Goal: Task Accomplishment & Management: Use online tool/utility

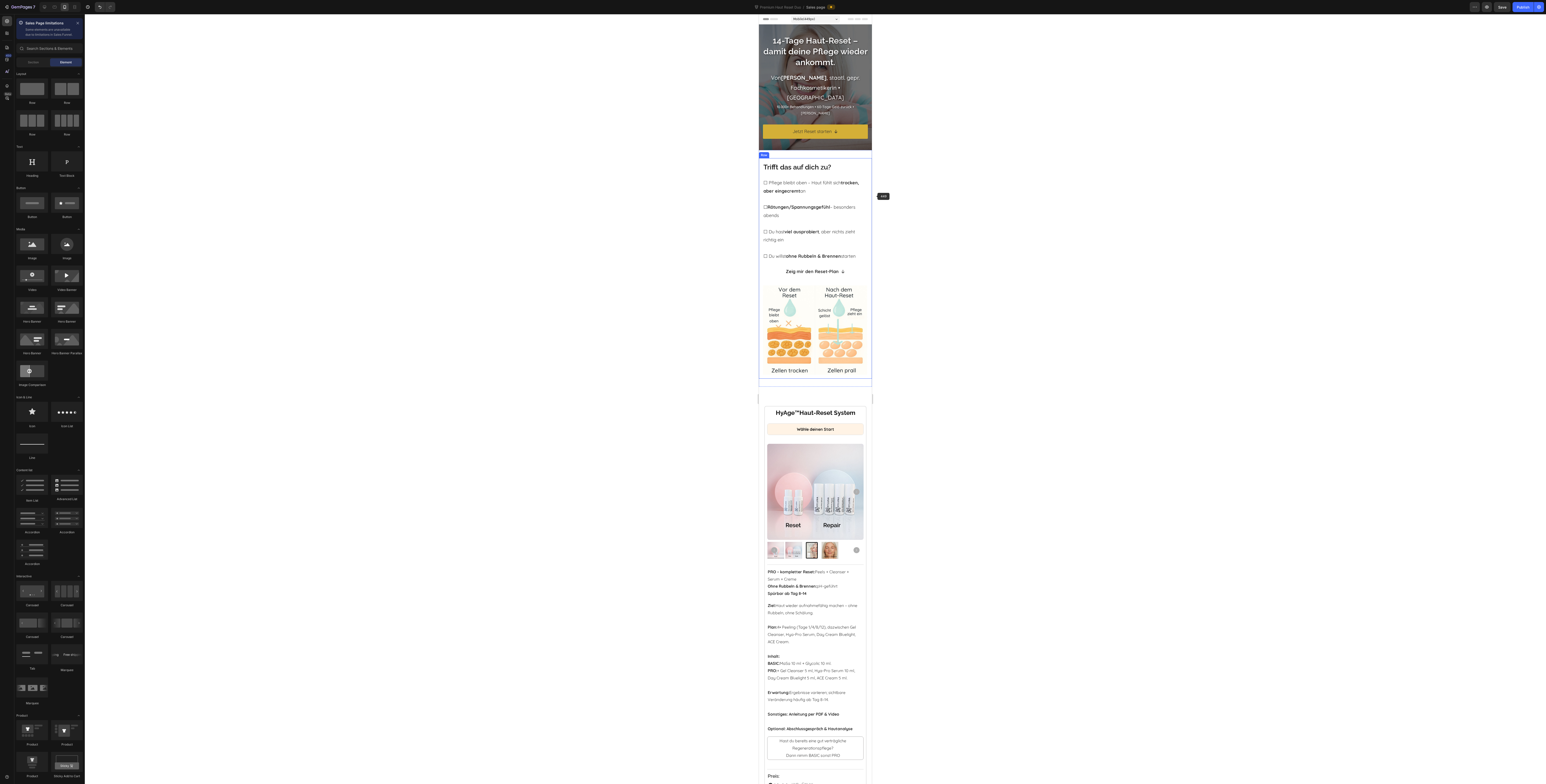
click at [997, 164] on div at bounding box center [815, 399] width 1461 height 770
click at [945, 91] on div at bounding box center [815, 399] width 1461 height 770
click at [823, 95] on p "Von [PERSON_NAME] , staatl. gepr. Fachkosmetikerin • [GEOGRAPHIC_DATA]" at bounding box center [815, 88] width 104 height 30
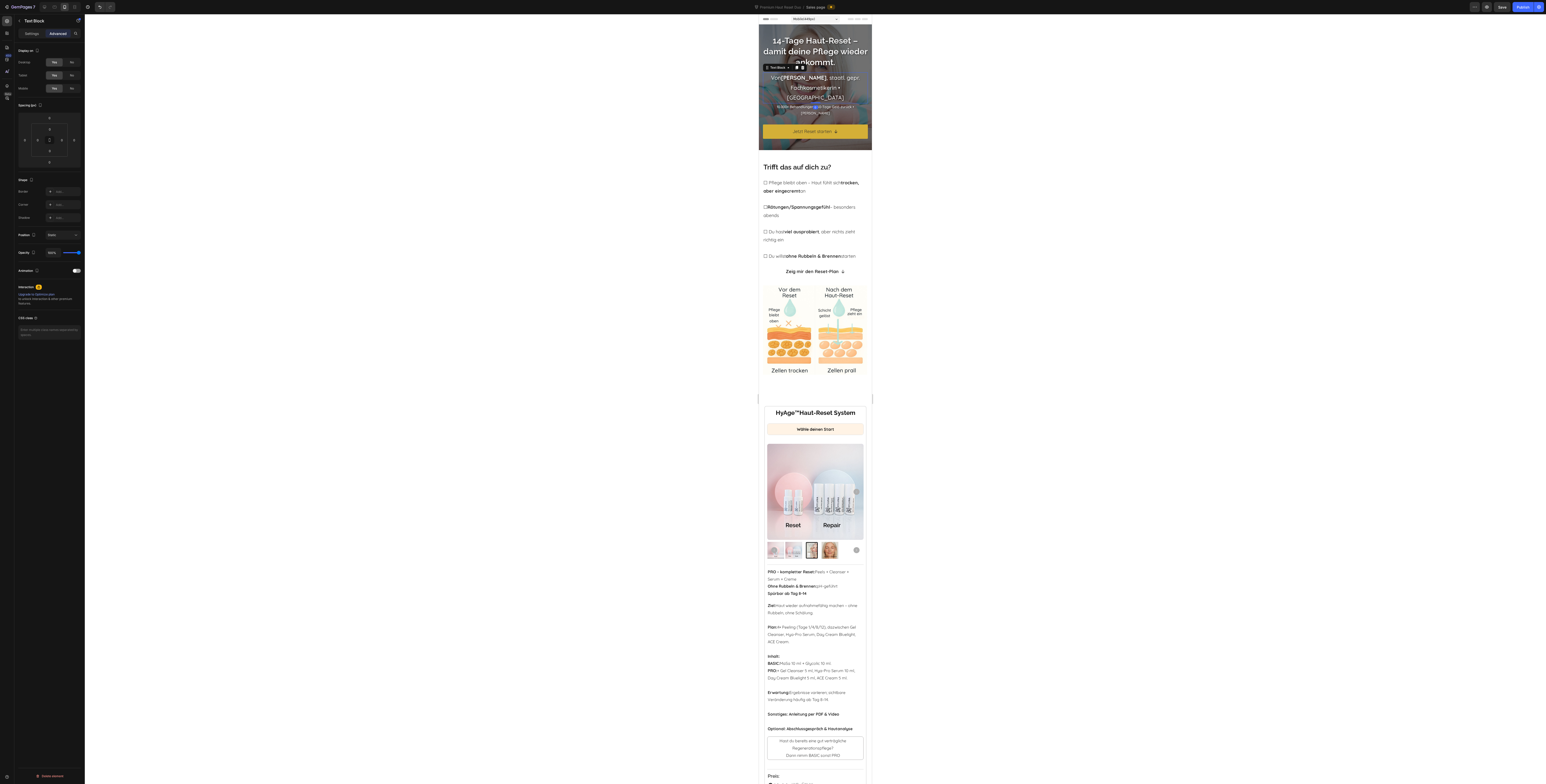
click at [823, 95] on p "Von [PERSON_NAME] , staatl. gepr. Fachkosmetikerin • [GEOGRAPHIC_DATA]" at bounding box center [815, 88] width 104 height 30
click at [1005, 98] on div at bounding box center [815, 399] width 1461 height 770
click at [816, 68] on h2 "14-Tage Haut-Reset – damit deine Pflege wieder ankommt." at bounding box center [815, 52] width 105 height 34
click at [990, 85] on div at bounding box center [815, 399] width 1461 height 770
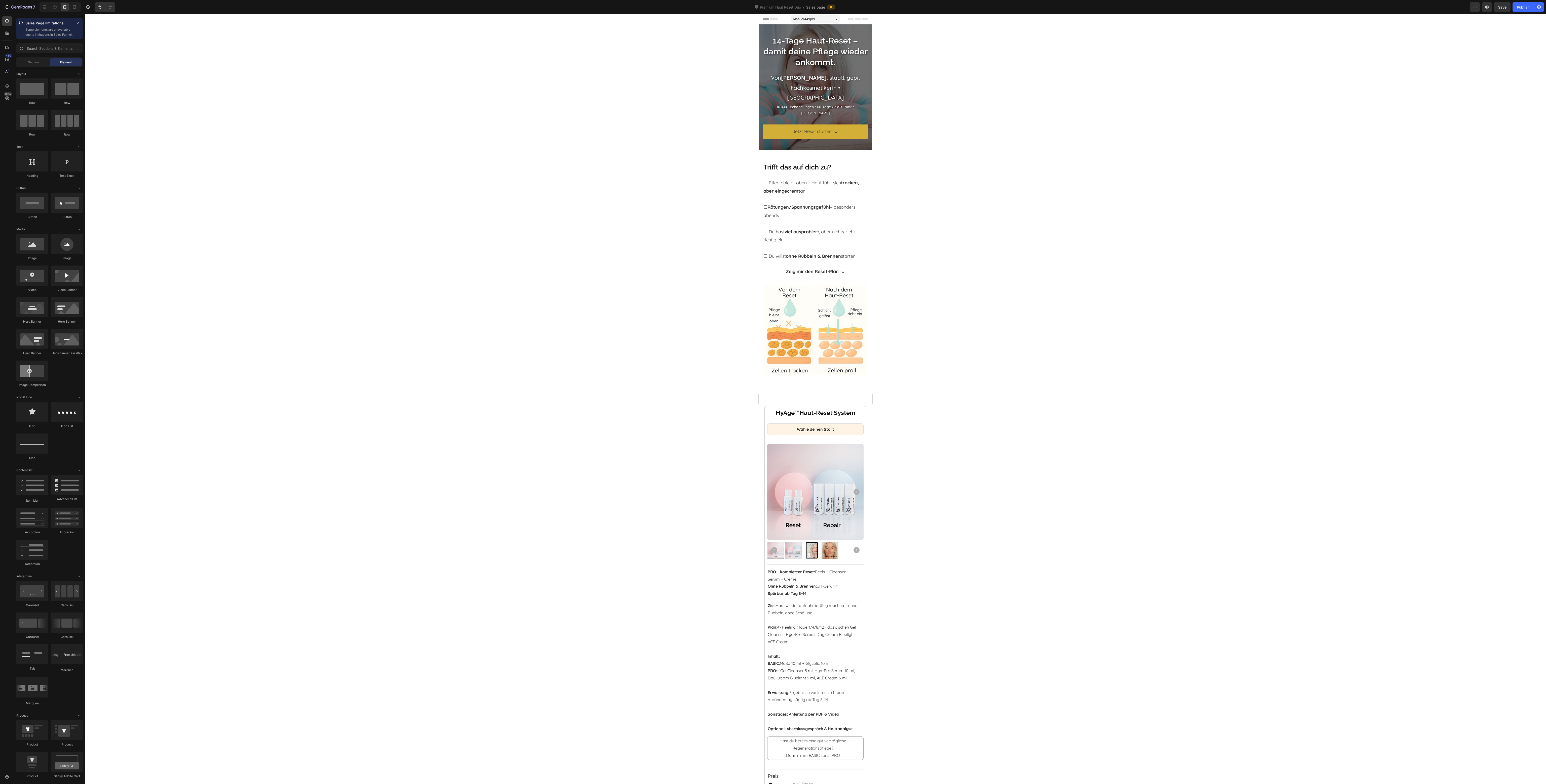
click at [968, 113] on div at bounding box center [815, 399] width 1461 height 770
click at [827, 98] on p "Von [PERSON_NAME] , staatl. gepr. Fachkosmetikerin • [GEOGRAPHIC_DATA]" at bounding box center [815, 88] width 104 height 30
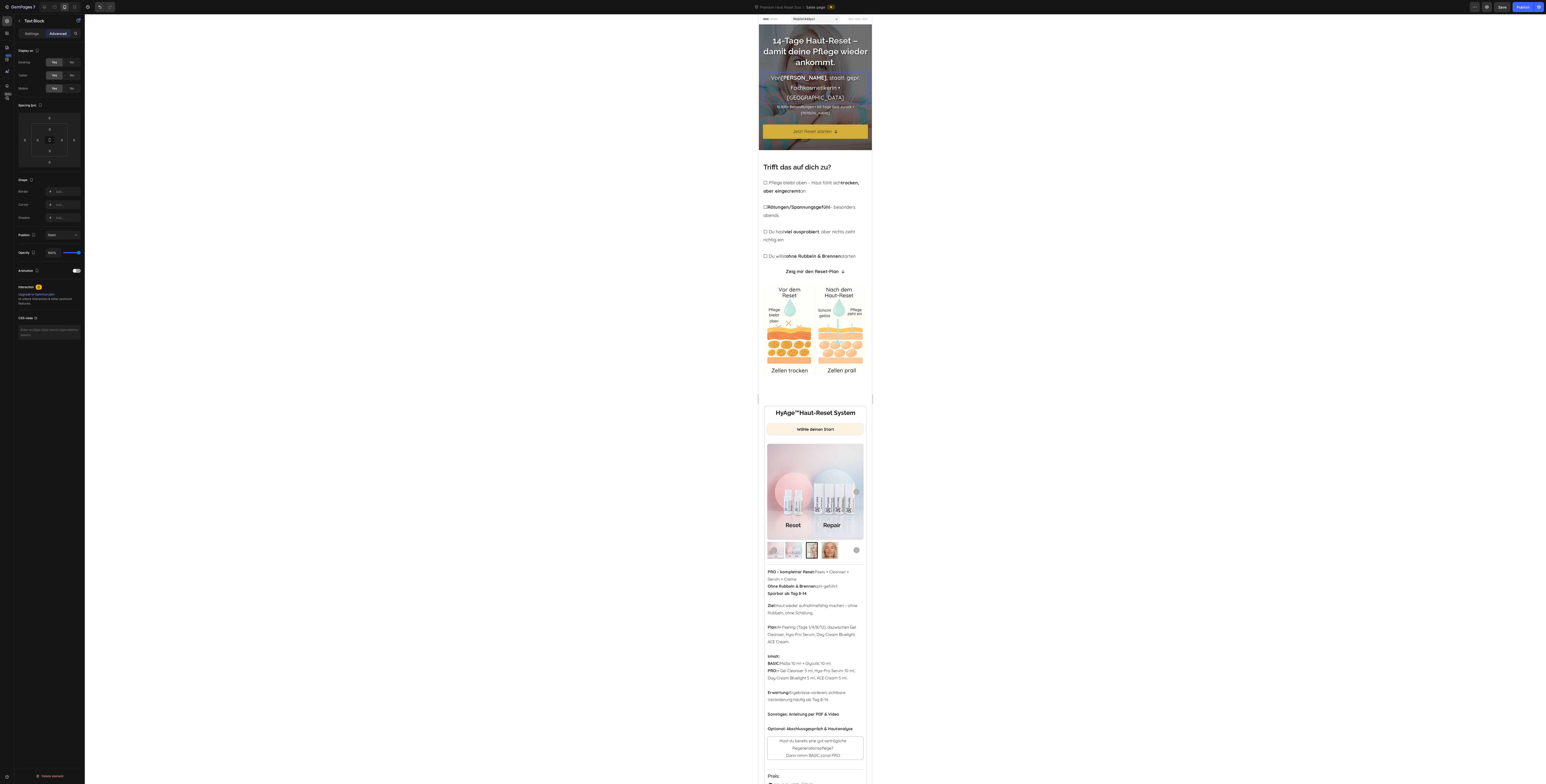
click at [949, 106] on div at bounding box center [815, 399] width 1461 height 770
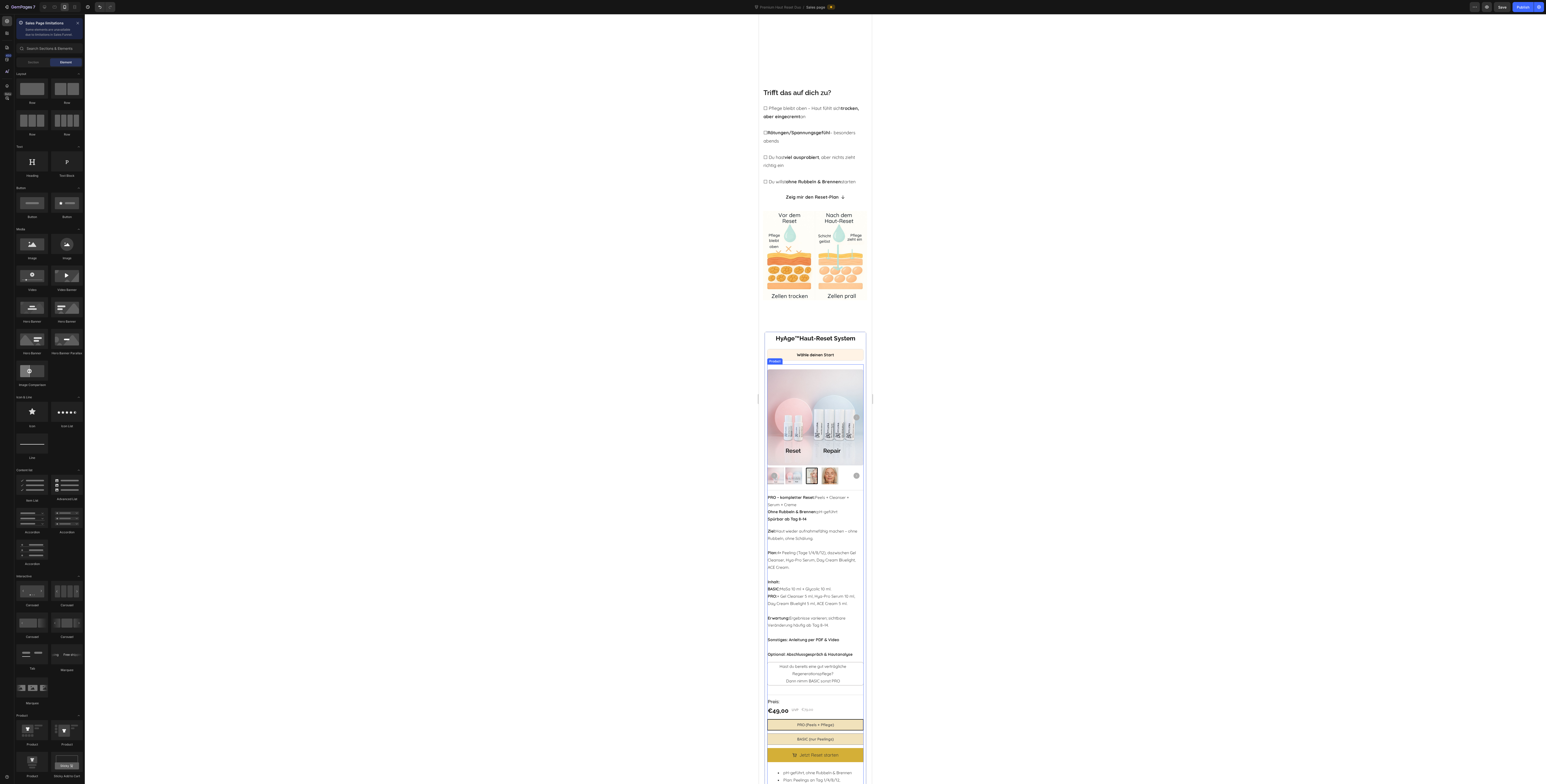
scroll to position [201, 0]
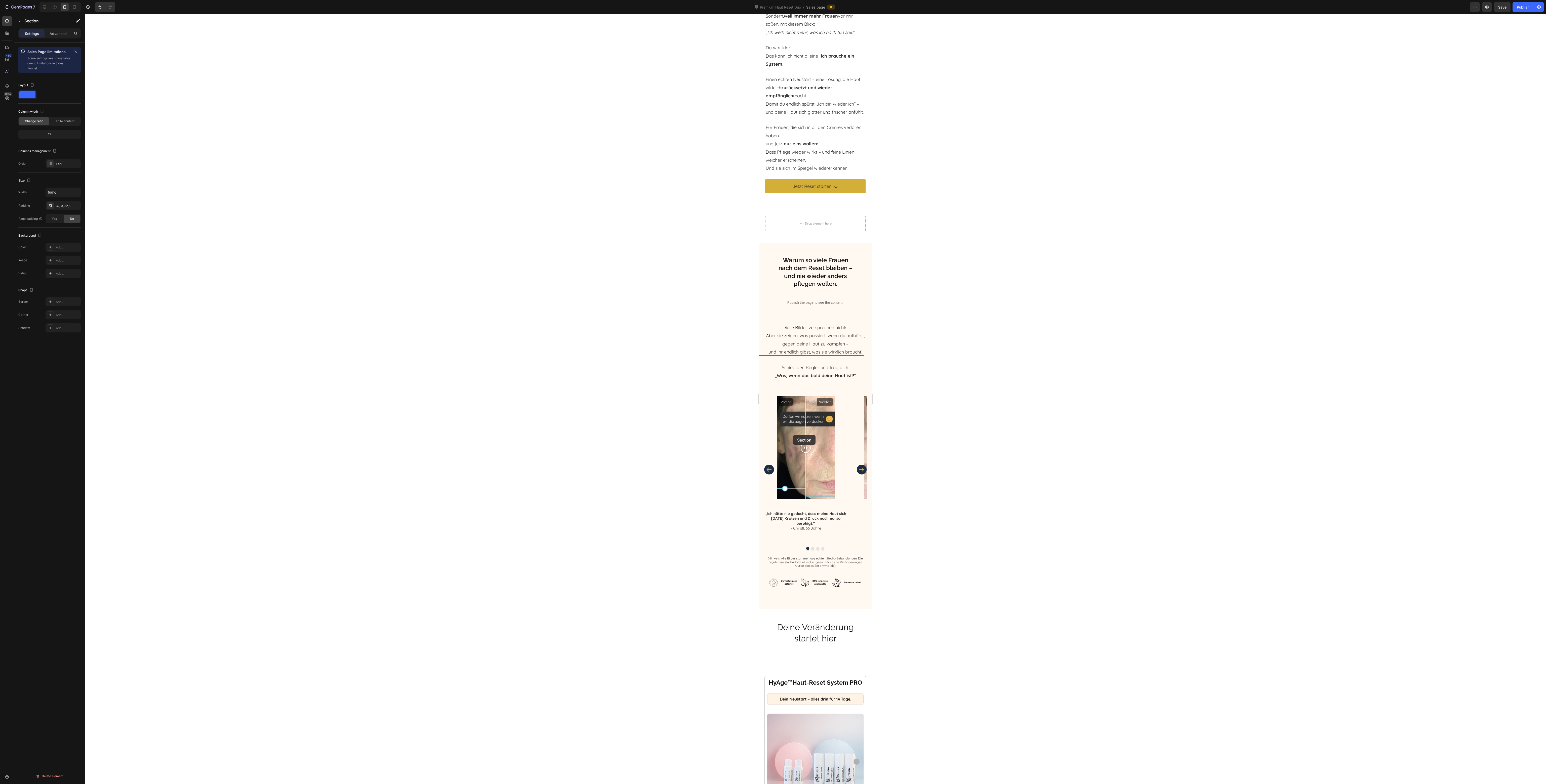
scroll to position [2766, 0]
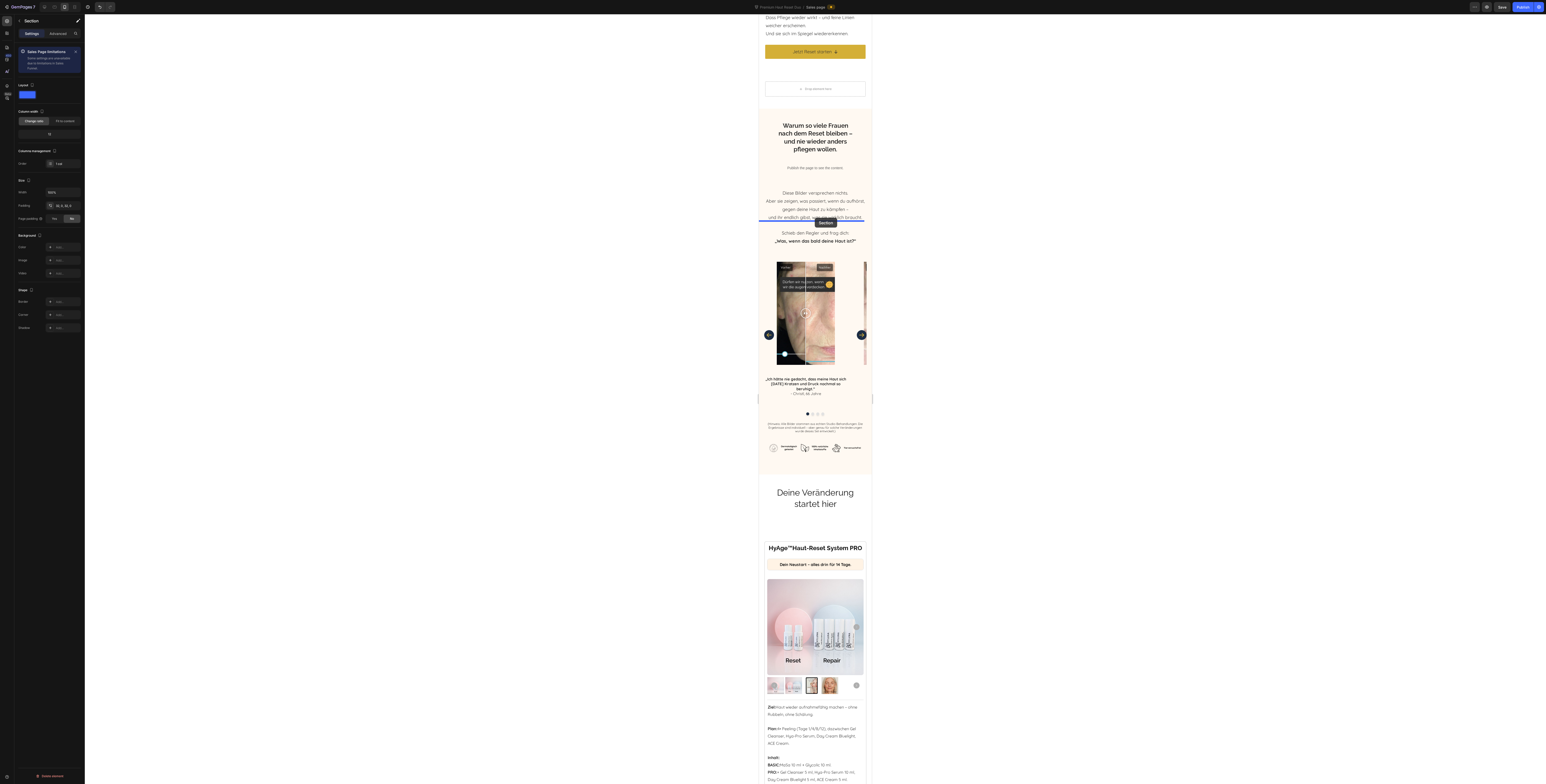
drag, startPoint x: 856, startPoint y: 176, endPoint x: 815, endPoint y: 218, distance: 58.7
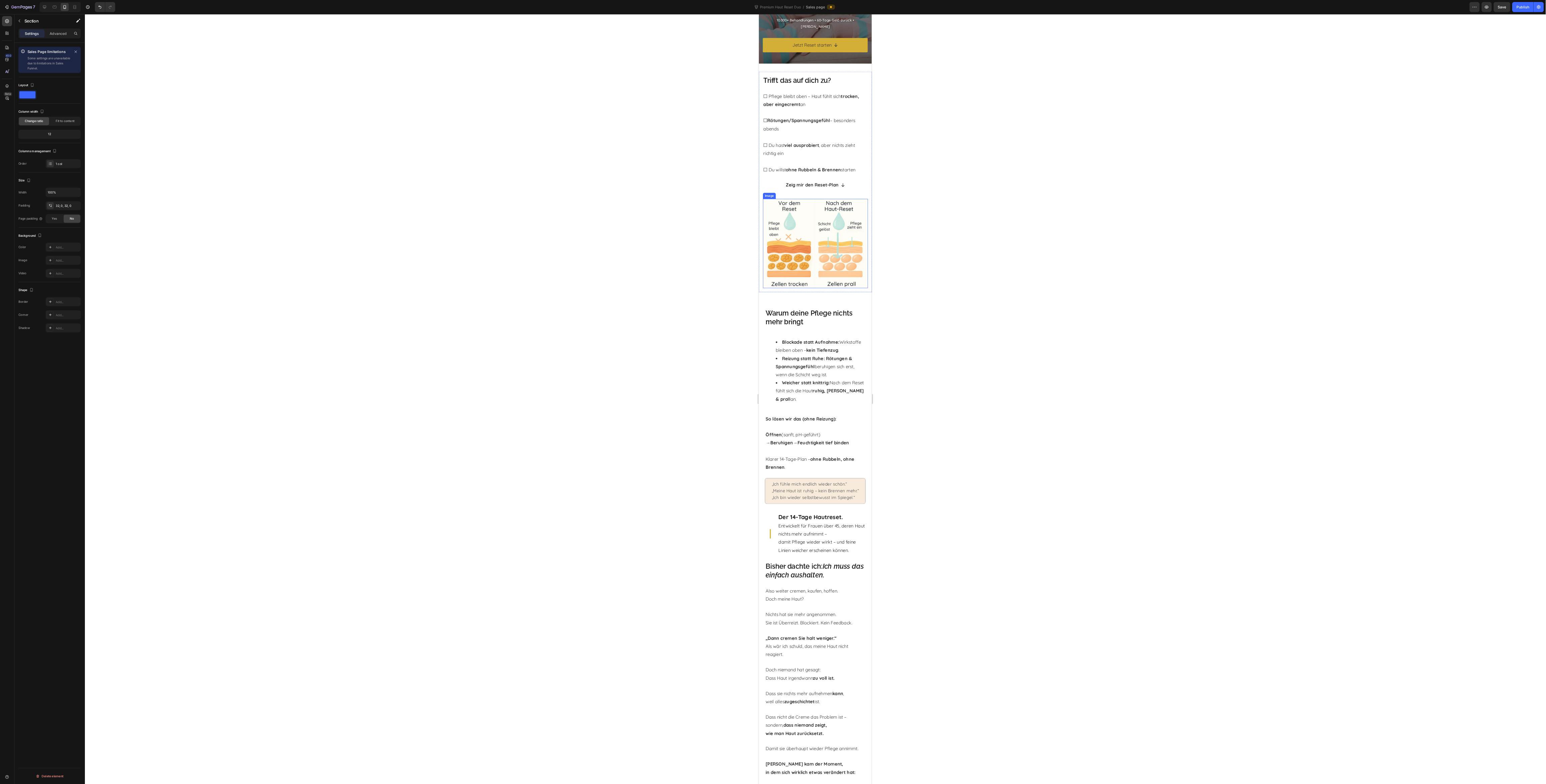
scroll to position [268, 0]
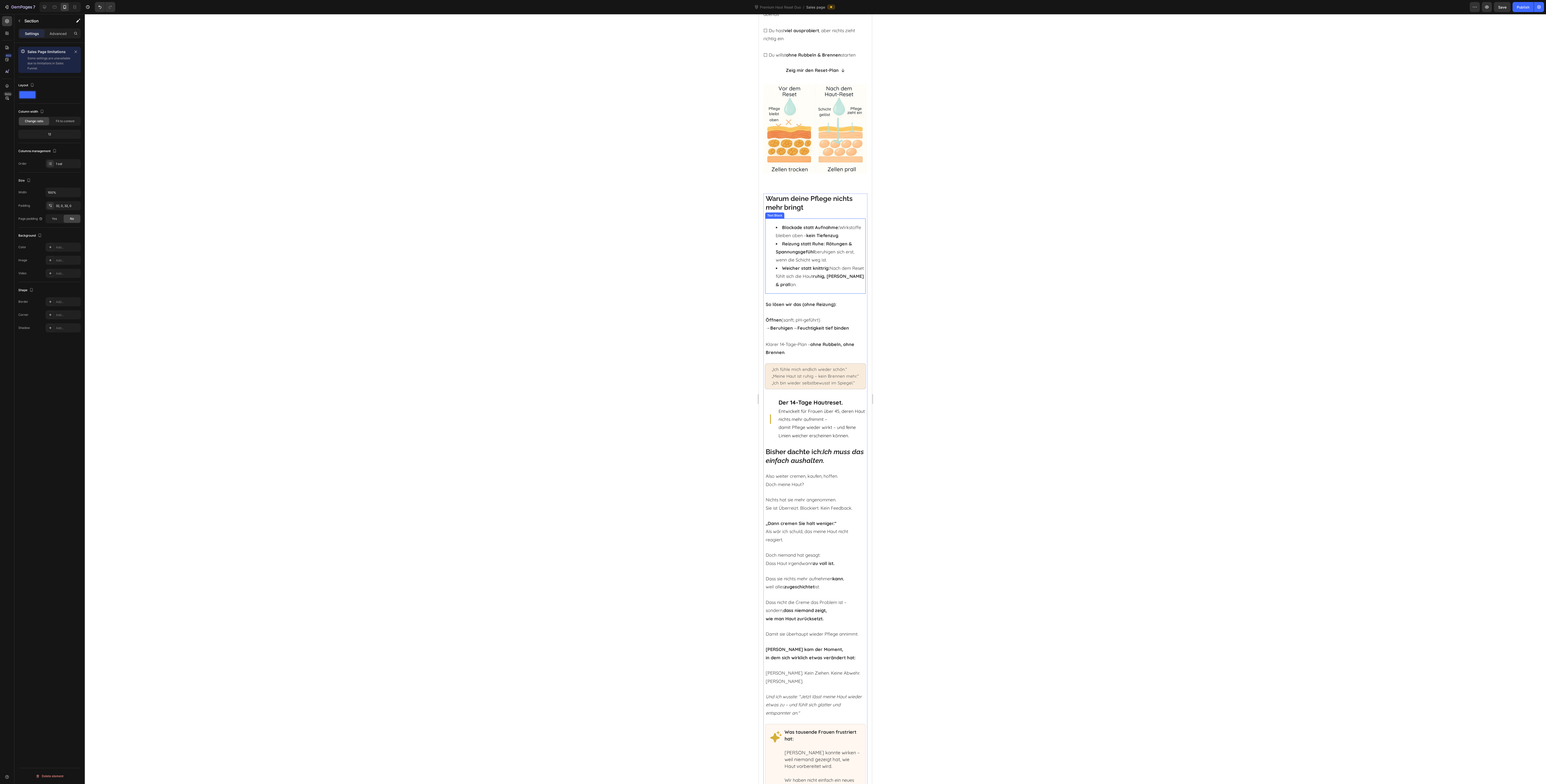
click at [813, 277] on li "Weicher statt knittrig: Nach dem Reset fühlt sich die Haut ruhig, glatt & prall…" at bounding box center [820, 277] width 89 height 25
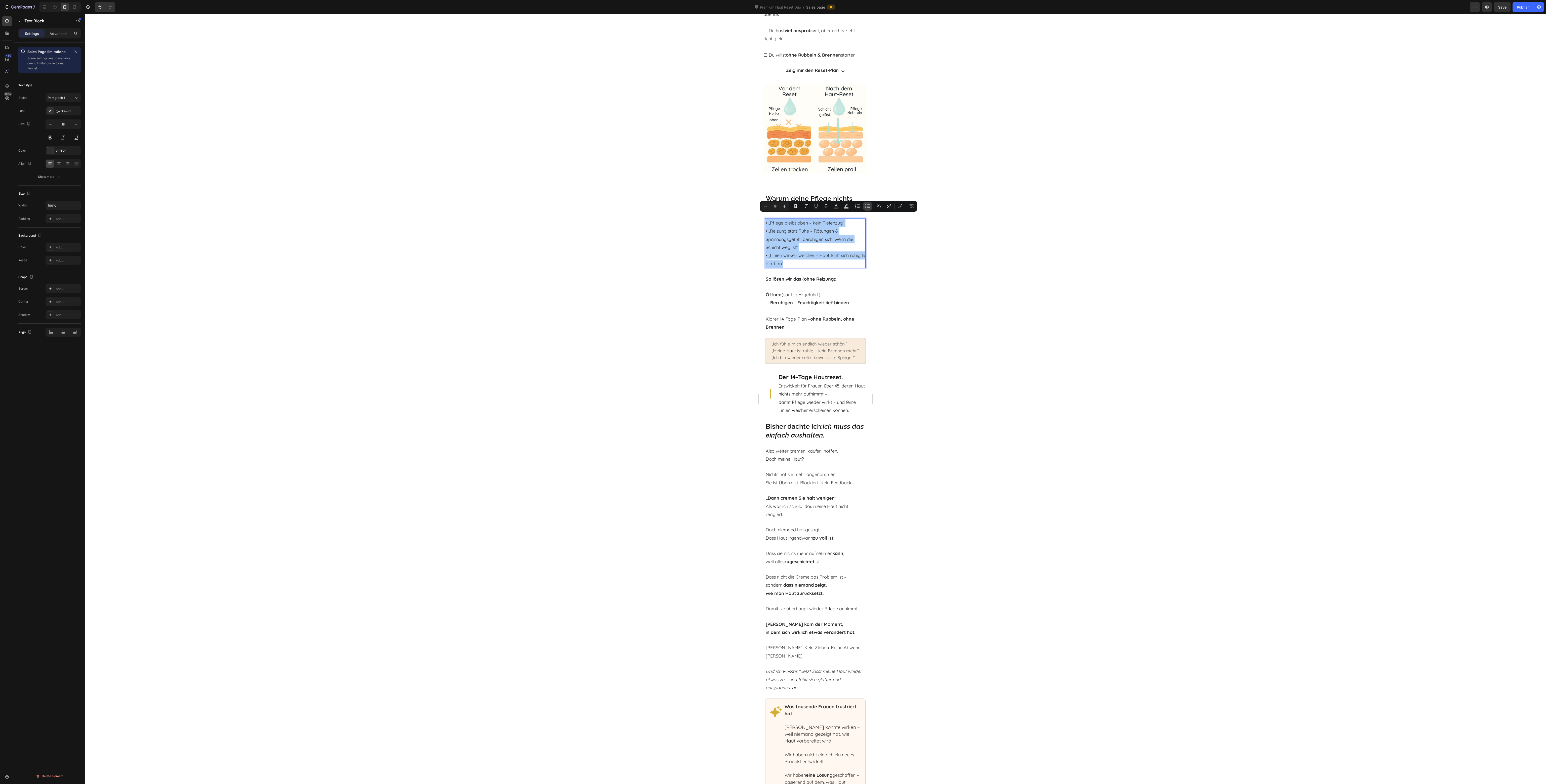
click at [865, 209] on button "Bulleted List" at bounding box center [867, 206] width 9 height 9
type input "18"
click at [816, 242] on li "• „Pflege bleibt oben – kein Tiefenzug“ • „Reizung statt Ruhe – Rötungen & Span…" at bounding box center [820, 248] width 89 height 49
click at [787, 224] on li "• „Pflege bleibt oben – kein Tiefenzug“ • „Reizung statt Ruhe – Rötungen & Span…" at bounding box center [820, 248] width 89 height 49
click at [856, 224] on li "Pflege bleibt oben – kein Tiefenzug“ • „Reizung statt Ruhe – Rötungen & Spannun…" at bounding box center [820, 248] width 89 height 49
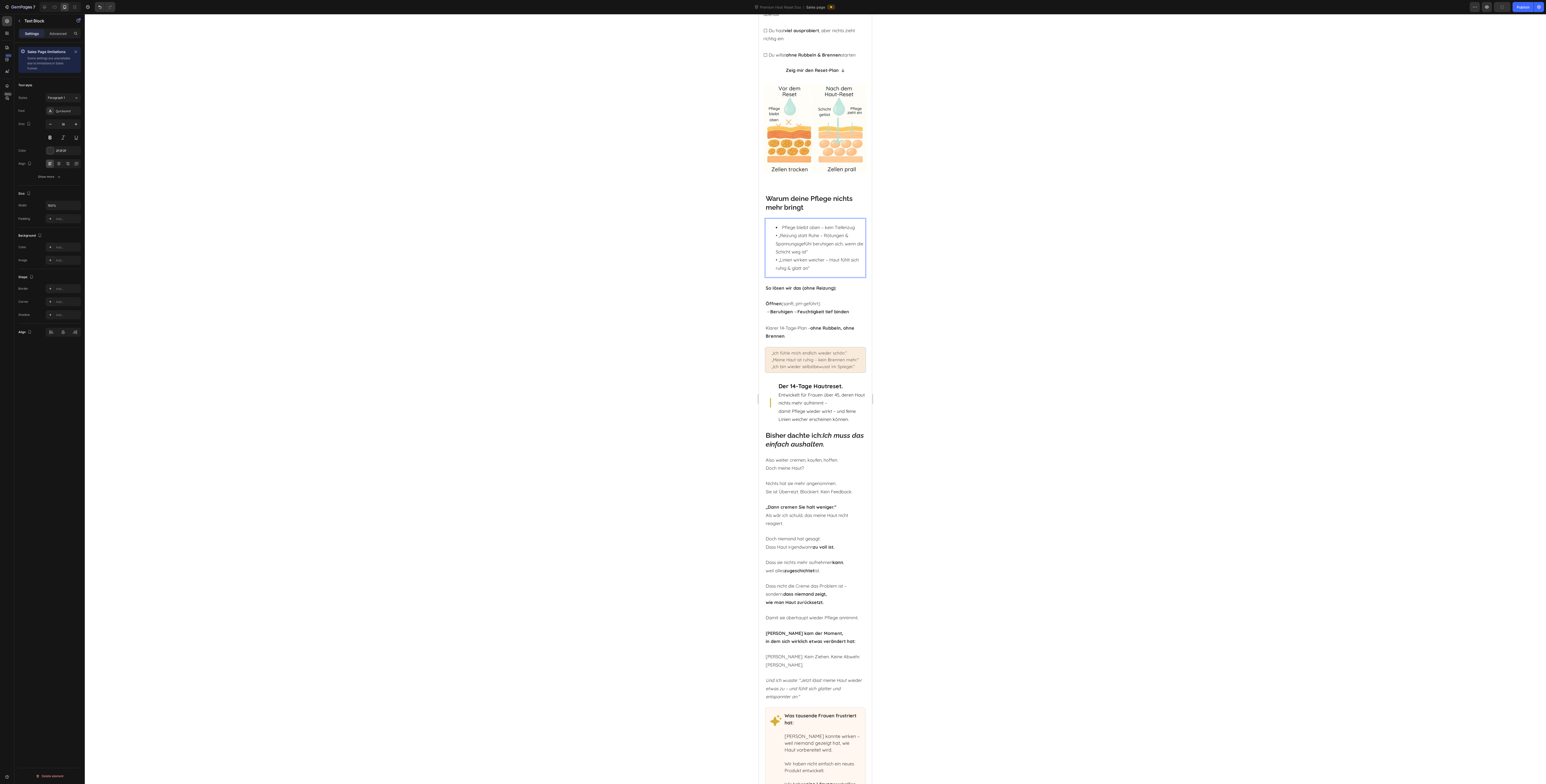
click at [780, 231] on li "Pflege bleibt oben – kein Tiefenzug • „Reizung statt Ruhe – Rötungen & Spannung…" at bounding box center [820, 248] width 89 height 49
drag, startPoint x: 780, startPoint y: 253, endPoint x: 781, endPoint y: 256, distance: 3.2
click at [780, 253] on li "Reizung statt Ruhe – Rötungen & Spannungsgefühl beruhigen sich, wenn die Schich…" at bounding box center [820, 252] width 89 height 41
click at [817, 245] on li "Reizung statt Ruhe – Rötungen & Spannungsgefühl beruhigen sich, wenn die Schich…" at bounding box center [820, 244] width 89 height 25
click at [825, 262] on li "Linien wirken weicher – Haut fühlt sich ruhig & glatt an“" at bounding box center [820, 264] width 89 height 16
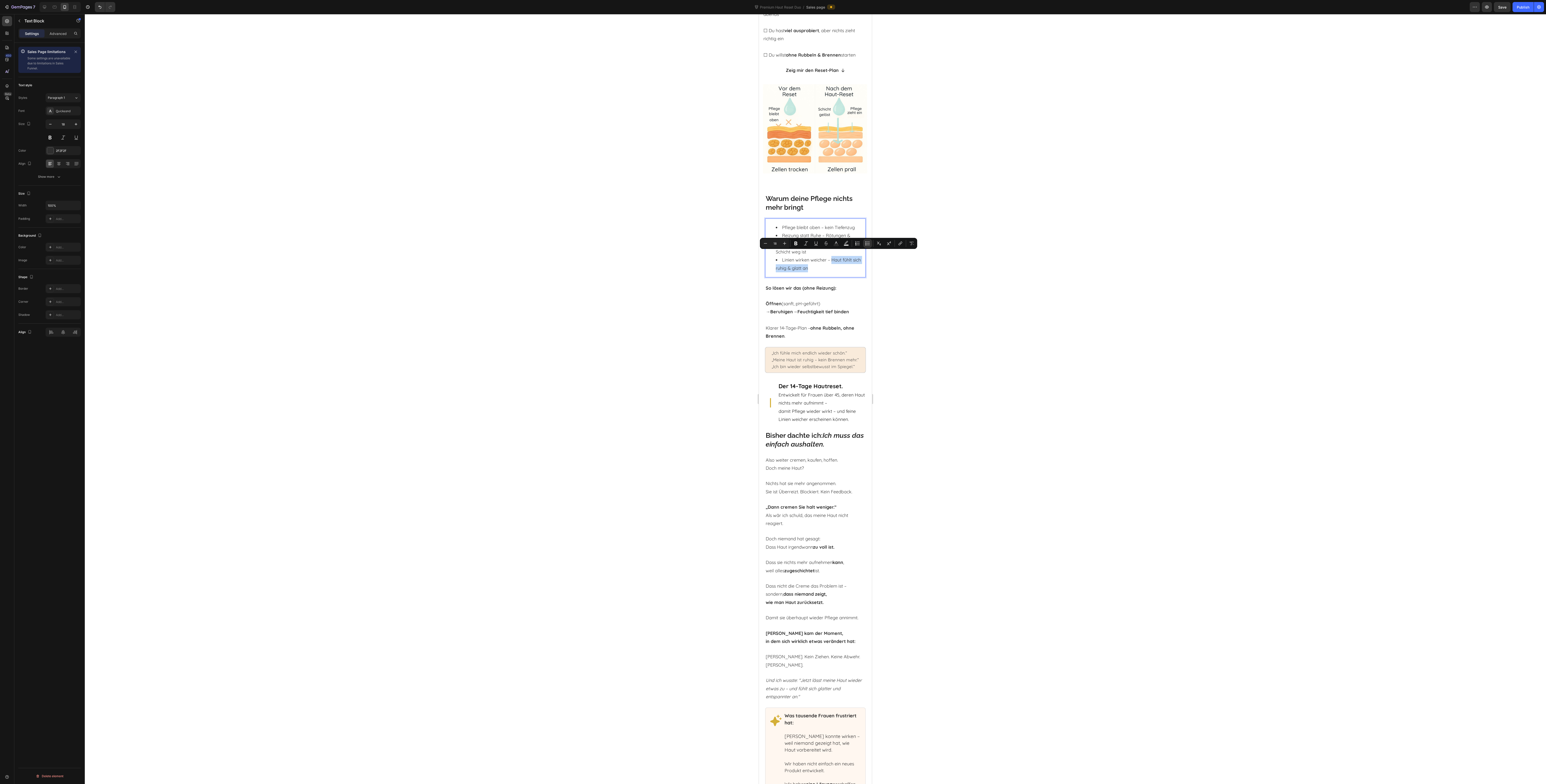
drag, startPoint x: 819, startPoint y: 262, endPoint x: 831, endPoint y: 254, distance: 14.4
click at [831, 256] on li "Linien wirken weicher – Haut fühlt sich ruhig & glatt an" at bounding box center [820, 264] width 89 height 16
click at [822, 232] on li "Reizung statt Ruhe – Rötungen & Spannungsgefühl beruhigen sich, wenn die Schich…" at bounding box center [820, 244] width 89 height 25
drag, startPoint x: 826, startPoint y: 222, endPoint x: 837, endPoint y: 222, distance: 11.0
click at [837, 224] on li "Pflege bleibt oben – kein Tiefenzug" at bounding box center [820, 227] width 89 height 8
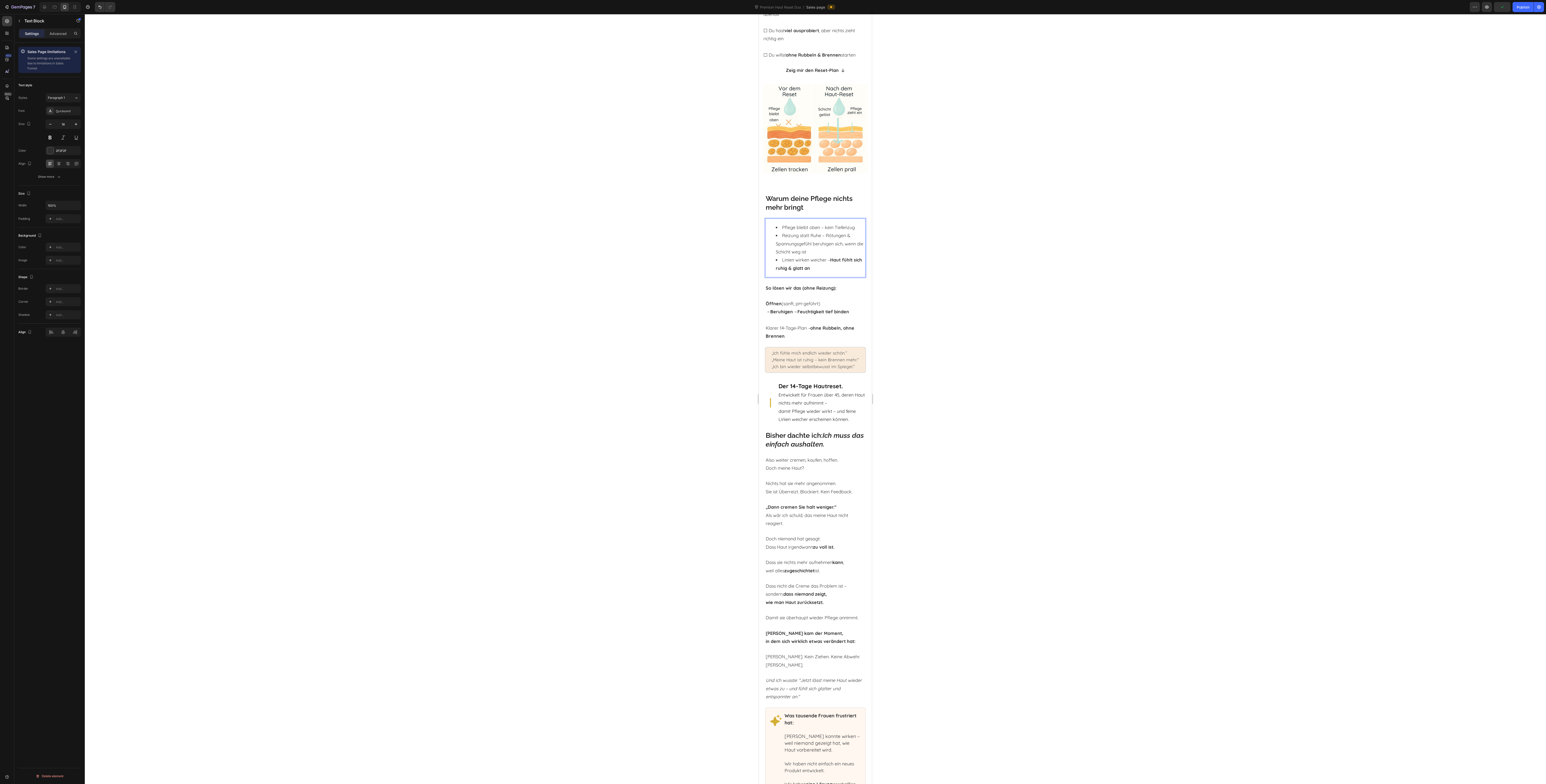
click at [818, 224] on li "Pflege bleibt oben – kein Tiefenzug" at bounding box center [820, 227] width 89 height 8
drag, startPoint x: 820, startPoint y: 224, endPoint x: 781, endPoint y: 223, distance: 39.0
click at [781, 224] on li "Pflege bleibt oben – kein Tiefenzug" at bounding box center [820, 227] width 89 height 8
click at [817, 256] on li "Linien wirken weicher – Haut fühlt sich ruhig & glatt an" at bounding box center [820, 264] width 89 height 16
click at [829, 232] on li "Reizung statt Ruhe – Rötungen & Spannungsgefühl beruhigen sich, wenn die Schich…" at bounding box center [820, 244] width 89 height 25
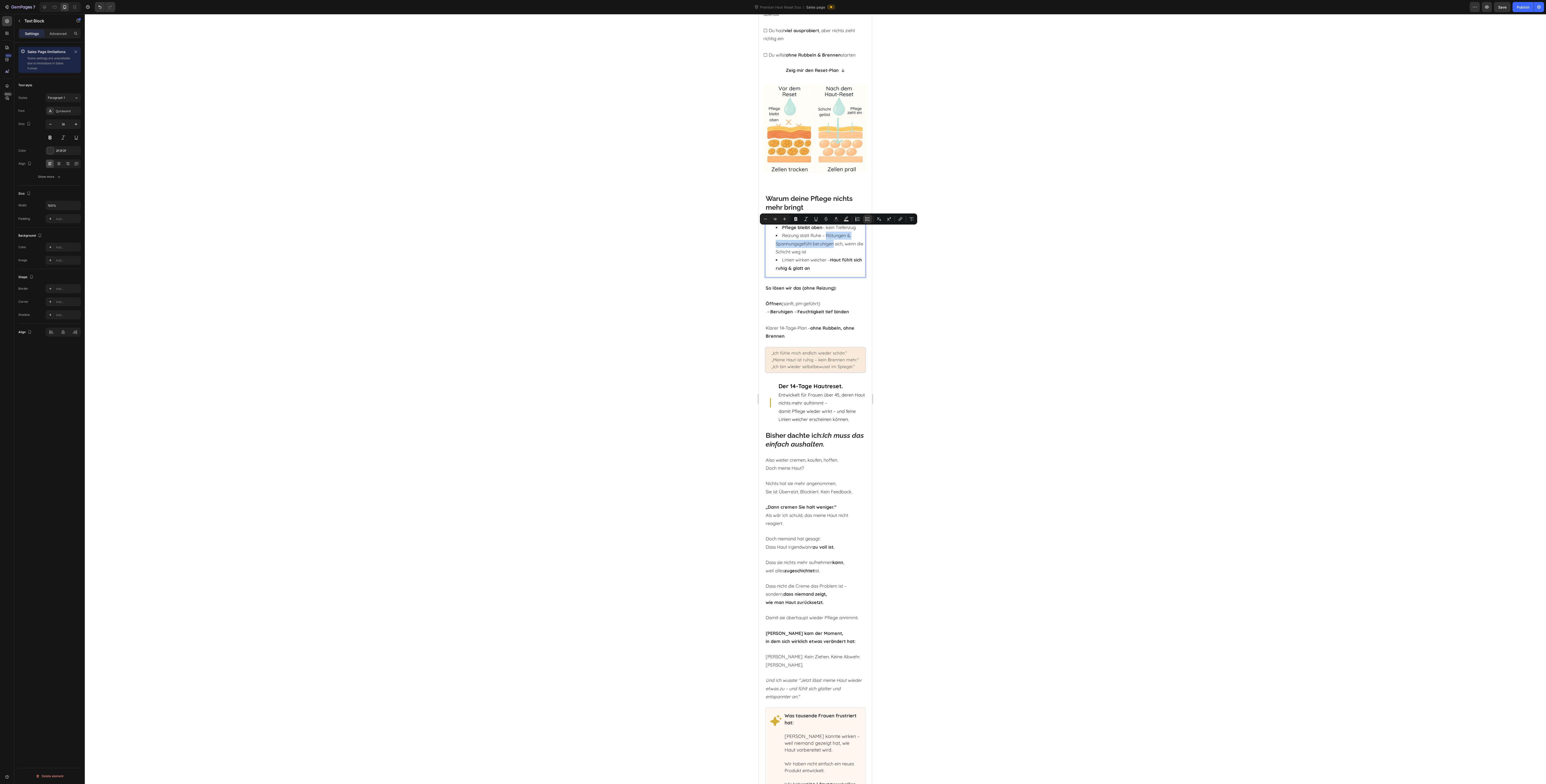
drag, startPoint x: 828, startPoint y: 230, endPoint x: 834, endPoint y: 239, distance: 10.8
click at [834, 239] on li "Reizung statt Ruhe – Rötungen & Spannungsgefühl beruhigen sich, wenn die Schich…" at bounding box center [820, 244] width 89 height 25
drag, startPoint x: 843, startPoint y: 238, endPoint x: 828, endPoint y: 238, distance: 15.0
click at [828, 238] on li "Reizung statt Ruhe – Rötungen & Spannungsgefühl beruhigen sich, wenn die Schich…" at bounding box center [820, 244] width 89 height 25
click at [817, 238] on li "Reizung statt Ruhe – Rötungen & Spannungsgefühl beruhigen sich, wenn die Schich…" at bounding box center [820, 244] width 89 height 25
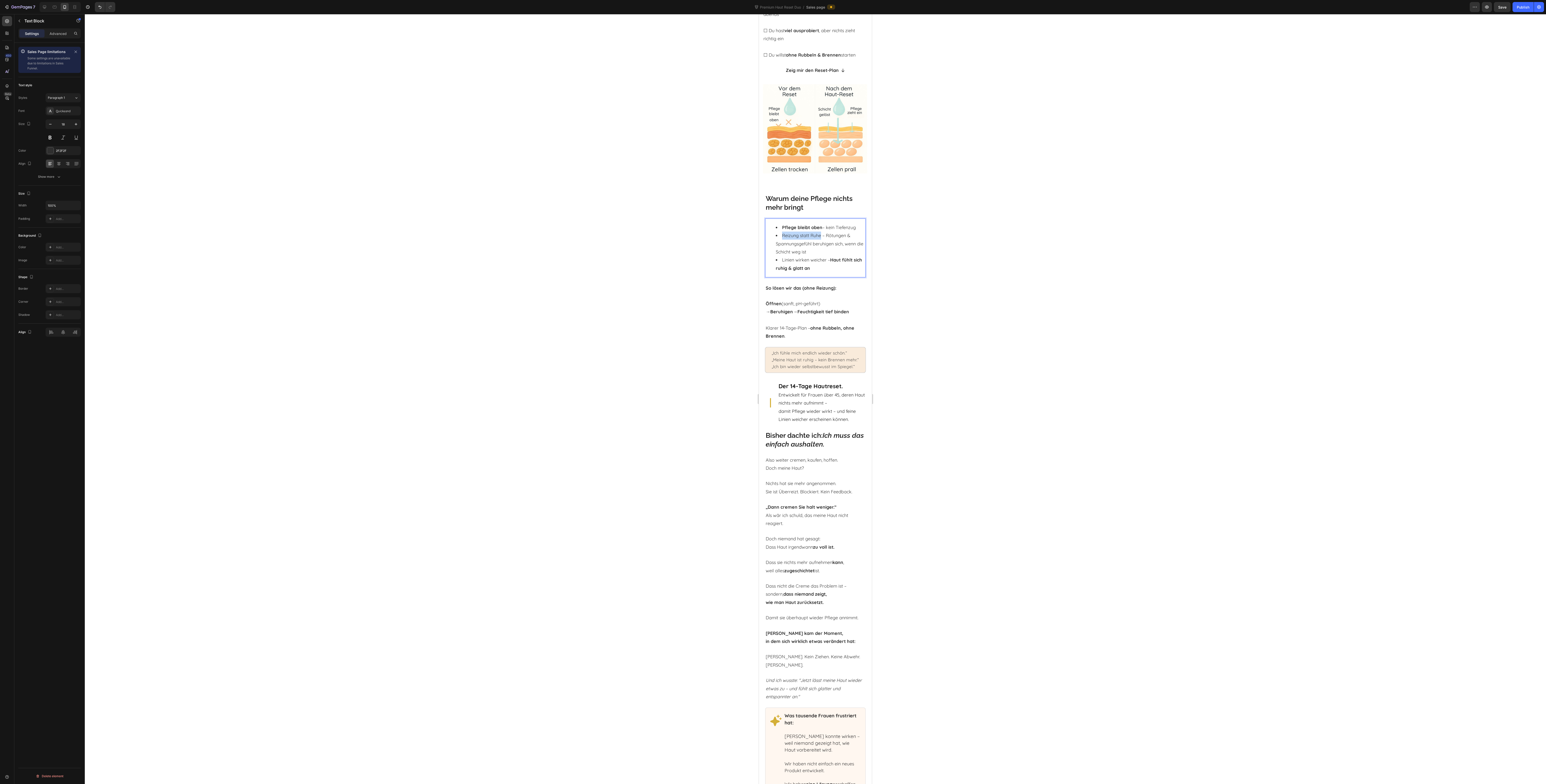
drag, startPoint x: 821, startPoint y: 229, endPoint x: 783, endPoint y: 230, distance: 38.0
click at [783, 232] on li "Reizung statt Ruhe – Rötungen & Spannungsgefühl beruhigen sich, wenn die Schich…" at bounding box center [820, 244] width 89 height 25
click at [816, 249] on li "Reizung statt Ruhe – Rötungen & Spannungsgefühl beruhigen sich, wenn die Schich…" at bounding box center [820, 244] width 89 height 25
click at [796, 264] on strong "Haut fühlt sich ruhig & glatt an" at bounding box center [819, 263] width 86 height 14
click at [99, 5] on icon "Undo/Redo" at bounding box center [100, 7] width 5 height 5
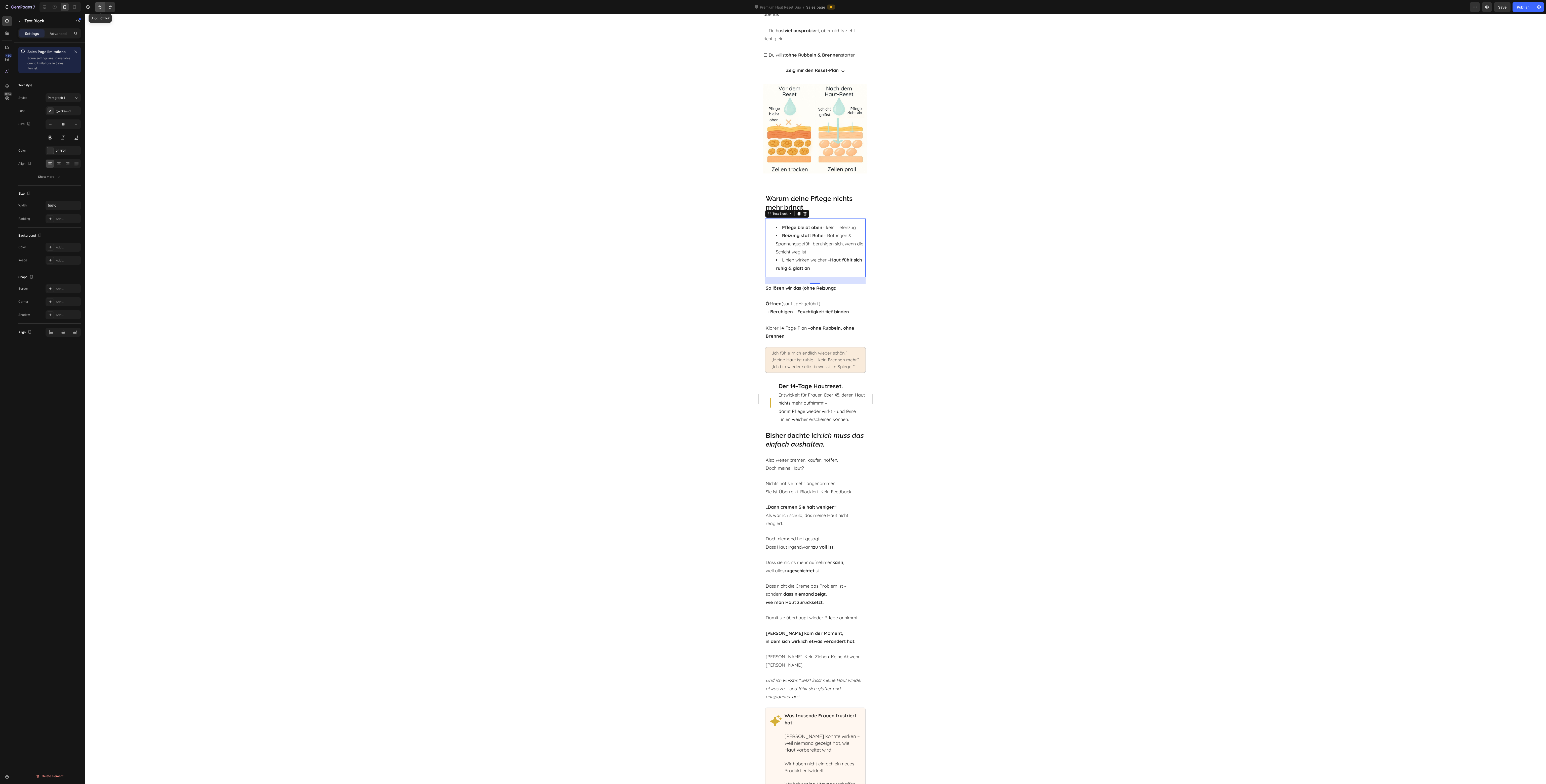
click at [99, 5] on icon "Undo/Redo" at bounding box center [100, 7] width 5 height 5
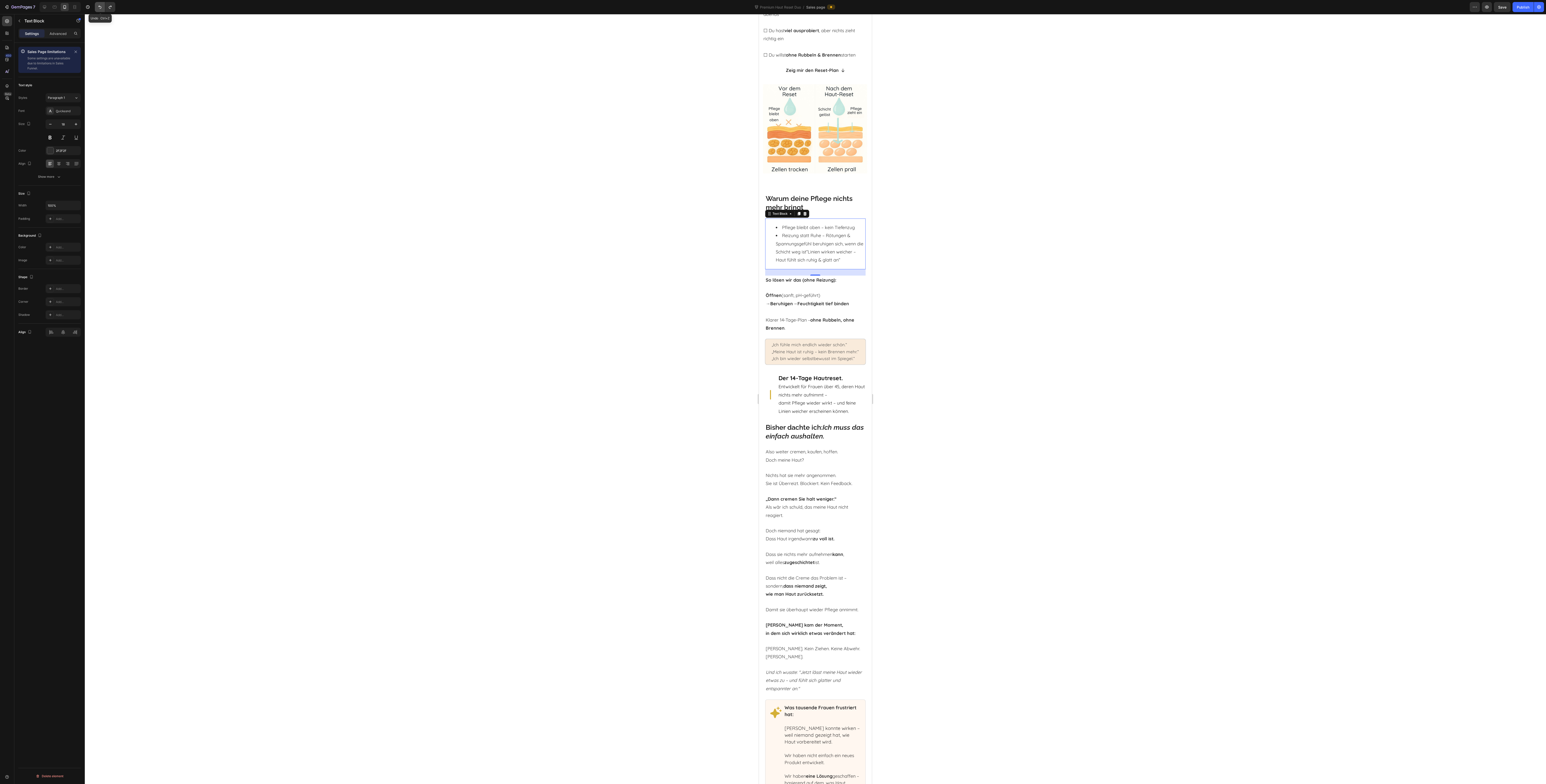
click at [99, 5] on icon "Undo/Redo" at bounding box center [100, 7] width 5 height 5
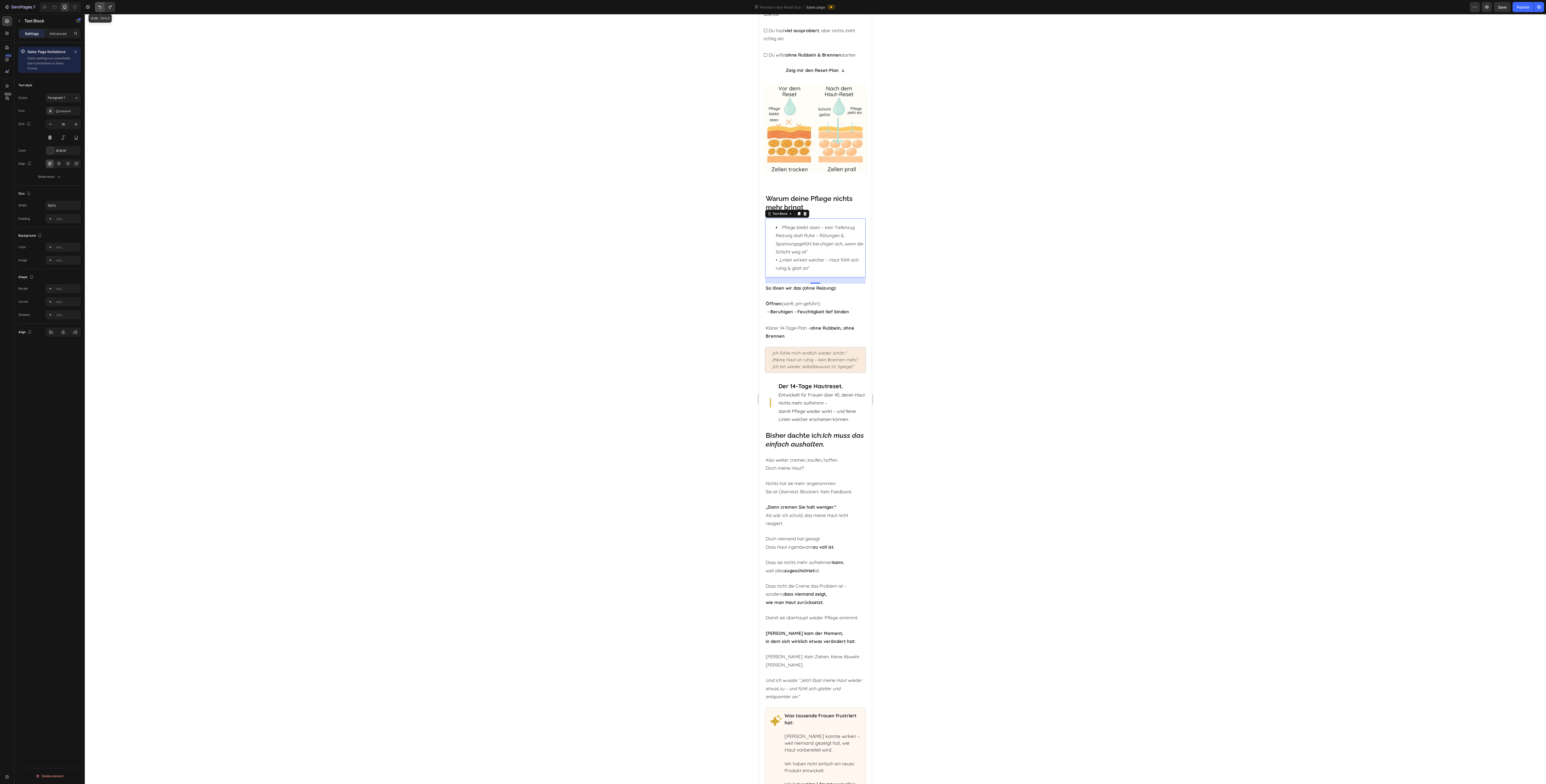
click at [99, 5] on icon "Undo/Redo" at bounding box center [100, 7] width 5 height 5
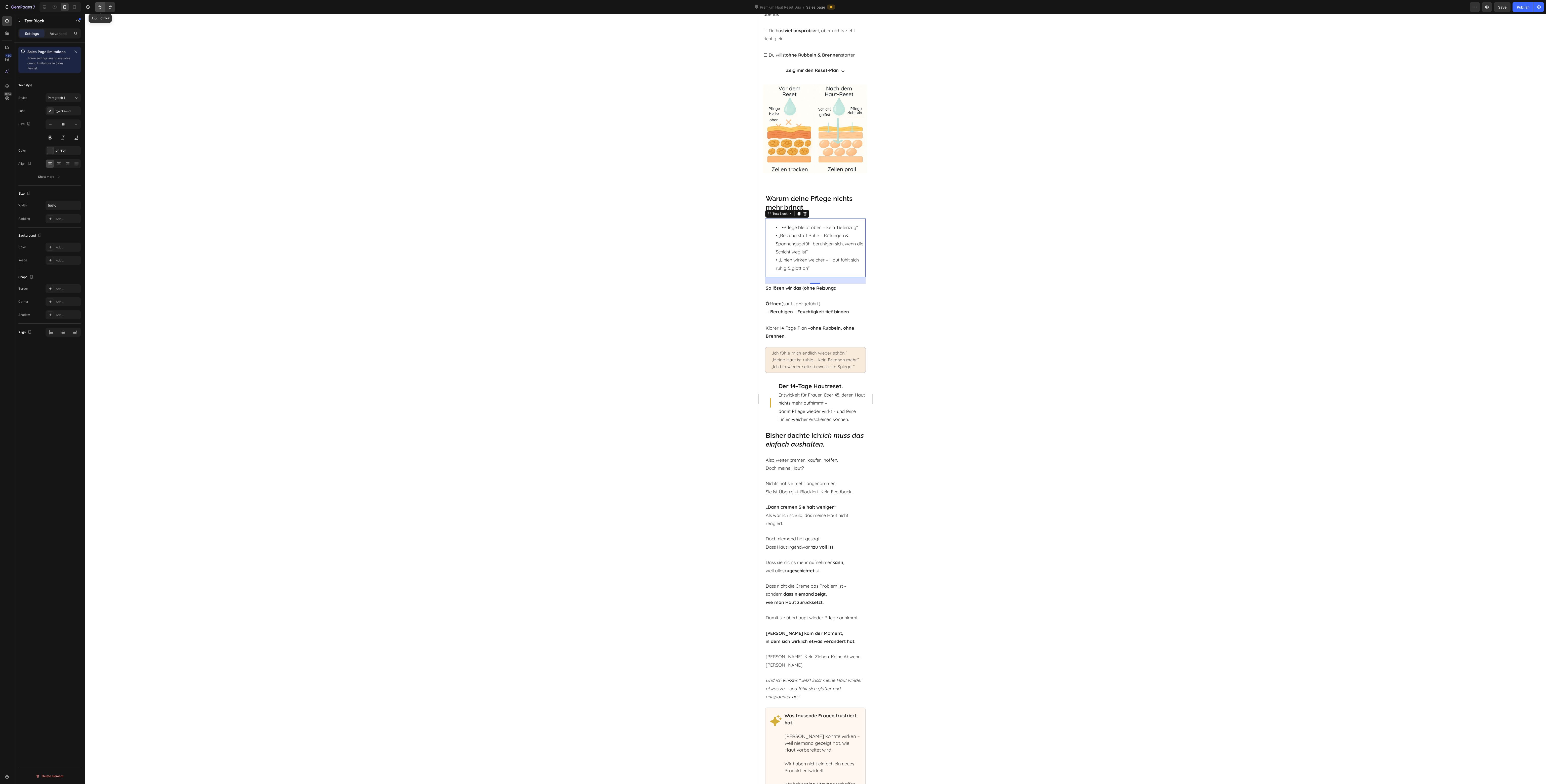
click at [99, 5] on icon "Undo/Redo" at bounding box center [100, 7] width 5 height 5
click at [804, 238] on li "Blockade statt Aufnahme: Wirkstoffe bleiben oben – kein Tiefenzug ." at bounding box center [820, 232] width 89 height 16
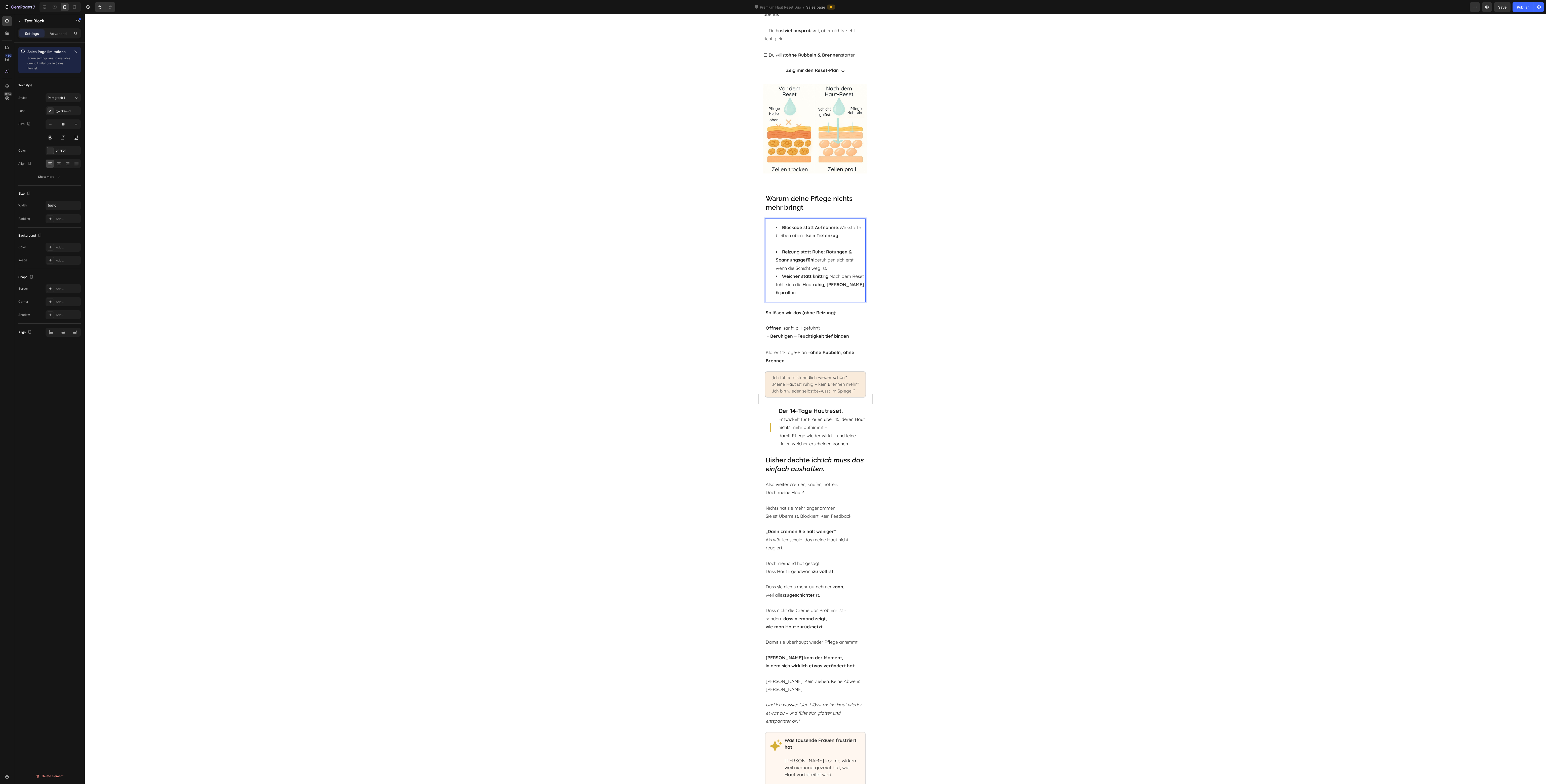
click at [840, 269] on li "Reizung statt Ruhe: Rötungen & Spannungsgefühl beruhigen sich erst, wenn die Sc…" at bounding box center [820, 260] width 89 height 25
click at [1009, 304] on div at bounding box center [815, 399] width 1461 height 770
click at [784, 266] on li "Reizung statt Ruhe: Rötungen & Spannungsgefühl beruhigen sich erst, wenn die Sc…" at bounding box center [820, 264] width 89 height 33
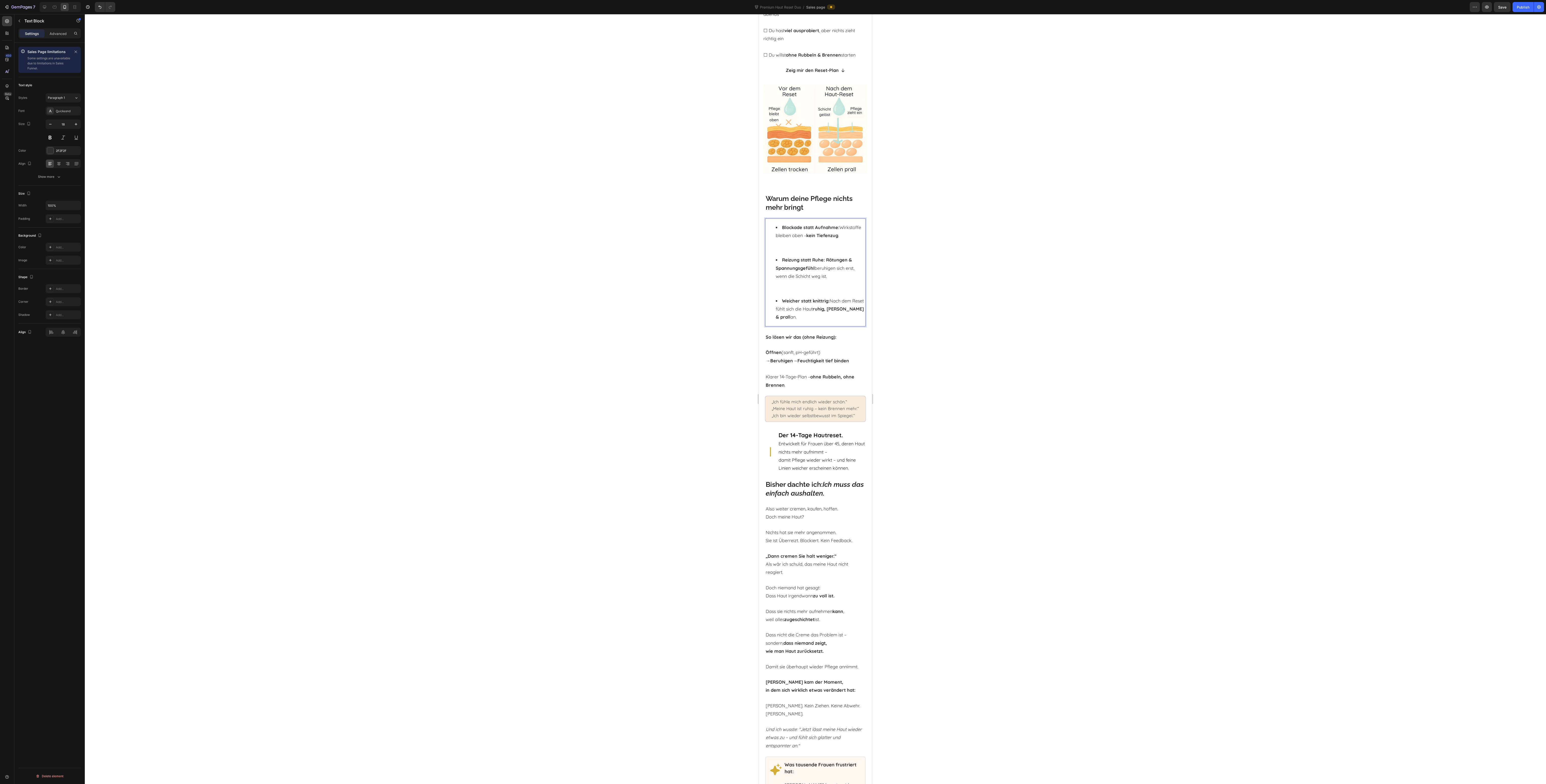
click at [945, 279] on div at bounding box center [815, 399] width 1461 height 770
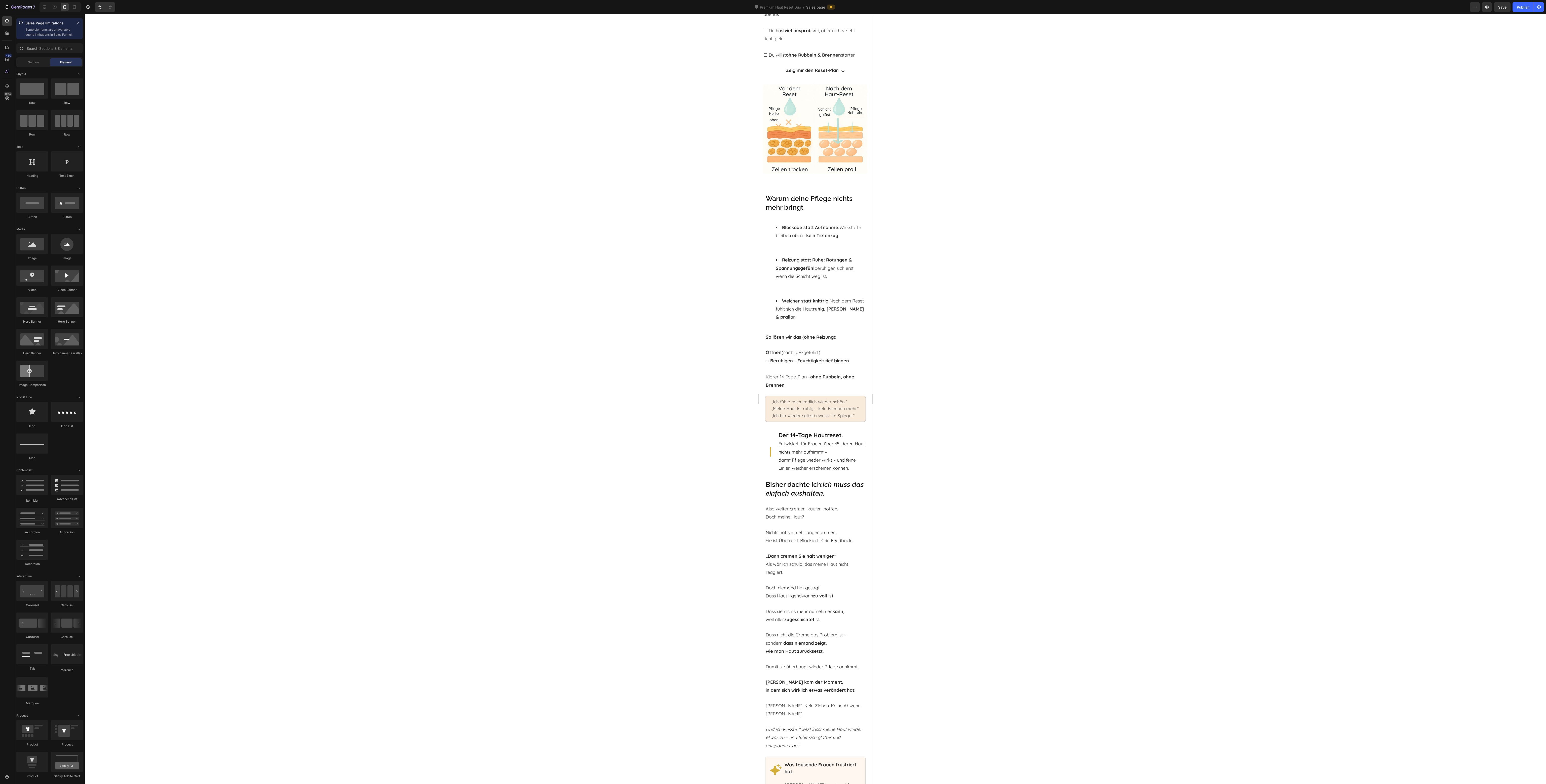
click at [796, 277] on li "Reizung statt Ruhe: Rötungen & Spannungsgefühl beruhigen sich erst, wenn die Sc…" at bounding box center [820, 277] width 89 height 41
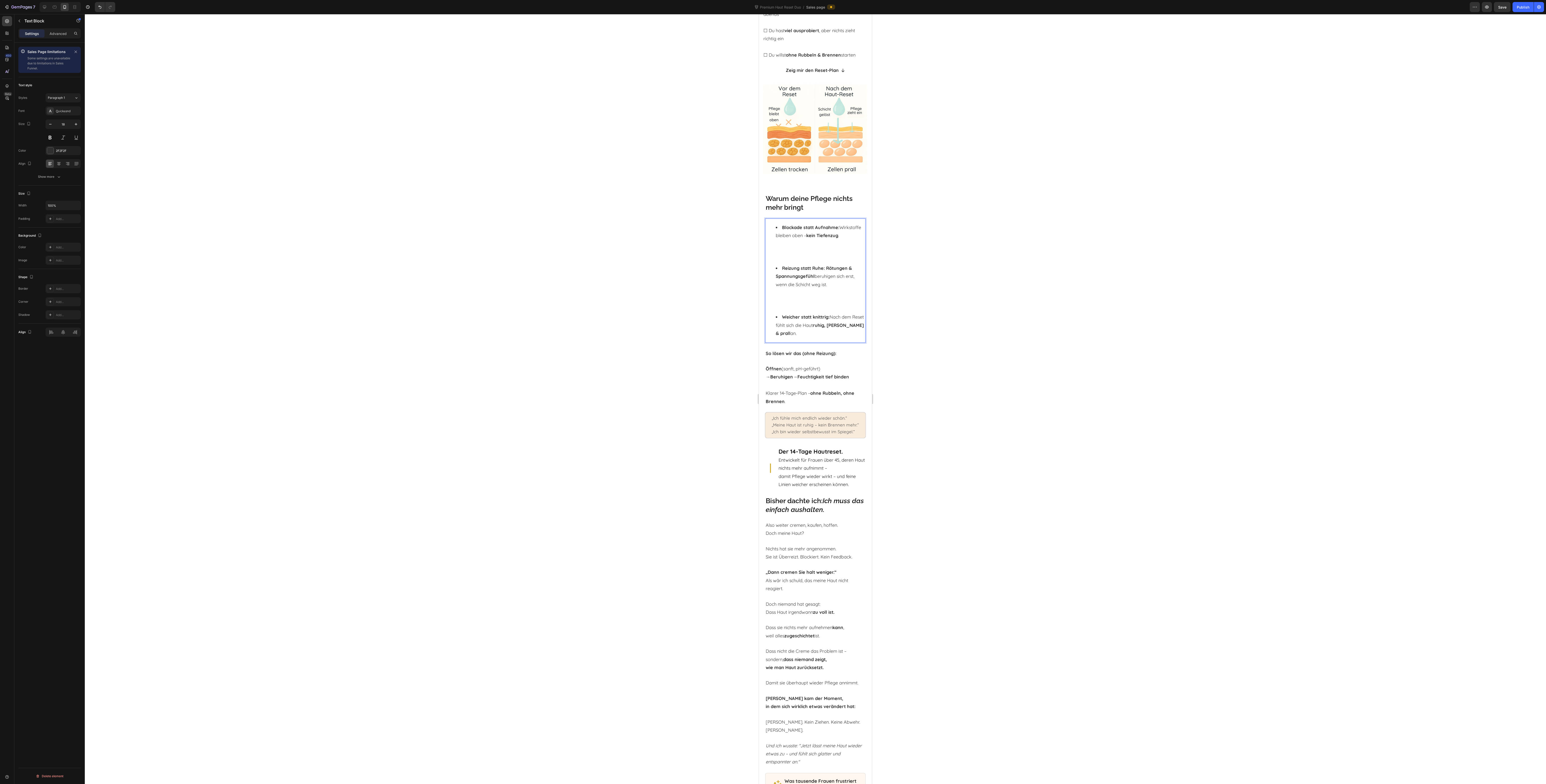
click at [792, 303] on li "Reizung statt Ruhe: Rötungen & Spannungsgefühl beruhigen sich erst, wenn die Sc…" at bounding box center [820, 289] width 89 height 49
click at [793, 296] on li "Reizung statt Ruhe: Rötungen & Spannungsgefühl beruhigen sich erst, wenn die Sc…" at bounding box center [820, 289] width 89 height 49
click at [788, 296] on li "Reizung statt Ruhe: Rötungen & Spannungsgefühl beruhigen sich erst, wenn die Sc…" at bounding box center [820, 285] width 89 height 41
click at [784, 247] on li "Blockade statt Aufnahme: Wirkstoffe bleiben oben – kein Tiefenzug ." at bounding box center [820, 244] width 89 height 41
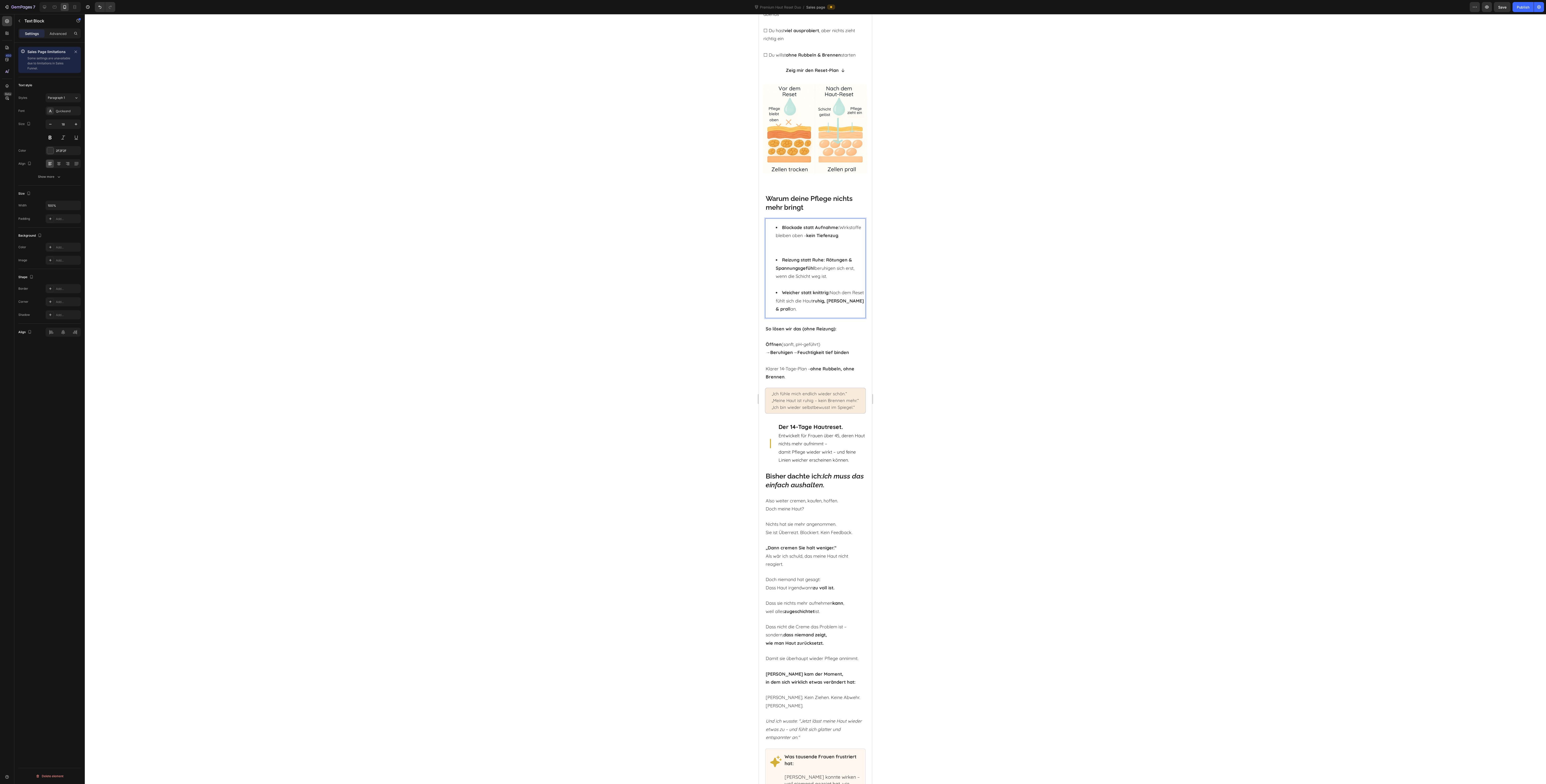
click at [784, 249] on li "Blockade statt Aufnahme: Wirkstoffe bleiben oben – kein Tiefenzug ." at bounding box center [820, 240] width 89 height 33
click at [940, 262] on div at bounding box center [815, 399] width 1461 height 770
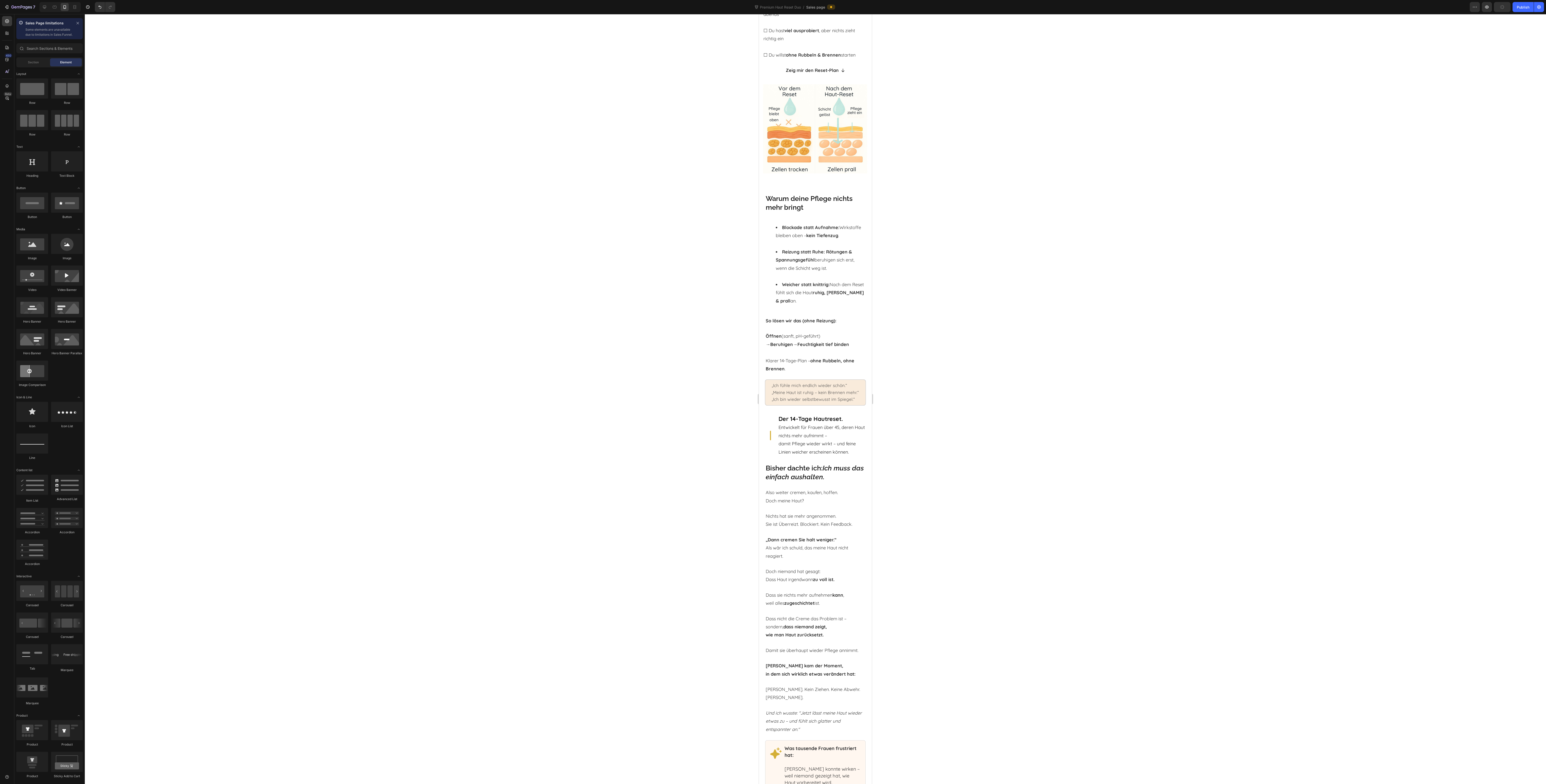
drag, startPoint x: 919, startPoint y: 266, endPoint x: 886, endPoint y: 269, distance: 33.1
click at [919, 268] on div at bounding box center [815, 399] width 1461 height 770
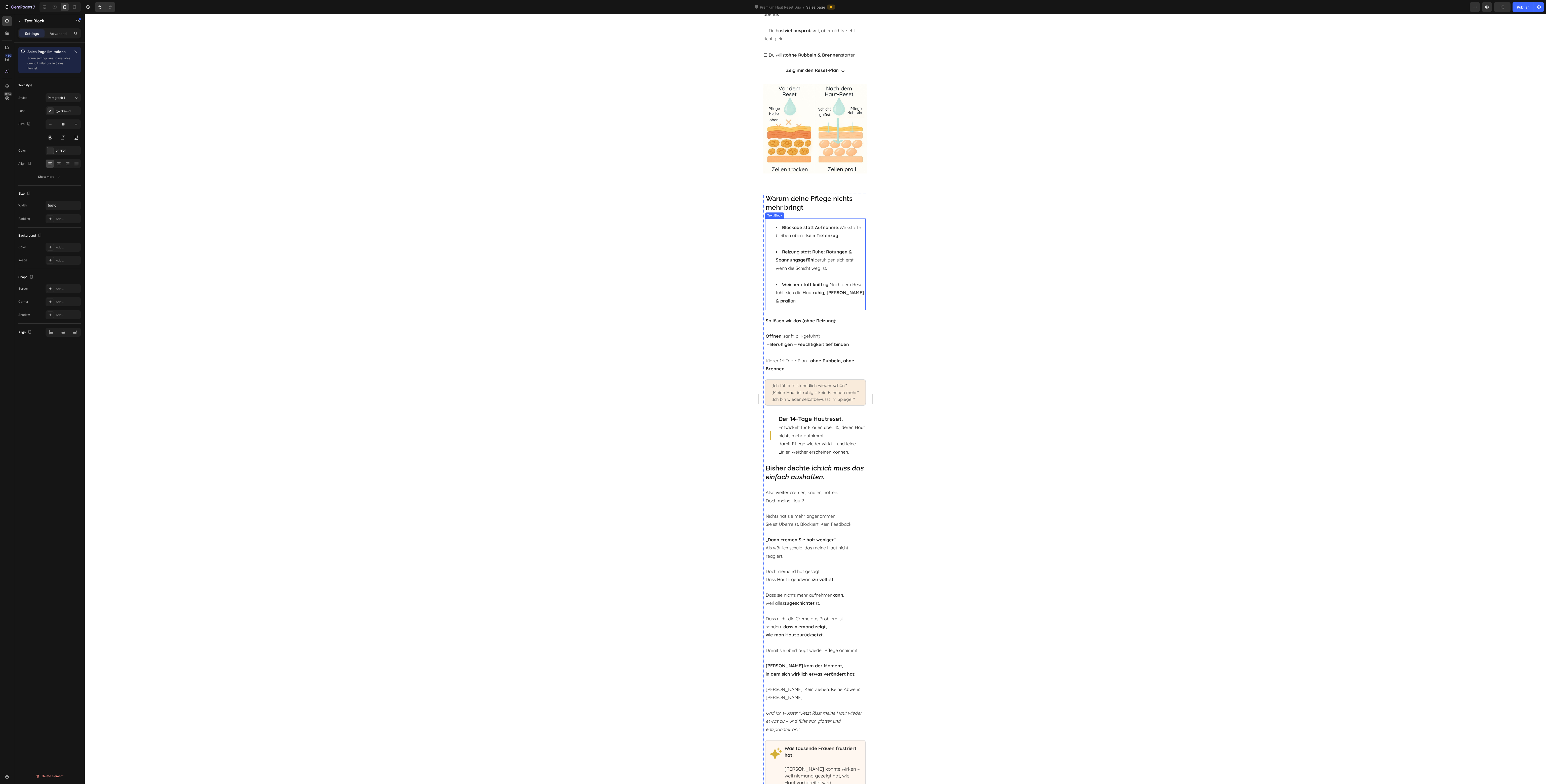
click at [795, 263] on strong "Rötungen & Spannungsgefühl" at bounding box center [814, 256] width 76 height 14
click at [815, 250] on li "Blockade statt Aufnahme: Wirkstoffe bleiben oben – kein Tiefenzug ." at bounding box center [820, 240] width 89 height 33
click at [807, 250] on li "Blockade statt Aufnahme: Wirkstoffe bleiben oben – kein Tiefenzug ." at bounding box center [820, 240] width 89 height 33
click at [805, 250] on li "Blockade statt Aufnahme: Wirkstoffe bleiben oben – kein Tiefenzug ." at bounding box center [820, 240] width 89 height 33
click at [790, 258] on li "Reizung statt Ruhe: Rötungen & Spannungsgefühl beruhigen sich erst, wenn die Sc…" at bounding box center [820, 277] width 89 height 41
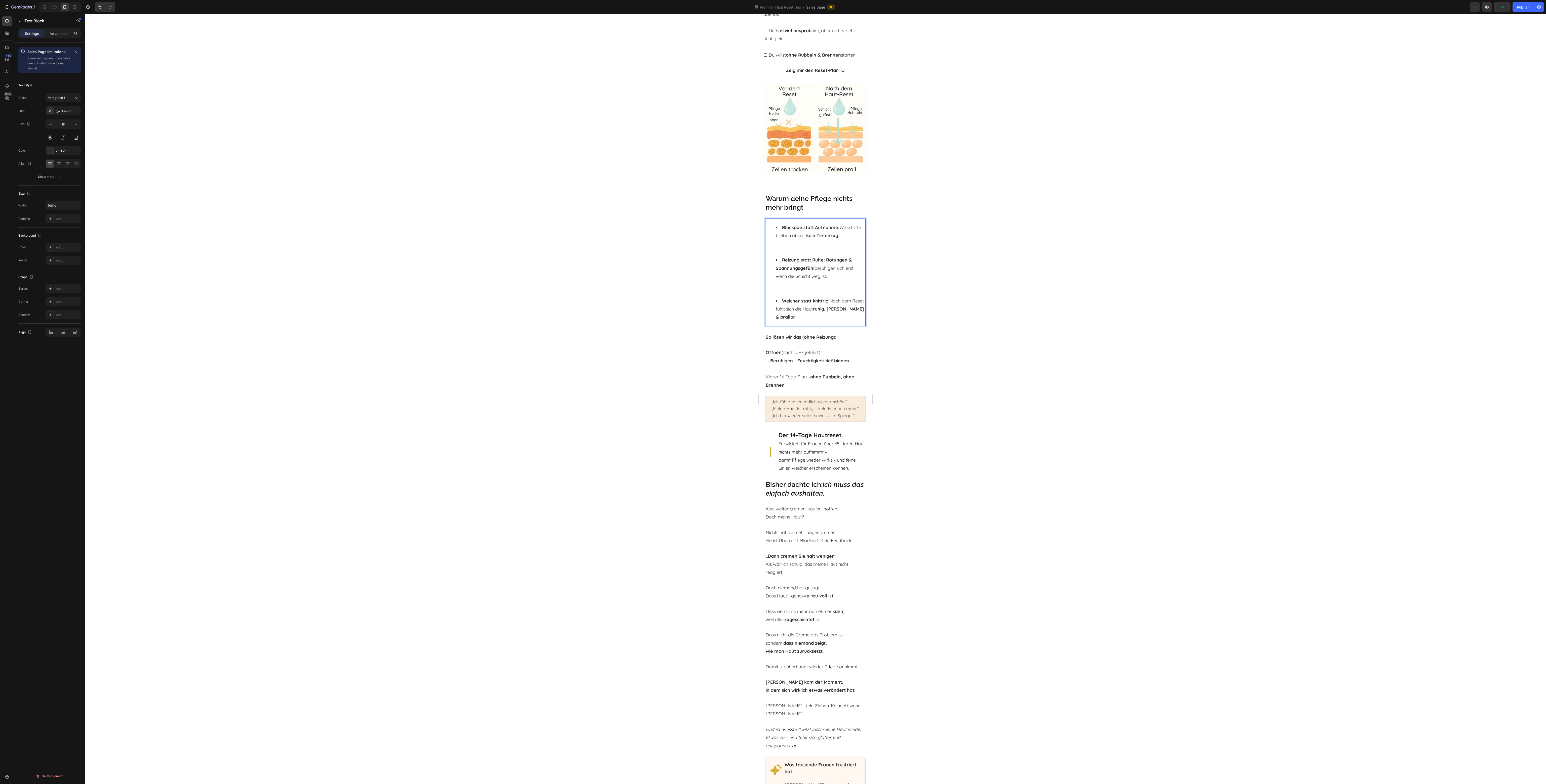
click at [792, 262] on strong "Reizung statt Ruhe:" at bounding box center [803, 260] width 43 height 6
click at [787, 254] on li "Blockade statt Aufnahme: Wirkstoffe bleiben oben – kein Tiefenzug ." at bounding box center [820, 240] width 89 height 33
click at [790, 278] on li "Reizung statt Ruhe: Rötungen & Spannungsgefühl beruhigen sich erst, wenn die Sc…" at bounding box center [820, 268] width 89 height 41
click at [1007, 278] on div at bounding box center [815, 399] width 1461 height 770
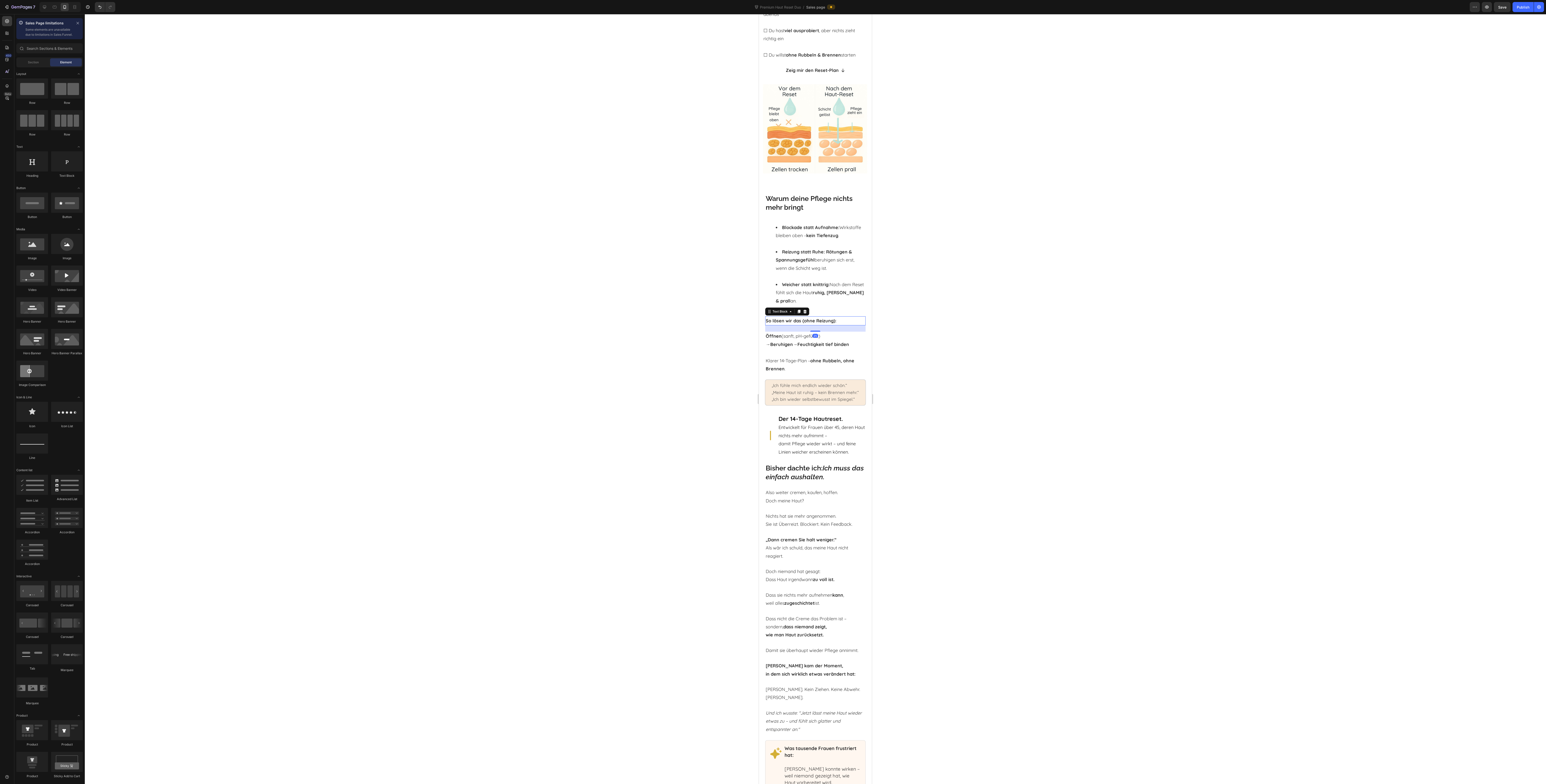
click at [817, 324] on strong "So lösen wir das (ohne Reizung):" at bounding box center [801, 321] width 71 height 6
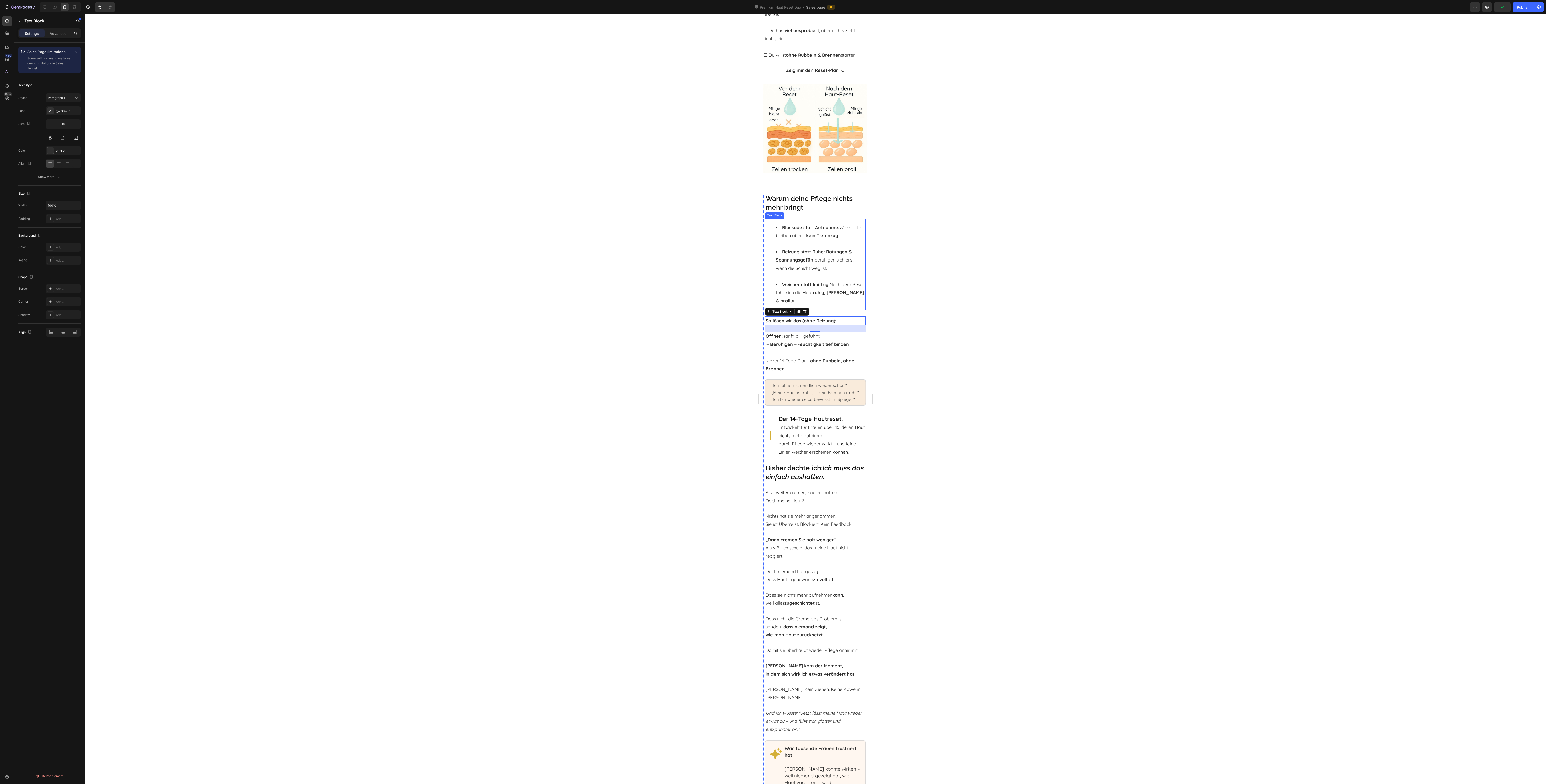
click at [805, 294] on li "Weicher statt knittrig: Nach dem Reset fühlt sich die Haut ruhig, glatt & prall…" at bounding box center [820, 293] width 89 height 25
click at [799, 212] on icon at bounding box center [799, 214] width 3 height 4
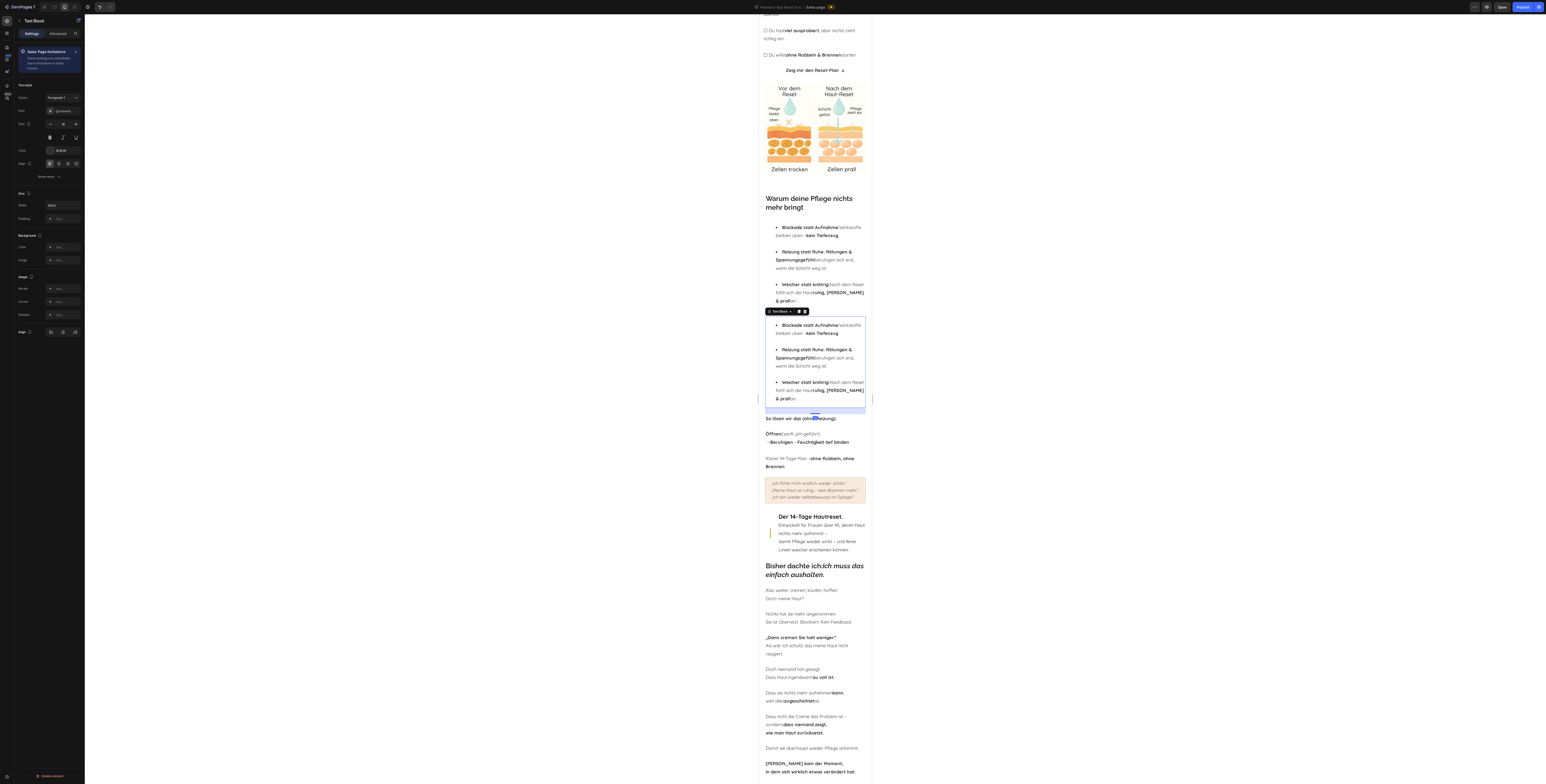
click at [806, 337] on strong "kein Tiefenzug" at bounding box center [822, 334] width 32 height 6
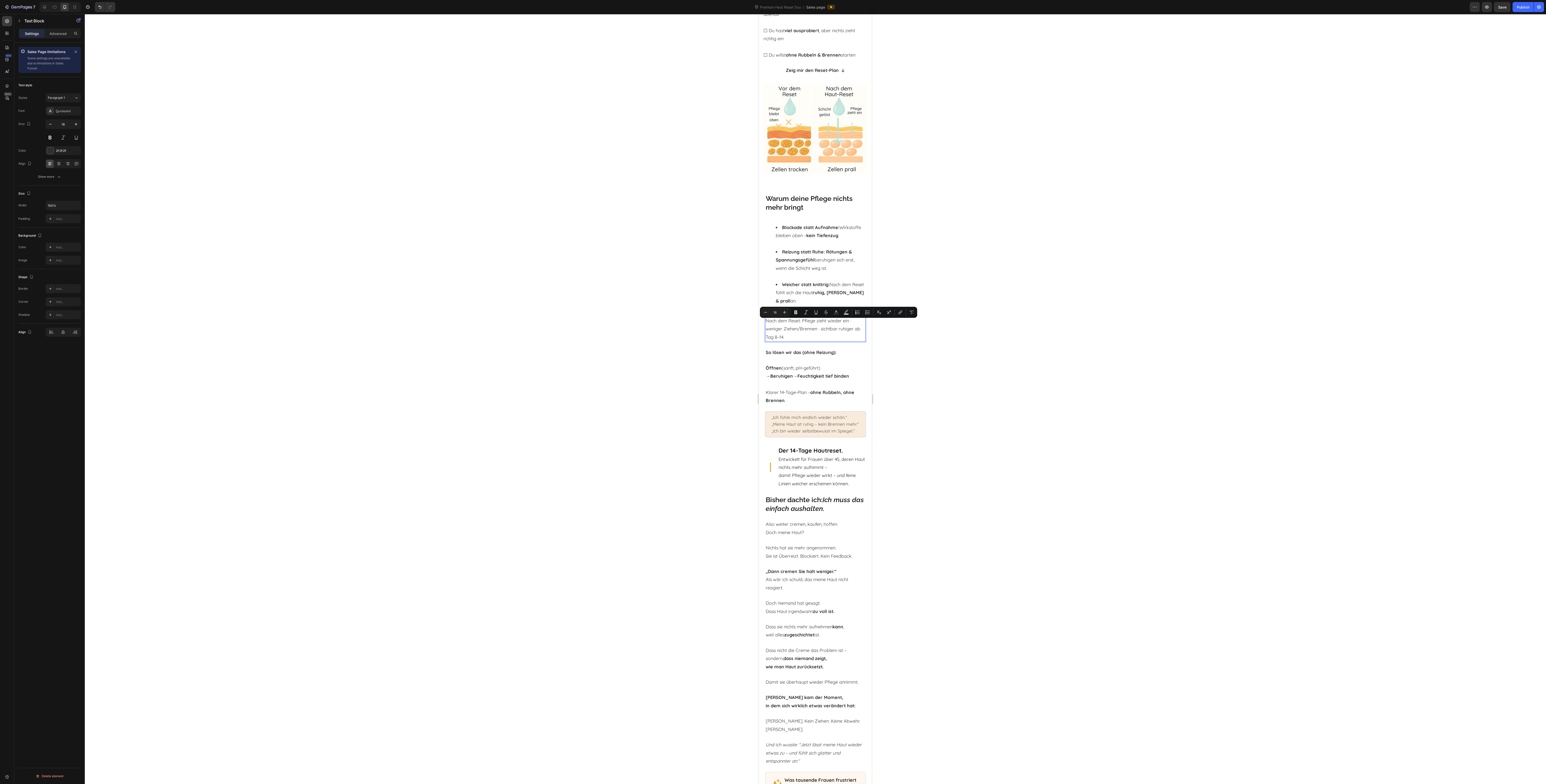
click at [920, 371] on div at bounding box center [815, 399] width 1461 height 770
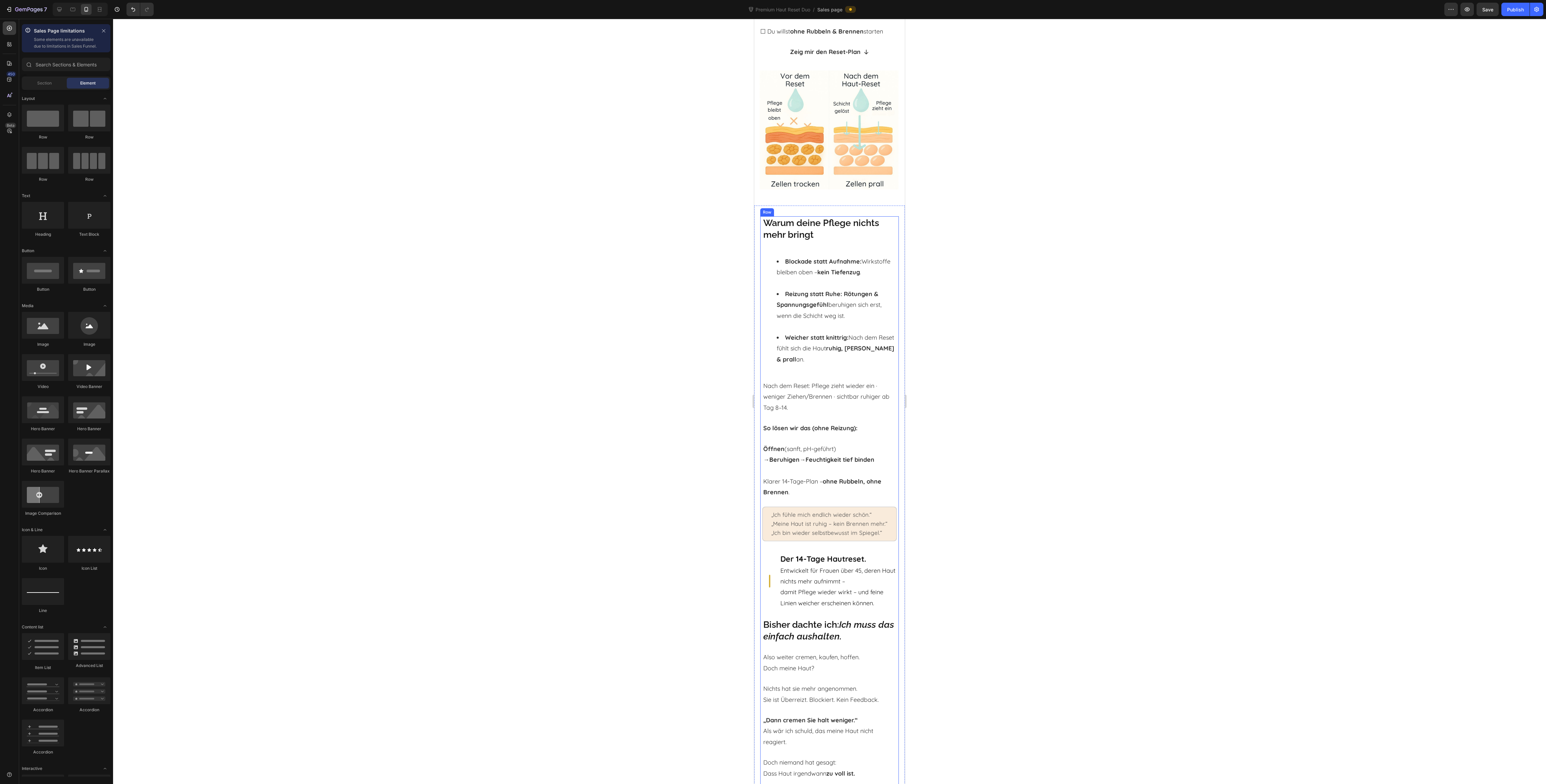
scroll to position [369, 0]
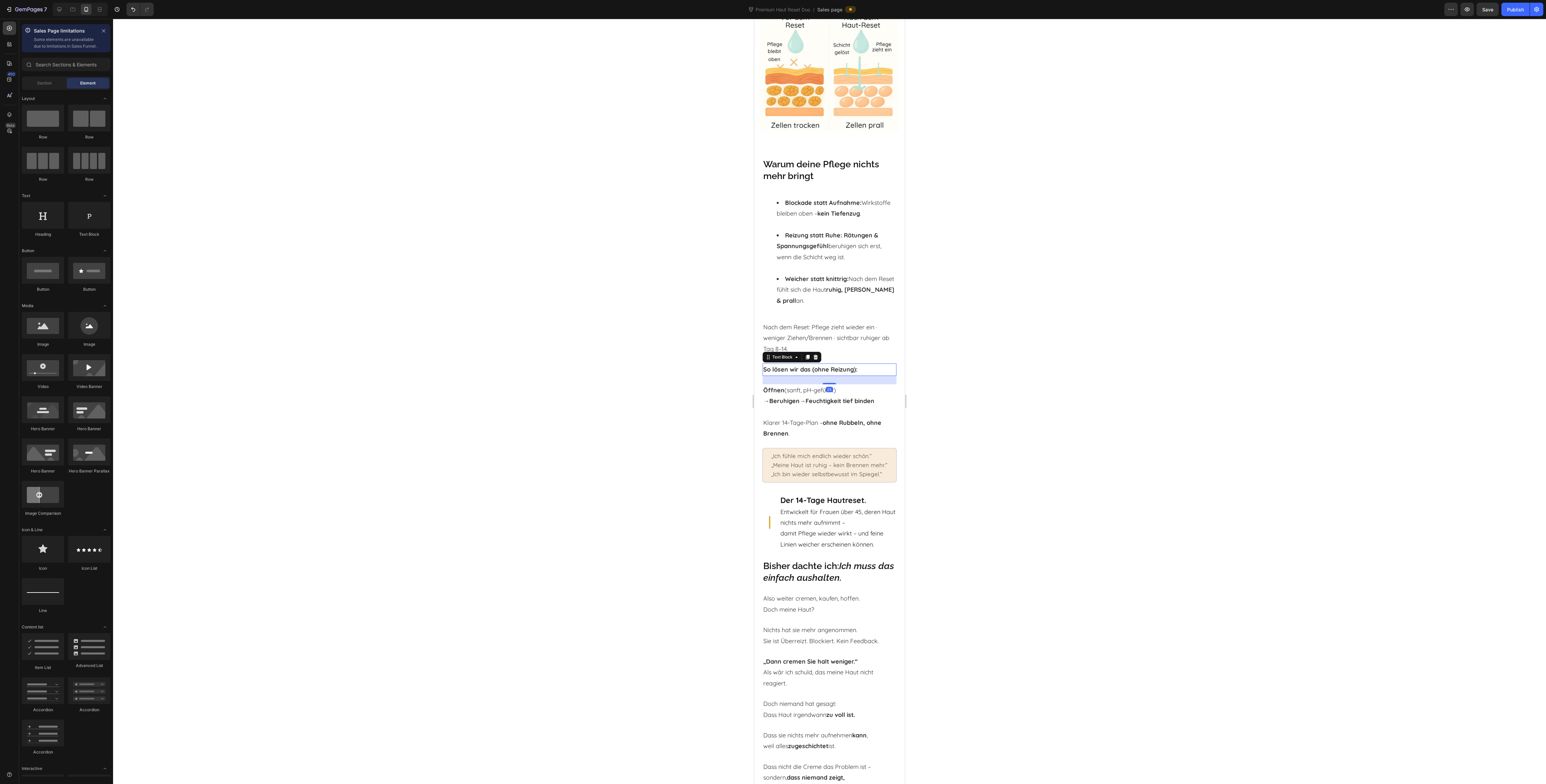
click at [847, 374] on strong "So lösen wir das (ohne Reizung):" at bounding box center [811, 370] width 94 height 8
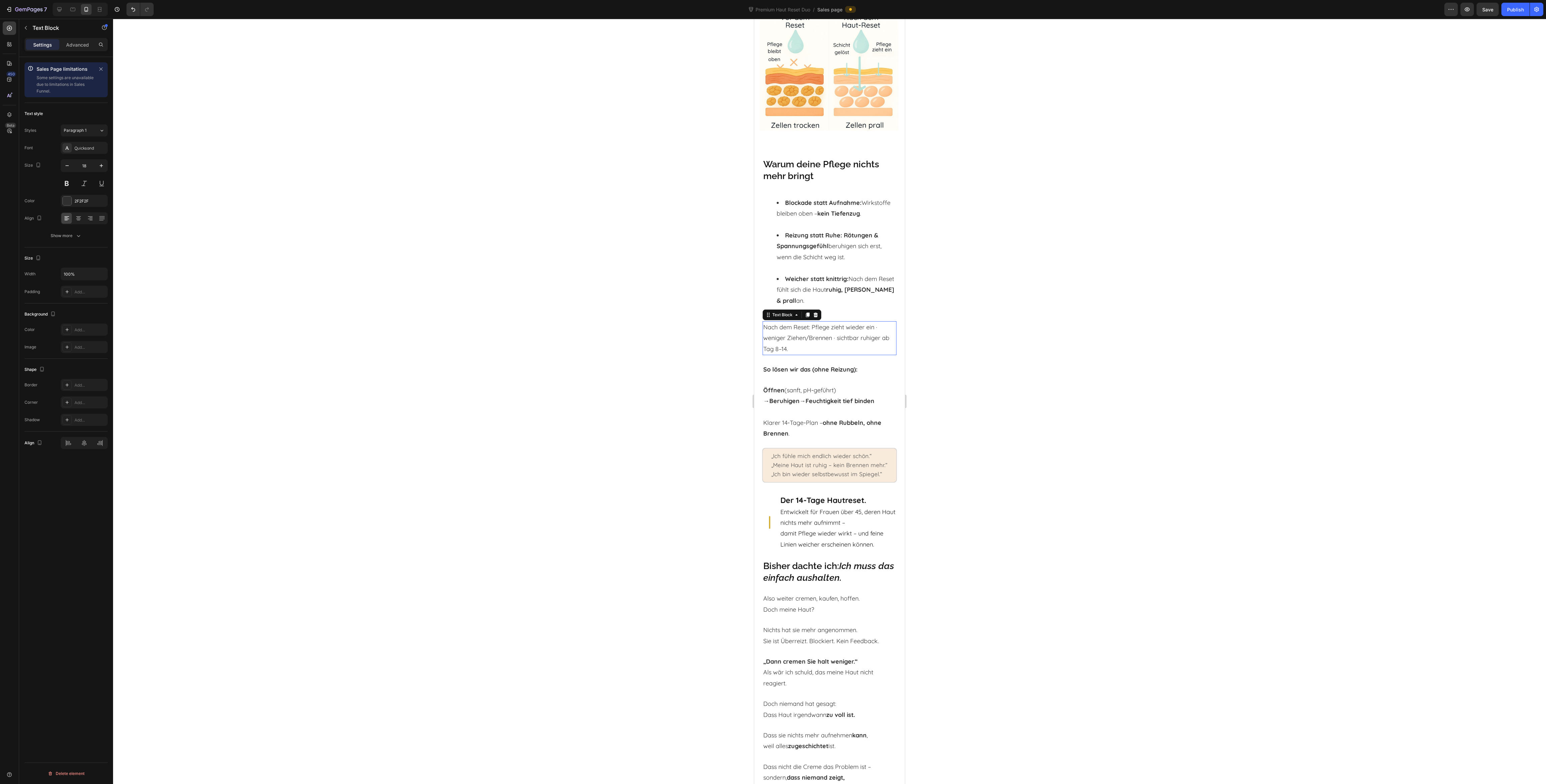
click at [850, 341] on p "Nach dem Reset: Pflege zieht wieder ein · weniger Ziehen/Brennen · sichtbar ruh…" at bounding box center [830, 338] width 133 height 33
drag, startPoint x: 1009, startPoint y: 319, endPoint x: 939, endPoint y: 326, distance: 70.3
click at [1007, 319] on div at bounding box center [829, 401] width 1433 height 766
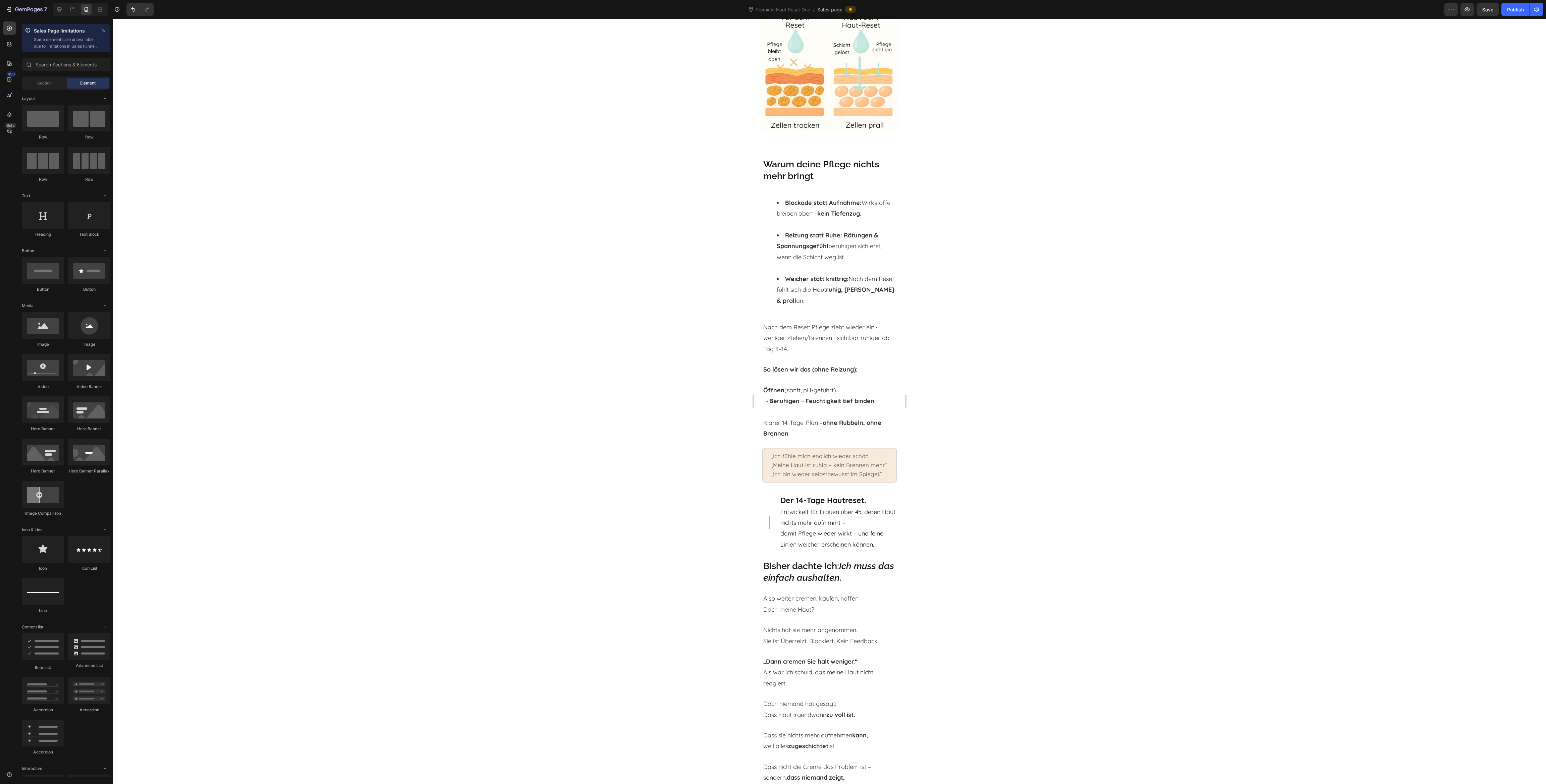
click at [837, 337] on p "Nach dem Reset: Pflege zieht wieder ein · weniger Ziehen/Brennen · sichtbar ruh…" at bounding box center [830, 338] width 133 height 33
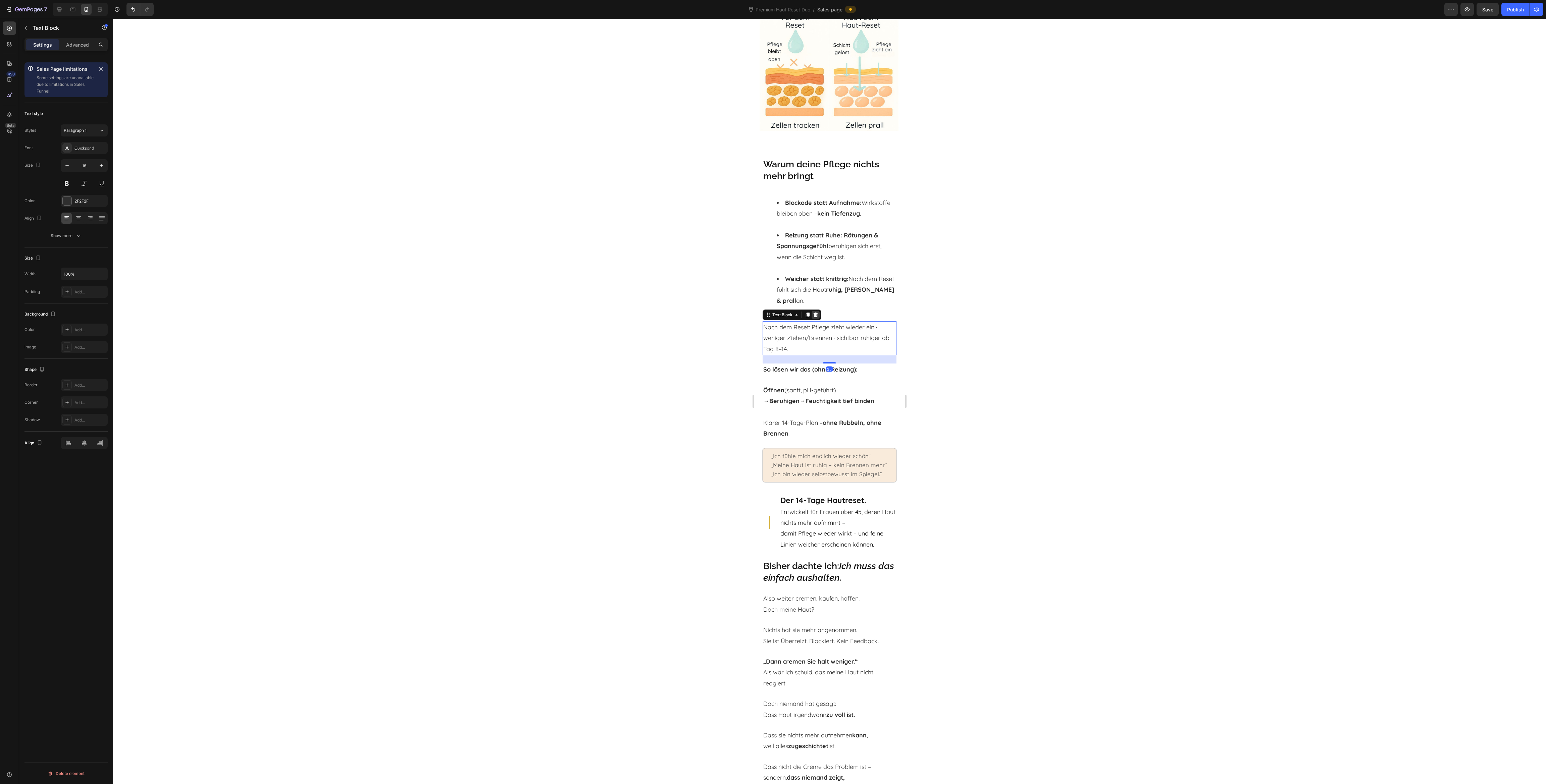
click at [815, 318] on icon at bounding box center [815, 315] width 4 height 5
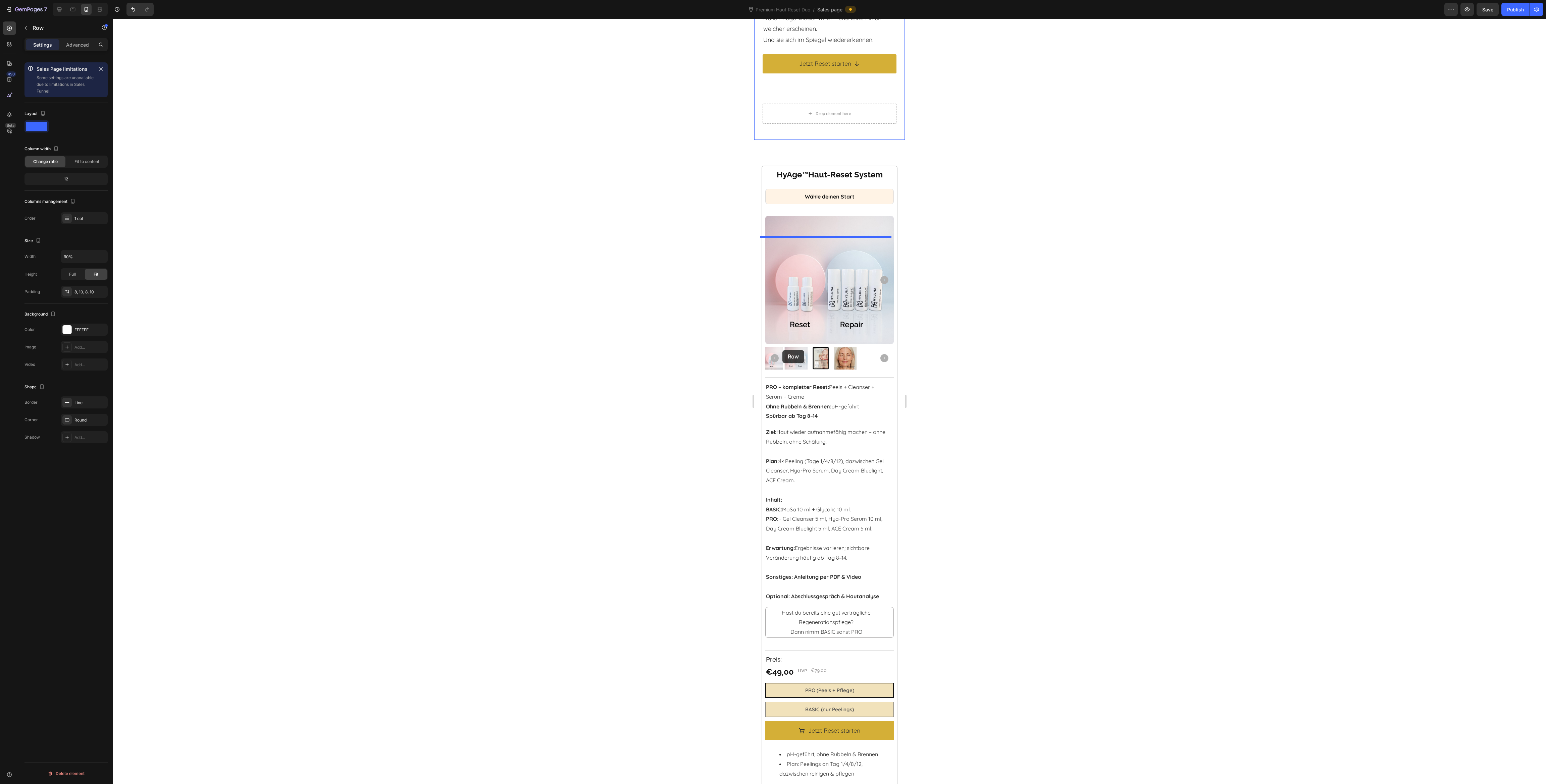
scroll to position [3035, 0]
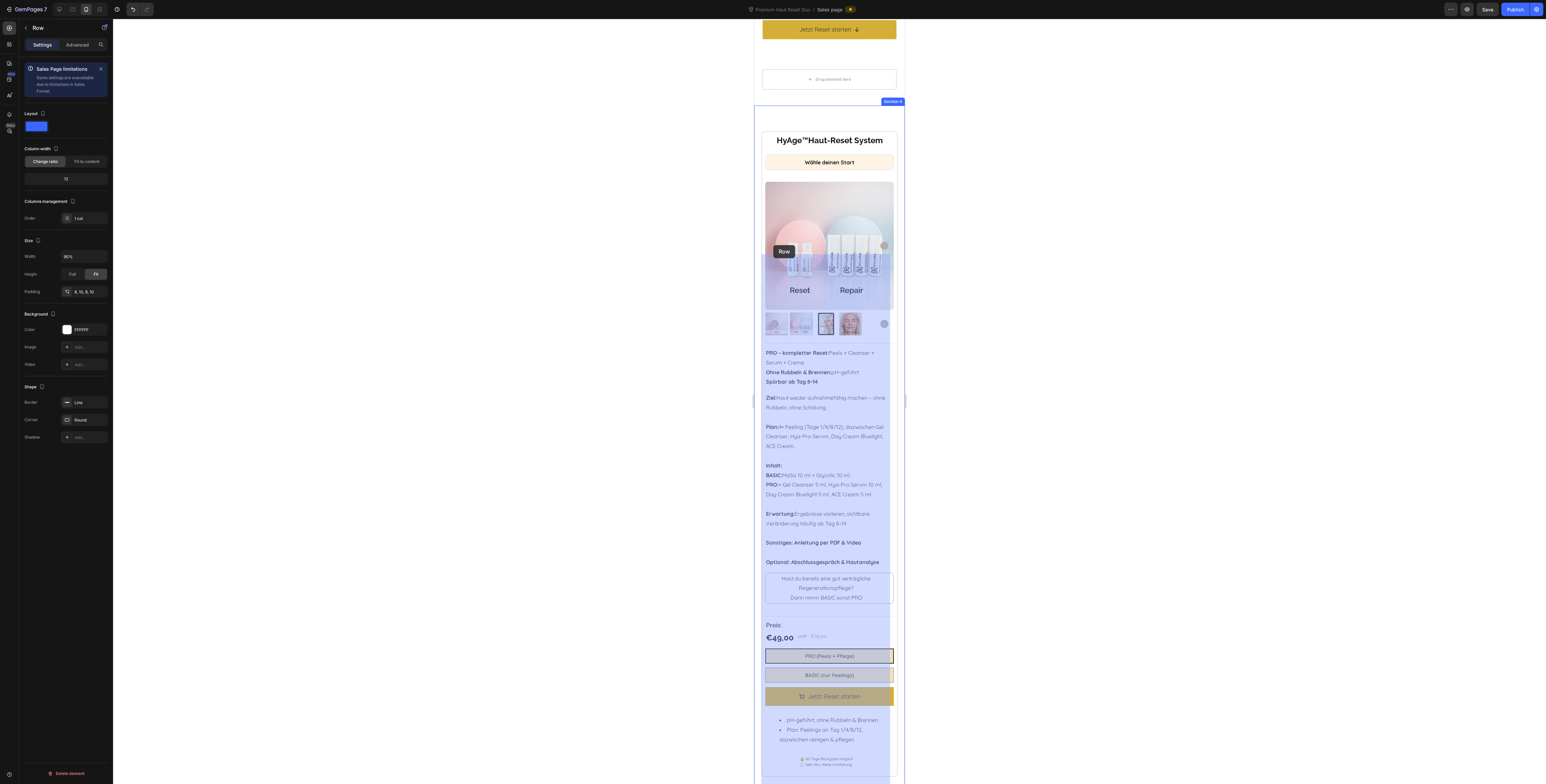
drag, startPoint x: 765, startPoint y: 342, endPoint x: 776, endPoint y: 247, distance: 95.6
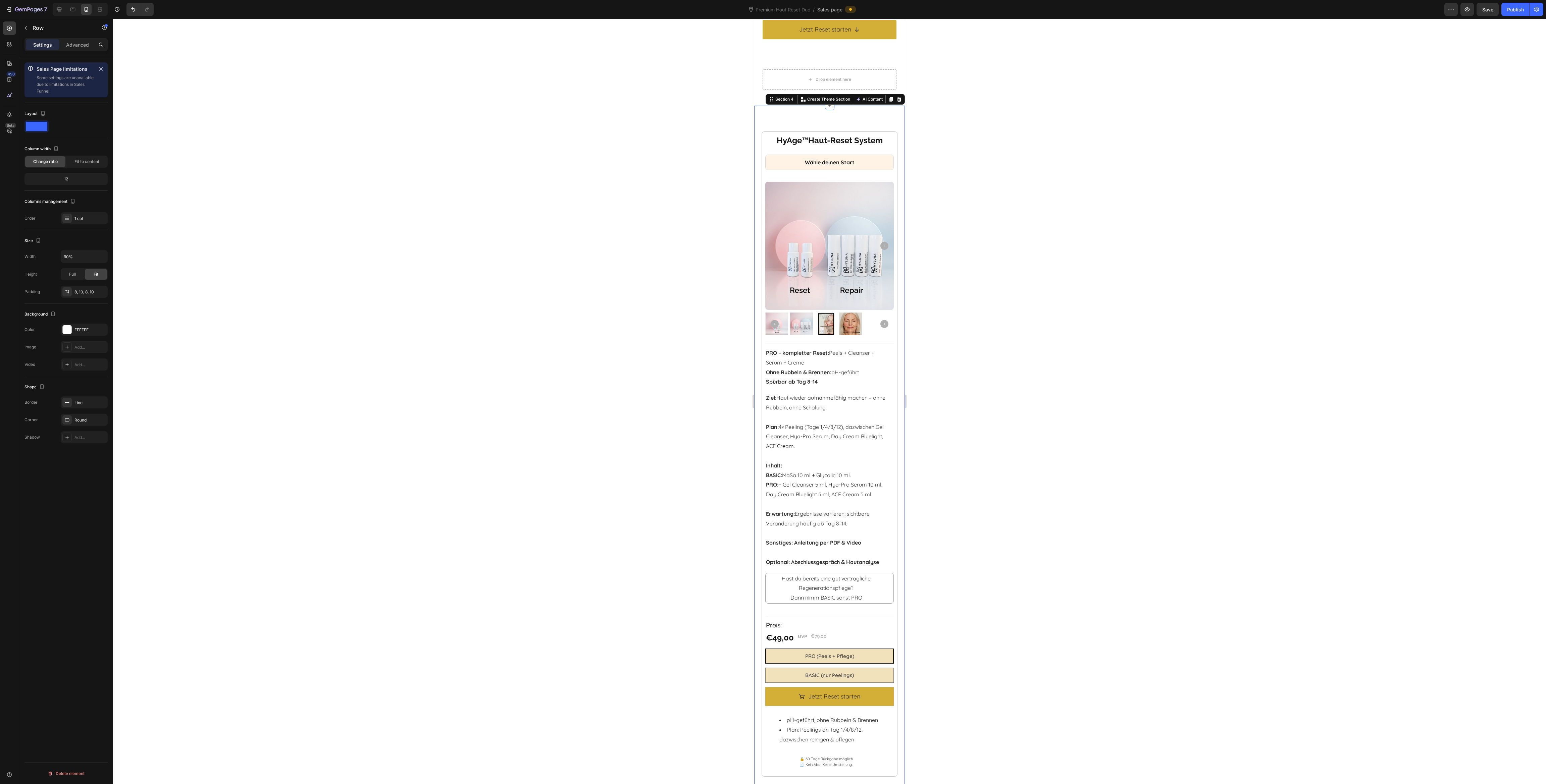
click at [791, 234] on div "HyAge ™ Haut-Reset System Heading Wähle deinen Start Heading Product Images Tit…" at bounding box center [830, 454] width 150 height 675
click at [764, 140] on div "Row" at bounding box center [768, 136] width 14 height 8
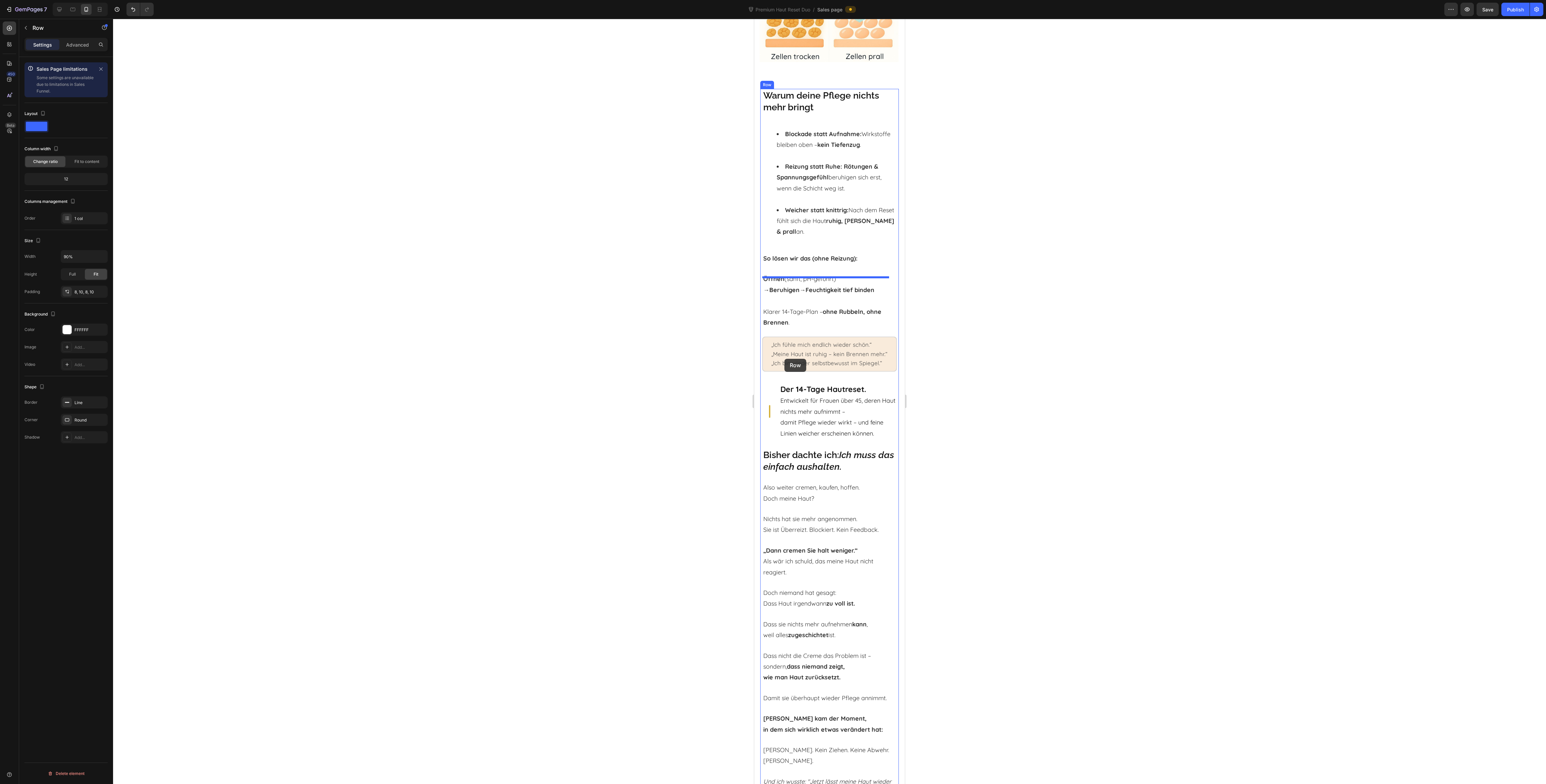
scroll to position [621, 0]
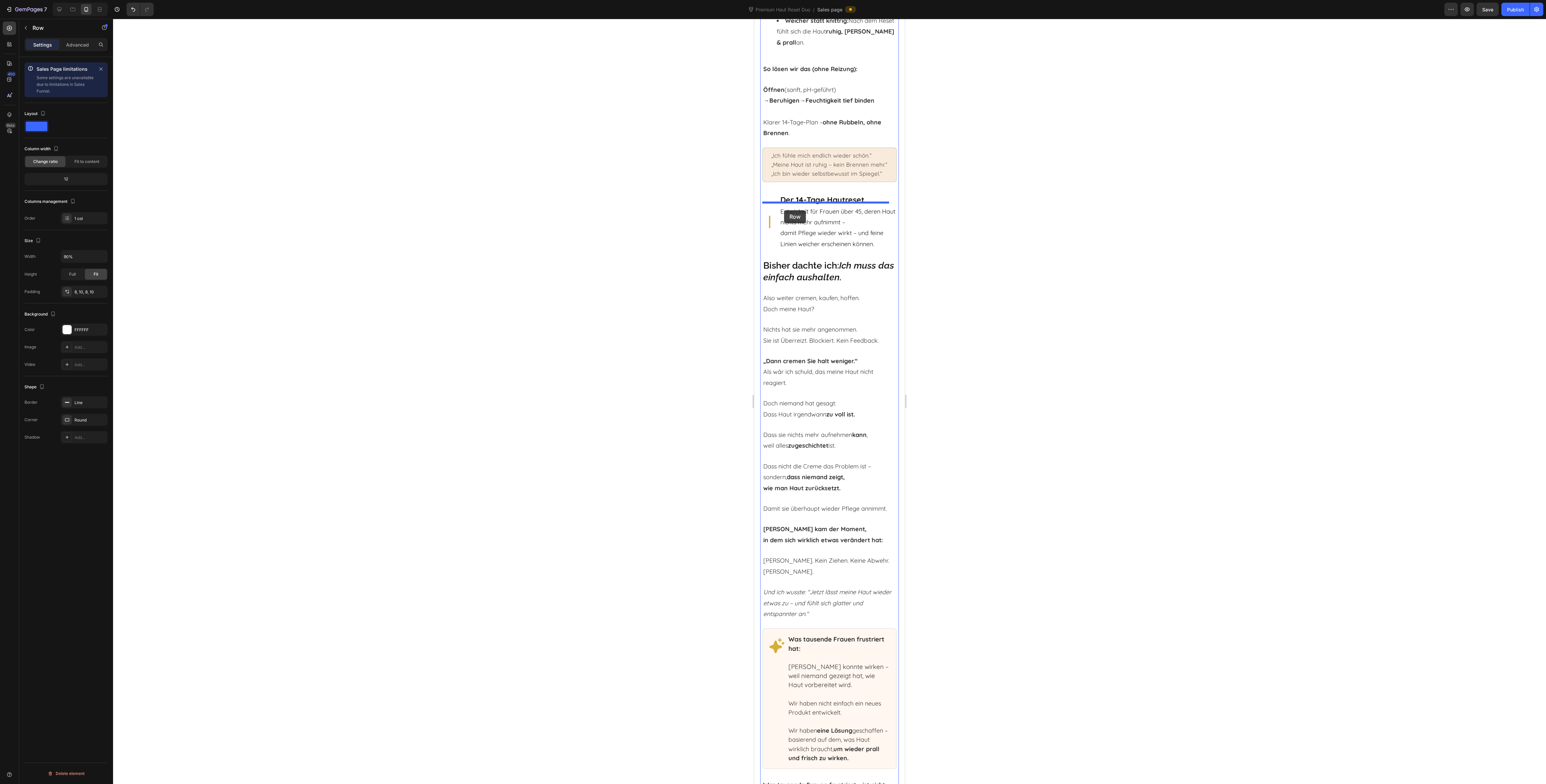
drag, startPoint x: 771, startPoint y: 598, endPoint x: 784, endPoint y: 210, distance: 388.2
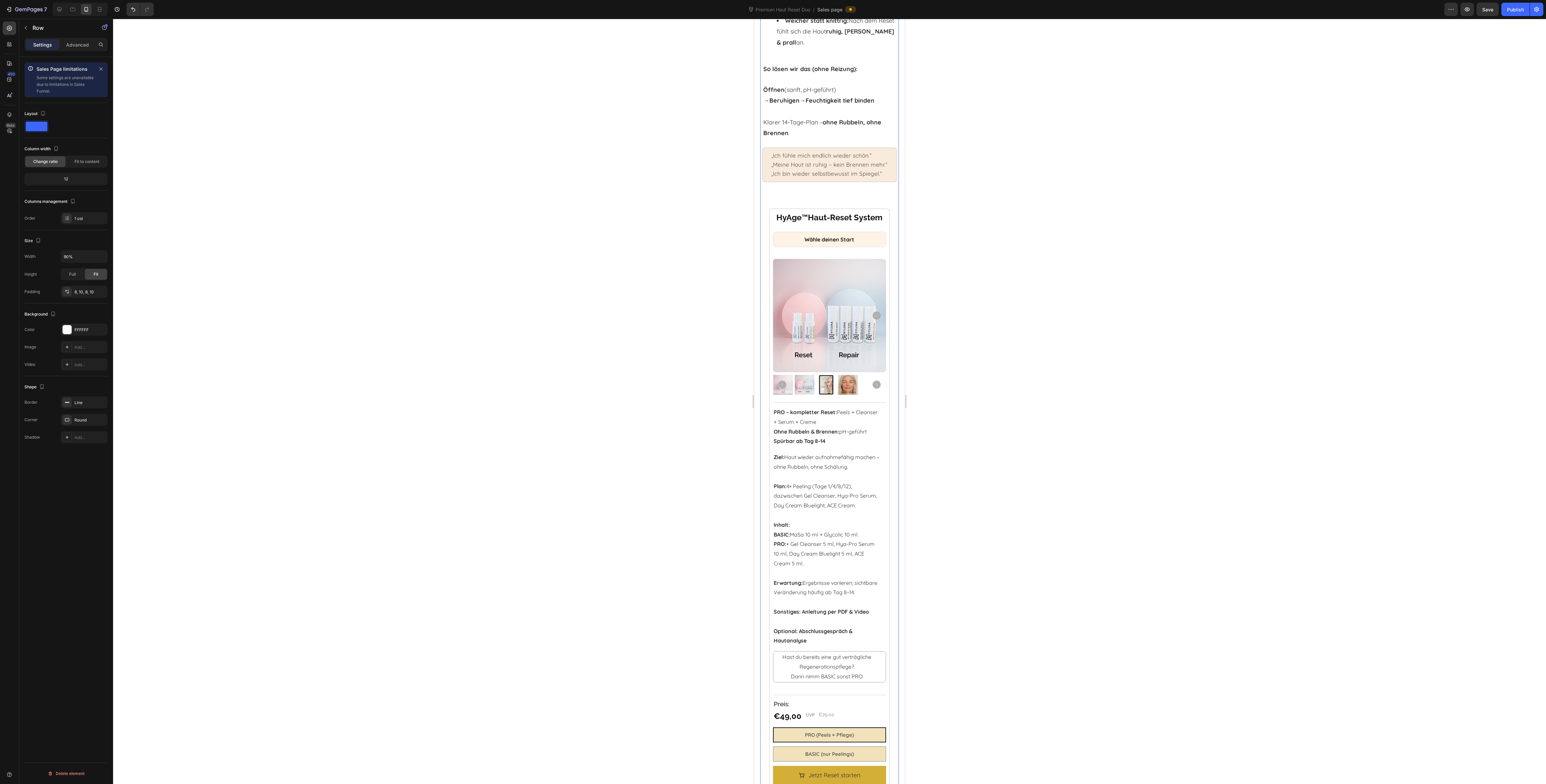
click at [79, 296] on input "92%" at bounding box center [84, 294] width 46 height 12
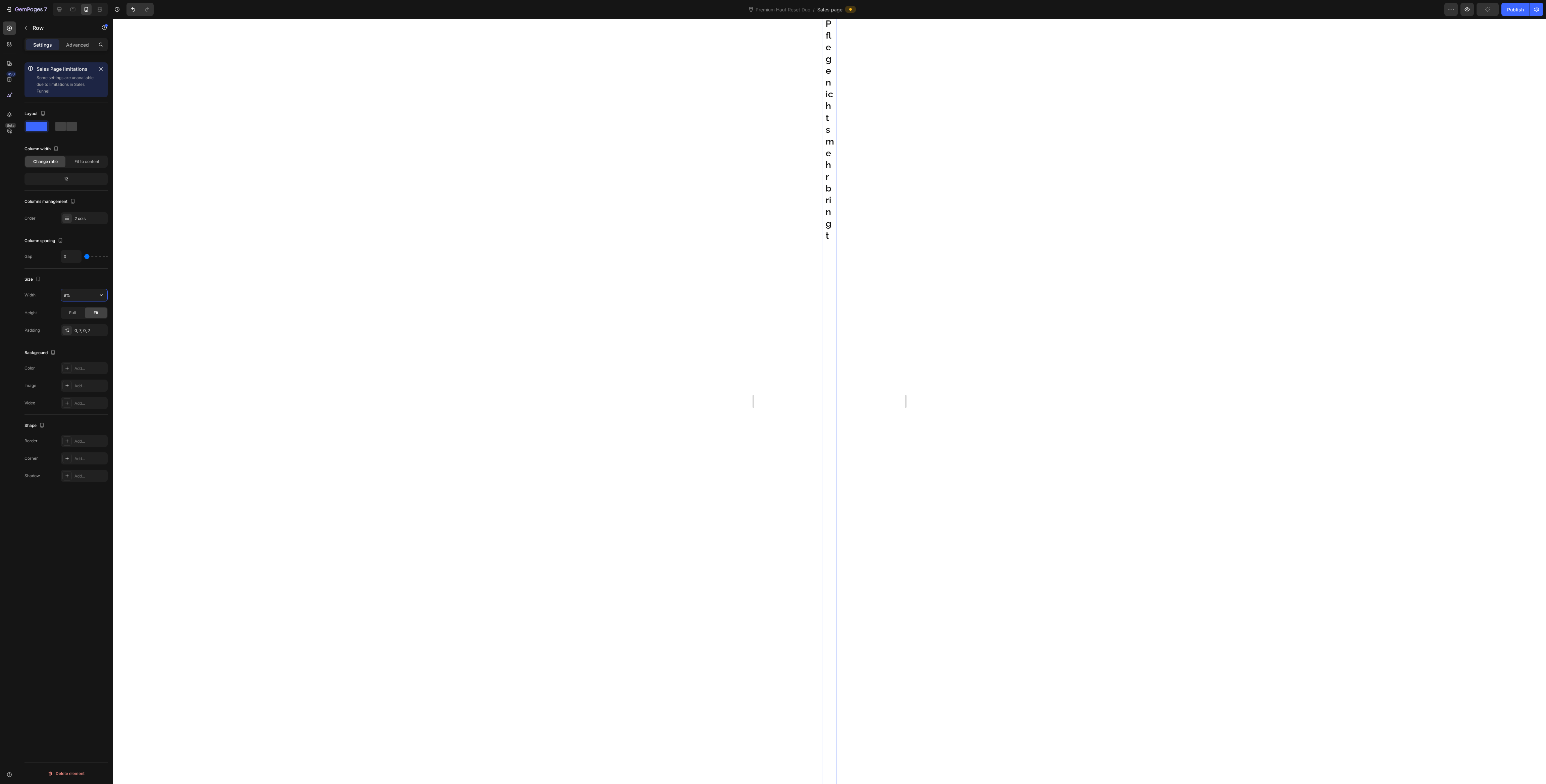
type input "95%"
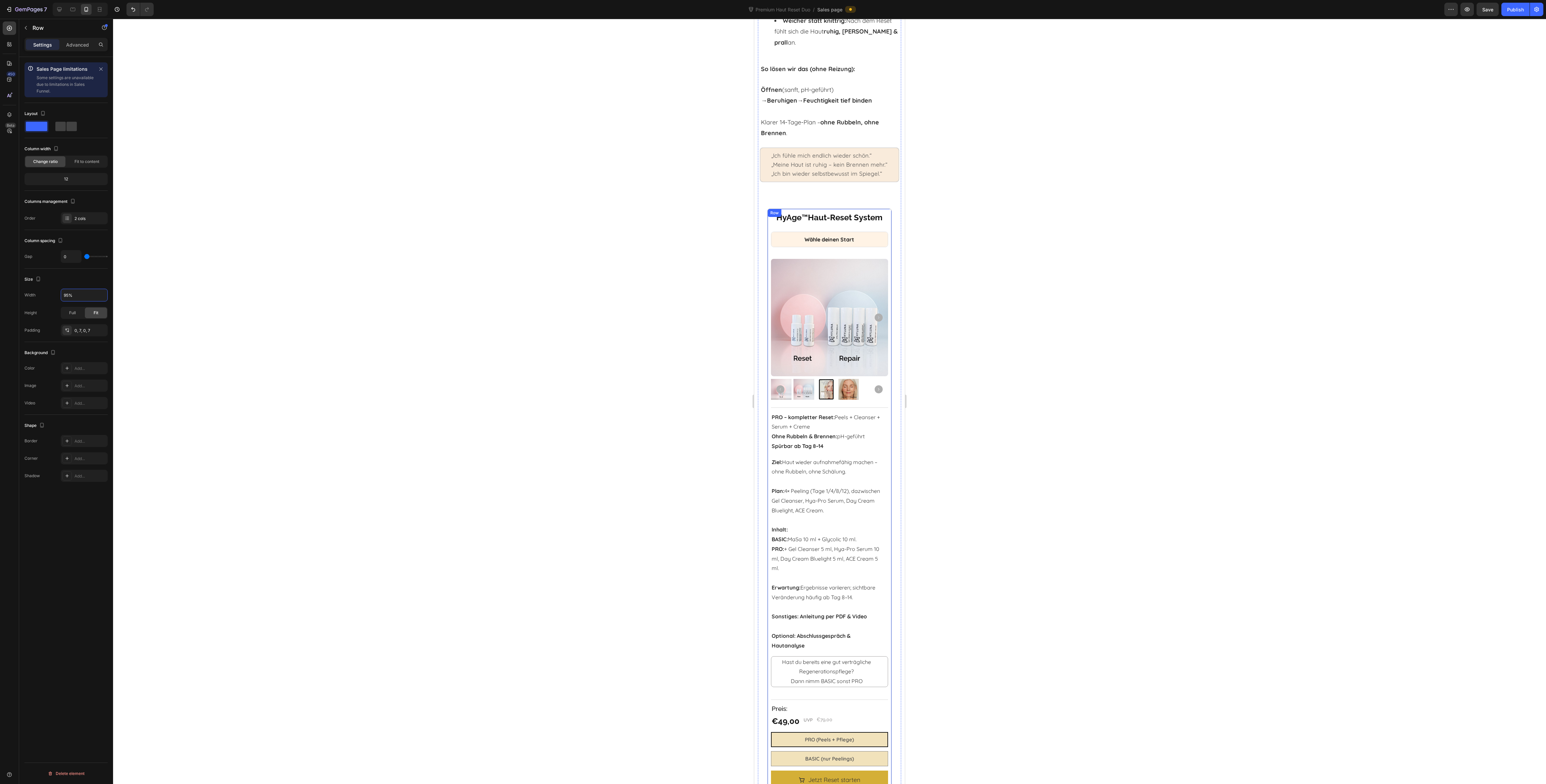
click at [769, 230] on div "HyAge ™ Haut-Reset System Heading Wähle deinen Start Heading Product Images Tit…" at bounding box center [830, 539] width 125 height 662
click at [74, 42] on p "Advanced" at bounding box center [78, 45] width 23 height 7
click at [48, 191] on input "10" at bounding box center [50, 186] width 10 height 10
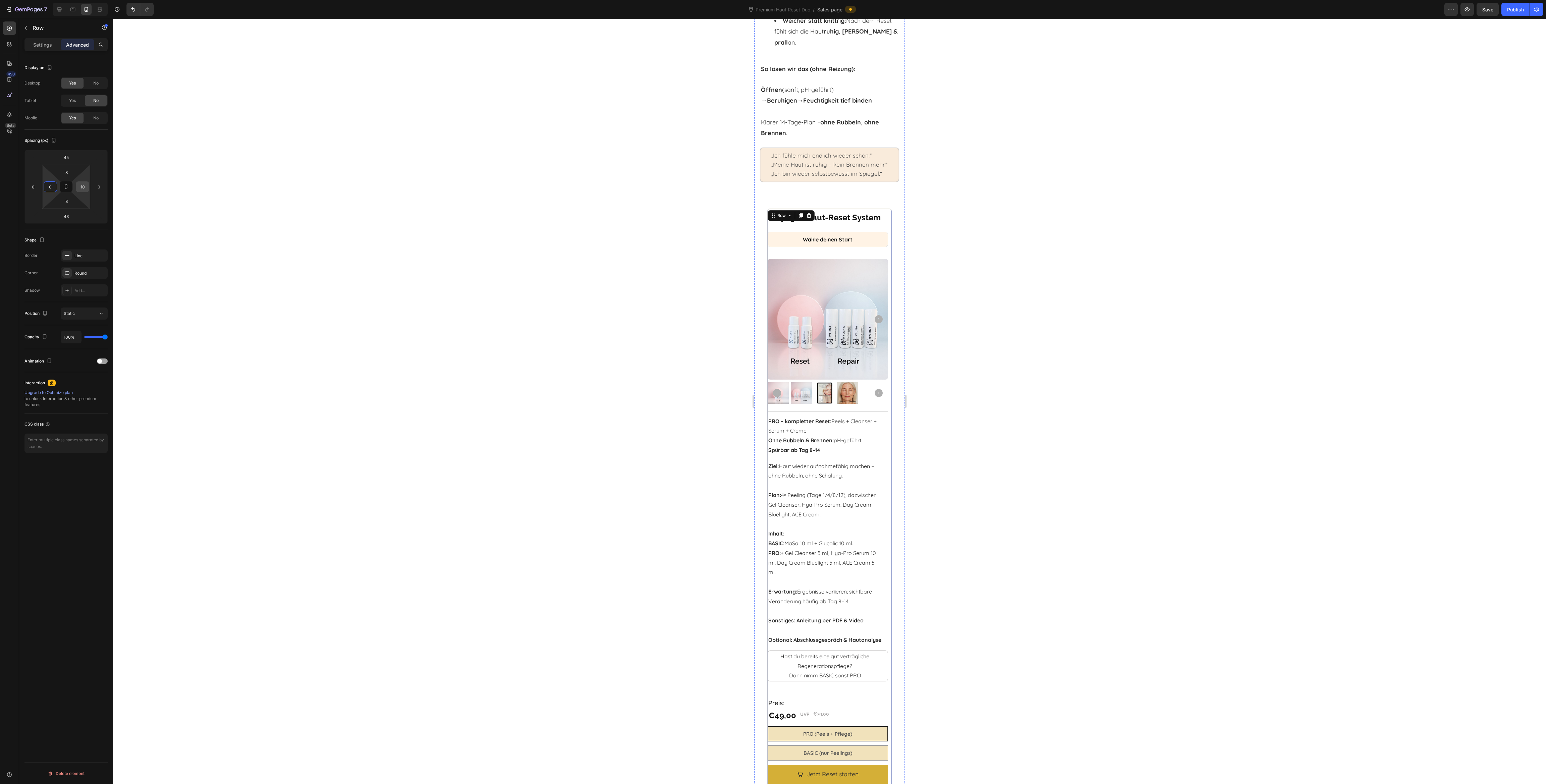
type input "0"
click at [84, 189] on input "10" at bounding box center [82, 186] width 10 height 10
type input "0"
click at [245, 220] on div at bounding box center [829, 401] width 1433 height 766
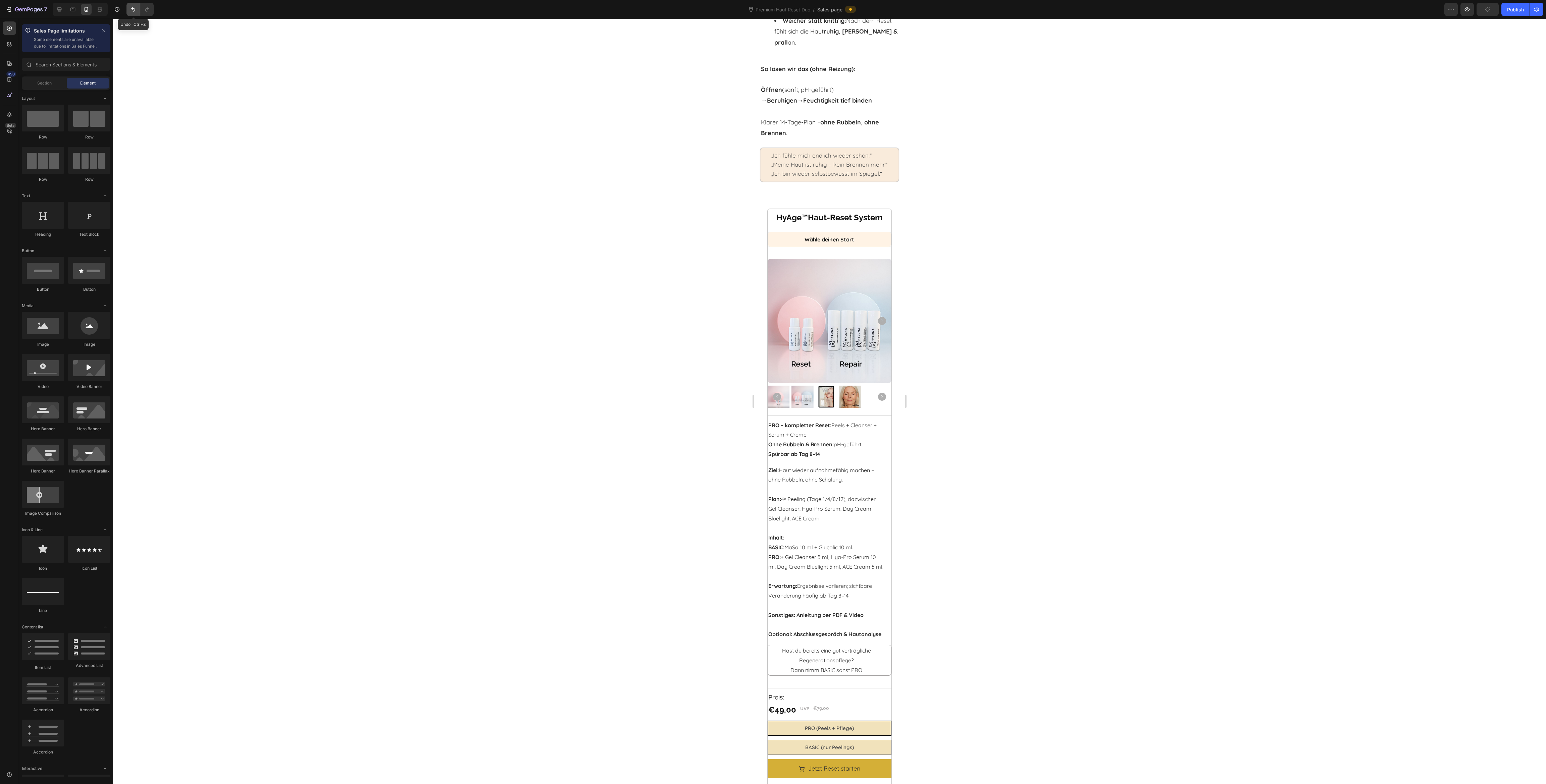
click at [134, 11] on icon "Undo/Redo" at bounding box center [133, 10] width 6 height 6
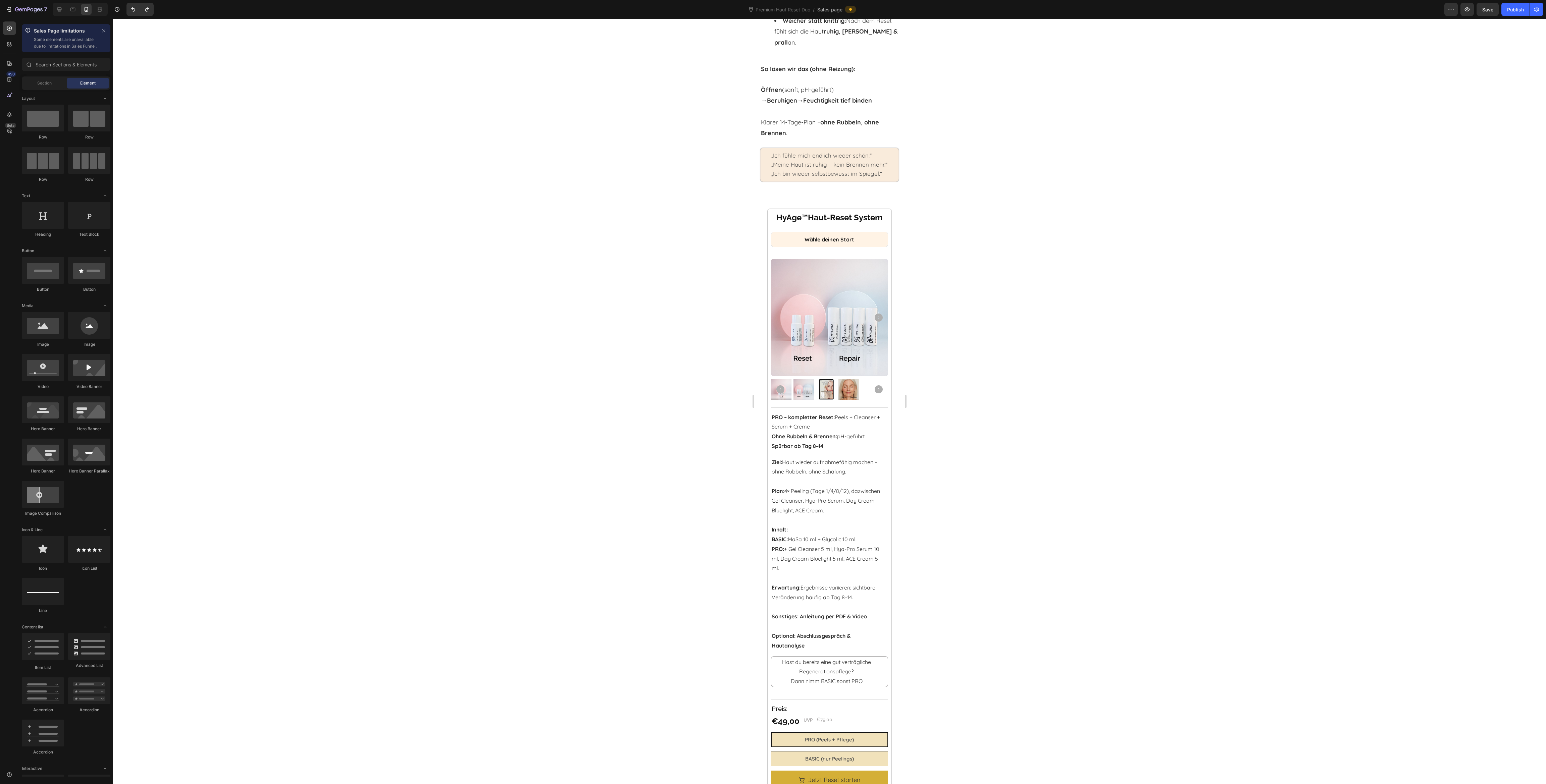
click at [403, 255] on div at bounding box center [829, 401] width 1433 height 766
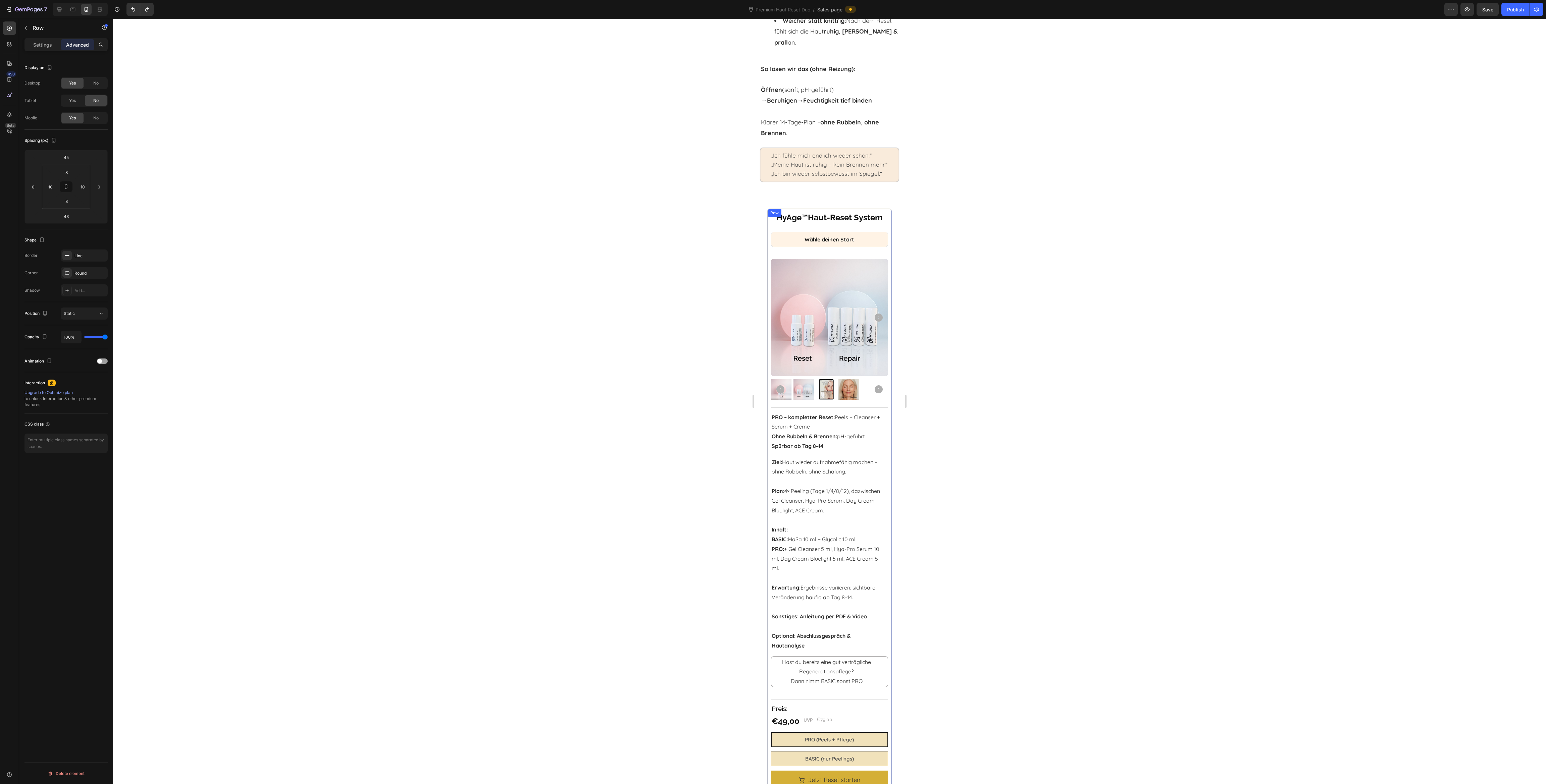
click at [769, 222] on div "HyAge ™ Haut-Reset System Heading Wähle deinen Start Heading Product Images Tit…" at bounding box center [830, 539] width 125 height 662
click at [82, 190] on input "7" at bounding box center [82, 186] width 10 height 10
type input "0"
click at [48, 190] on input "7" at bounding box center [50, 186] width 10 height 10
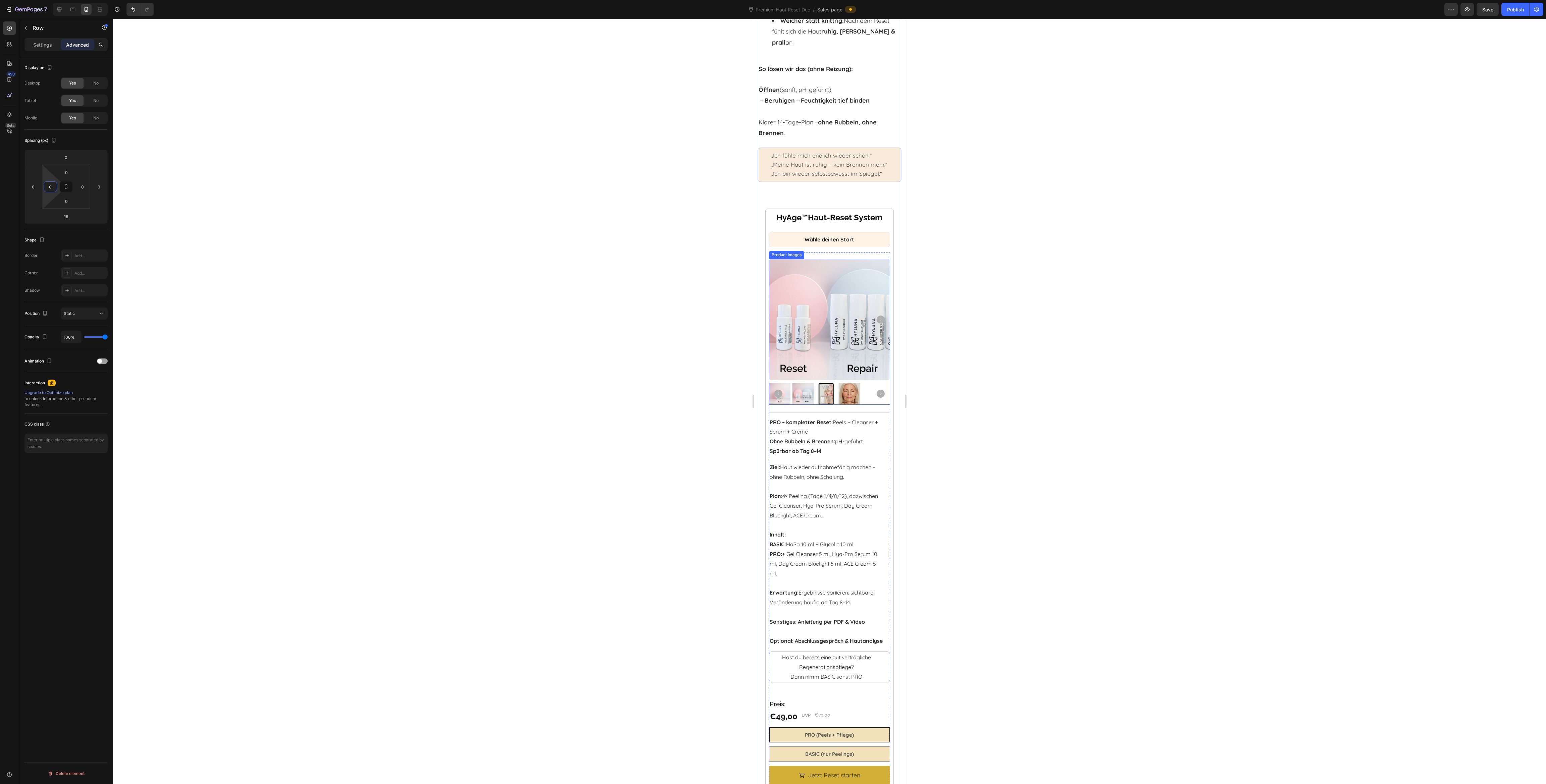
click at [1049, 312] on div at bounding box center [829, 401] width 1433 height 766
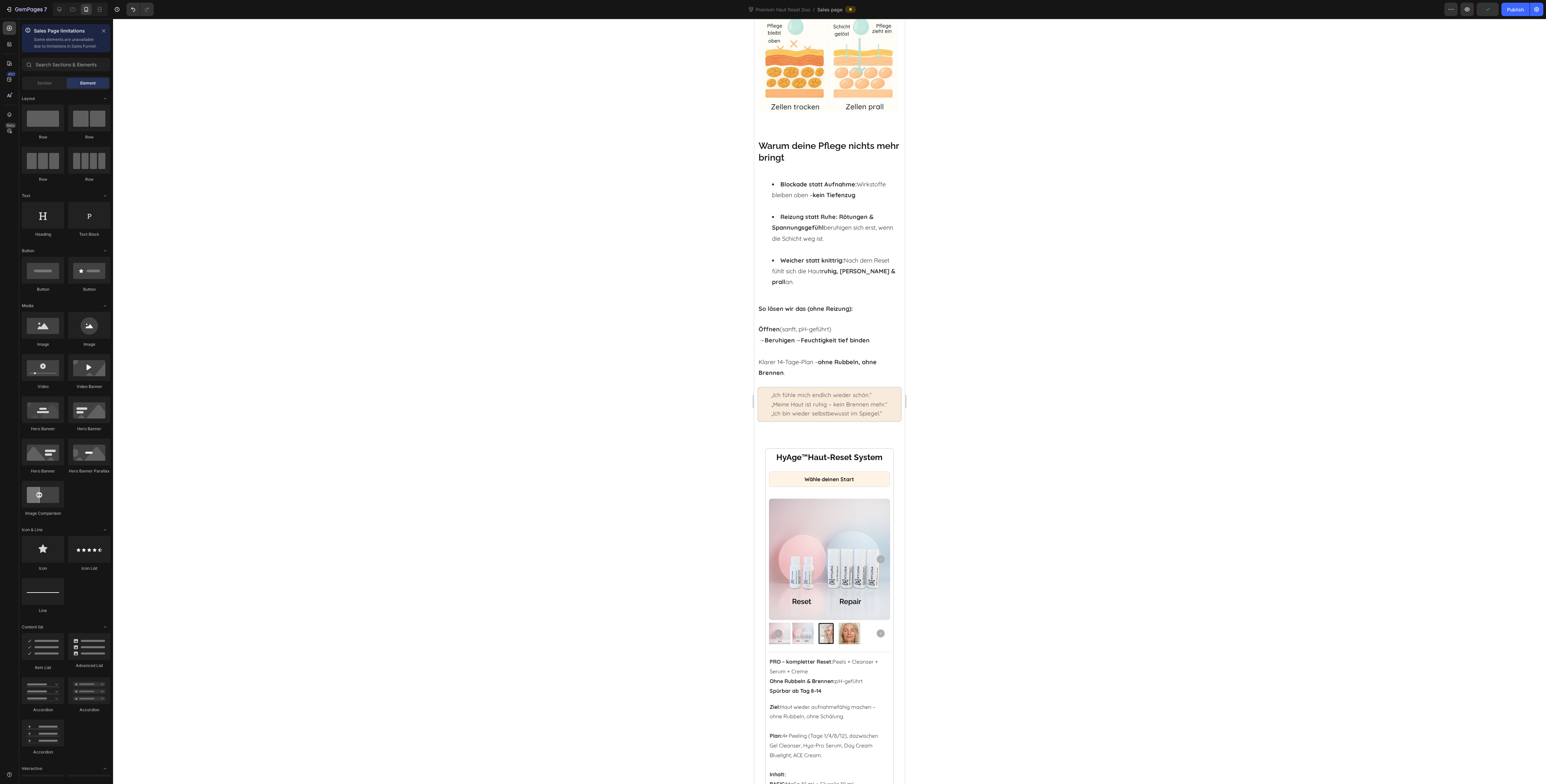
scroll to position [470, 0]
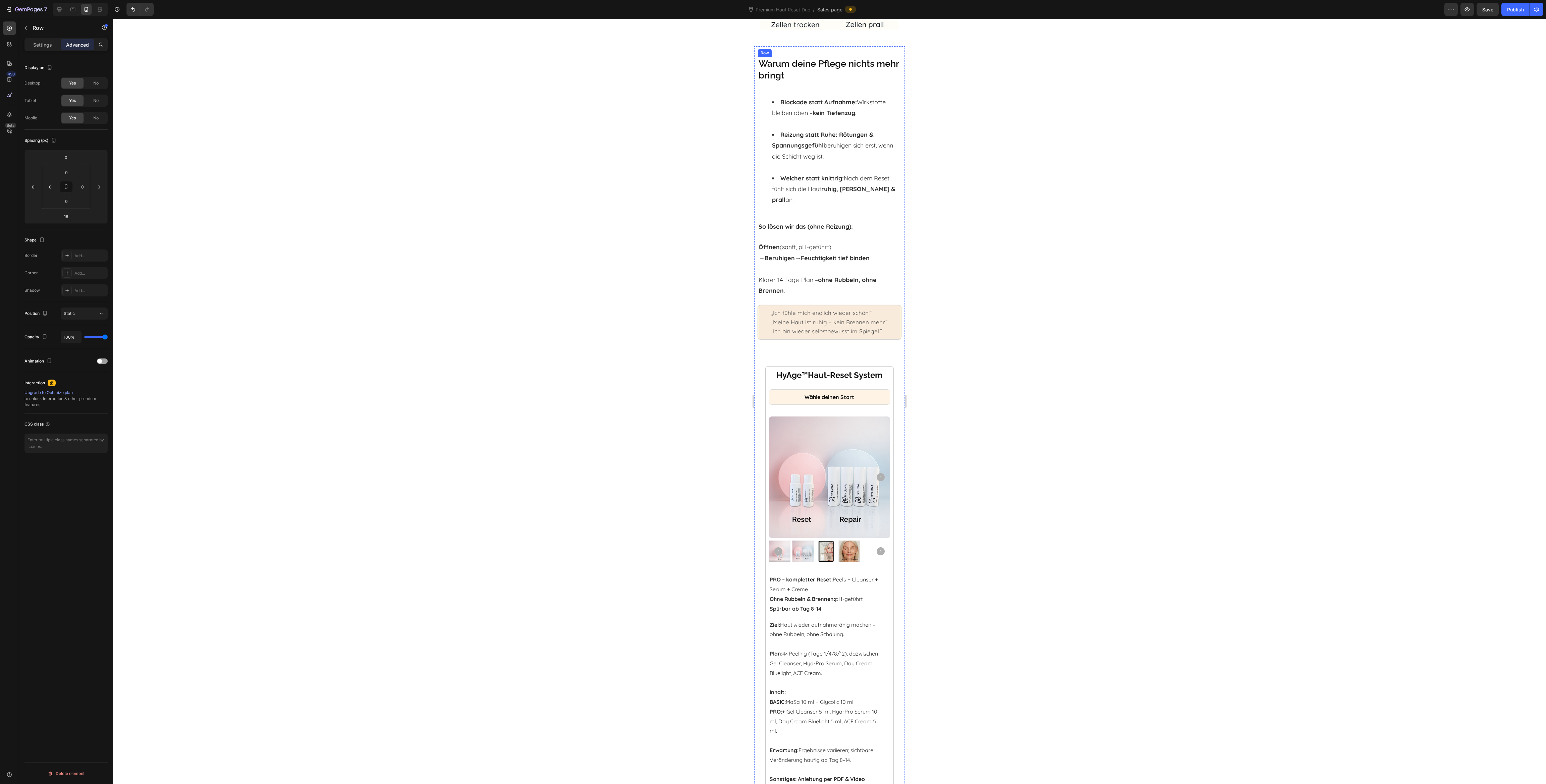
click at [767, 376] on div "HyAge ™ Haut-Reset System Heading Wähle deinen Start Heading Product Images Tit…" at bounding box center [829, 690] width 129 height 647
click at [44, 46] on p "Settings" at bounding box center [42, 45] width 18 height 7
click at [74, 259] on input "90%" at bounding box center [84, 256] width 46 height 12
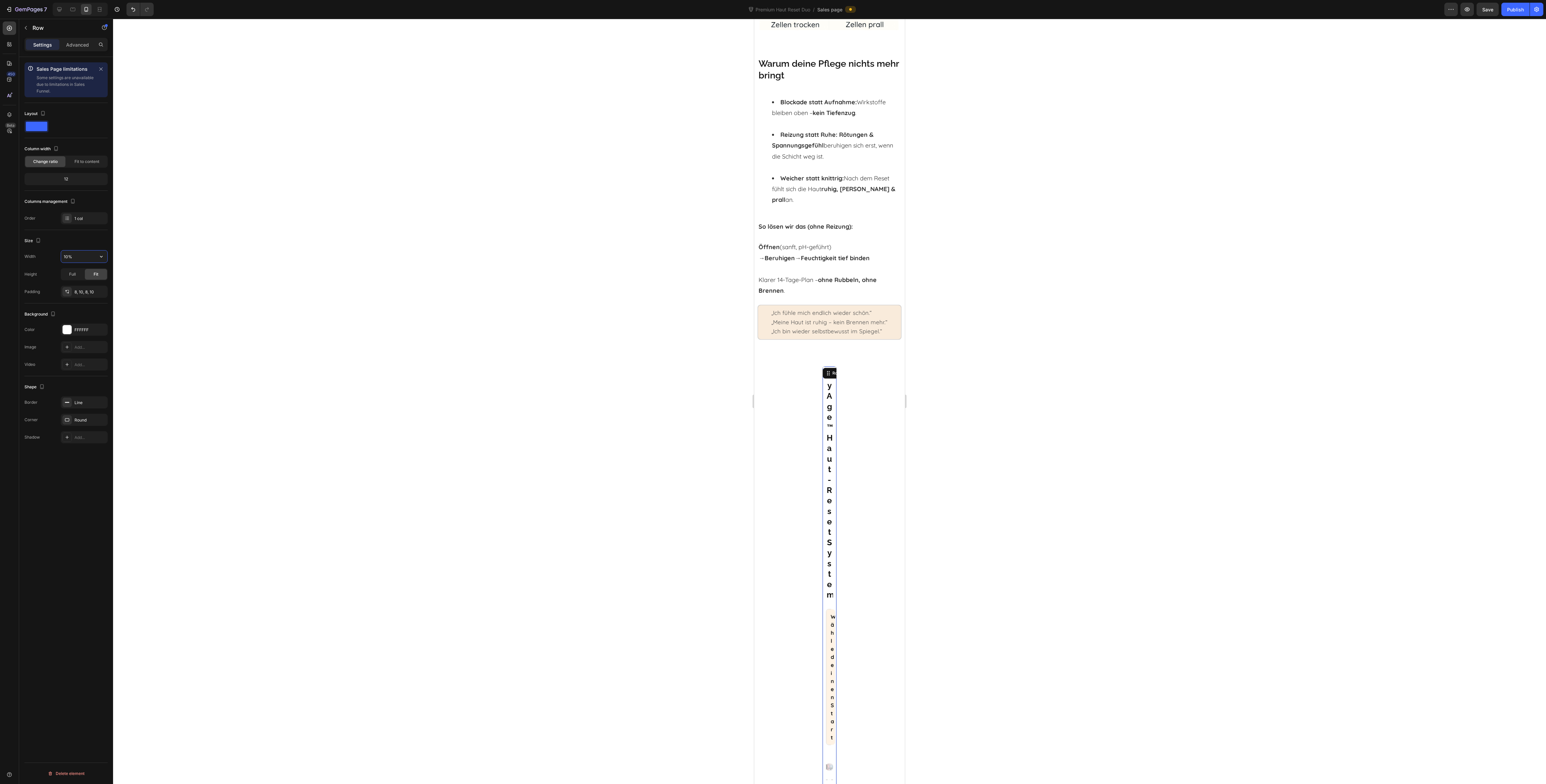
type input "100%"
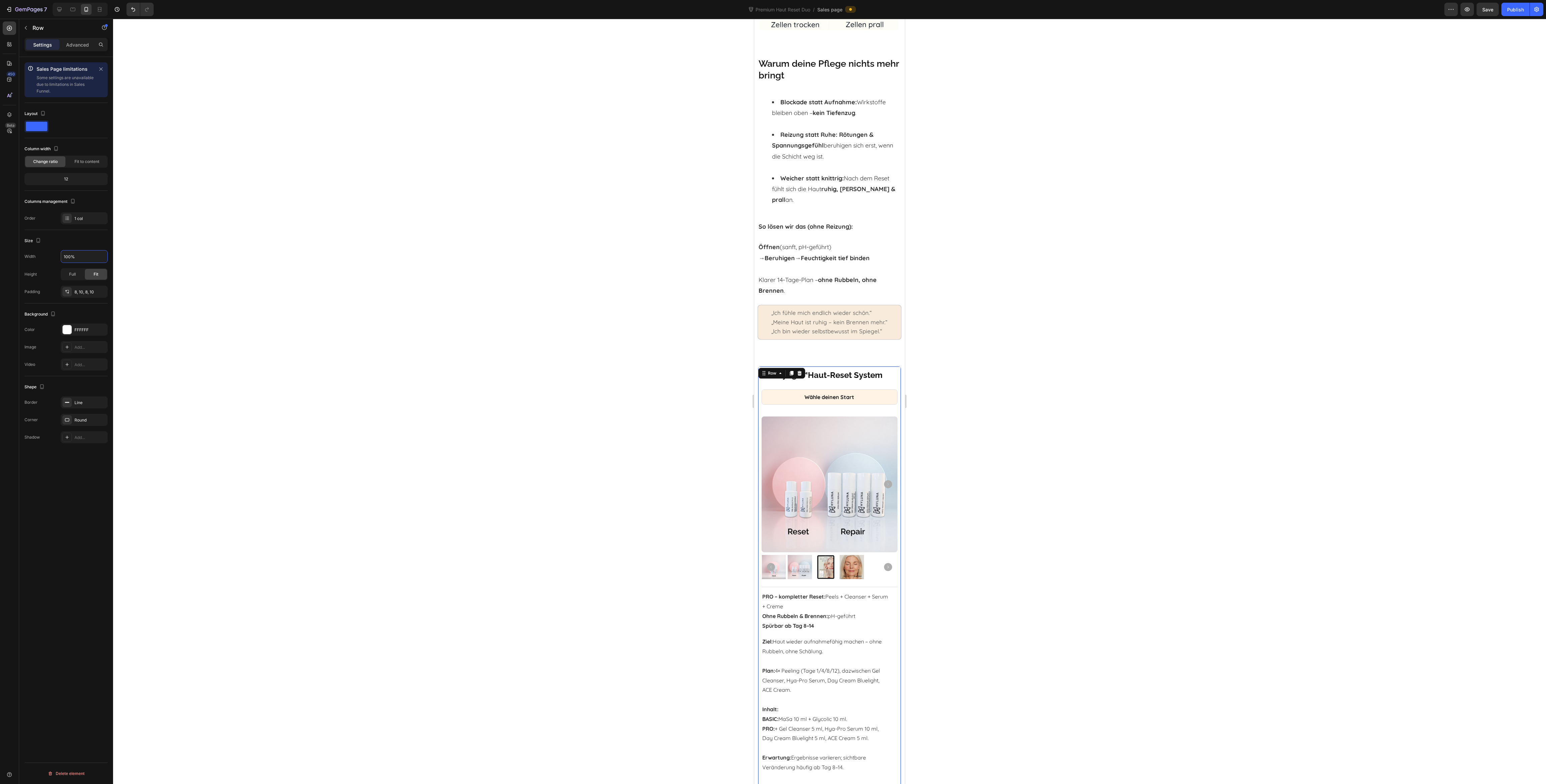
click at [996, 359] on div at bounding box center [829, 401] width 1433 height 766
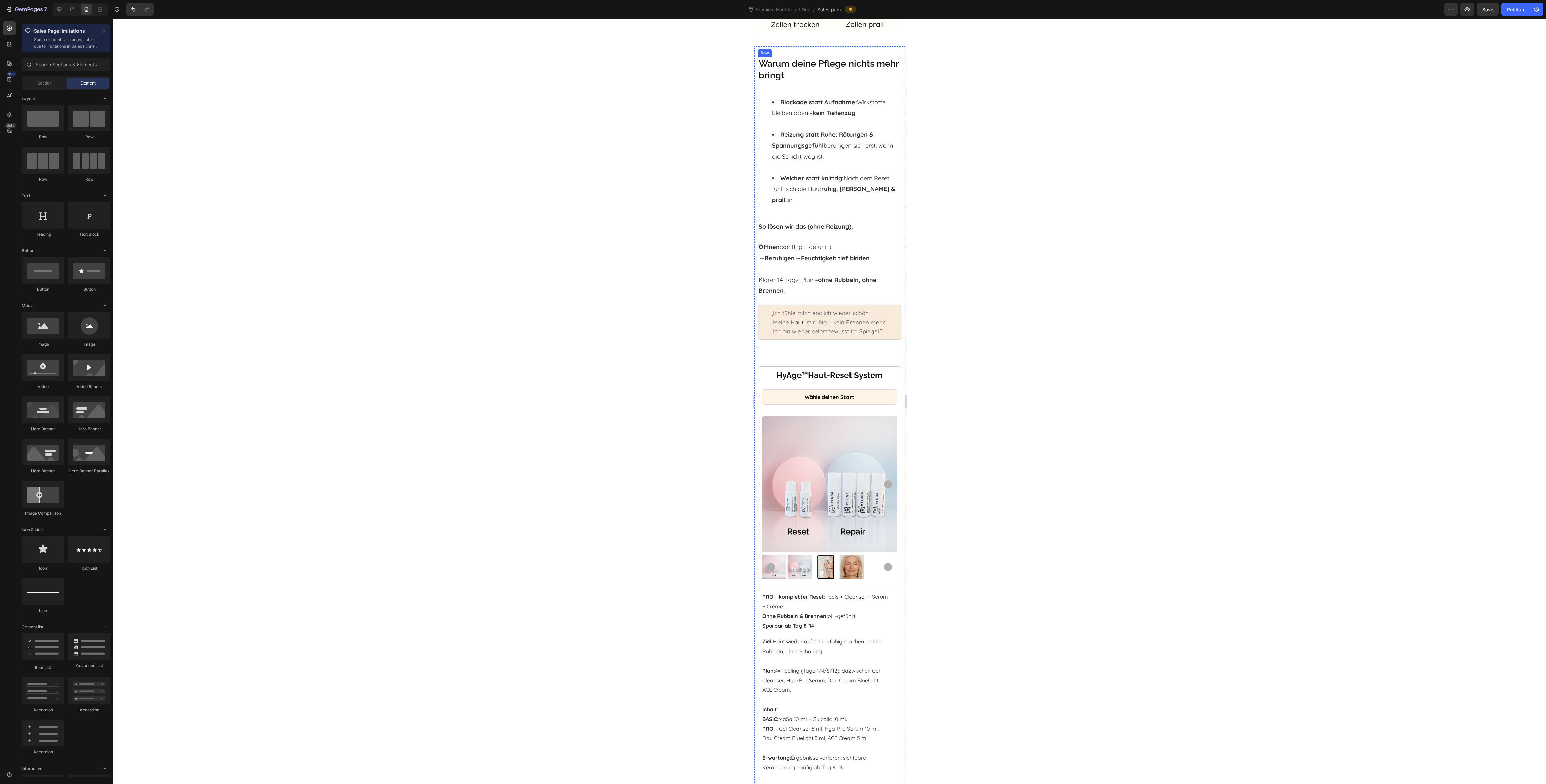
click at [1019, 348] on div at bounding box center [829, 401] width 1433 height 766
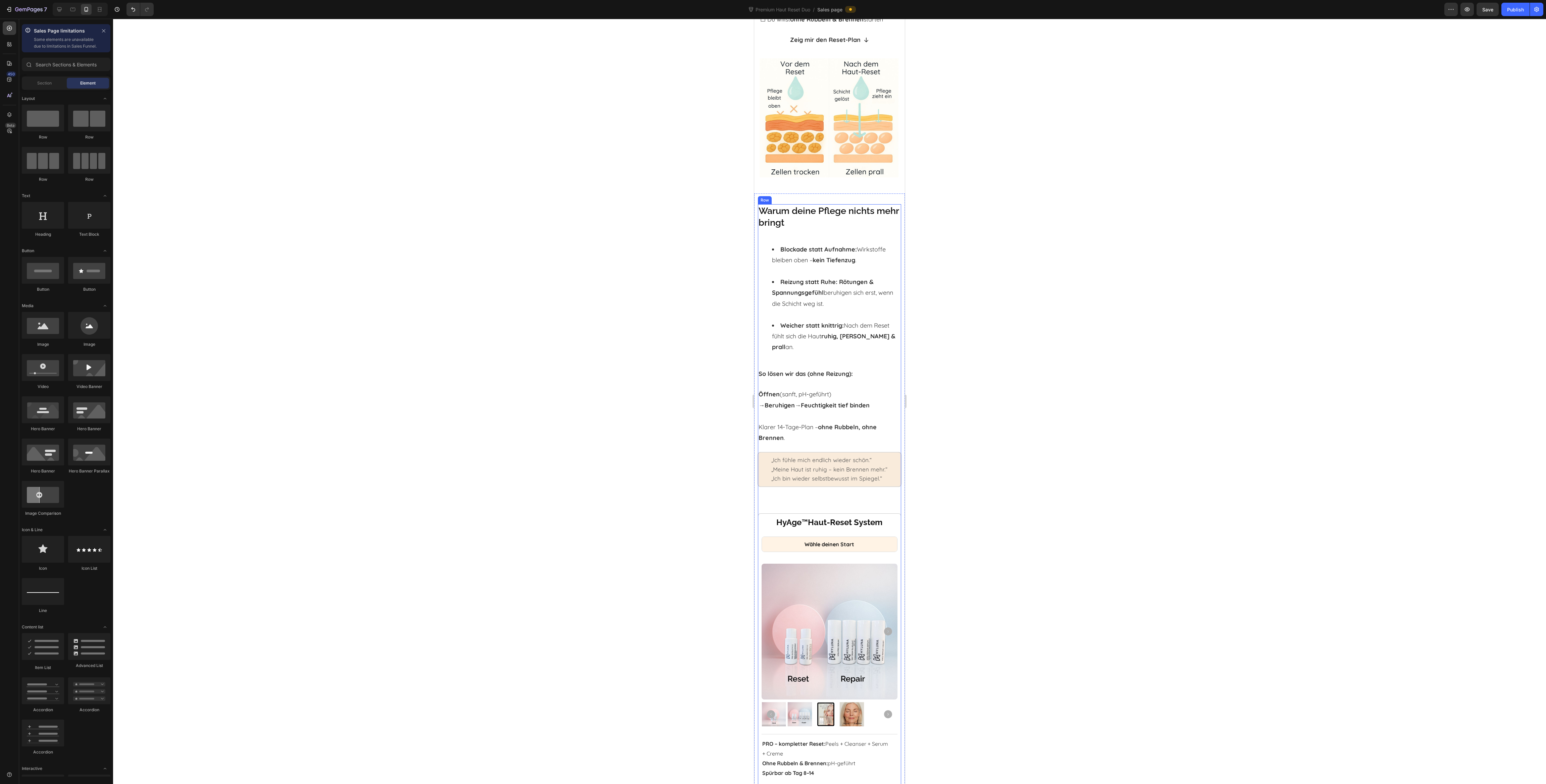
scroll to position [318, 0]
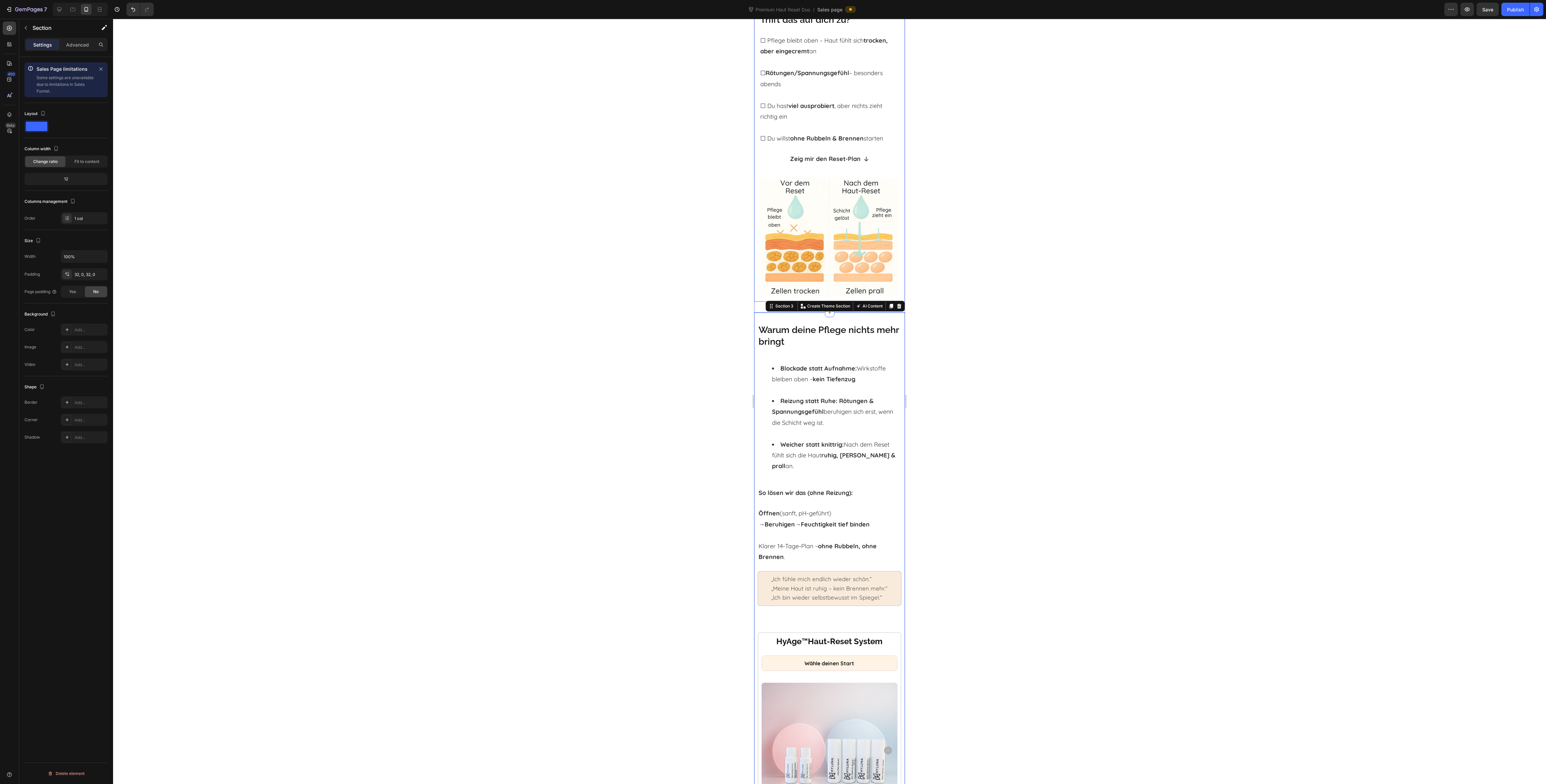
scroll to position [67, 0]
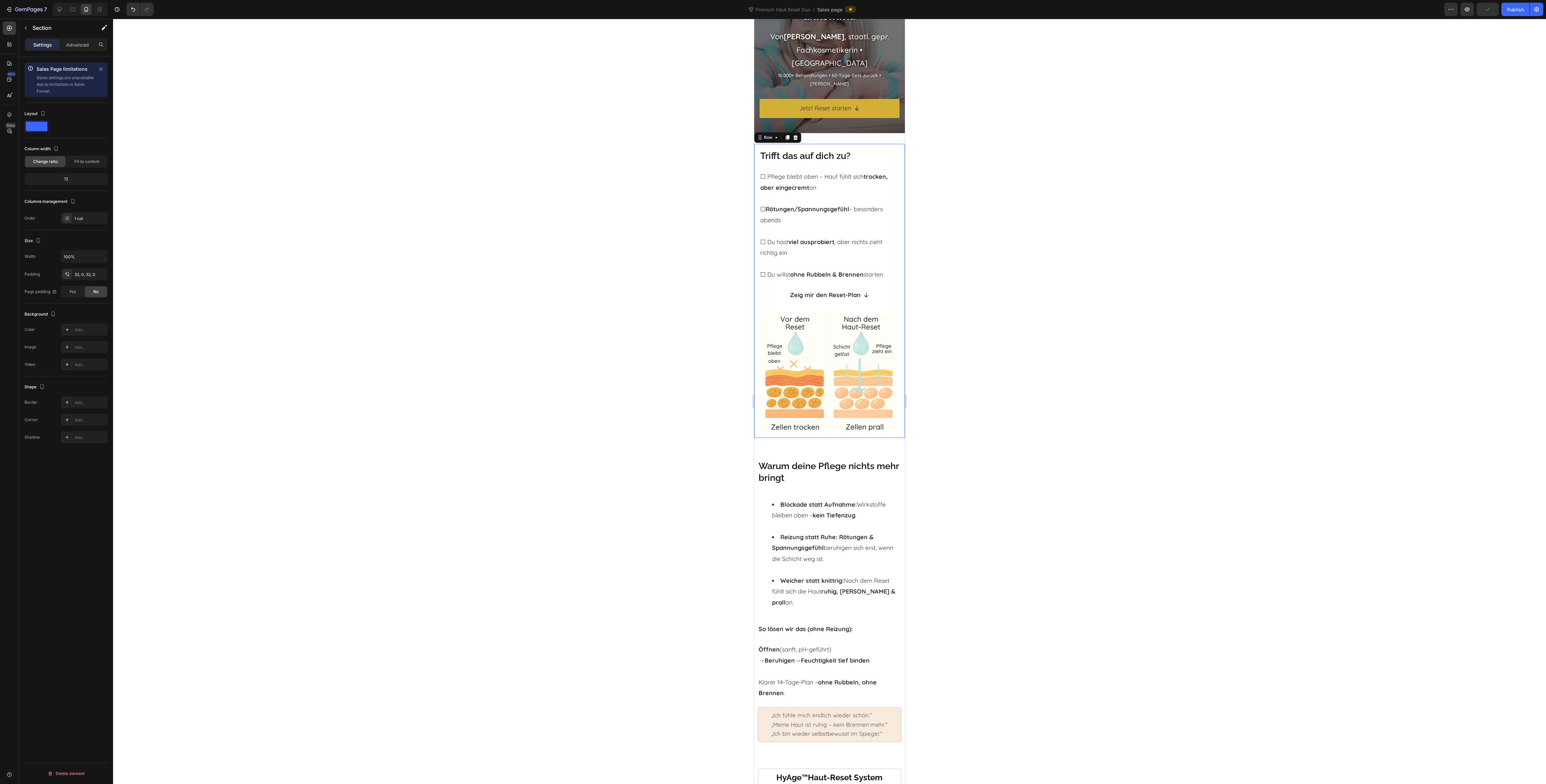
click at [755, 170] on div "Trifft das auf dich zu? Heading ☐ Pflege bleibt oben – Haut fühlt sich trocken,…" at bounding box center [830, 291] width 150 height 294
click at [850, 139] on div "Trifft das auf dich zu? Heading ☐ Pflege bleibt oben – Haut fühlt sich trocken,…" at bounding box center [830, 290] width 150 height 316
click at [54, 10] on div at bounding box center [59, 9] width 10 height 10
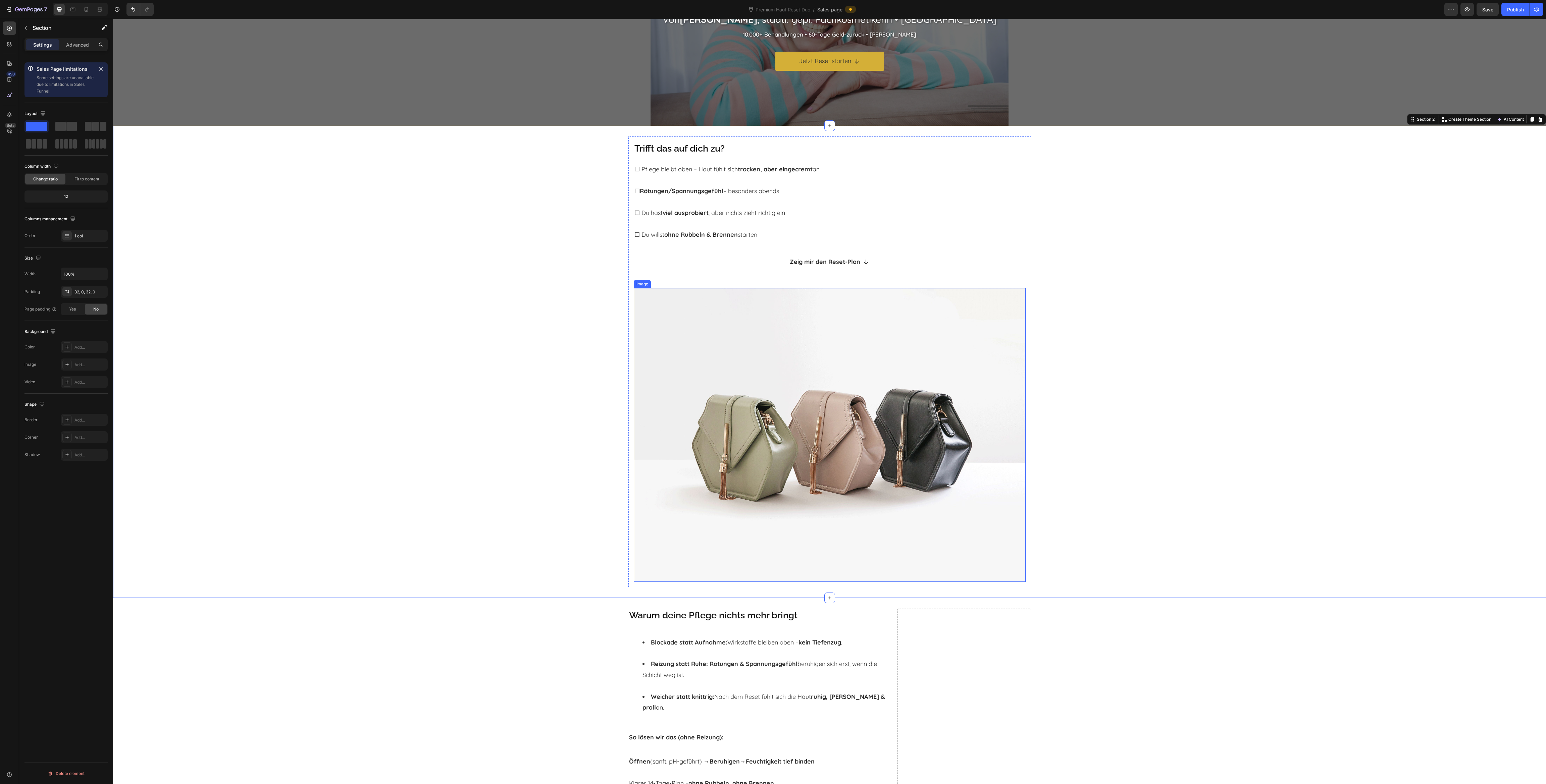
scroll to position [191, 0]
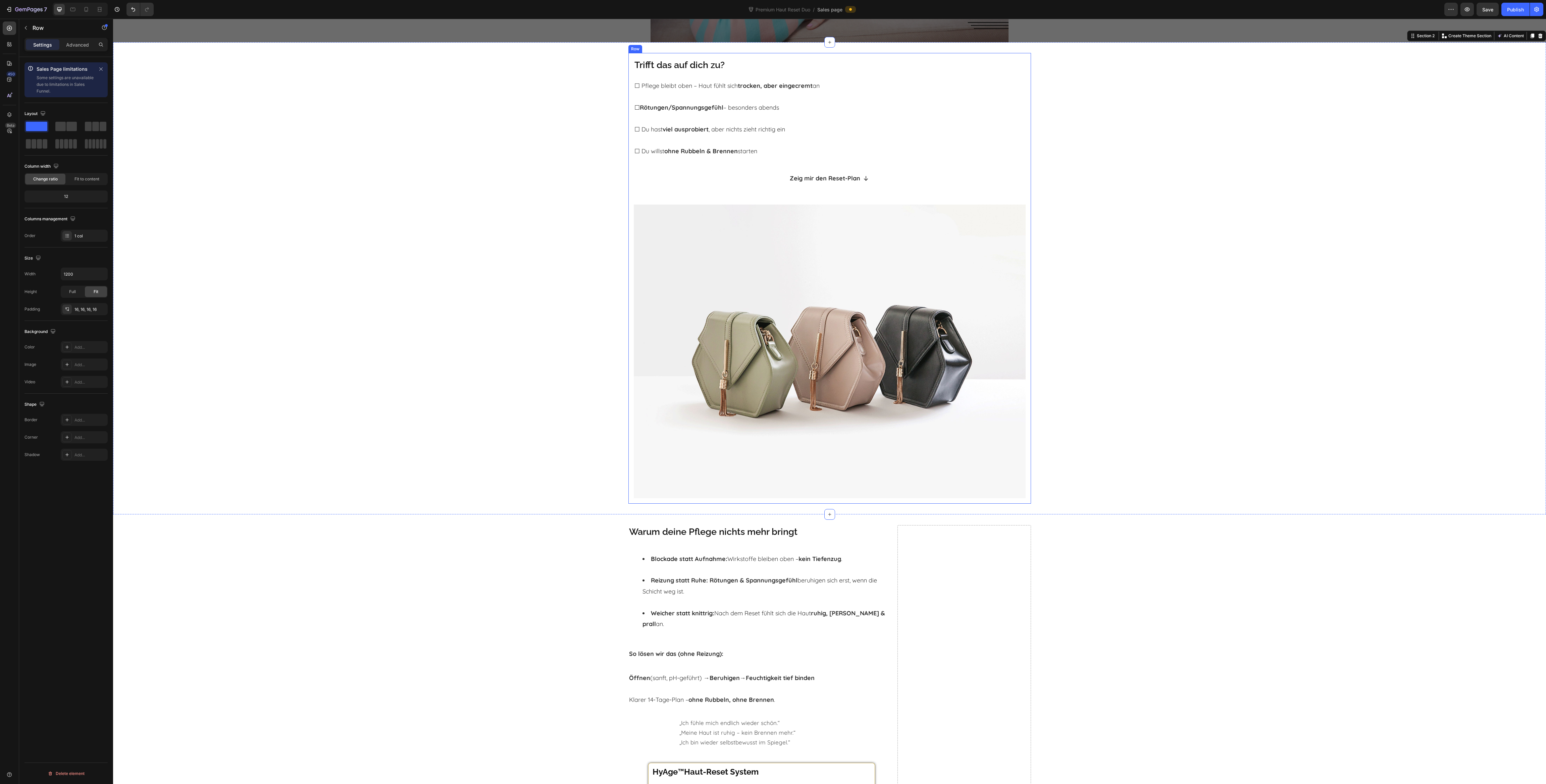
click at [734, 53] on div "Trifft das auf dich zu? Heading ☐ Pflege bleibt oben – Haut fühlt sich trocken,…" at bounding box center [829, 278] width 403 height 451
click at [63, 122] on span at bounding box center [60, 126] width 10 height 10
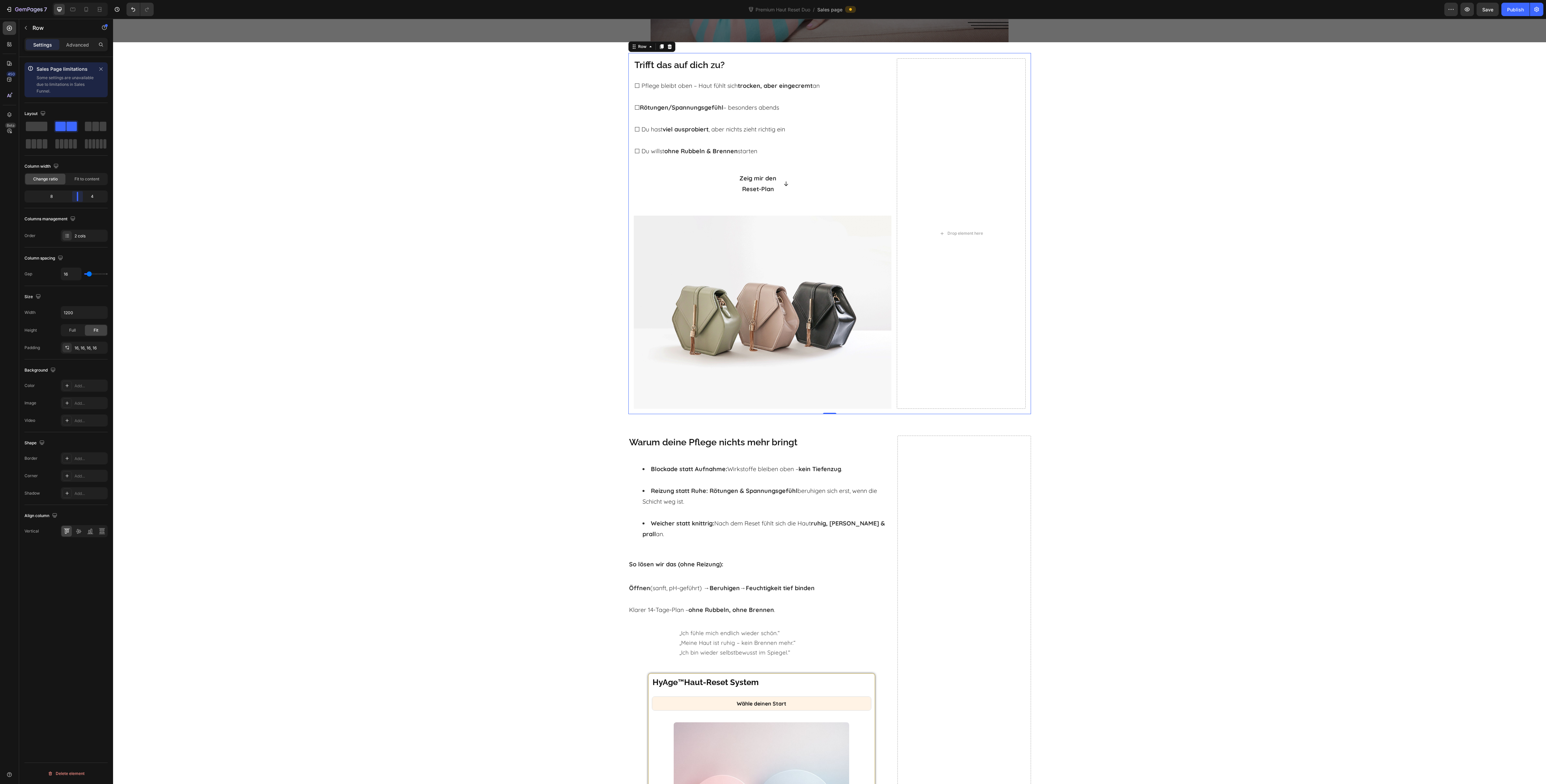
drag, startPoint x: 65, startPoint y: 198, endPoint x: 22, endPoint y: 198, distance: 43.0
click at [81, 50] on body "7 Version history Premium Haut Reset Duo / Sales page Preview Save Publish 450 …" at bounding box center [773, 25] width 1546 height 50
click at [355, 313] on div "Trifft das auf dich zu? Heading ☐ Pflege bleibt oben – Haut fühlt sich trocken,…" at bounding box center [829, 234] width 1433 height 362
click at [693, 237] on img at bounding box center [763, 313] width 258 height 194
click at [67, 213] on input "file" at bounding box center [66, 208] width 46 height 11
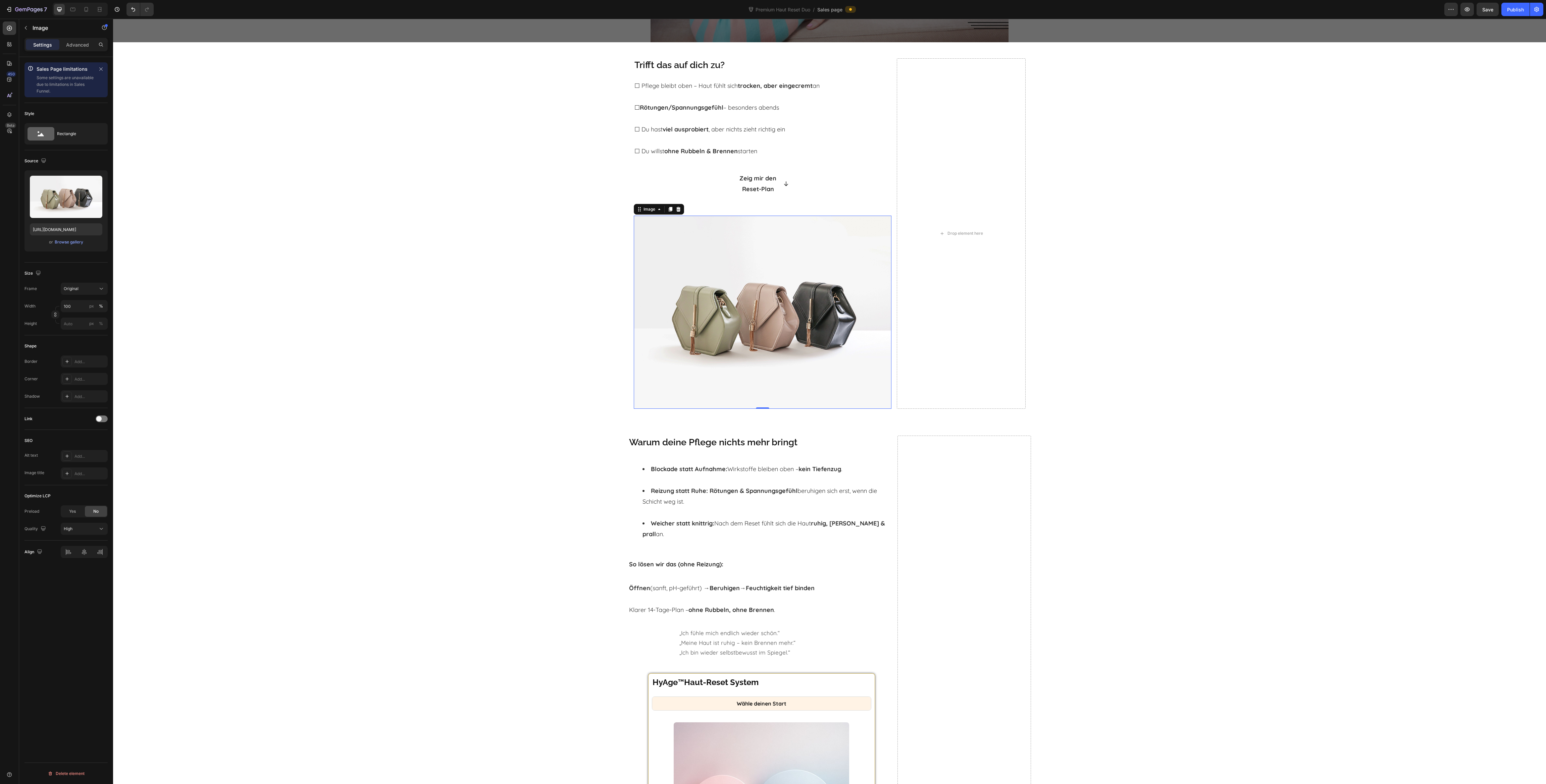
click at [78, 246] on div "or Browse gallery" at bounding box center [66, 242] width 73 height 8
click at [76, 245] on div "Browse gallery" at bounding box center [69, 242] width 29 height 6
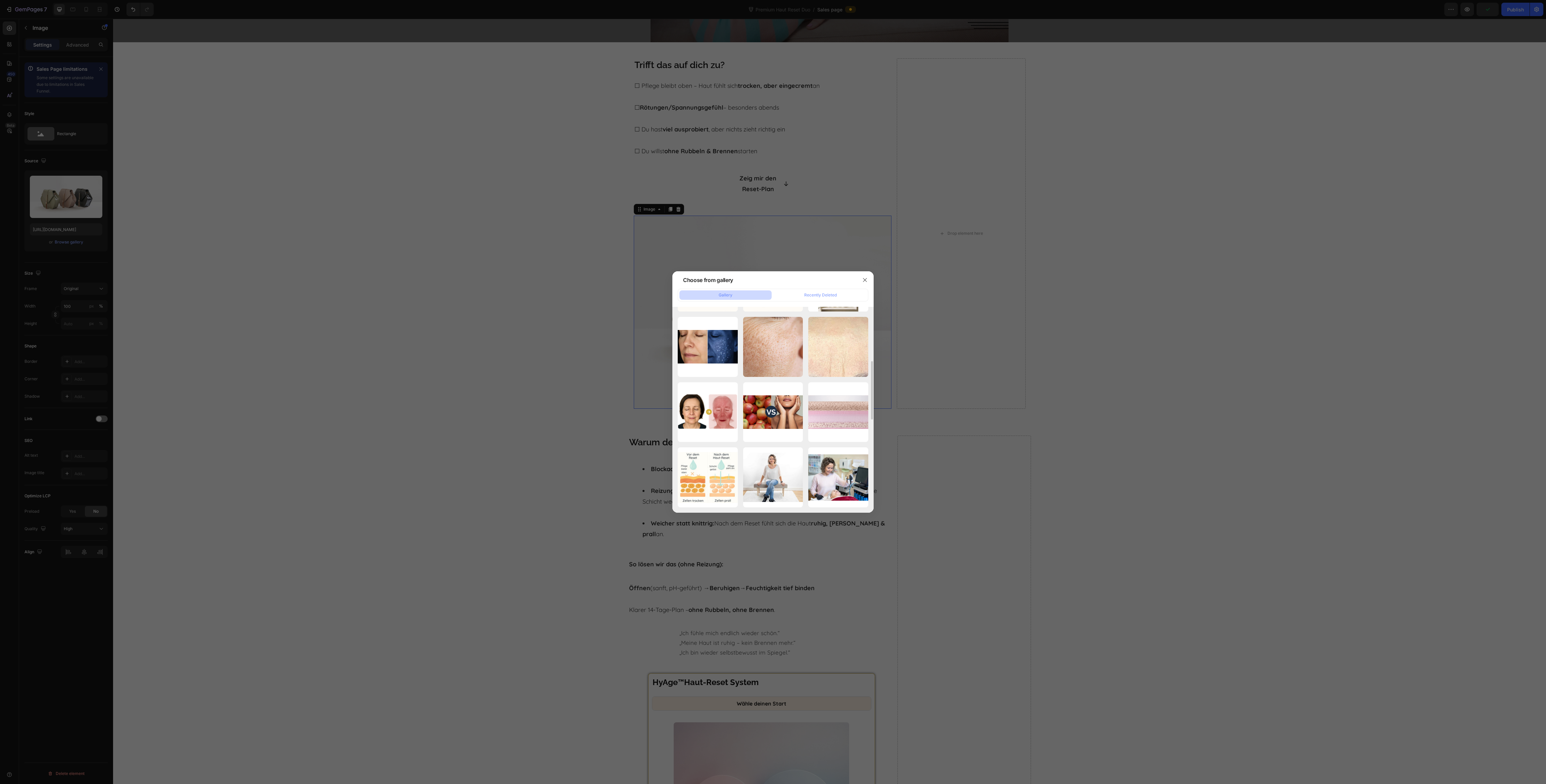
scroll to position [291, 0]
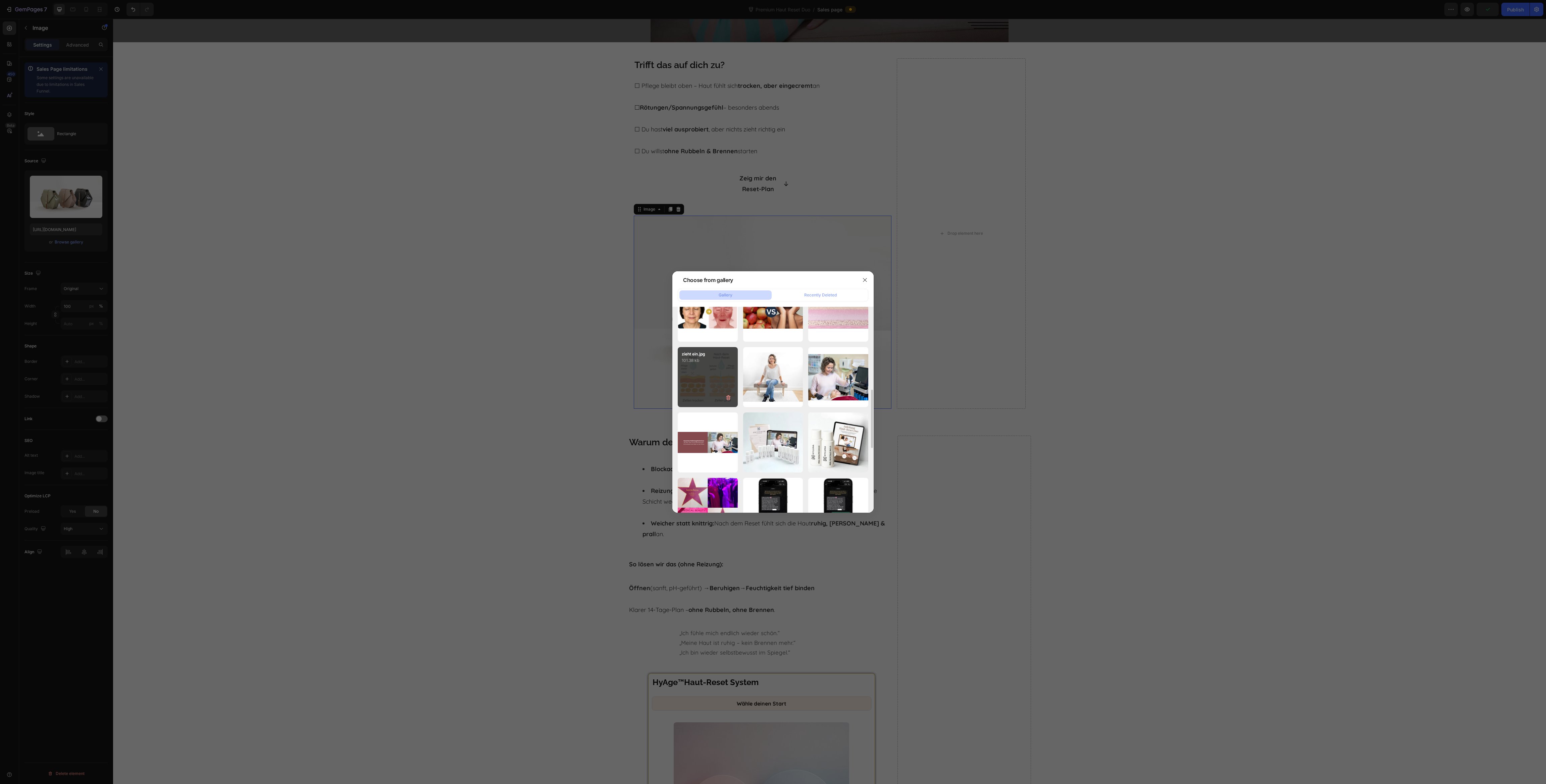
click at [705, 364] on div "zieht ein.jpg 101.38 kb" at bounding box center [707, 377] width 60 height 60
type input "[URL][DOMAIN_NAME]"
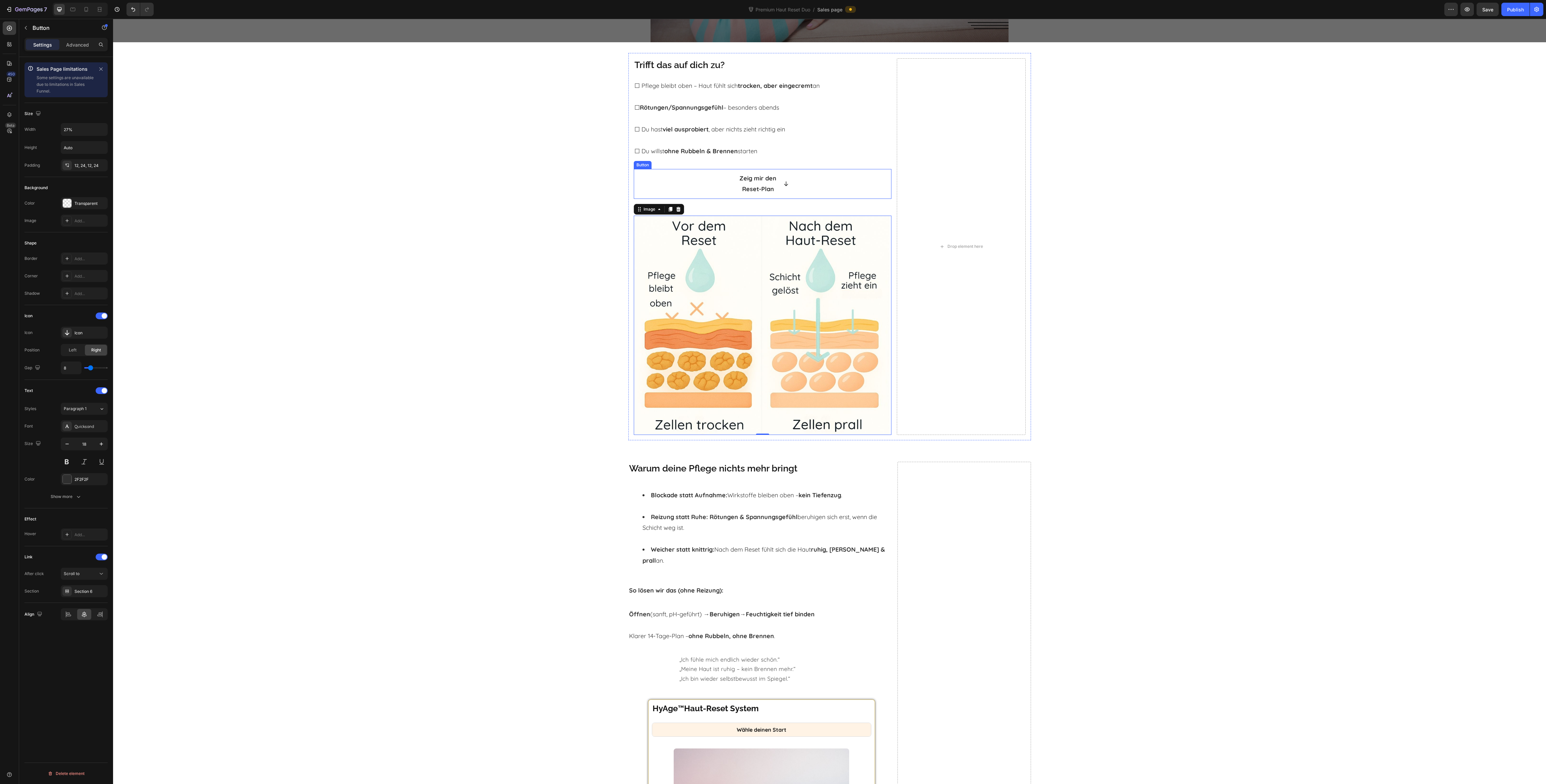
click at [791, 186] on link "Zeig mir den Reset-Plan" at bounding box center [762, 183] width 70 height 30
click at [82, 133] on input "27%" at bounding box center [84, 129] width 46 height 12
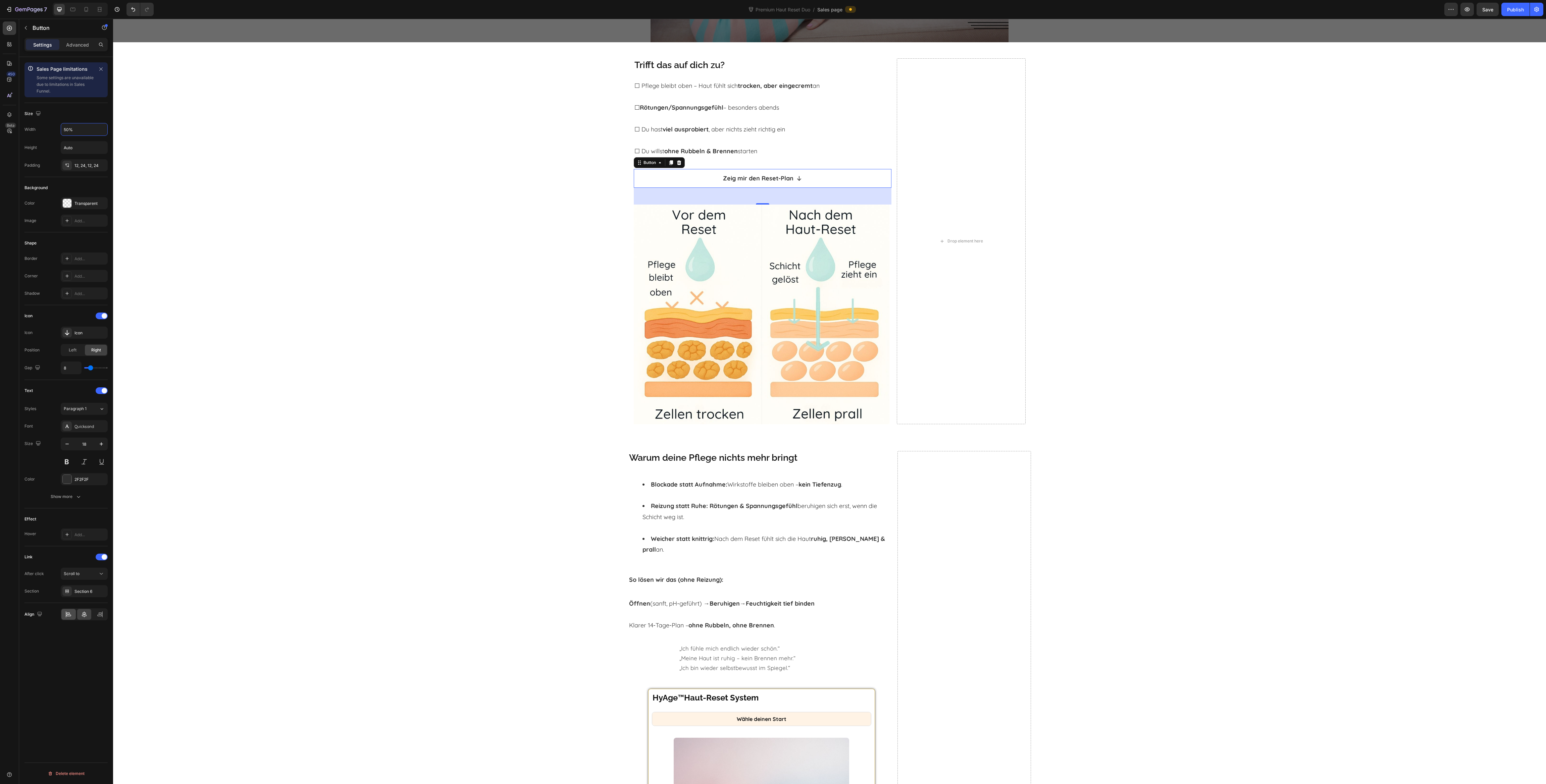
type input "50%"
click at [64, 617] on div at bounding box center [69, 614] width 14 height 10
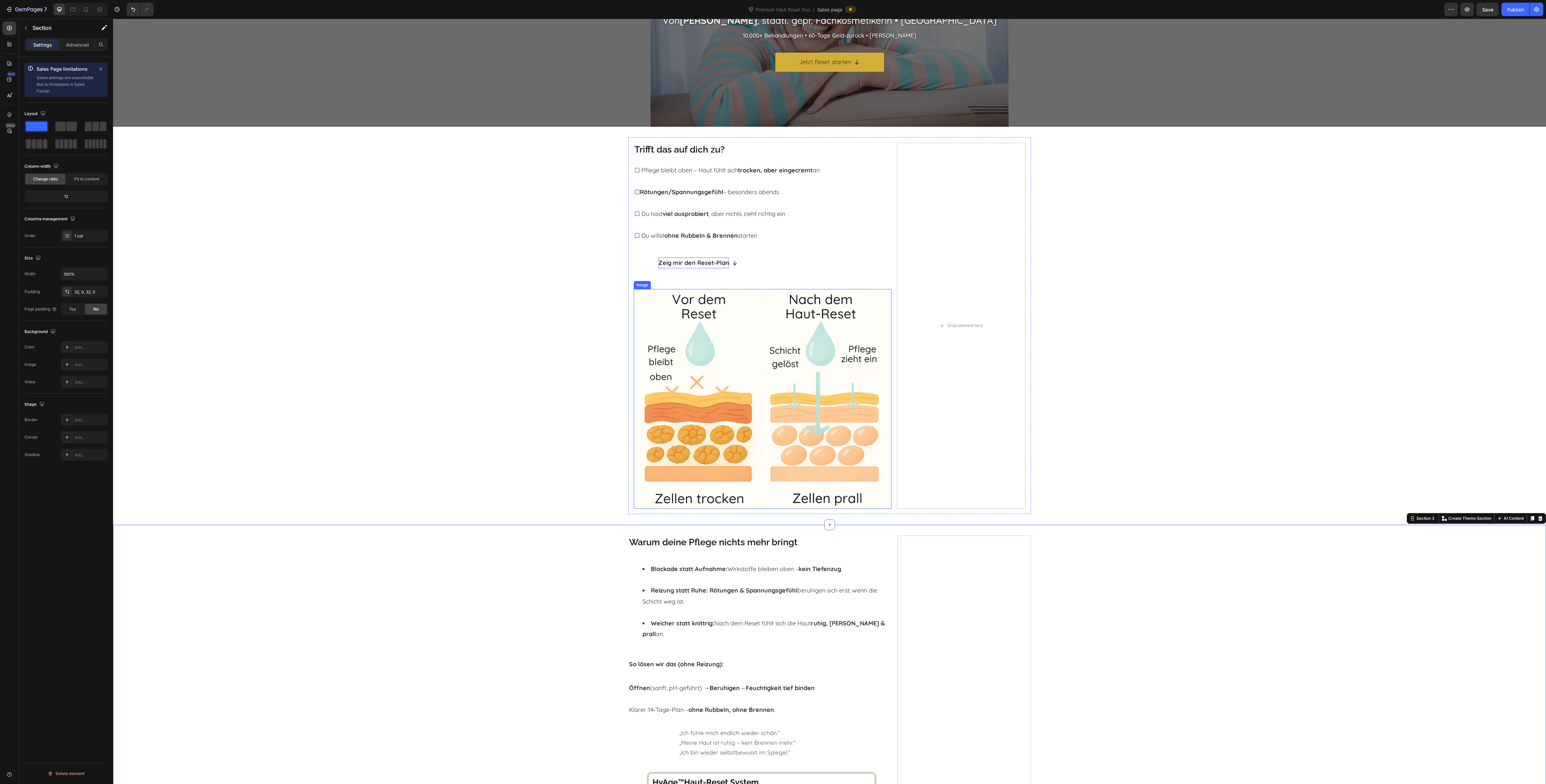
scroll to position [91, 0]
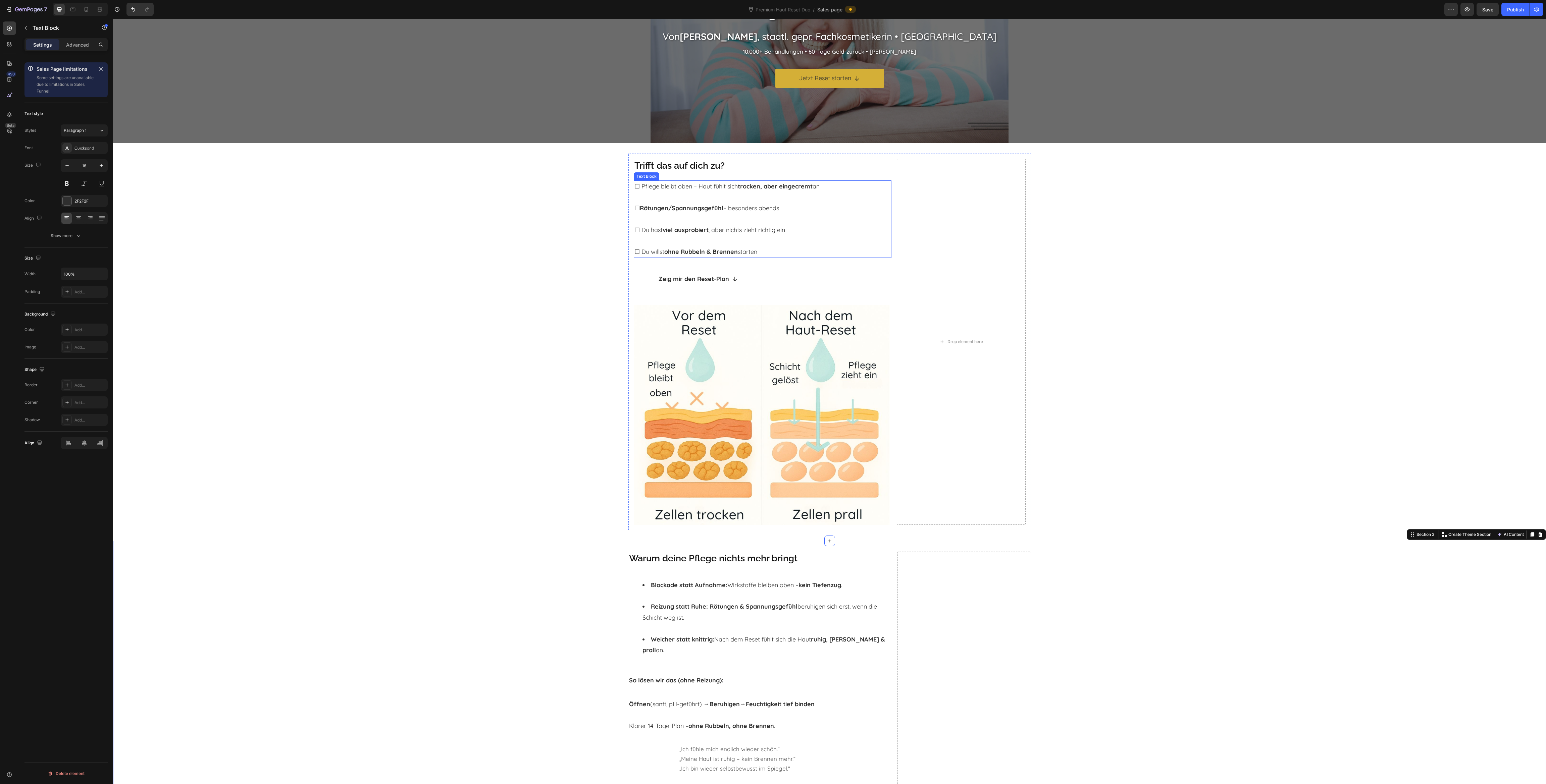
click at [801, 241] on p "☐ Du willst ohne Rubbeln & Brennen starten" at bounding box center [763, 246] width 256 height 22
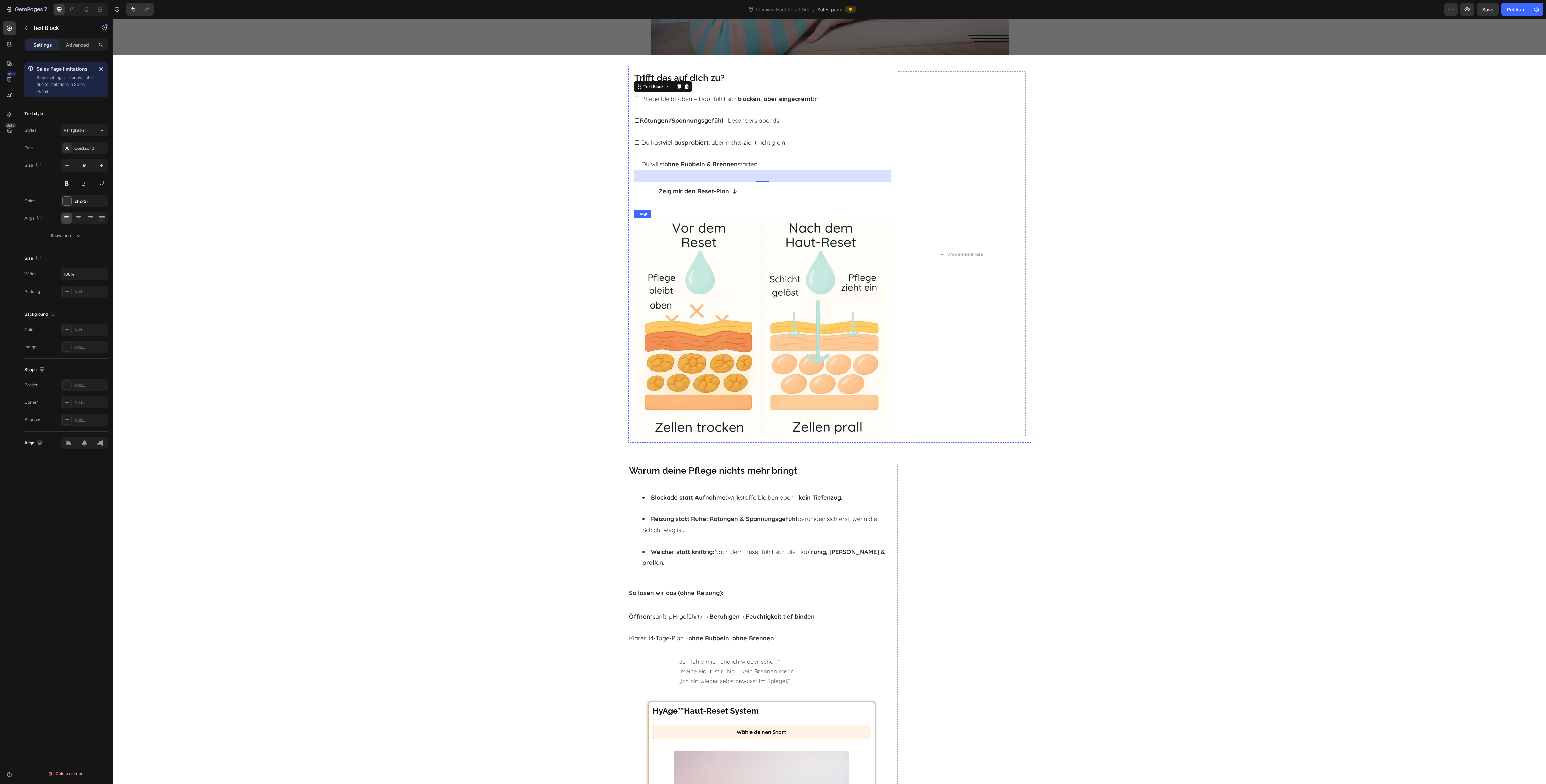
scroll to position [202, 0]
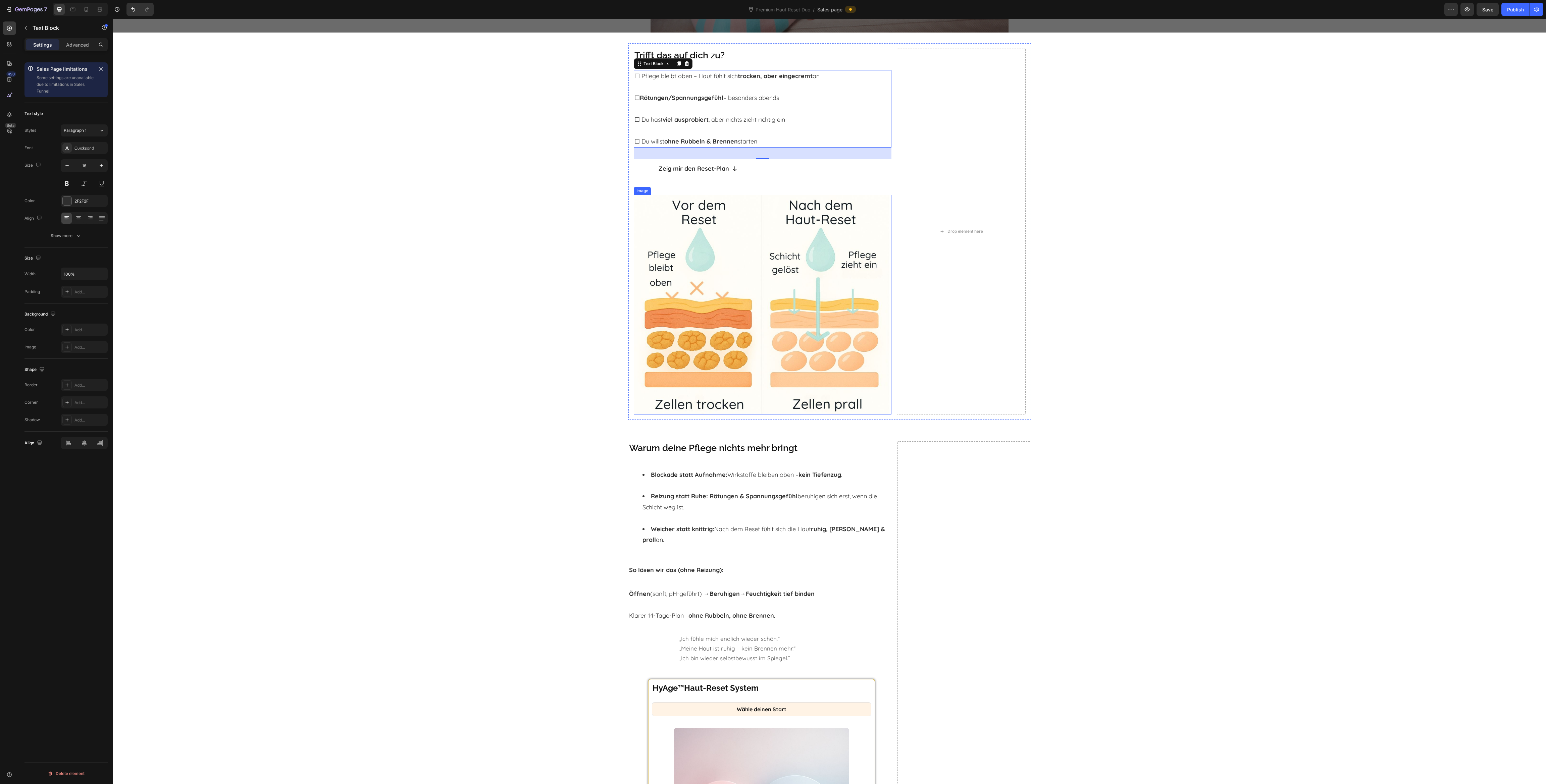
click at [709, 370] on img at bounding box center [763, 305] width 258 height 219
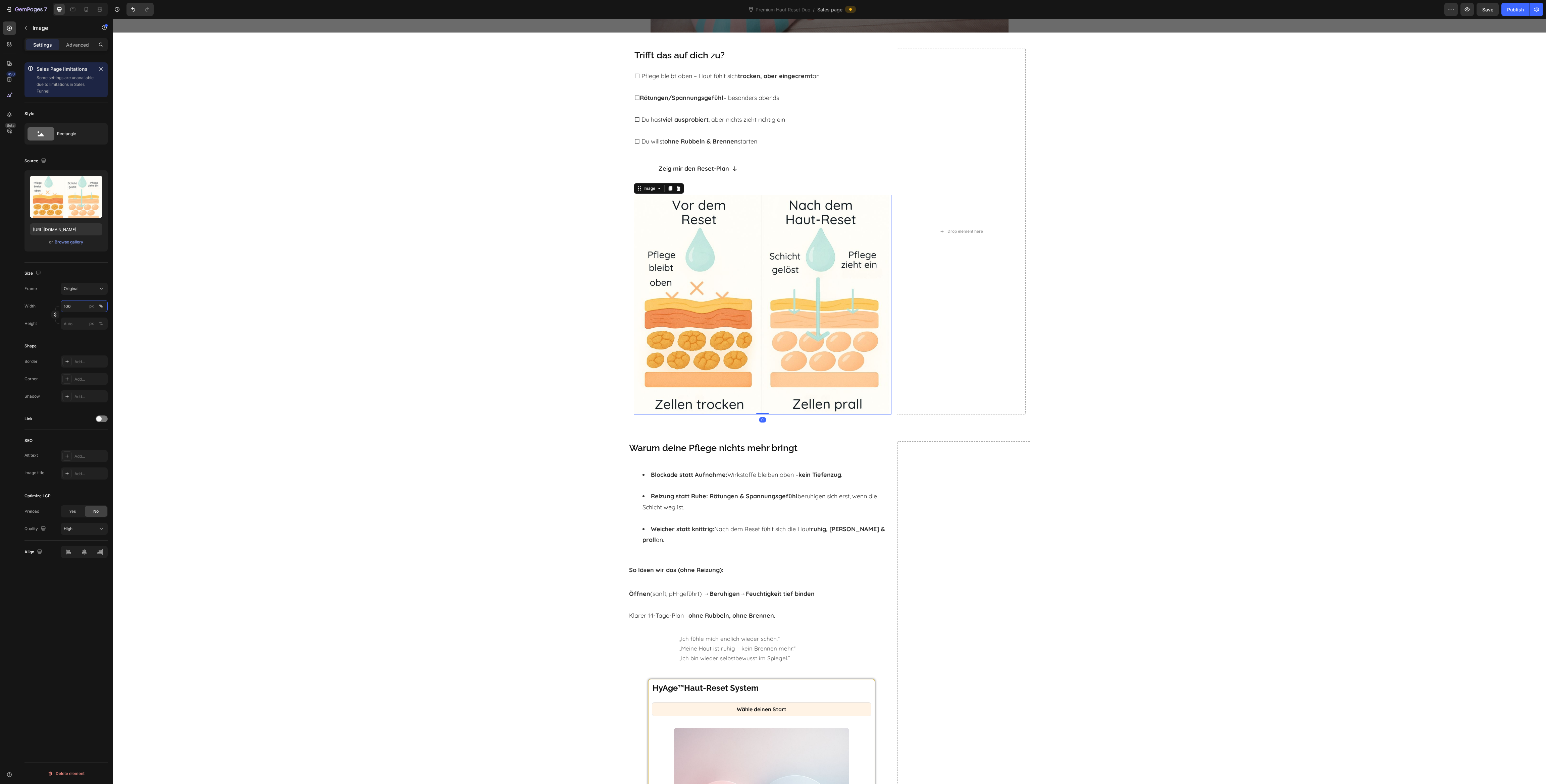
click at [76, 308] on input "100" at bounding box center [84, 306] width 47 height 12
type input "75"
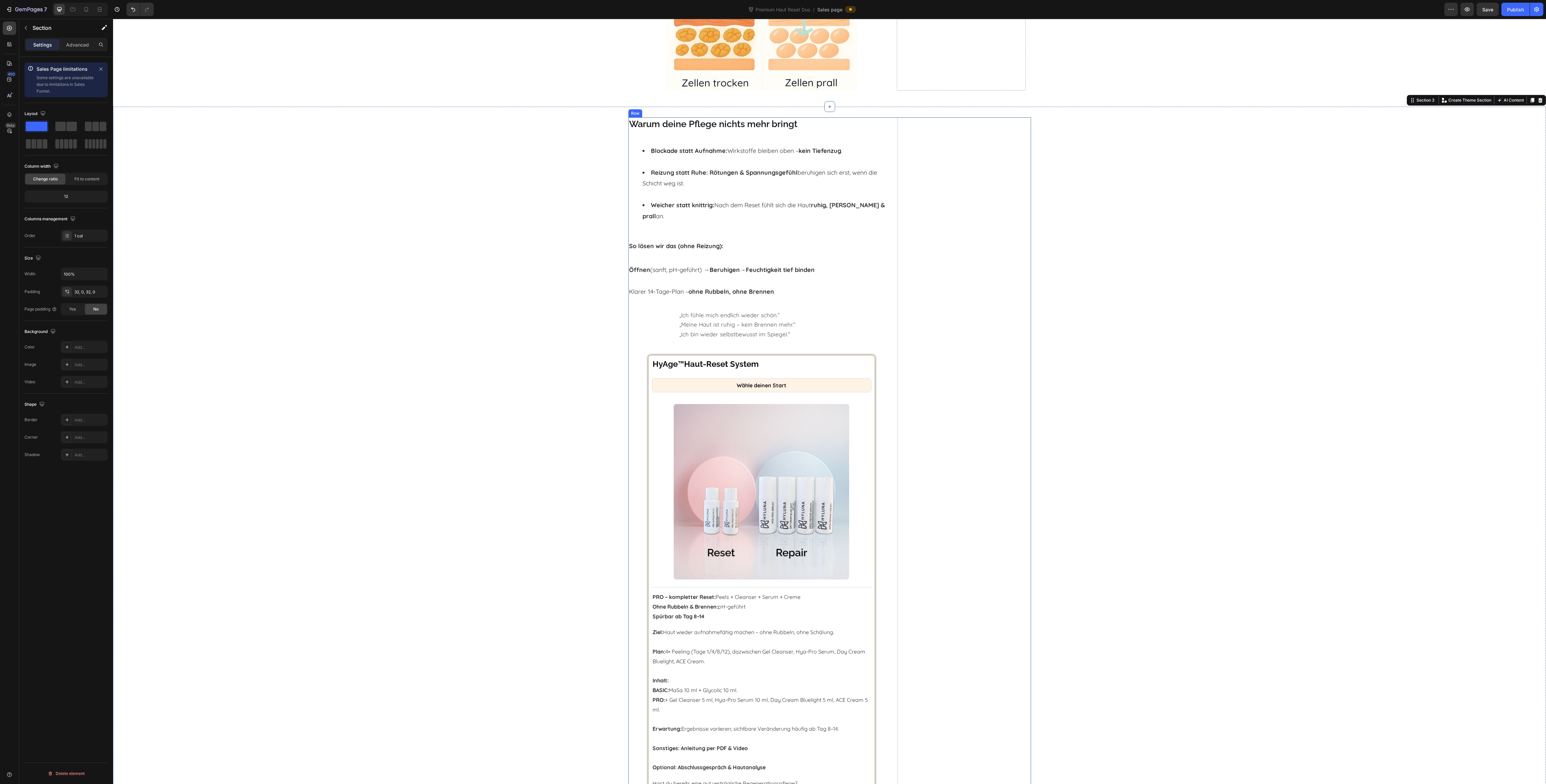
scroll to position [453, 0]
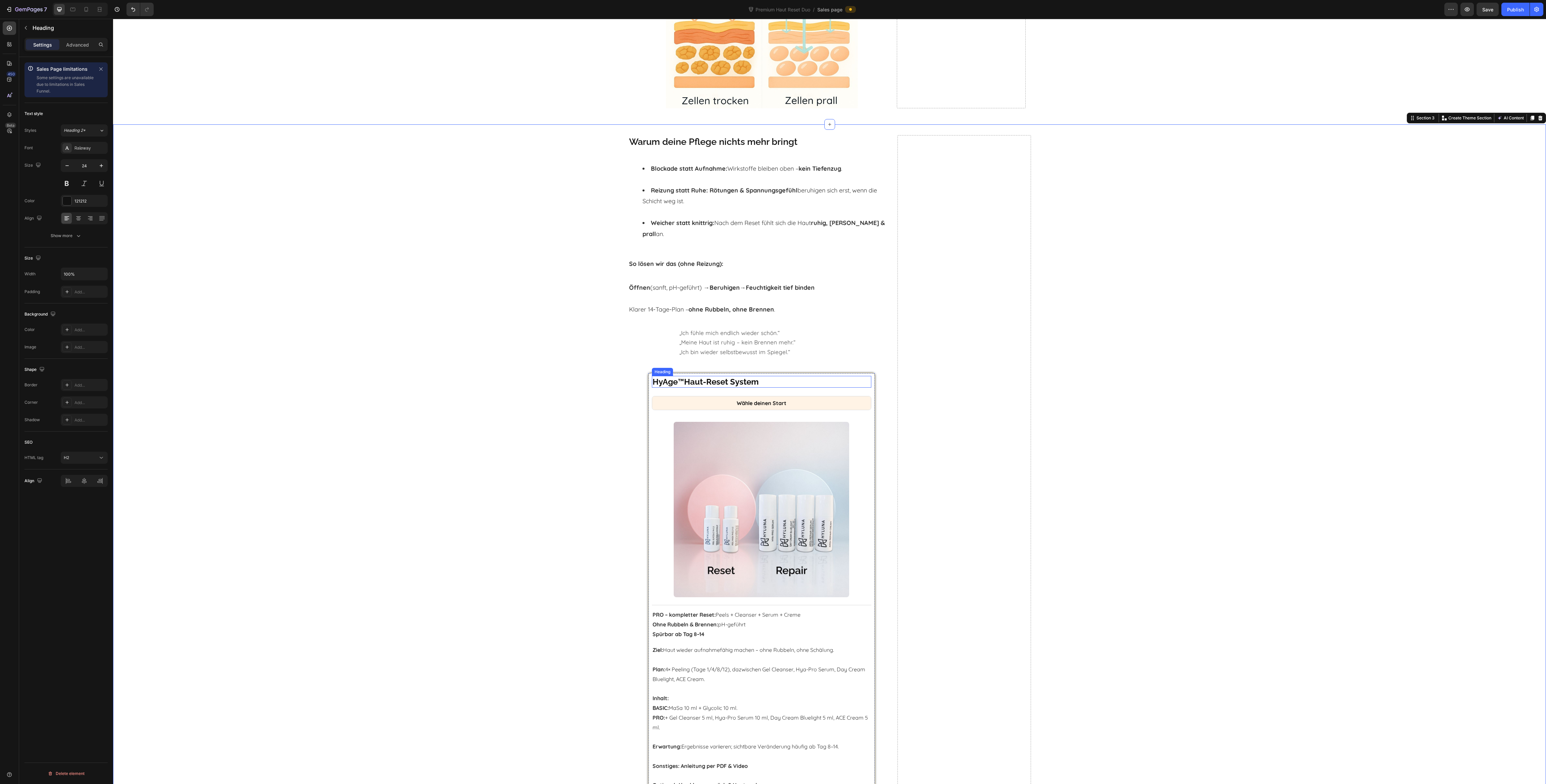
click at [773, 376] on h2 "HyAge ™ Haut-Reset System" at bounding box center [762, 382] width 219 height 12
click at [76, 224] on div "Align center" at bounding box center [84, 218] width 47 height 12
click at [75, 219] on icon at bounding box center [78, 218] width 6 height 6
click at [96, 166] on button "button" at bounding box center [101, 166] width 12 height 12
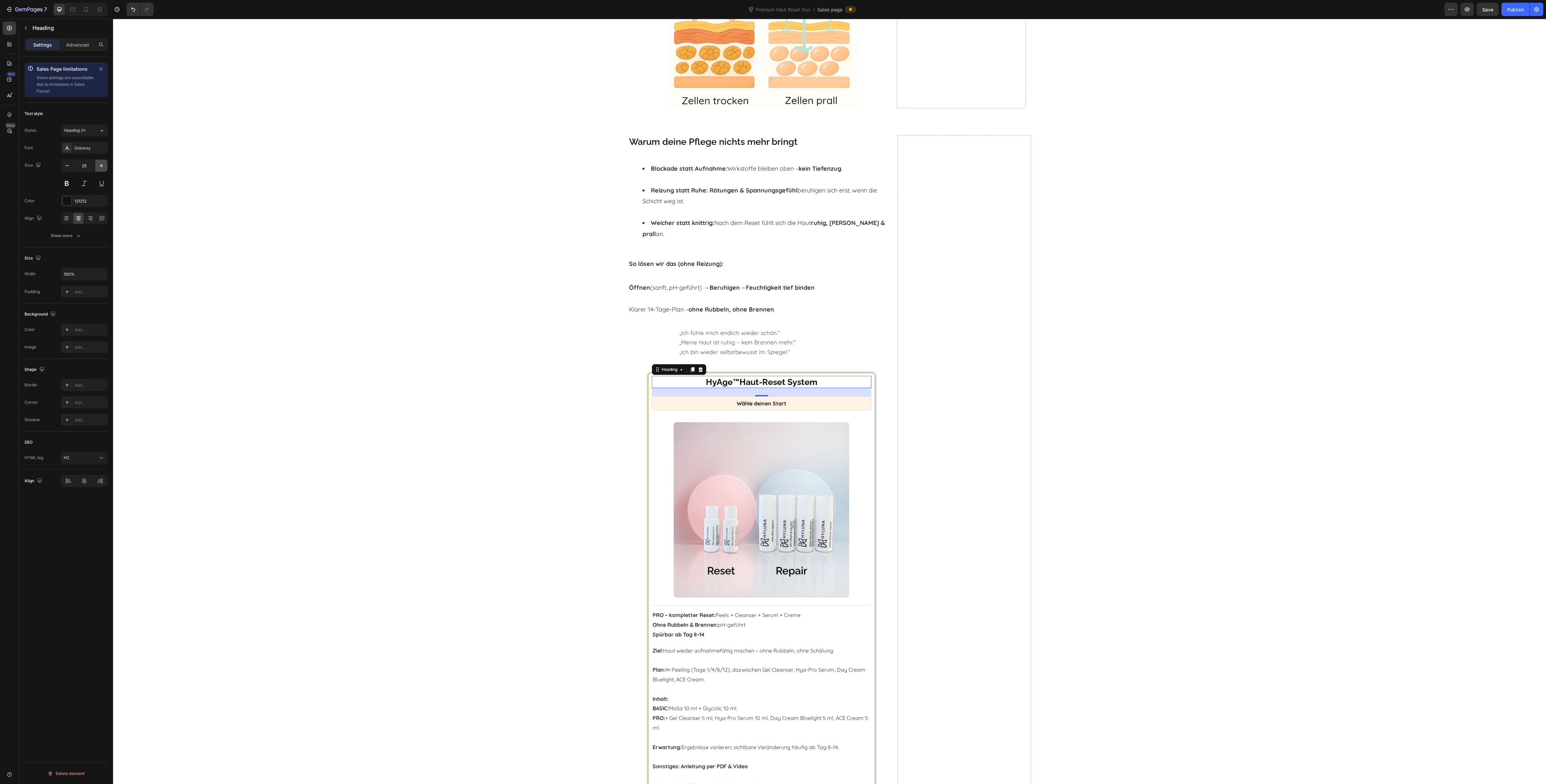
type input "26"
click at [791, 399] on h2 "Wähle deinen Start" at bounding box center [761, 404] width 218 height 14
click at [74, 43] on p "Advanced" at bounding box center [78, 45] width 23 height 7
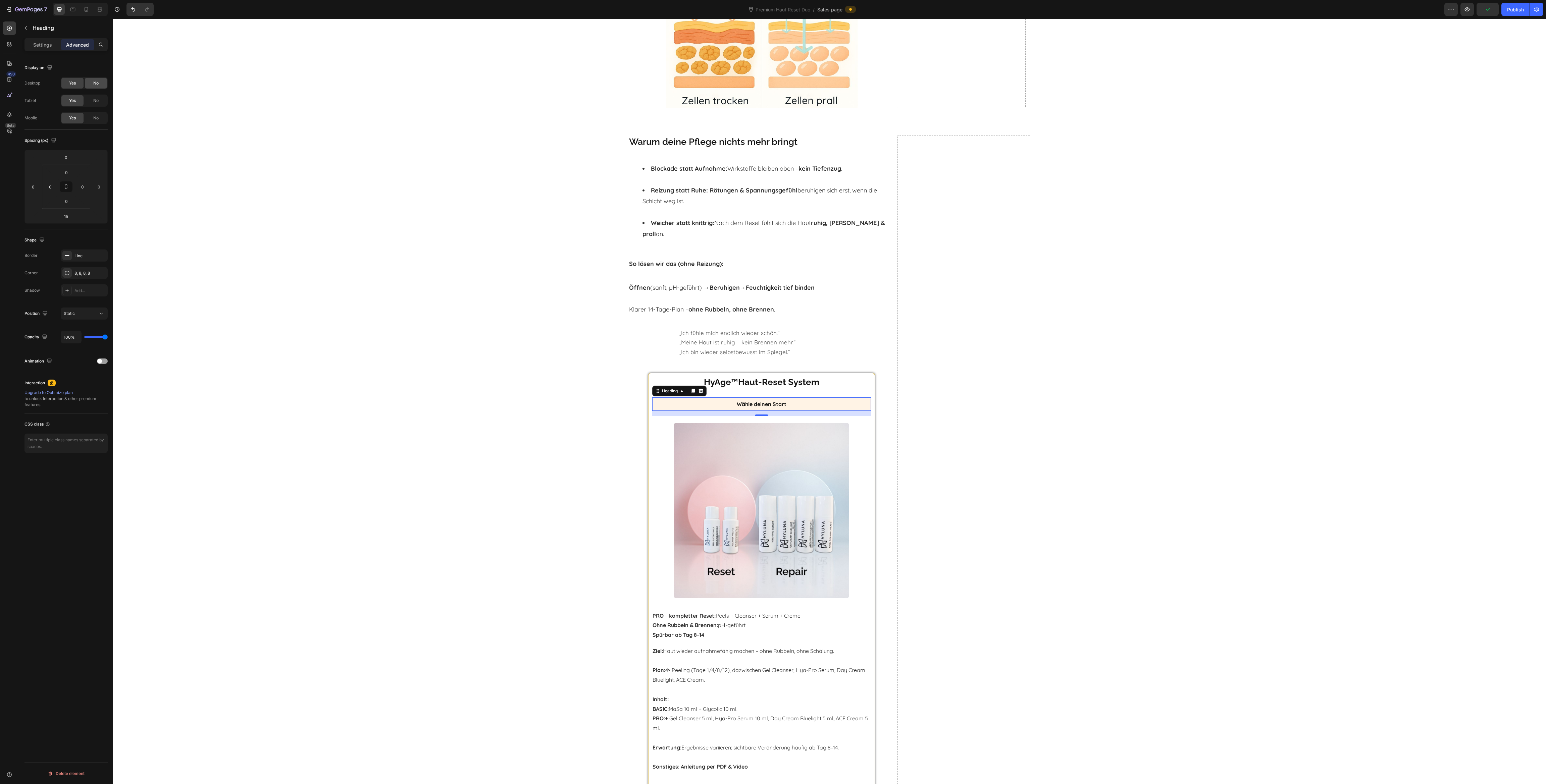
click at [98, 82] on span "No" at bounding box center [96, 83] width 6 height 6
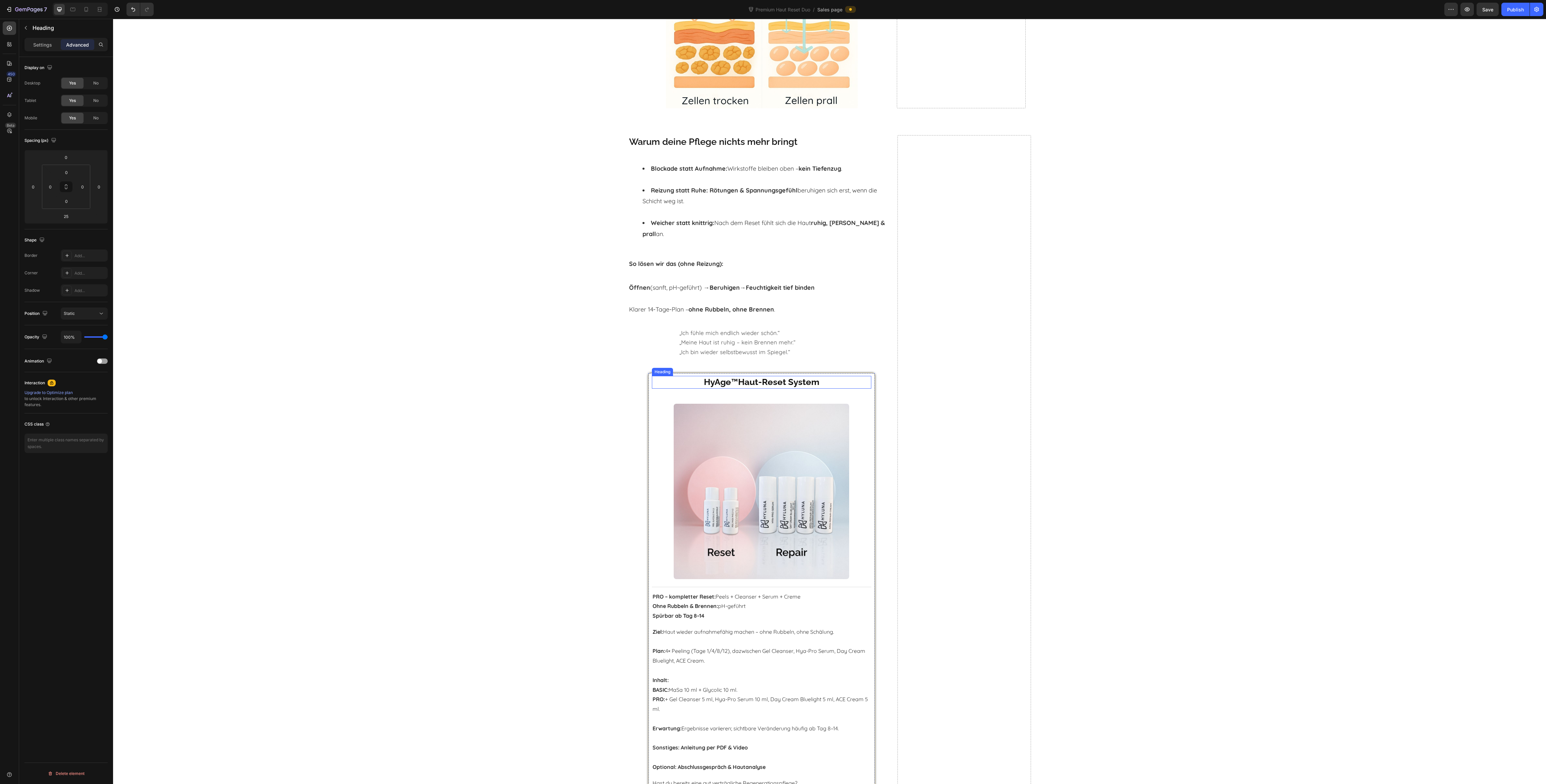
click at [679, 376] on h2 "HyAge ™ Haut-Reset System" at bounding box center [762, 382] width 219 height 13
click at [69, 42] on p "Advanced" at bounding box center [78, 45] width 23 height 7
click at [65, 50] on html "7 Version history Premium Haut Reset Duo / Sales page Preview Save Publish 450 …" at bounding box center [773, 25] width 1546 height 50
type input "10"
click at [652, 462] on div at bounding box center [762, 494] width 219 height 175
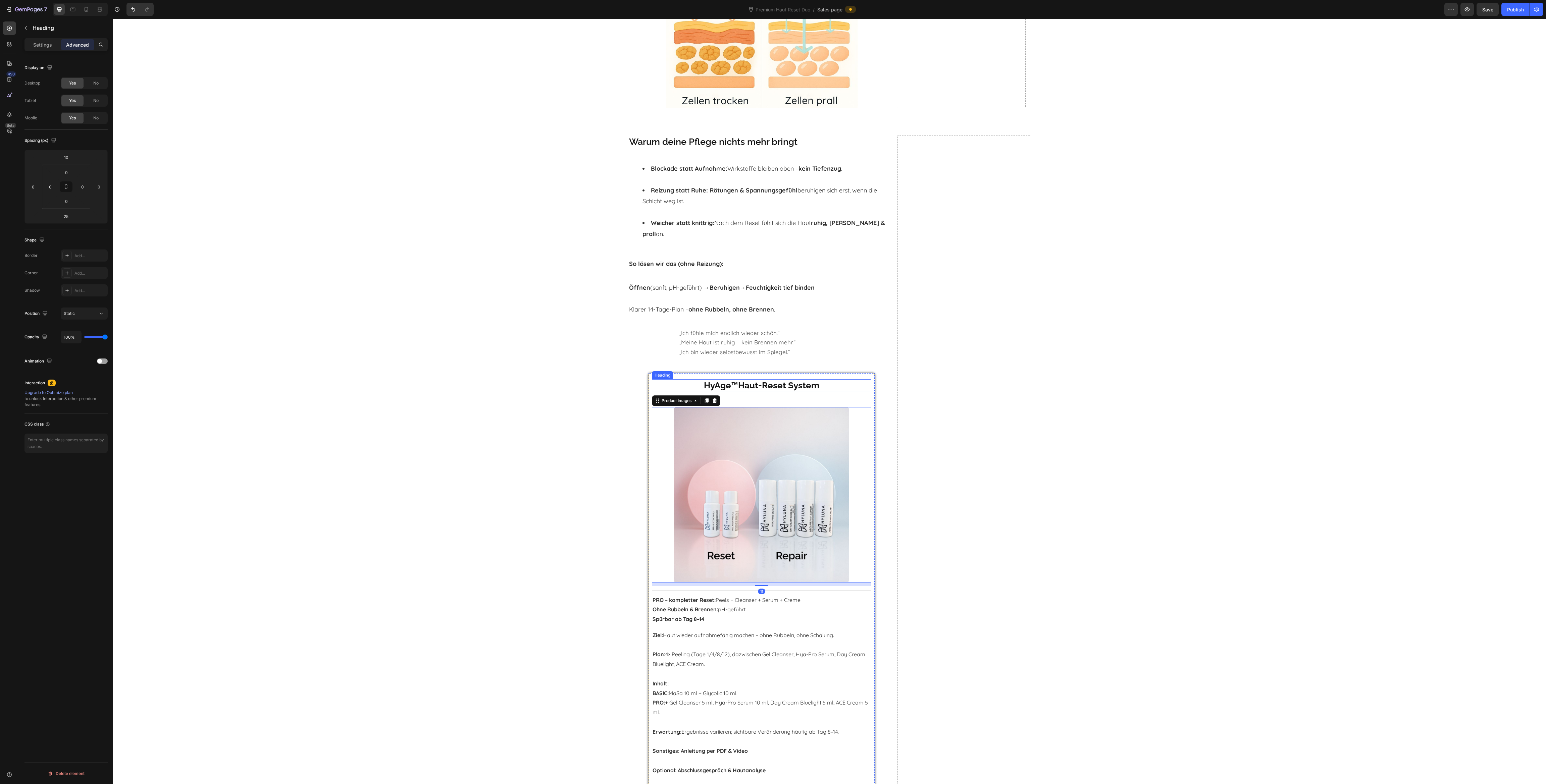
click at [652, 379] on h2 "HyAge ™ Haut-Reset System" at bounding box center [762, 386] width 219 height 13
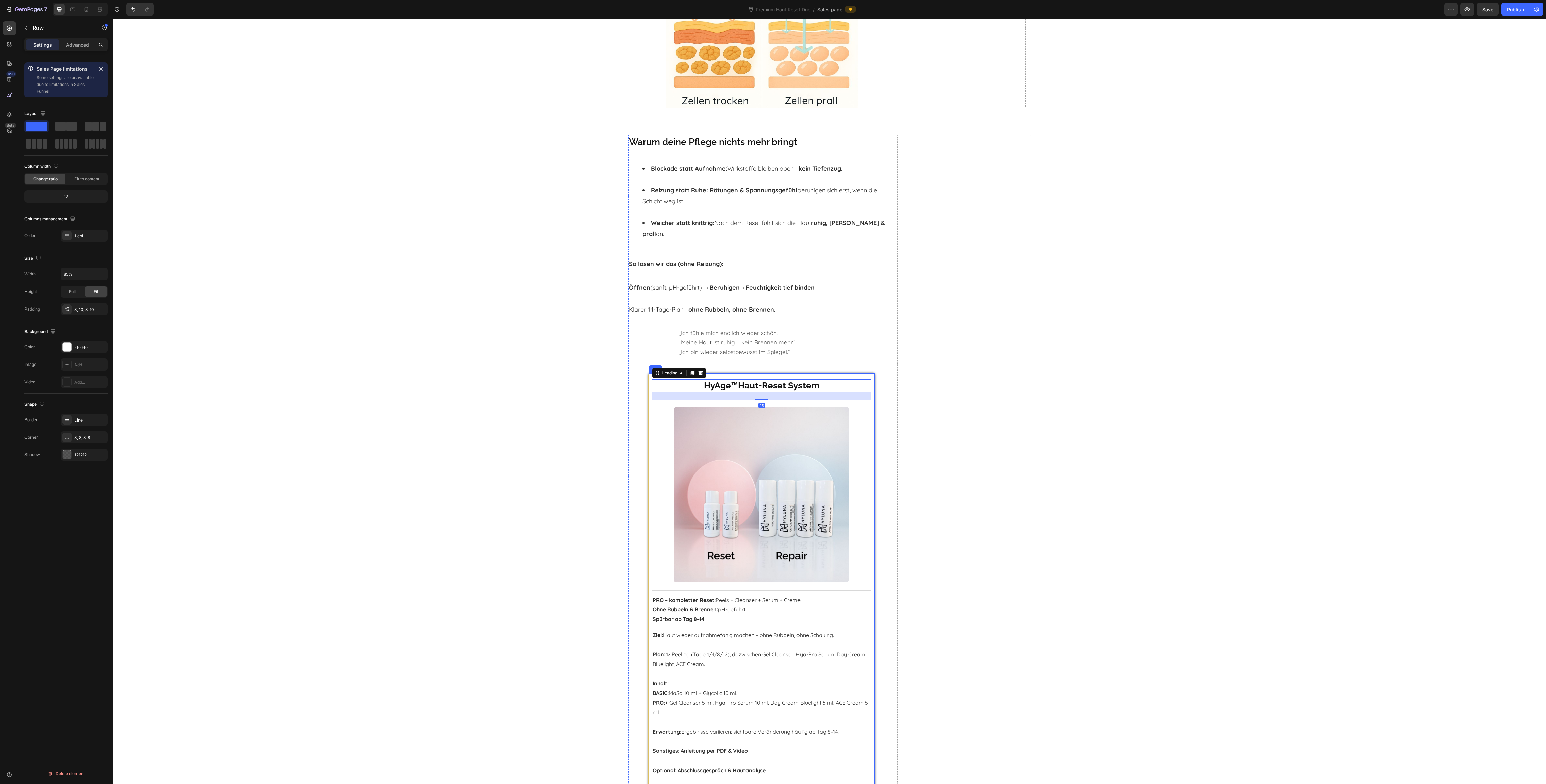
click at [648, 373] on div "HyAge ™ Haut-Reset System Heading 25 Wähle deinen Start Heading Product Images …" at bounding box center [761, 666] width 226 height 586
click at [87, 274] on input "85%" at bounding box center [84, 274] width 46 height 12
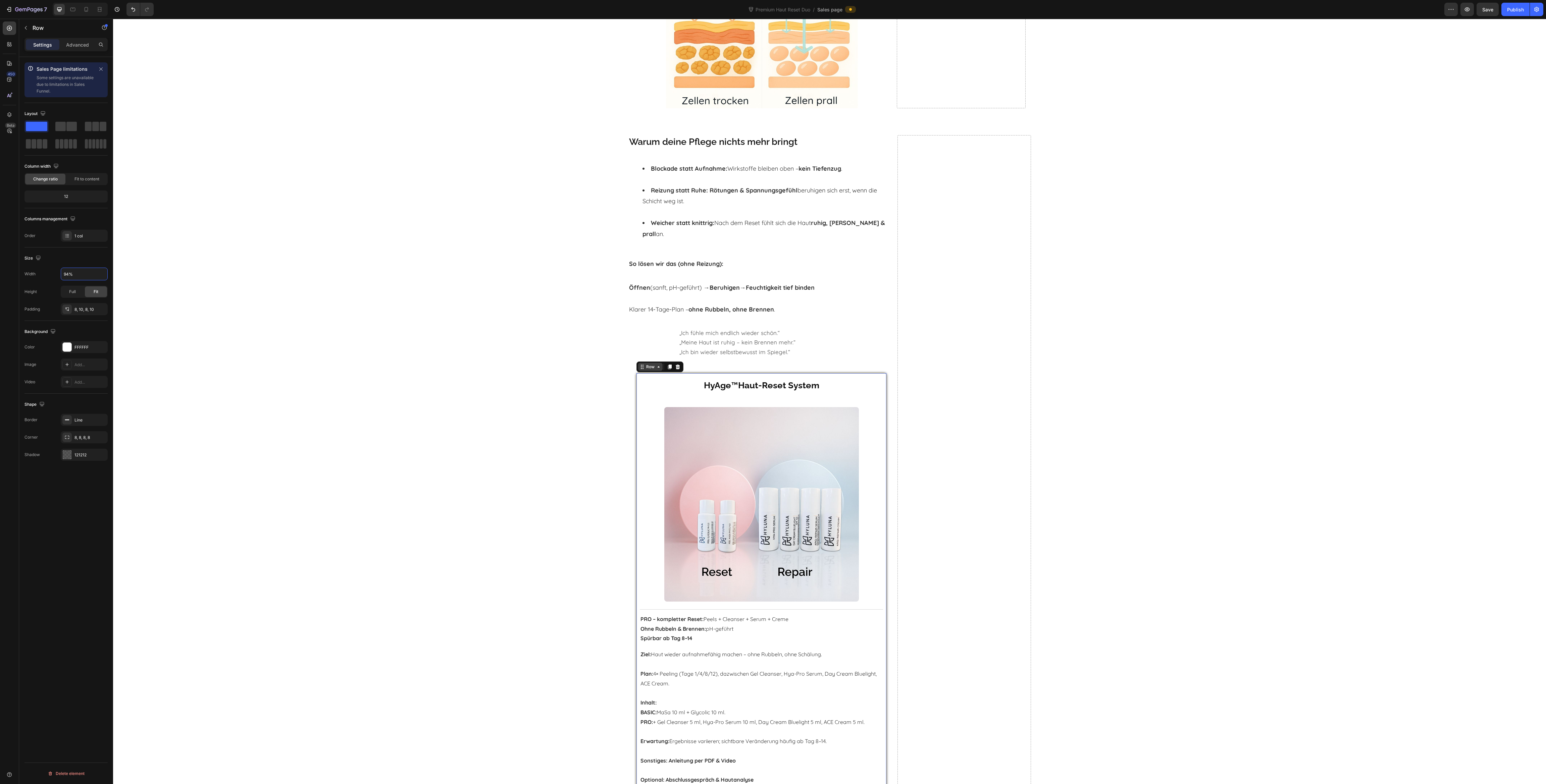
type input "94%"
click at [645, 364] on div "Row" at bounding box center [651, 367] width 11 height 6
click at [72, 124] on span at bounding box center [71, 126] width 10 height 10
radio input "true"
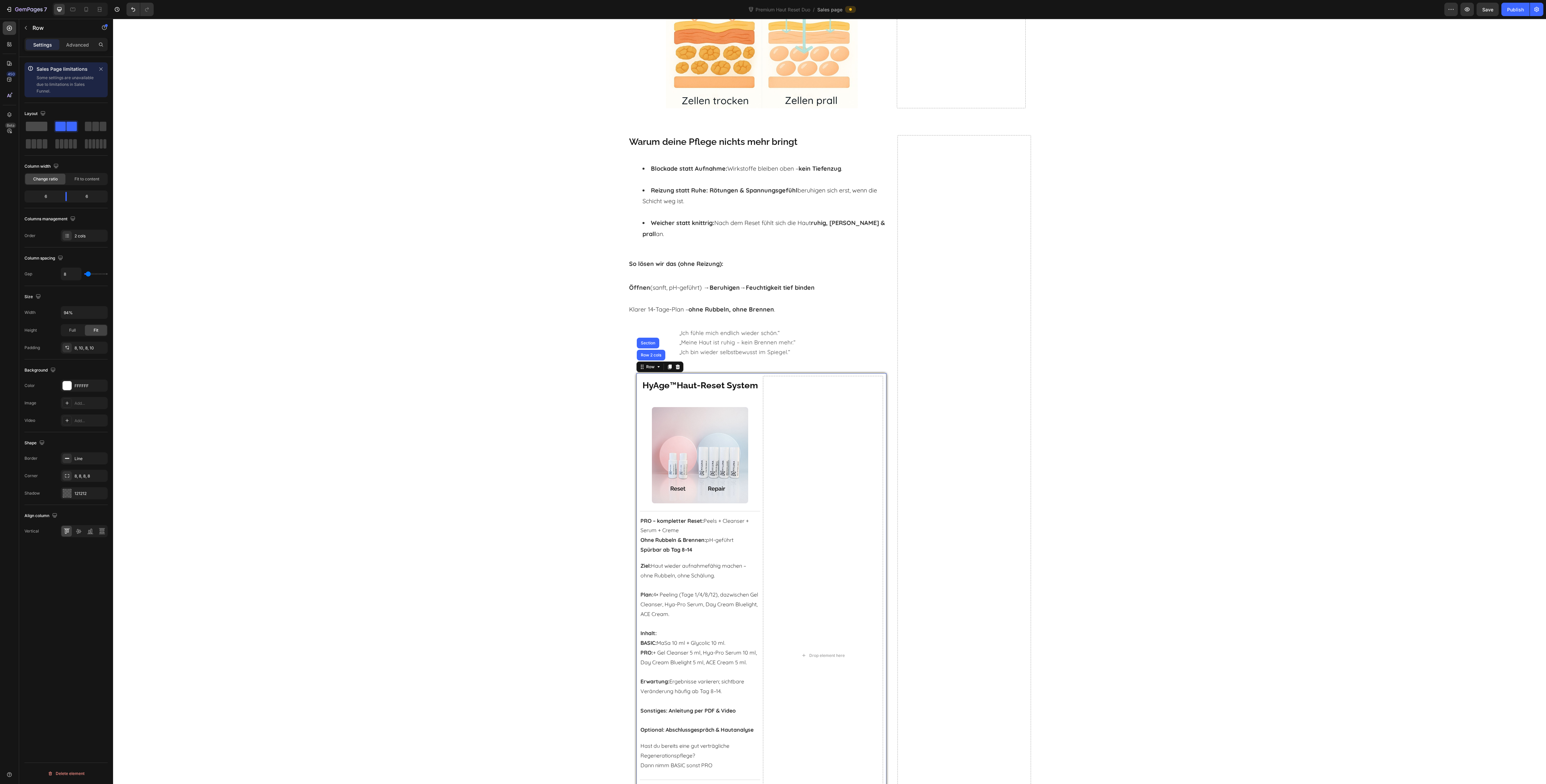
click at [33, 124] on span at bounding box center [36, 126] width 22 height 10
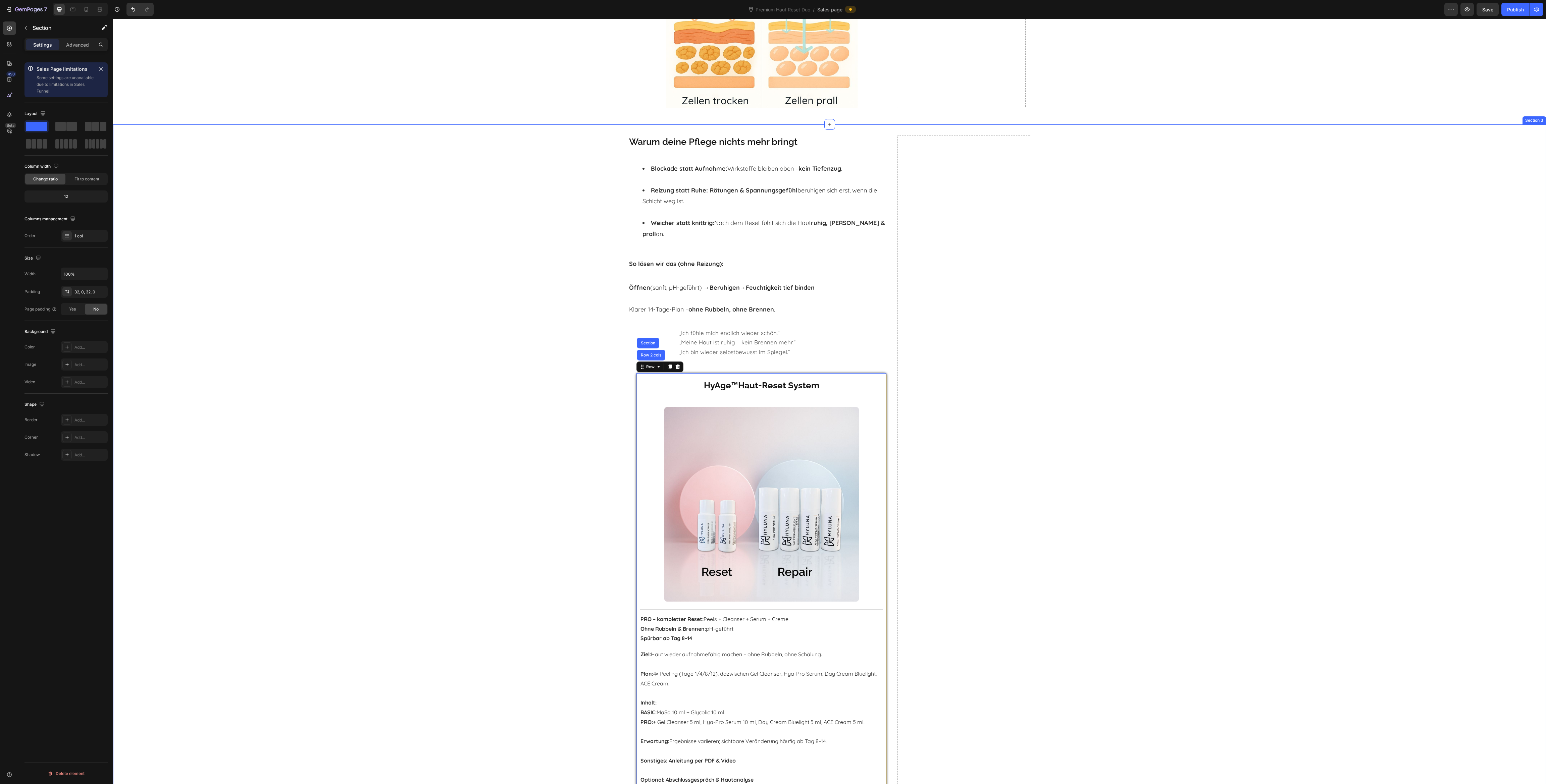
drag, startPoint x: 634, startPoint y: 133, endPoint x: 663, endPoint y: 106, distance: 39.6
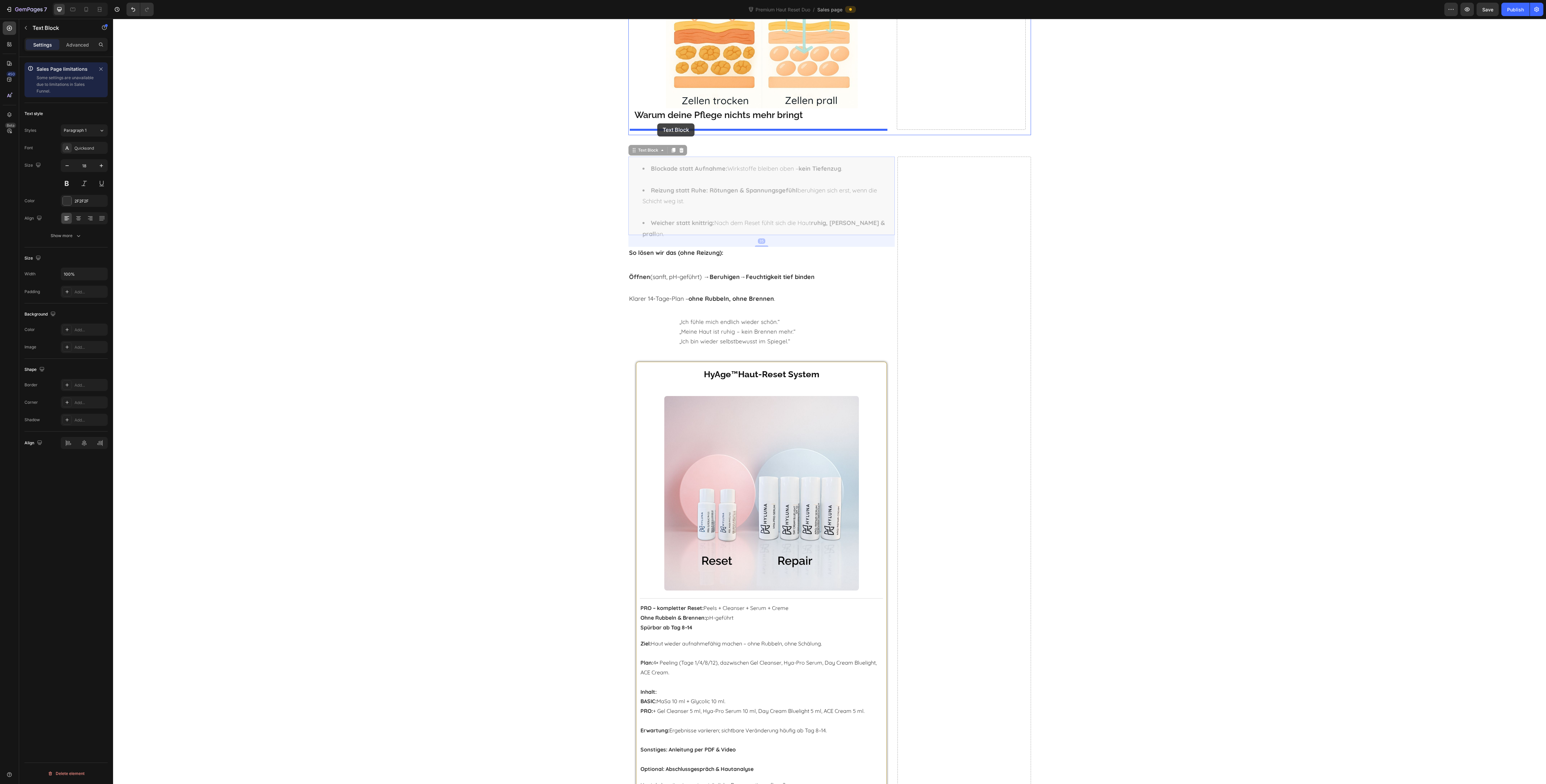
drag, startPoint x: 632, startPoint y: 152, endPoint x: 657, endPoint y: 123, distance: 38.3
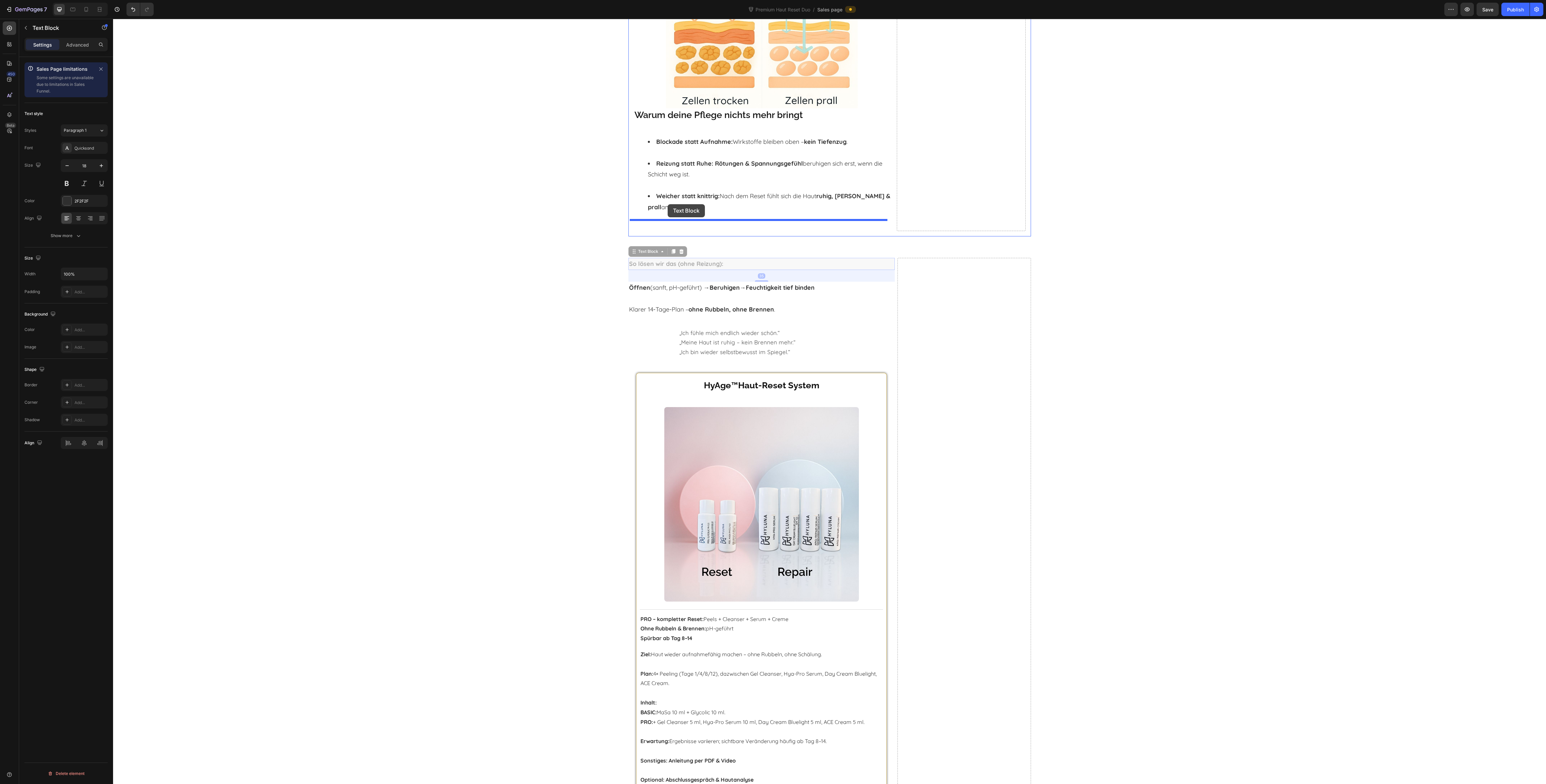
drag, startPoint x: 640, startPoint y: 244, endPoint x: 667, endPoint y: 204, distance: 48.3
drag, startPoint x: 639, startPoint y: 268, endPoint x: 664, endPoint y: 232, distance: 43.8
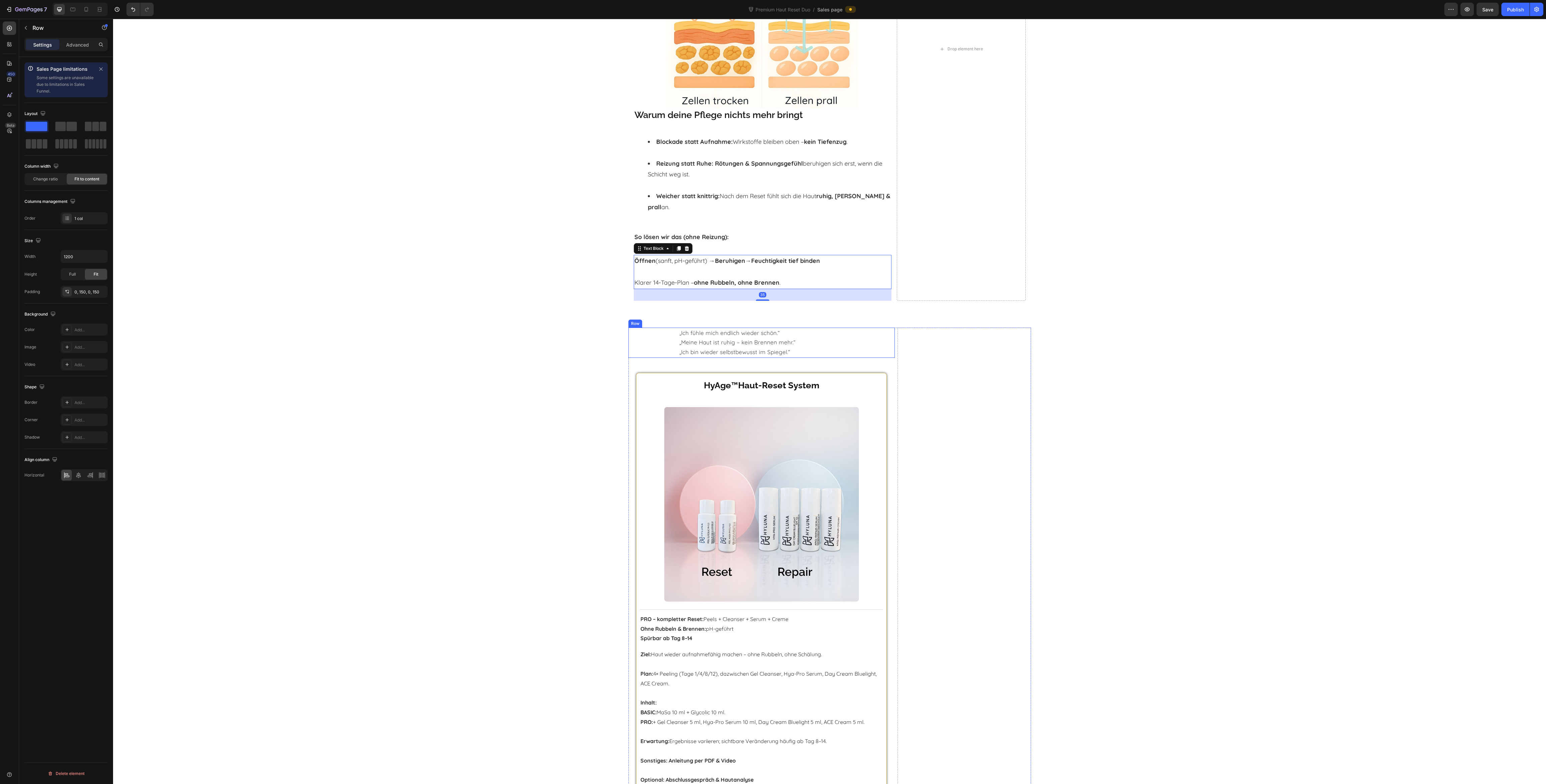
click at [667, 331] on div "„Ich fühle mich endlich wieder schön.“ „Meine Haut ist ruhig – kein Brennen meh…" at bounding box center [761, 343] width 266 height 30
drag, startPoint x: 646, startPoint y: 311, endPoint x: 661, endPoint y: 270, distance: 43.7
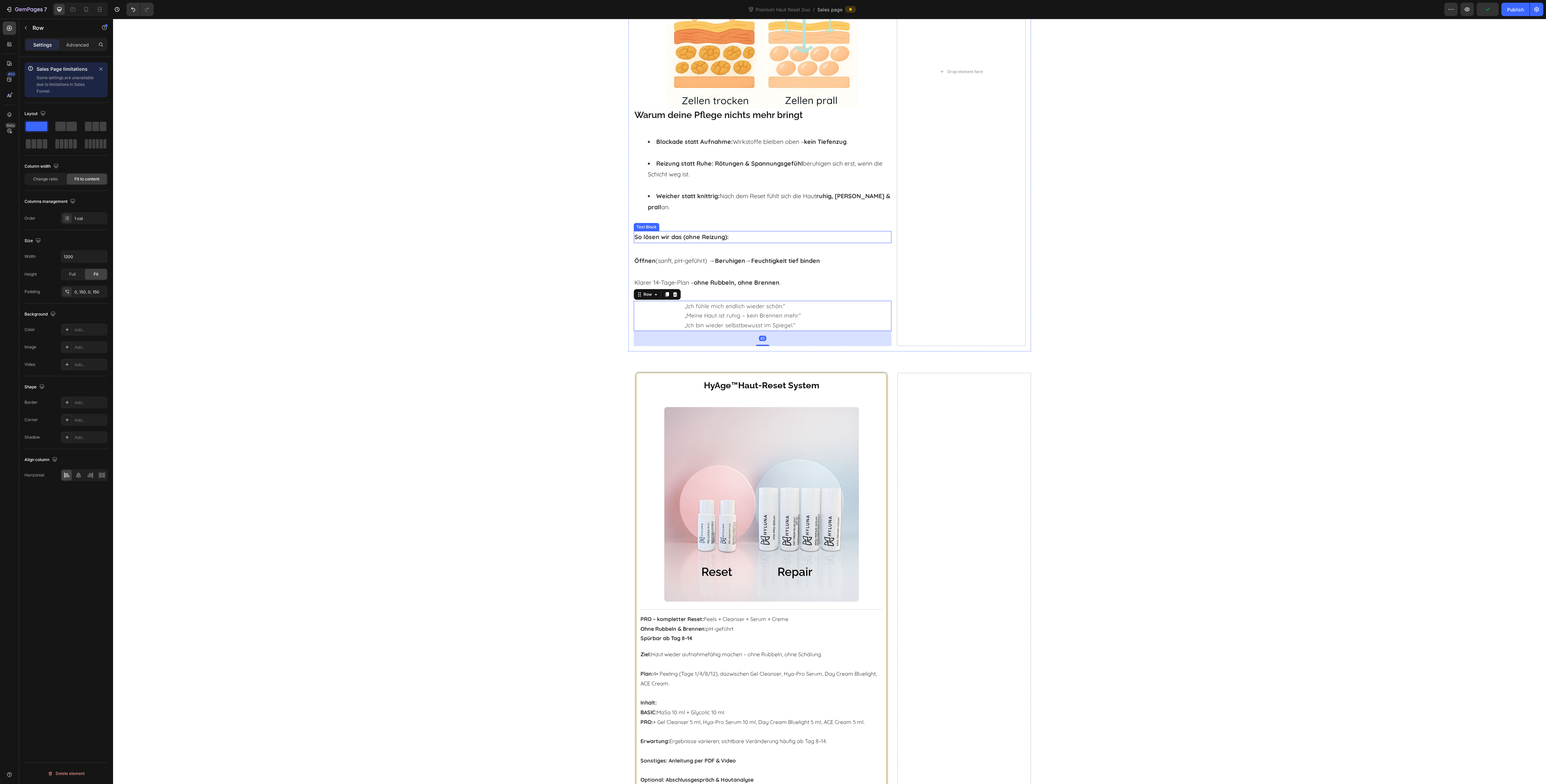
click at [739, 232] on p "So lösen wir das (ohne Reizung):" at bounding box center [763, 237] width 256 height 10
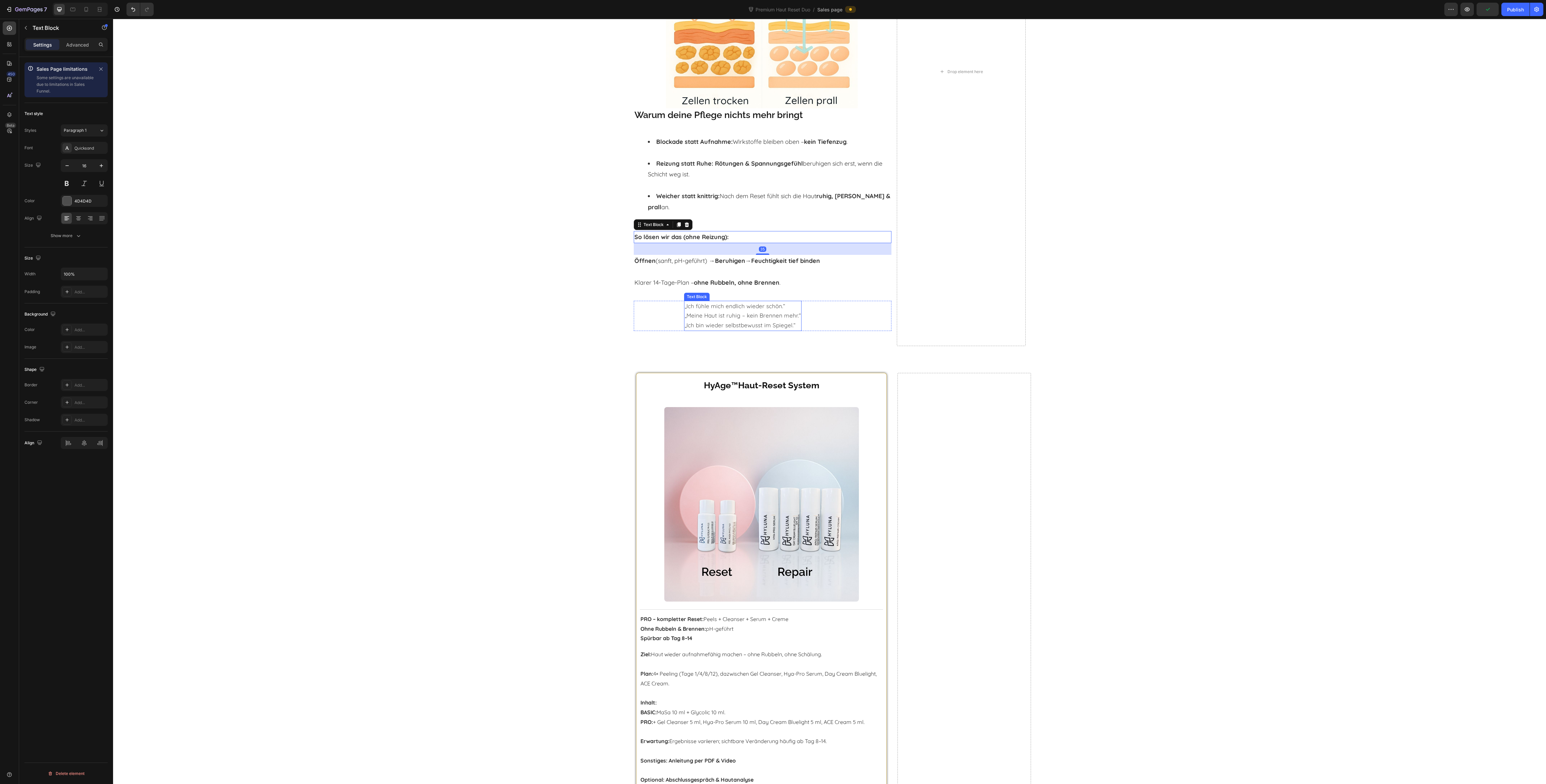
click at [776, 311] on p "„Meine Haut ist ruhig – kein Brennen mehr.“" at bounding box center [743, 316] width 116 height 10
click at [823, 309] on div "„Ich fühle mich endlich wieder schön.“ „Meine Haut ist ruhig – kein Brennen meh…" at bounding box center [763, 316] width 258 height 30
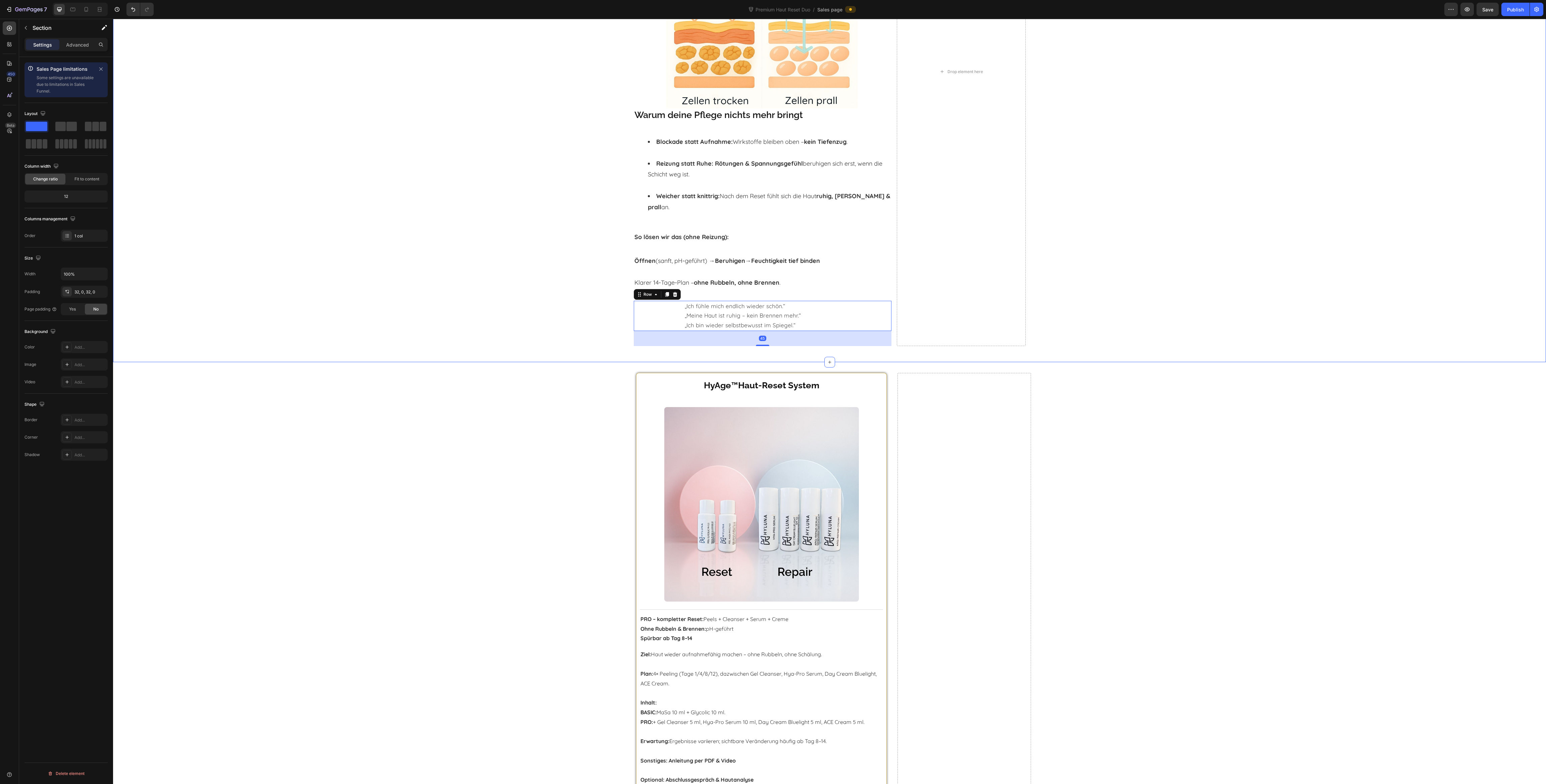
click at [1120, 302] on div "Trifft das auf dich zu? Heading ☐ Pflege bleibt oben – Haut fühlt sich trocken,…" at bounding box center [829, 71] width 1433 height 559
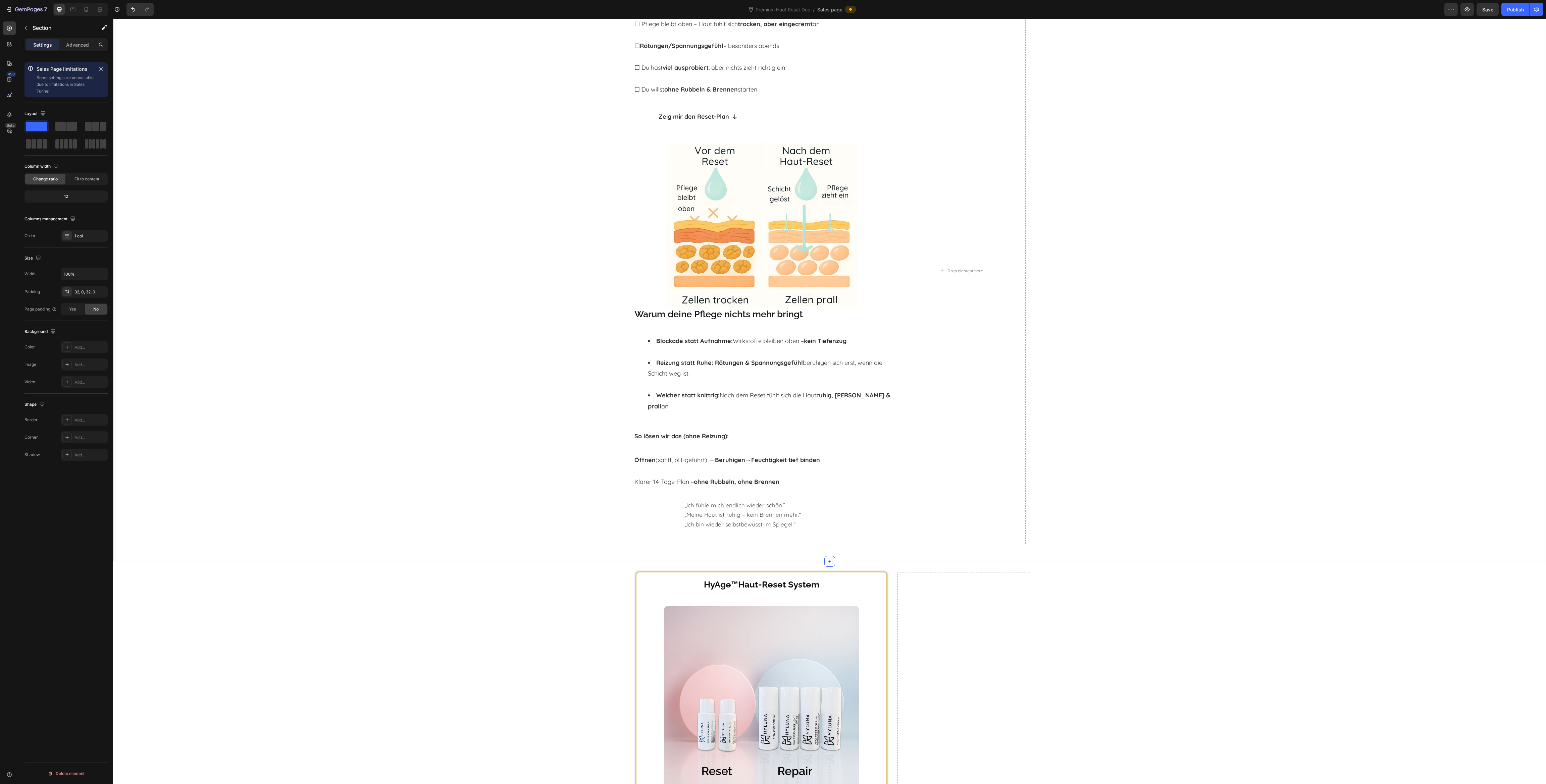
scroll to position [251, 0]
click at [800, 506] on div "„Ich fühle mich endlich wieder schön.“ „Meine Haut ist ruhig – kein Brennen meh…" at bounding box center [763, 518] width 258 height 30
click at [663, 505] on div "„Ich fühle mich endlich wieder schön.“ „Meine Haut ist ruhig – kein Brennen meh…" at bounding box center [763, 518] width 258 height 30
click at [82, 262] on input "1200" at bounding box center [84, 256] width 46 height 12
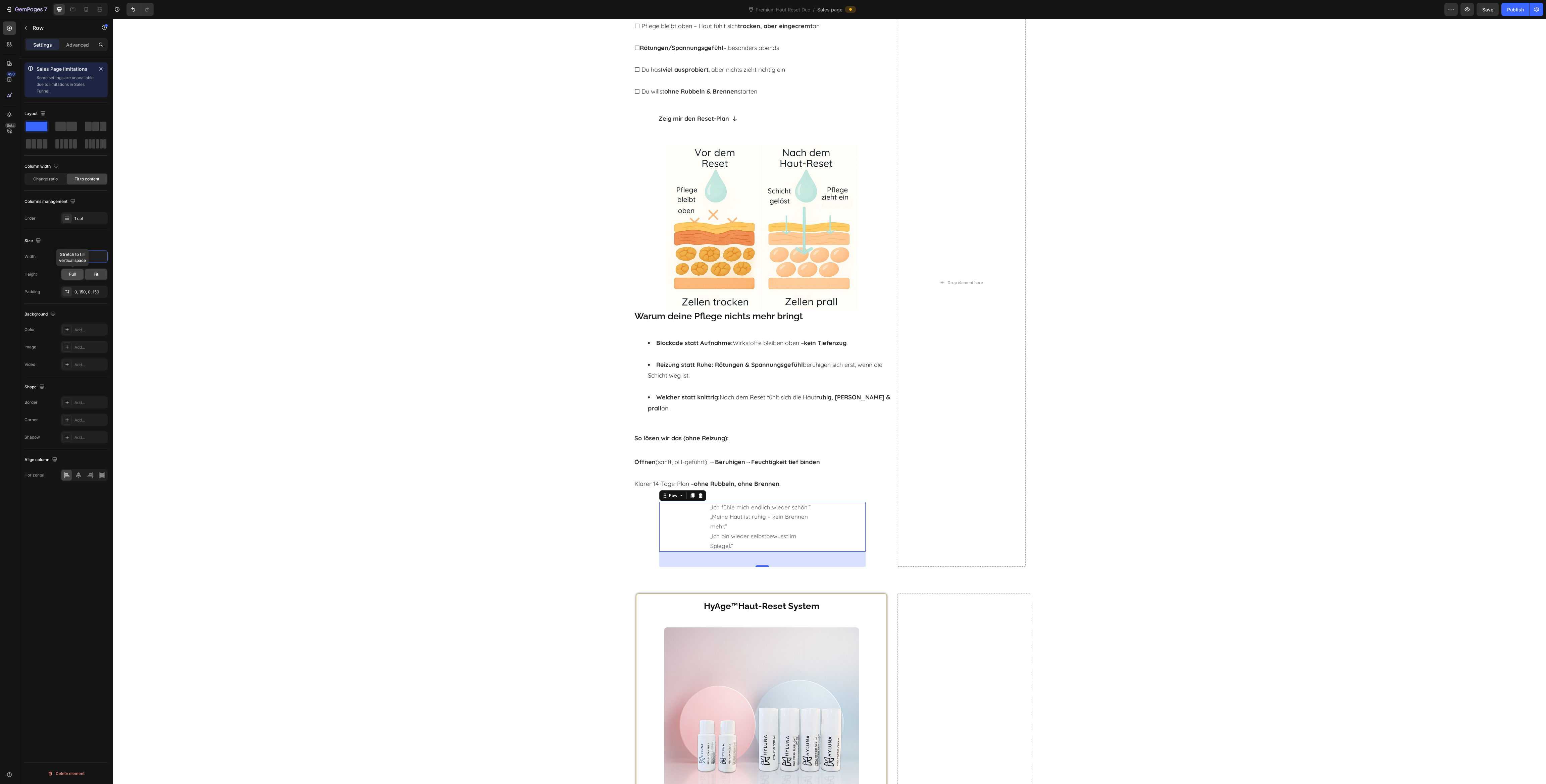
type input "80%"
click at [80, 273] on div "Full" at bounding box center [73, 274] width 22 height 10
click at [76, 494] on icon at bounding box center [78, 493] width 5 height 6
click at [711, 520] on p "„Meine Haut ist ruhig – kein Brennen mehr.“" at bounding box center [763, 522] width 104 height 19
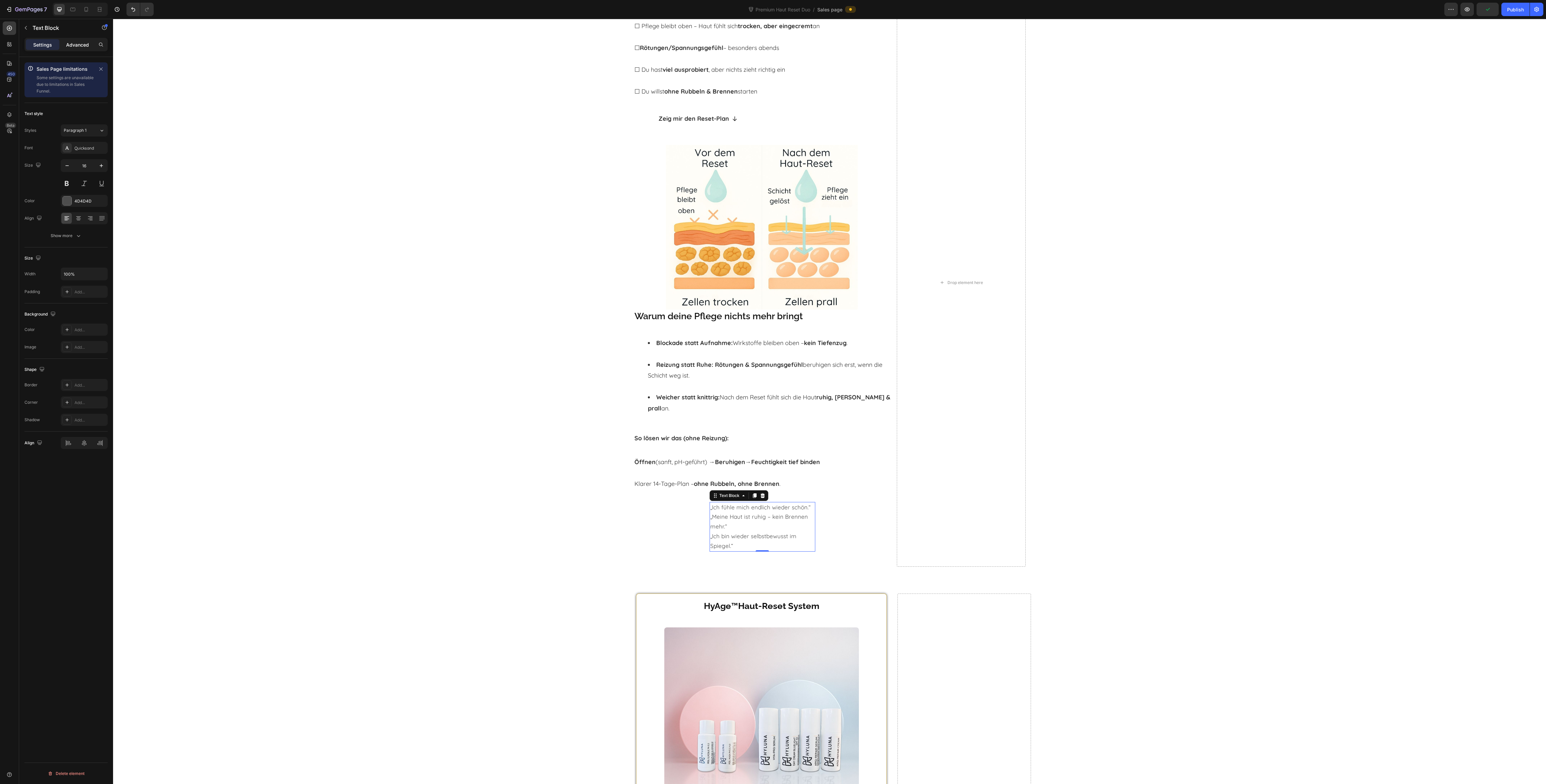
click at [66, 45] on p "Advanced" at bounding box center [78, 45] width 23 height 7
click at [50, 46] on p "Settings" at bounding box center [42, 45] width 18 height 7
click at [76, 238] on icon "button" at bounding box center [78, 236] width 6 height 6
click at [676, 510] on div "„Ich fühle mich endlich wieder schön.“ „Meine Haut ist ruhig – kein Brennen meh…" at bounding box center [762, 527] width 206 height 50
click at [694, 519] on div "„Ich fühle mich endlich wieder schön.“ „Meine Haut ist ruhig – kein Brennen meh…" at bounding box center [762, 527] width 206 height 50
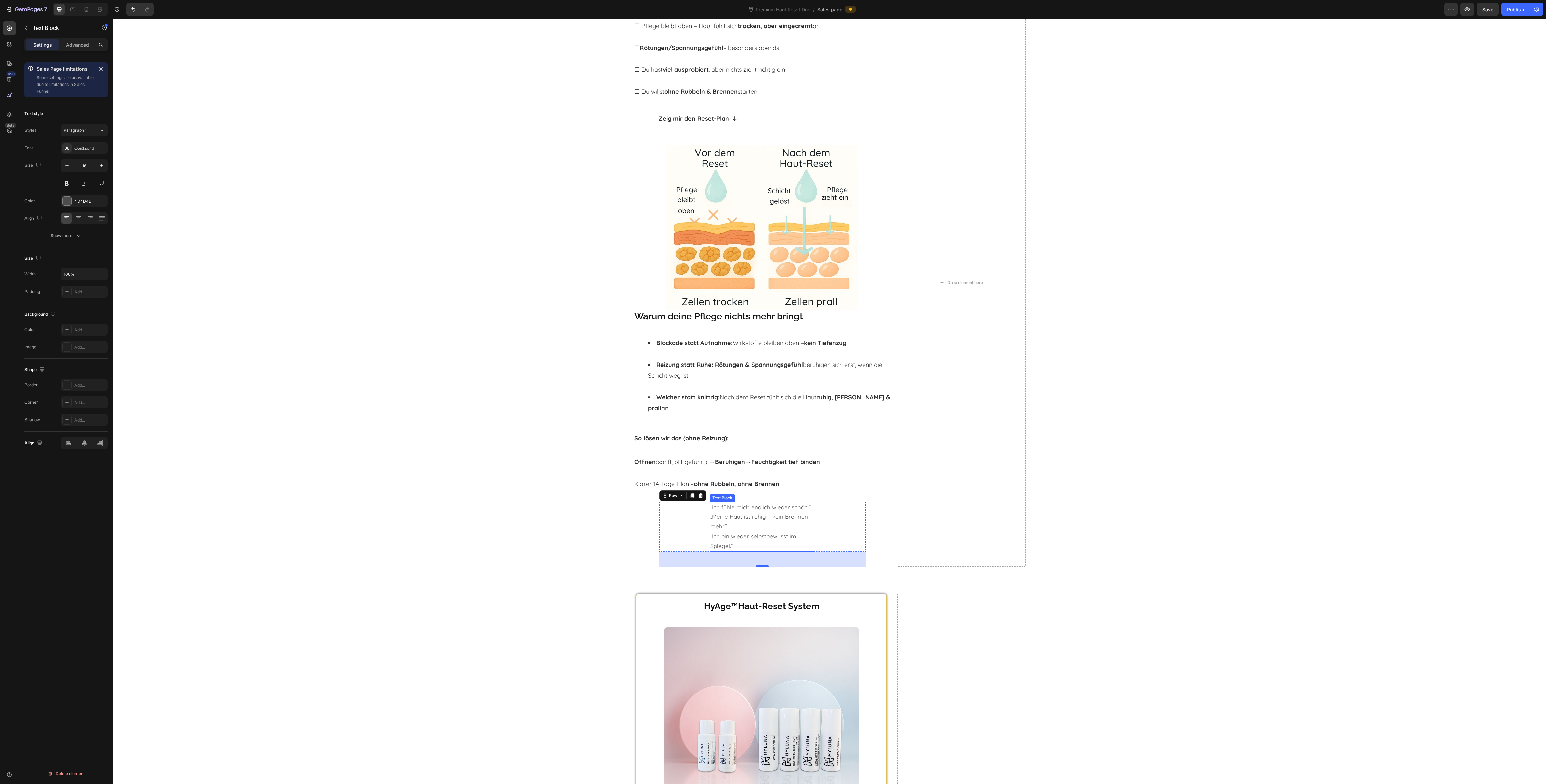
click at [718, 513] on span "„Meine Haut ist ruhig – kein Brennen mehr.“" at bounding box center [759, 521] width 98 height 17
click at [718, 493] on div "Text Block" at bounding box center [729, 496] width 23 height 6
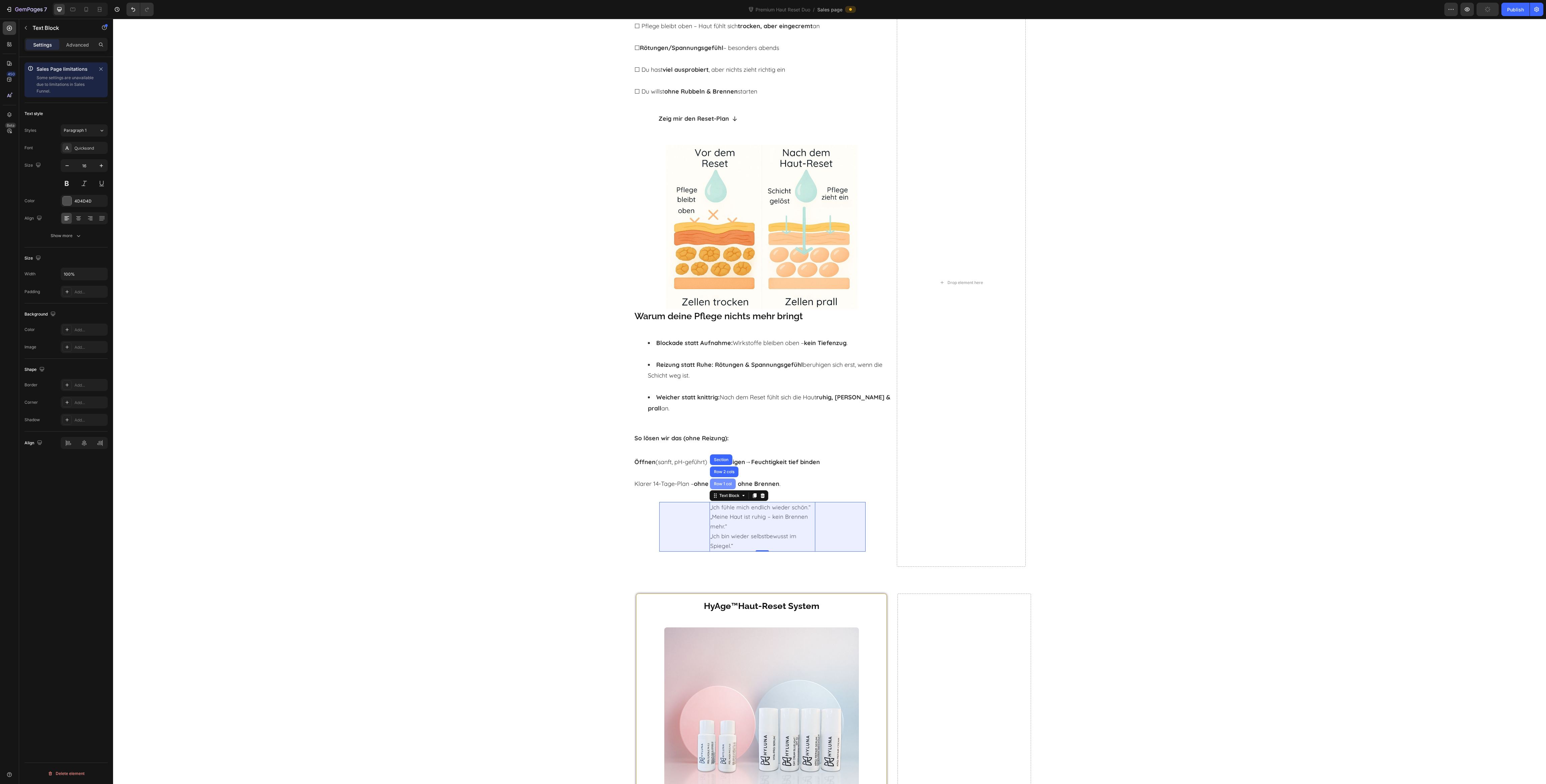
click at [714, 478] on div "Row 1 col" at bounding box center [723, 483] width 26 height 10
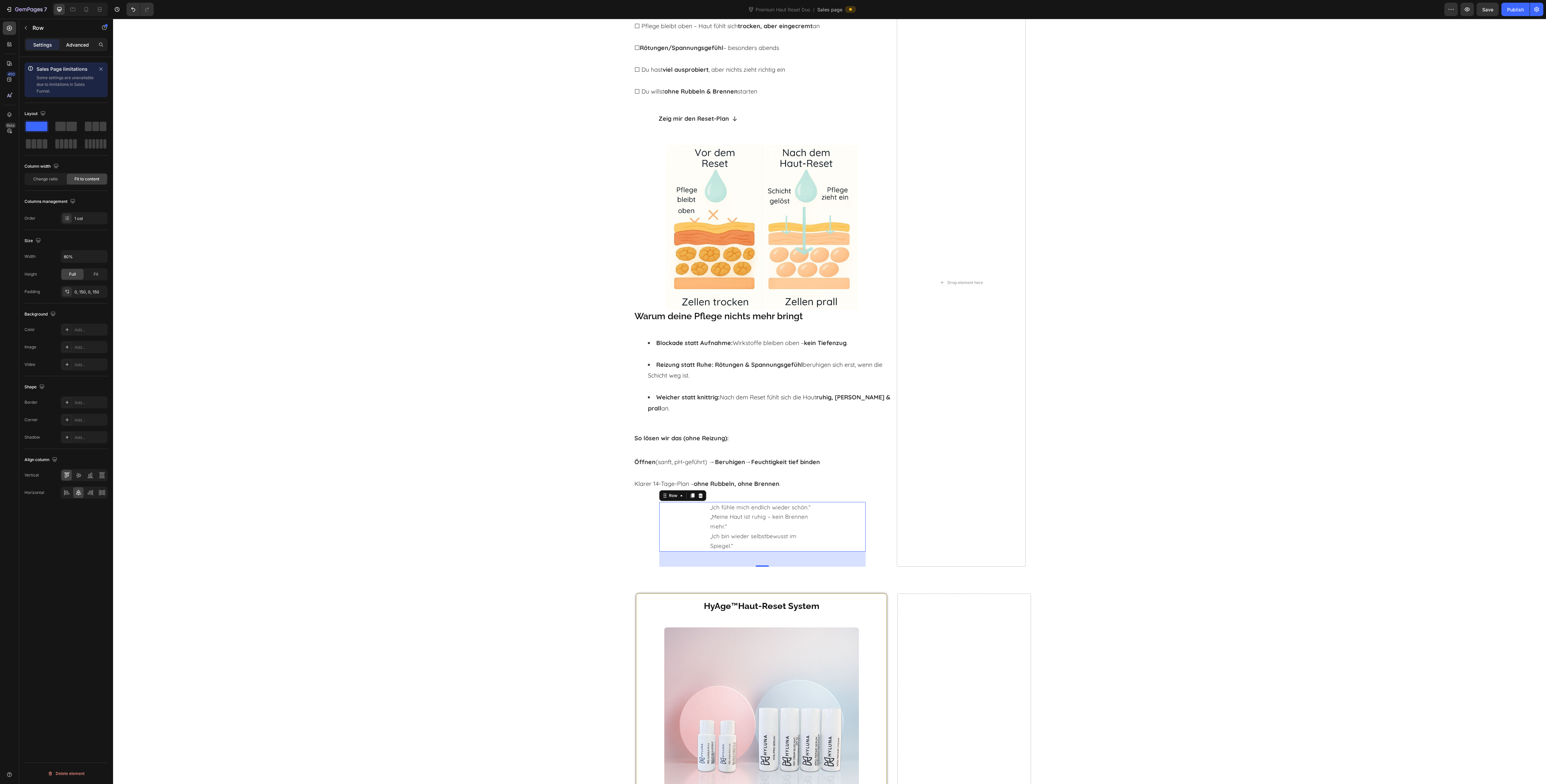
click at [71, 45] on p "Advanced" at bounding box center [78, 45] width 23 height 7
click at [47, 46] on p "Settings" at bounding box center [42, 45] width 18 height 7
click at [93, 276] on div "Fit" at bounding box center [96, 274] width 22 height 10
click at [72, 275] on span "Full" at bounding box center [72, 274] width 6 height 6
click at [86, 276] on div "Fit" at bounding box center [96, 274] width 22 height 10
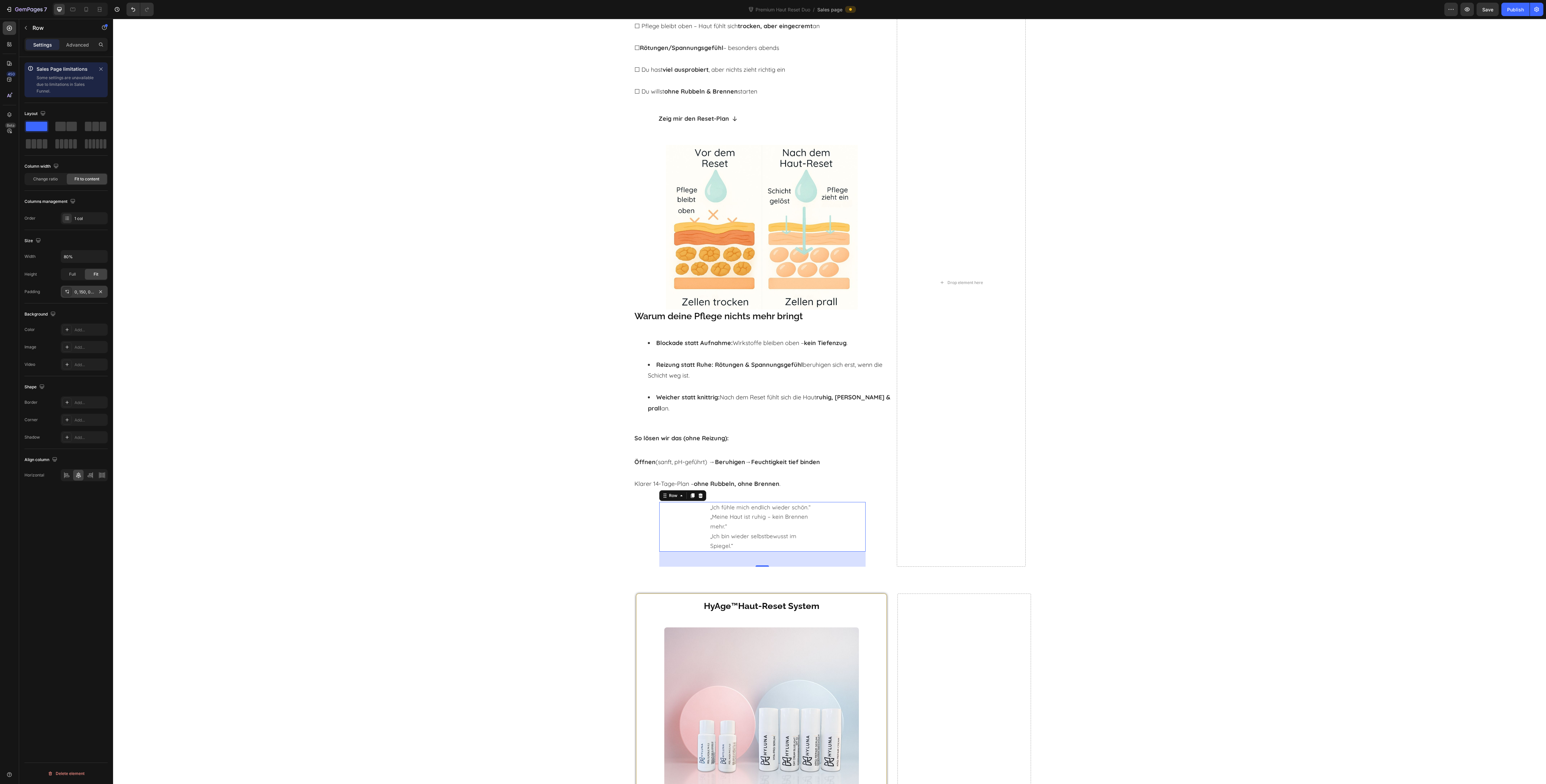
click at [82, 293] on div "0, 150, 0, 150" at bounding box center [84, 292] width 19 height 6
click at [134, 328] on input "150" at bounding box center [134, 327] width 27 height 12
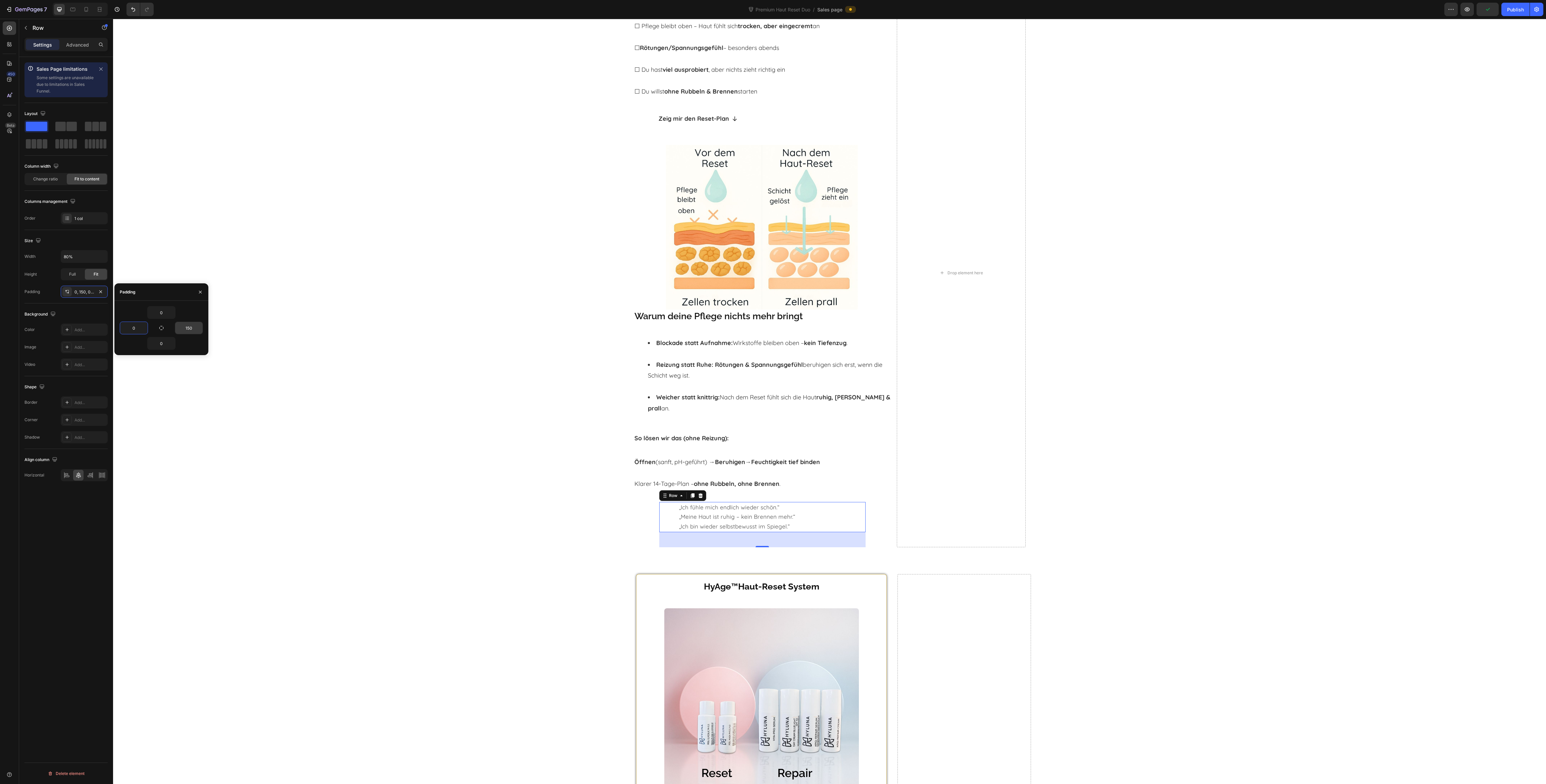
type input "0"
click at [190, 331] on input "150" at bounding box center [189, 327] width 27 height 12
type input "0"
click at [287, 409] on div "Trifft das auf dich zu? Heading ☐ Pflege bleibt oben – Haut fühlt sich trocken,…" at bounding box center [829, 273] width 1433 height 559
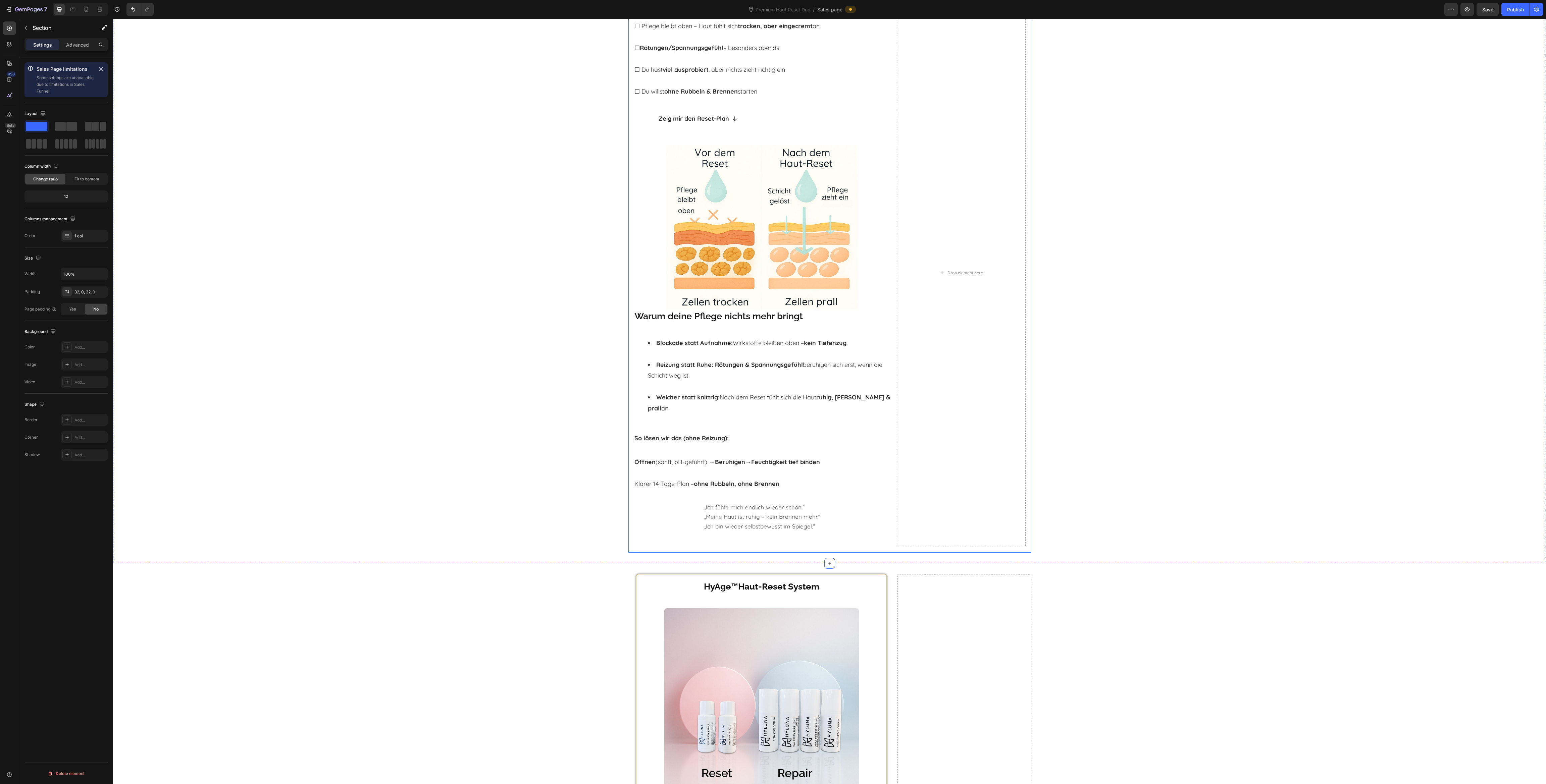
click at [707, 513] on span "„Meine Haut ist ruhig – kein Brennen mehr.“" at bounding box center [762, 516] width 116 height 7
click at [685, 506] on div "„Ich fühle mich endlich wieder schön.“ „Meine Haut ist ruhig – kein Brennen meh…" at bounding box center [762, 518] width 206 height 30
click at [698, 506] on div "„Ich fühle mich endlich wieder schön.“ „Meine Haut ist ruhig – kein Brennen meh…" at bounding box center [762, 518] width 206 height 30
click at [712, 513] on span "„Meine Haut ist ruhig – kein Brennen mehr.“" at bounding box center [762, 516] width 116 height 7
click at [102, 165] on icon "button" at bounding box center [101, 166] width 6 height 6
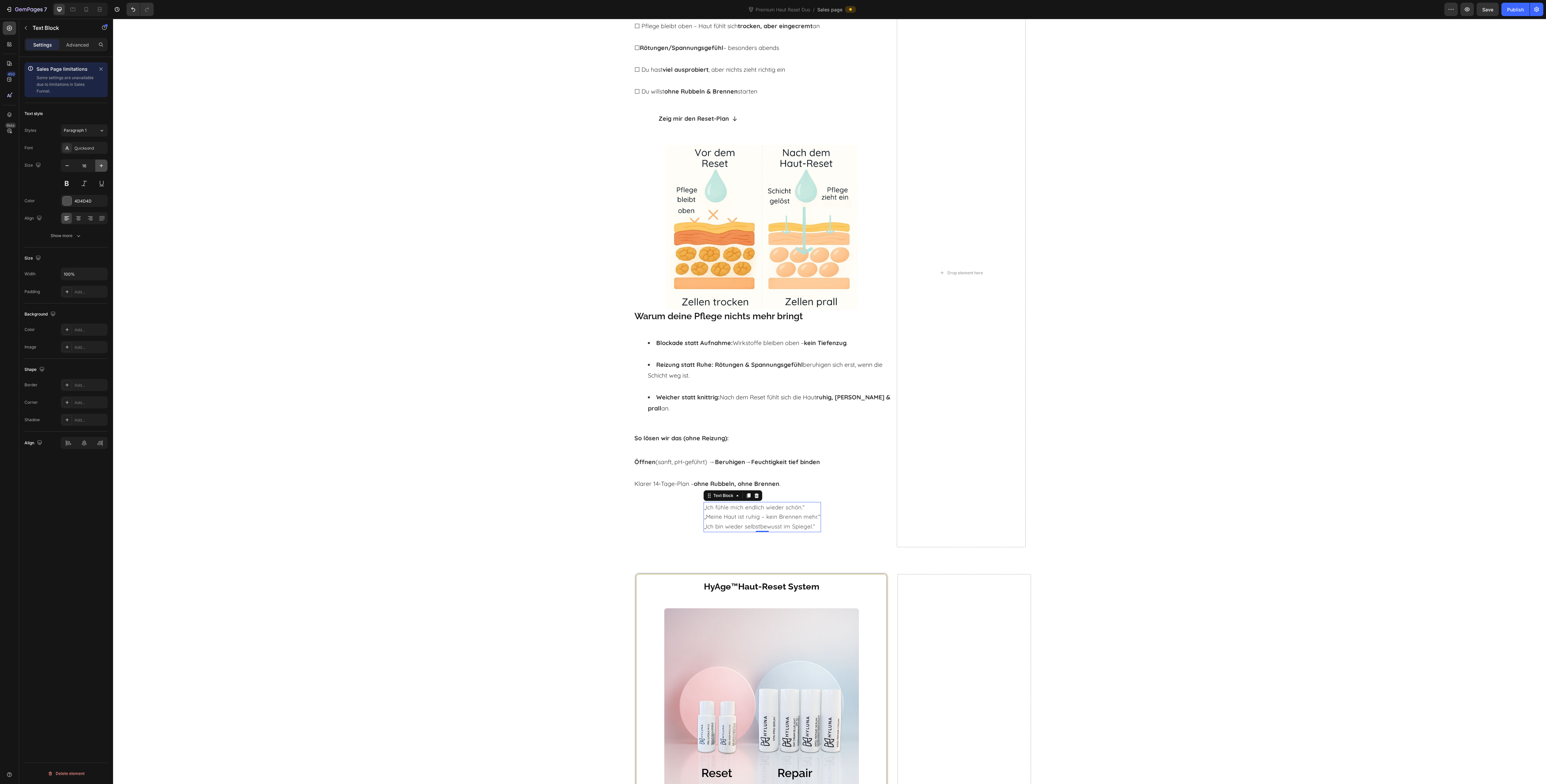
click at [102, 165] on icon "button" at bounding box center [101, 166] width 6 height 6
type input "18"
click at [719, 524] on p "„Ich bin wieder selbstbewusst im Spiegel.“" at bounding box center [762, 529] width 116 height 10
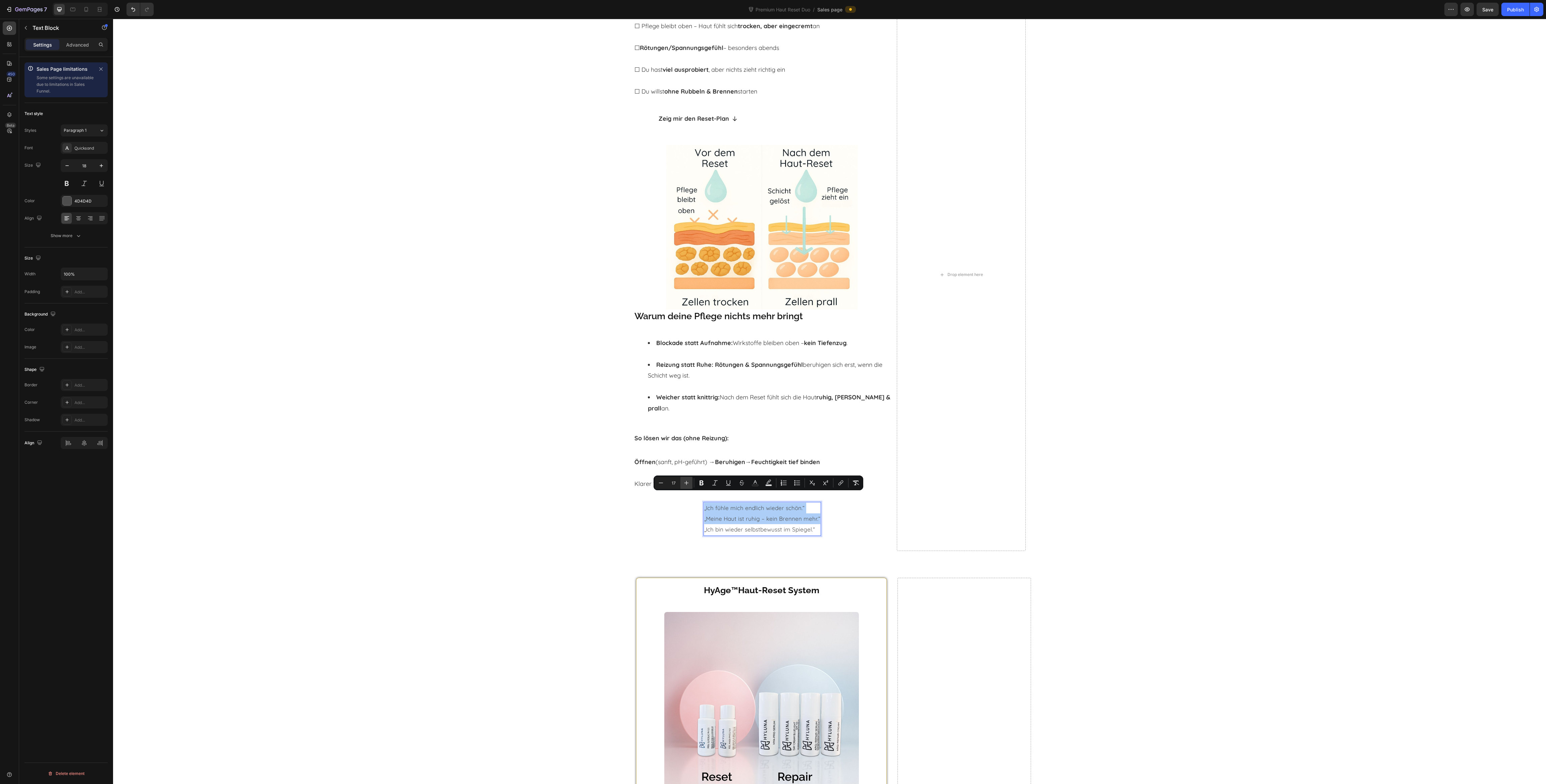
click at [688, 481] on icon "Editor contextual toolbar" at bounding box center [687, 483] width 6 height 6
type input "18"
click at [675, 527] on div "Trifft das auf dich zu? Heading ☐ Pflege bleibt oben – Haut fühlt sich trocken,…" at bounding box center [763, 274] width 258 height 553
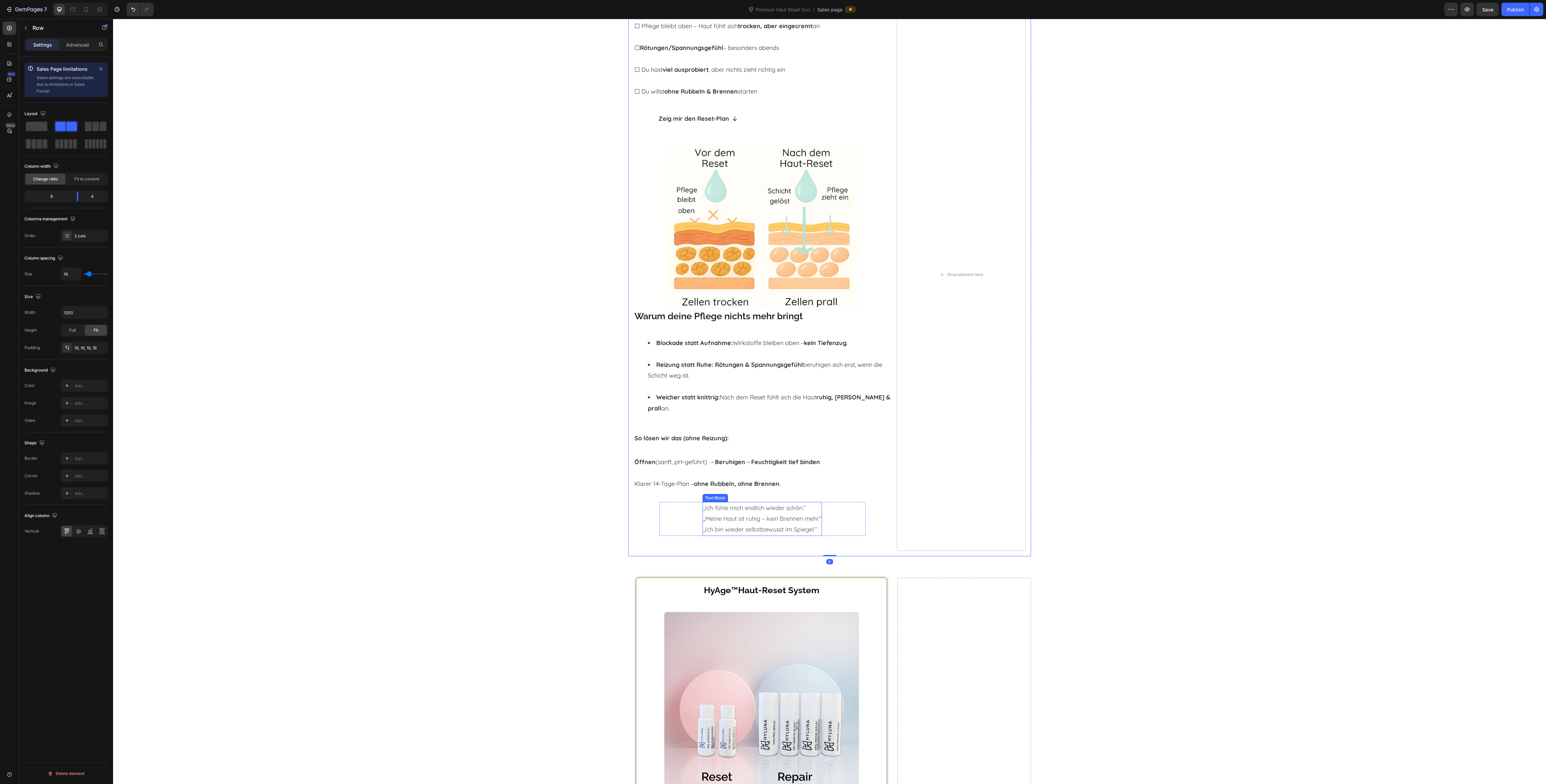
click at [711, 526] on span "„Ich bin wieder selbstbewusst im Spiegel.“" at bounding box center [760, 530] width 114 height 8
click at [677, 511] on div "„Ich fühle mich endlich wieder schön.“ „Meine Haut ist ruhig – kein Brennen meh…" at bounding box center [762, 519] width 206 height 34
click at [707, 524] on p "„Ich bin wieder selbstbewusst im Spiegel.“" at bounding box center [763, 529] width 118 height 10
click at [79, 38] on div "Text Block" at bounding box center [58, 28] width 77 height 19
click at [79, 42] on p "Advanced" at bounding box center [78, 45] width 23 height 7
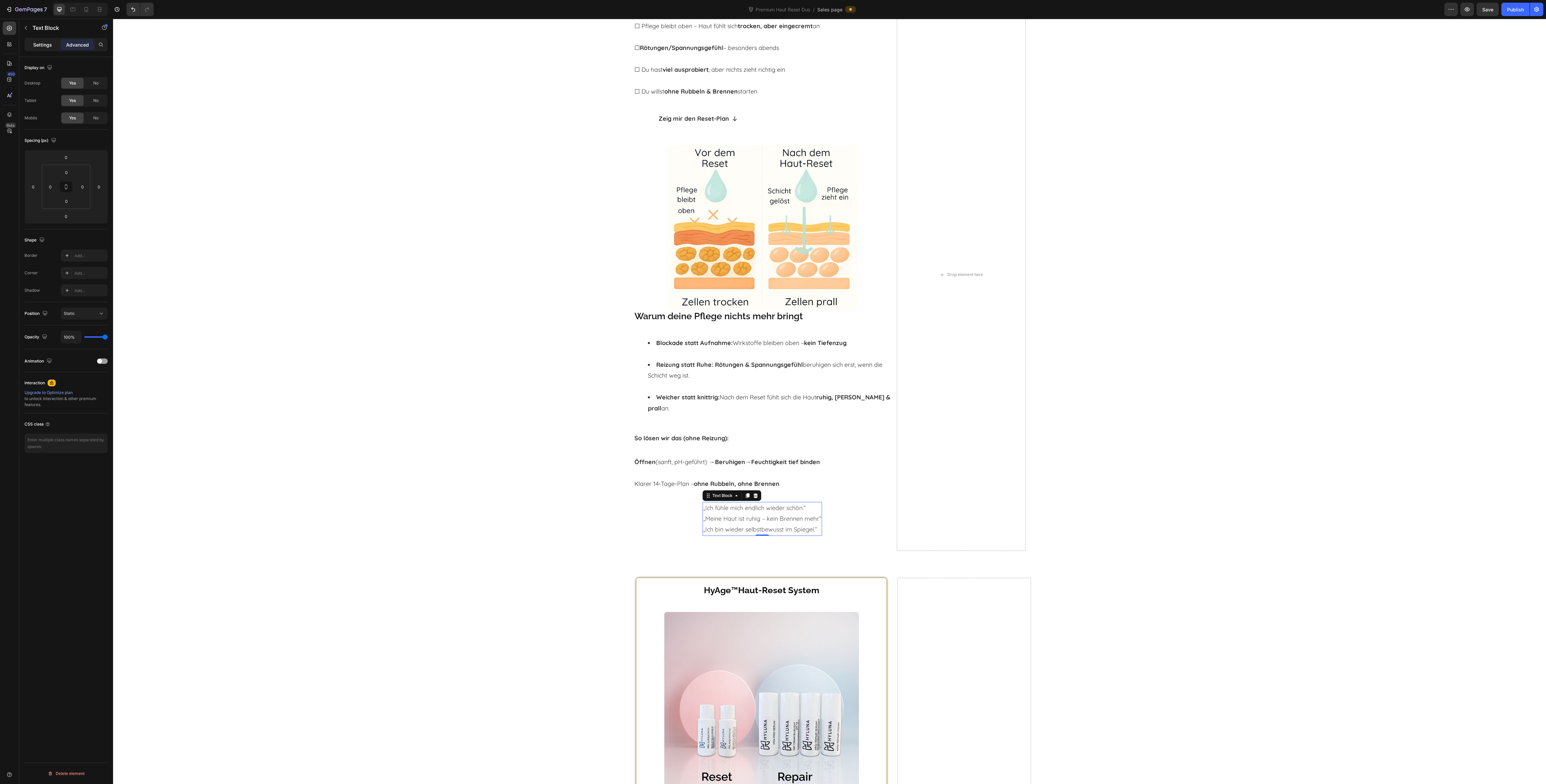
click at [46, 48] on div "Settings" at bounding box center [42, 44] width 34 height 10
click at [86, 294] on div "Add..." at bounding box center [90, 292] width 31 height 6
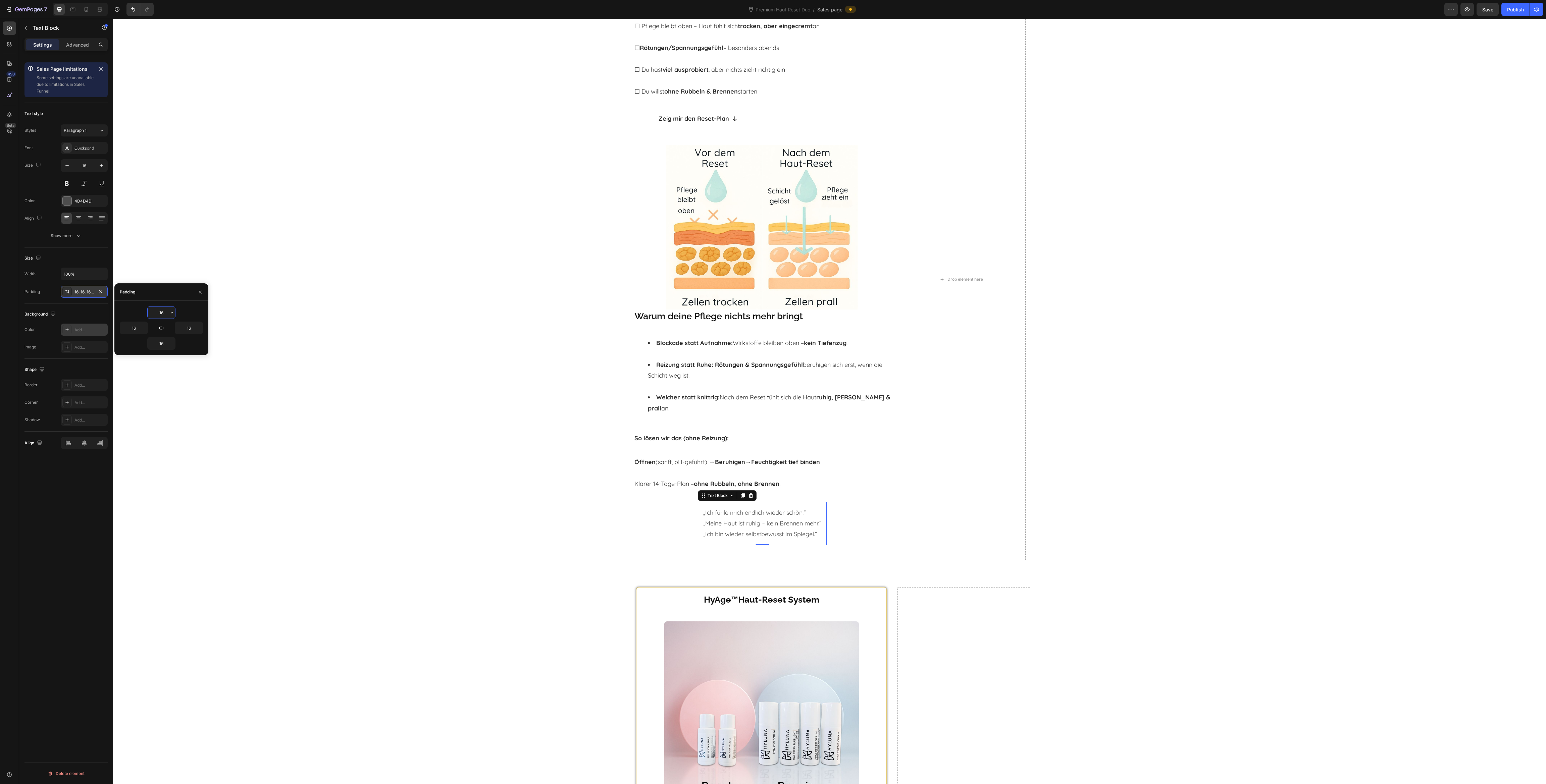
click at [77, 330] on div "Add..." at bounding box center [90, 330] width 31 height 6
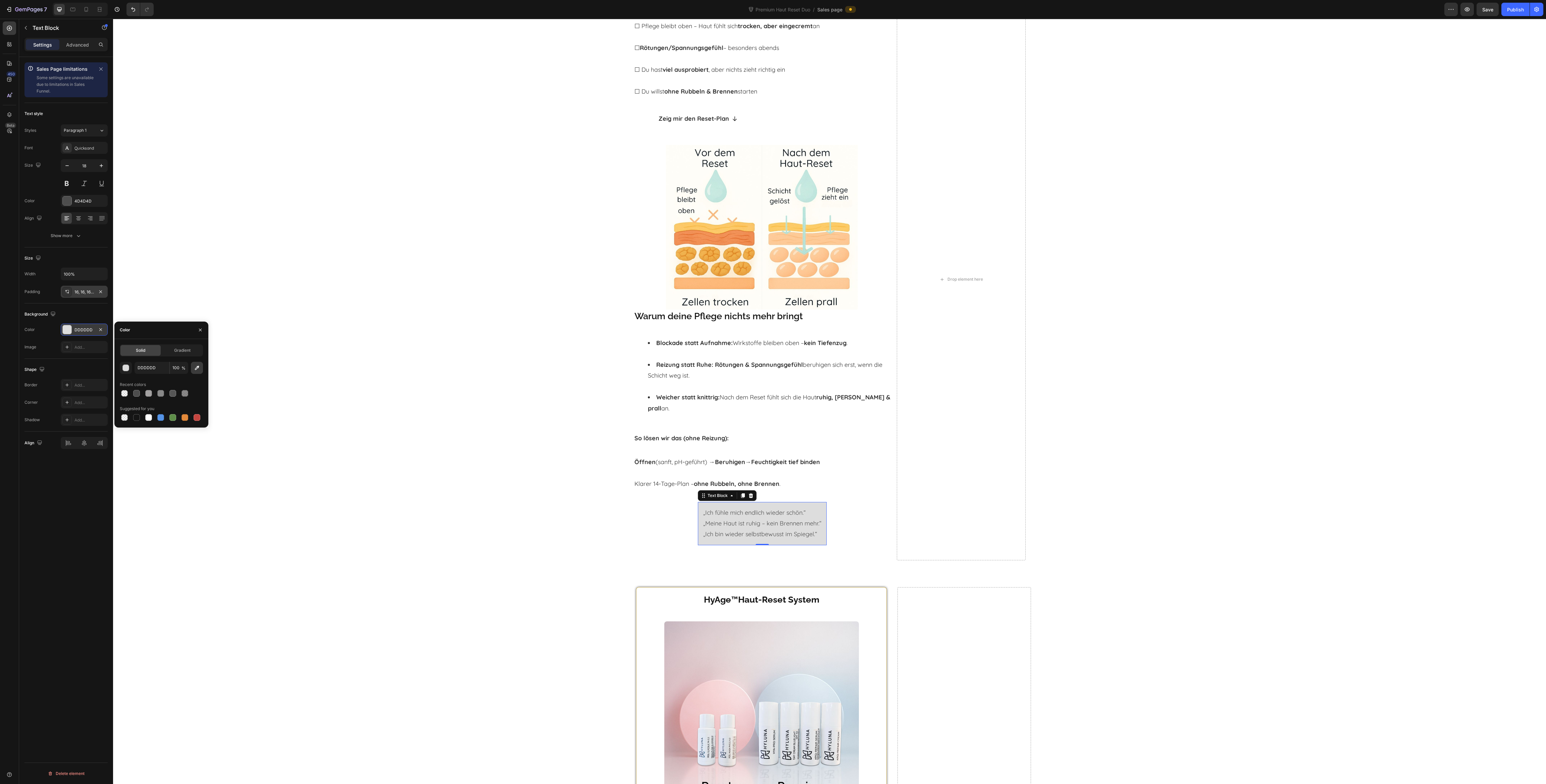
click at [195, 372] on button "button" at bounding box center [197, 367] width 12 height 12
click at [196, 370] on icon "button" at bounding box center [197, 368] width 6 height 6
type input "F1E2BB"
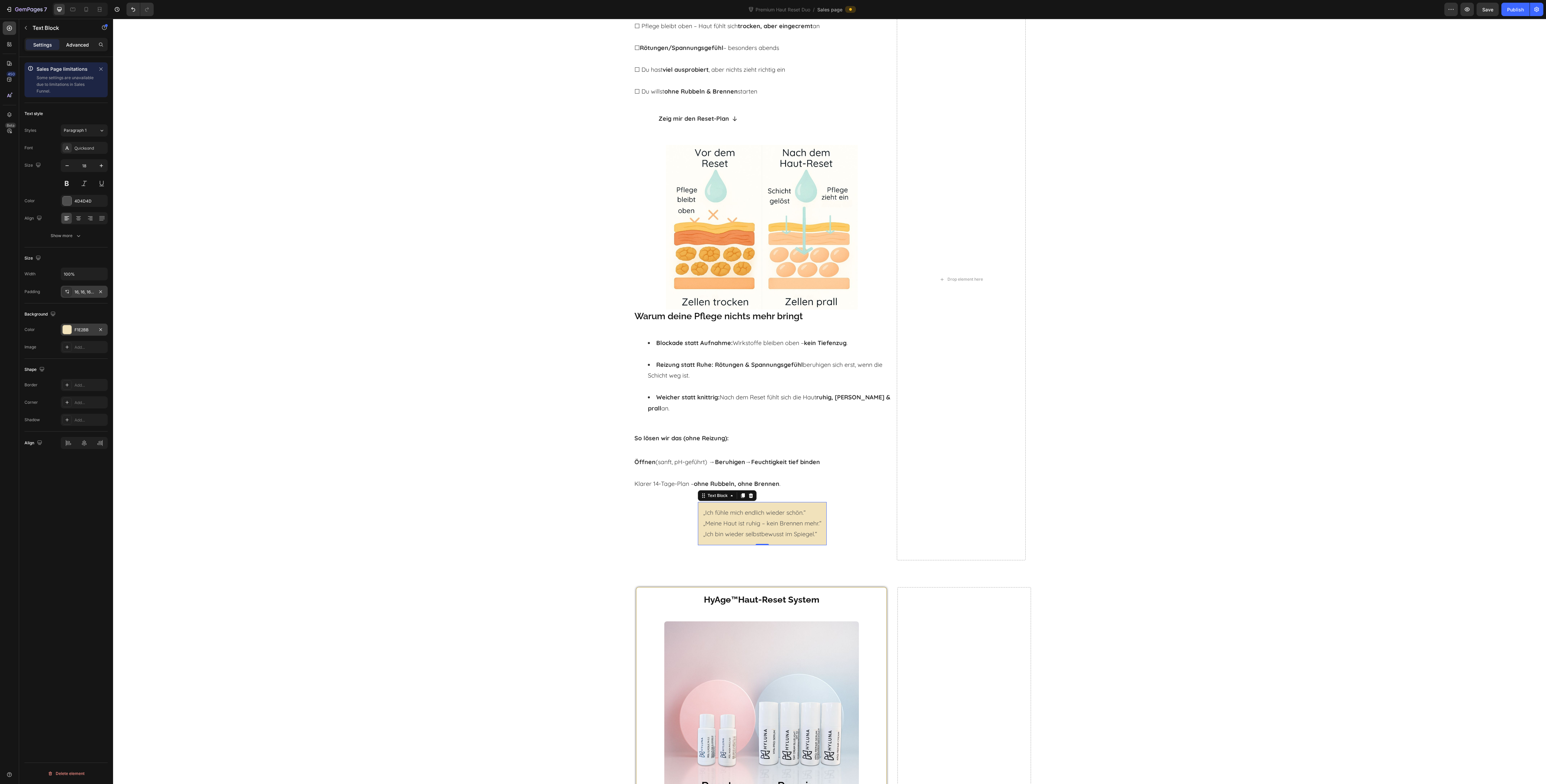
click at [78, 45] on p "Advanced" at bounding box center [78, 45] width 23 height 7
click at [83, 270] on div "Add..." at bounding box center [90, 274] width 31 height 6
click at [511, 488] on div "Trifft das auf dich zu? Heading ☐ Pflege bleibt oben – Haut fühlt sich trocken,…" at bounding box center [829, 280] width 1433 height 573
click at [715, 530] on span "„Ich bin wieder selbstbewusst im Spiegel.“" at bounding box center [760, 534] width 114 height 8
click at [99, 274] on icon "button" at bounding box center [100, 273] width 6 height 6
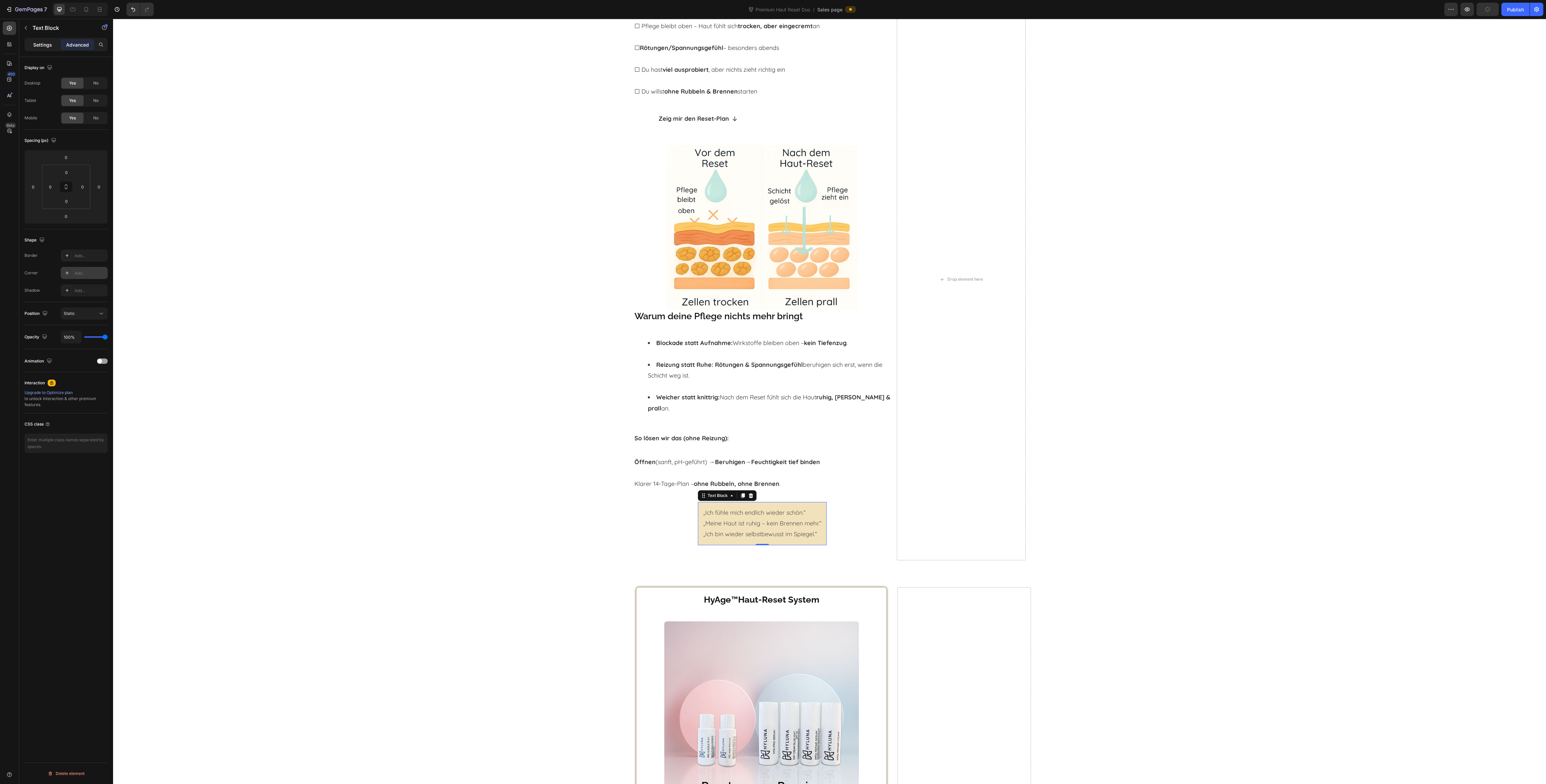
click at [34, 49] on div "Settings" at bounding box center [42, 44] width 34 height 10
click at [81, 401] on div "Add..." at bounding box center [90, 403] width 31 height 6
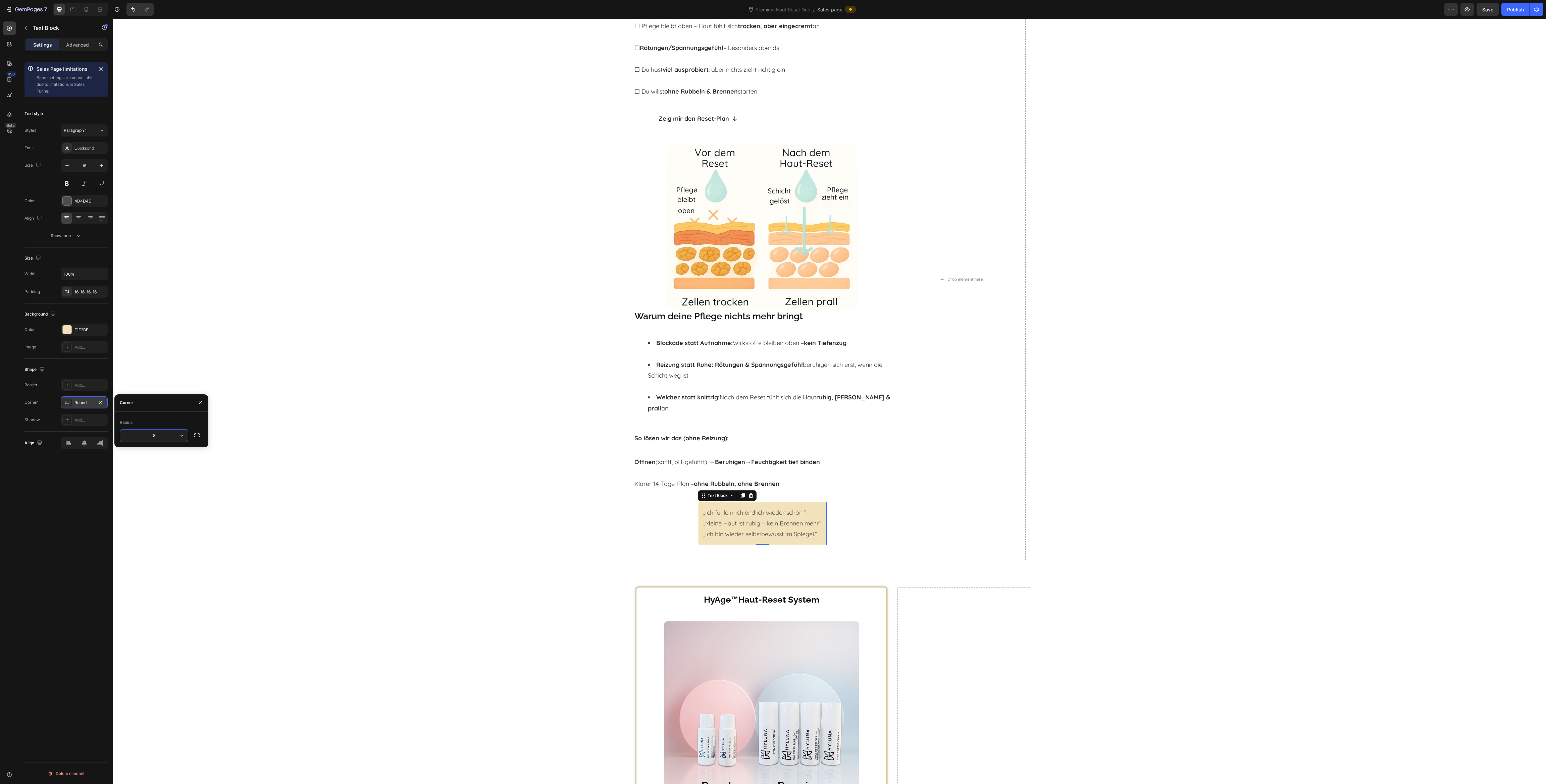
click at [343, 458] on div "Trifft das auf dich zu? Heading ☐ Pflege bleibt oben – Haut fühlt sich trocken,…" at bounding box center [829, 280] width 1433 height 573
click at [738, 529] on div "„Ich fühle mich endlich wieder schön.“ „Meine Haut ist ruhig – kein Brennen meh…" at bounding box center [762, 524] width 129 height 43
click at [78, 387] on div "Add..." at bounding box center [90, 386] width 31 height 6
click at [164, 406] on div at bounding box center [162, 406] width 9 height 9
click at [164, 432] on div at bounding box center [161, 431] width 6 height 6
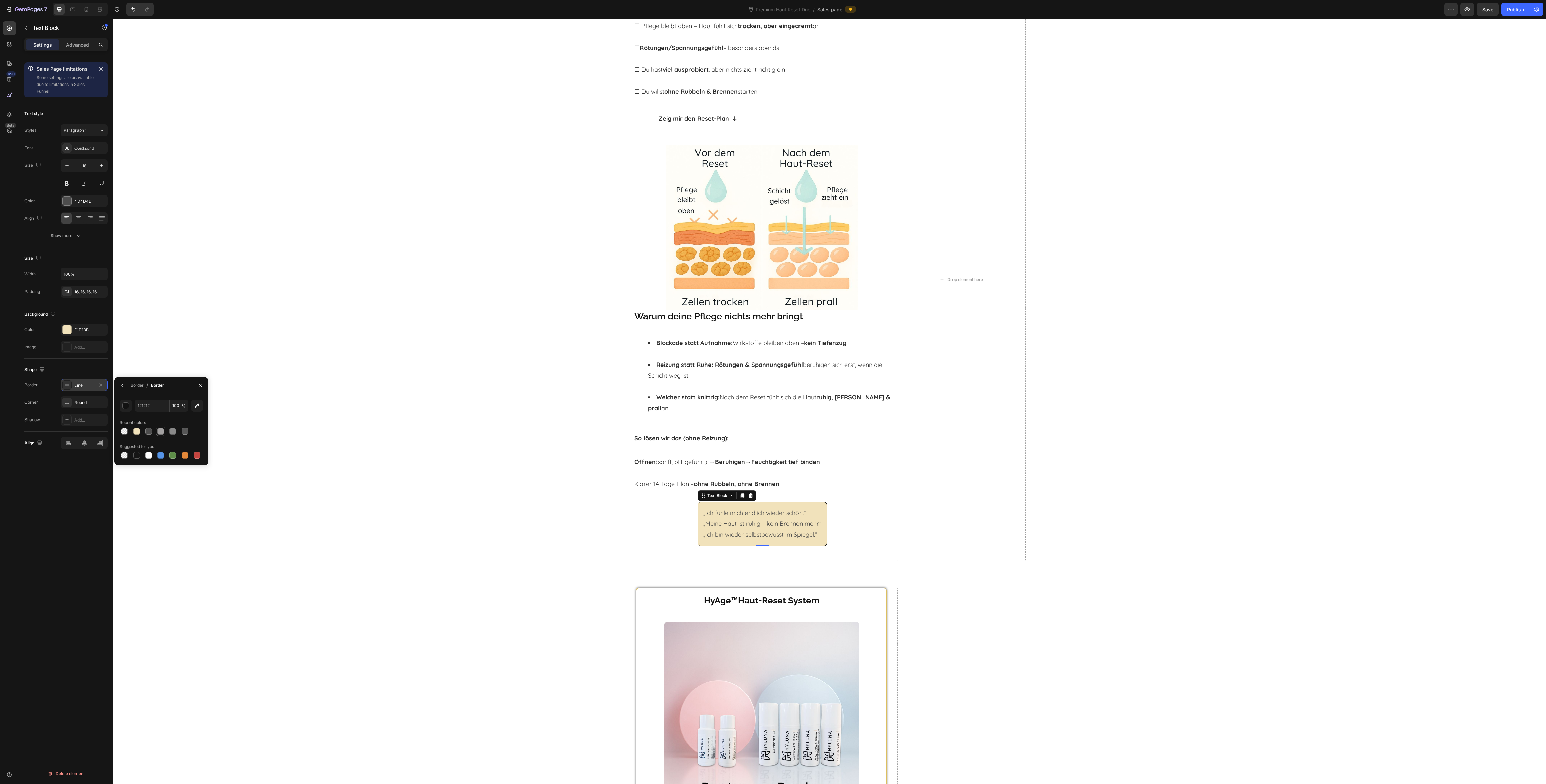
type input "A3A1A1"
click at [357, 484] on div "Trifft das auf dich zu? Heading ☐ Pflege bleibt oben – Haut fühlt sich trocken,…" at bounding box center [829, 280] width 1433 height 574
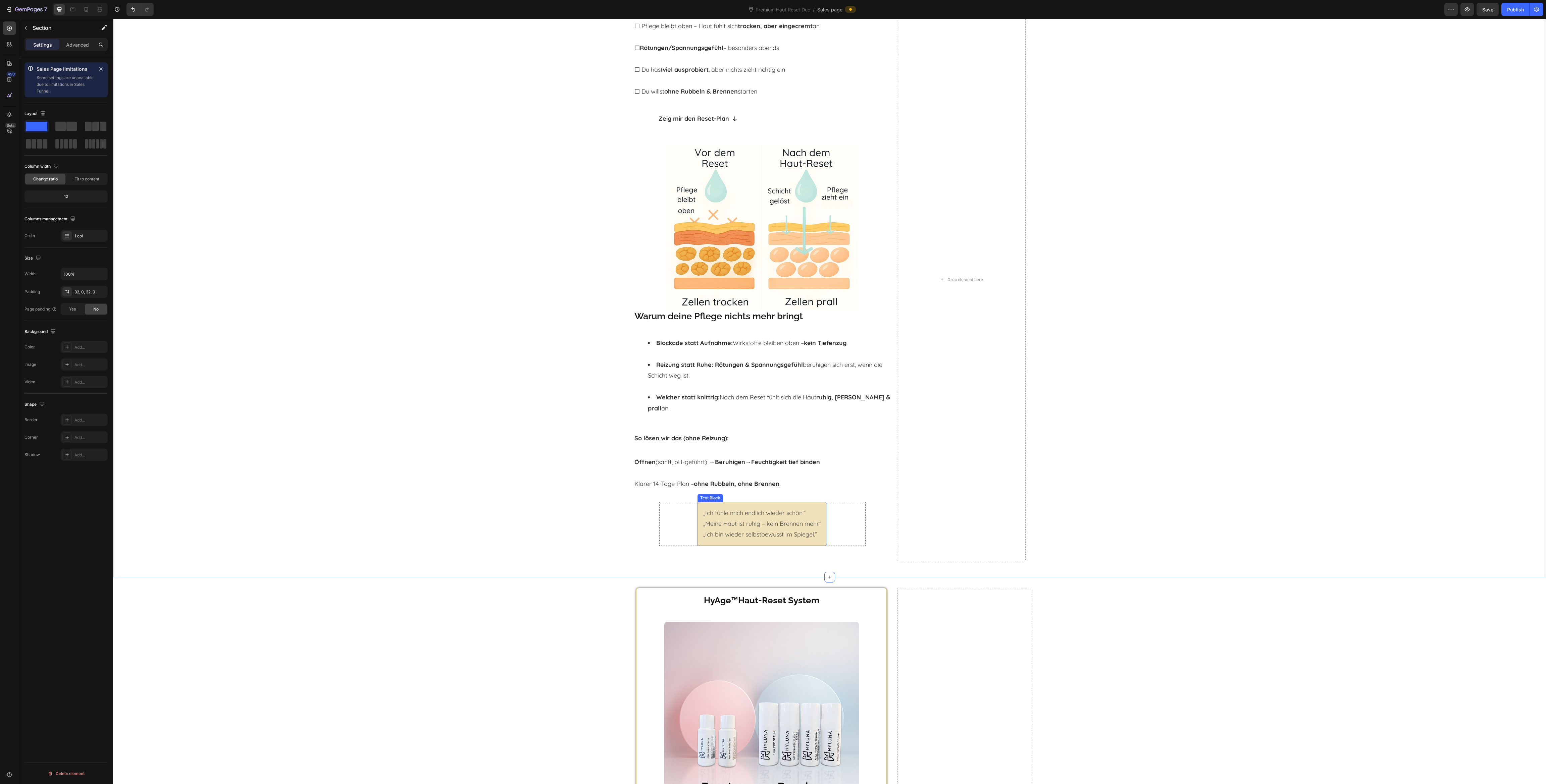
click at [698, 513] on div "„Ich fühle mich endlich wieder schön.“ „Meine Haut ist ruhig – kein Brennen meh…" at bounding box center [763, 524] width 130 height 44
click at [347, 485] on div "Trifft das auf dich zu? Heading ☐ Pflege bleibt oben – Haut fühlt sich trocken,…" at bounding box center [829, 280] width 1433 height 574
click at [692, 434] on strong "So lösen wir das (ohne Reizung):" at bounding box center [682, 438] width 94 height 8
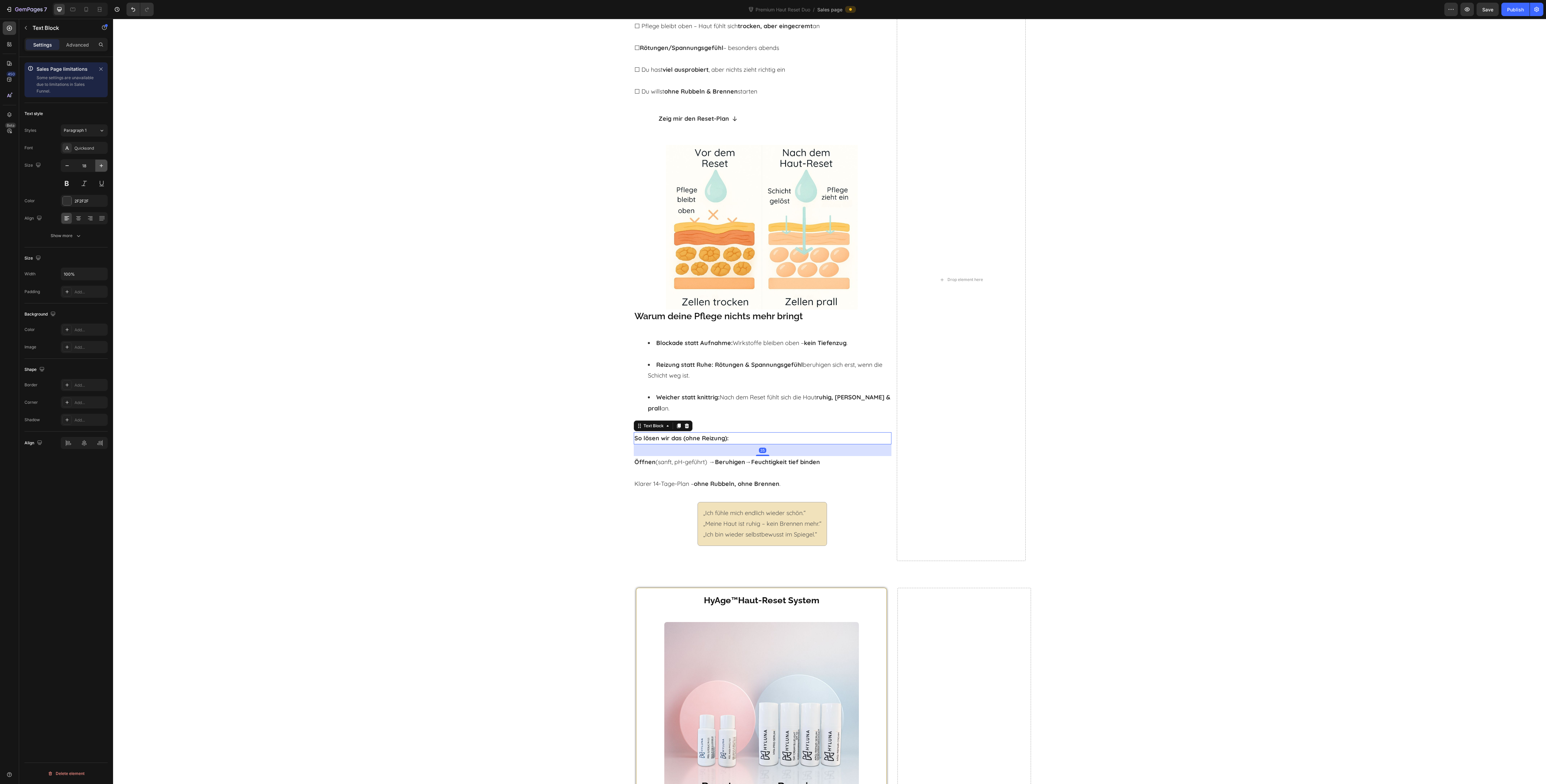
click at [102, 165] on icon "button" at bounding box center [102, 166] width 3 height 3
type input "22"
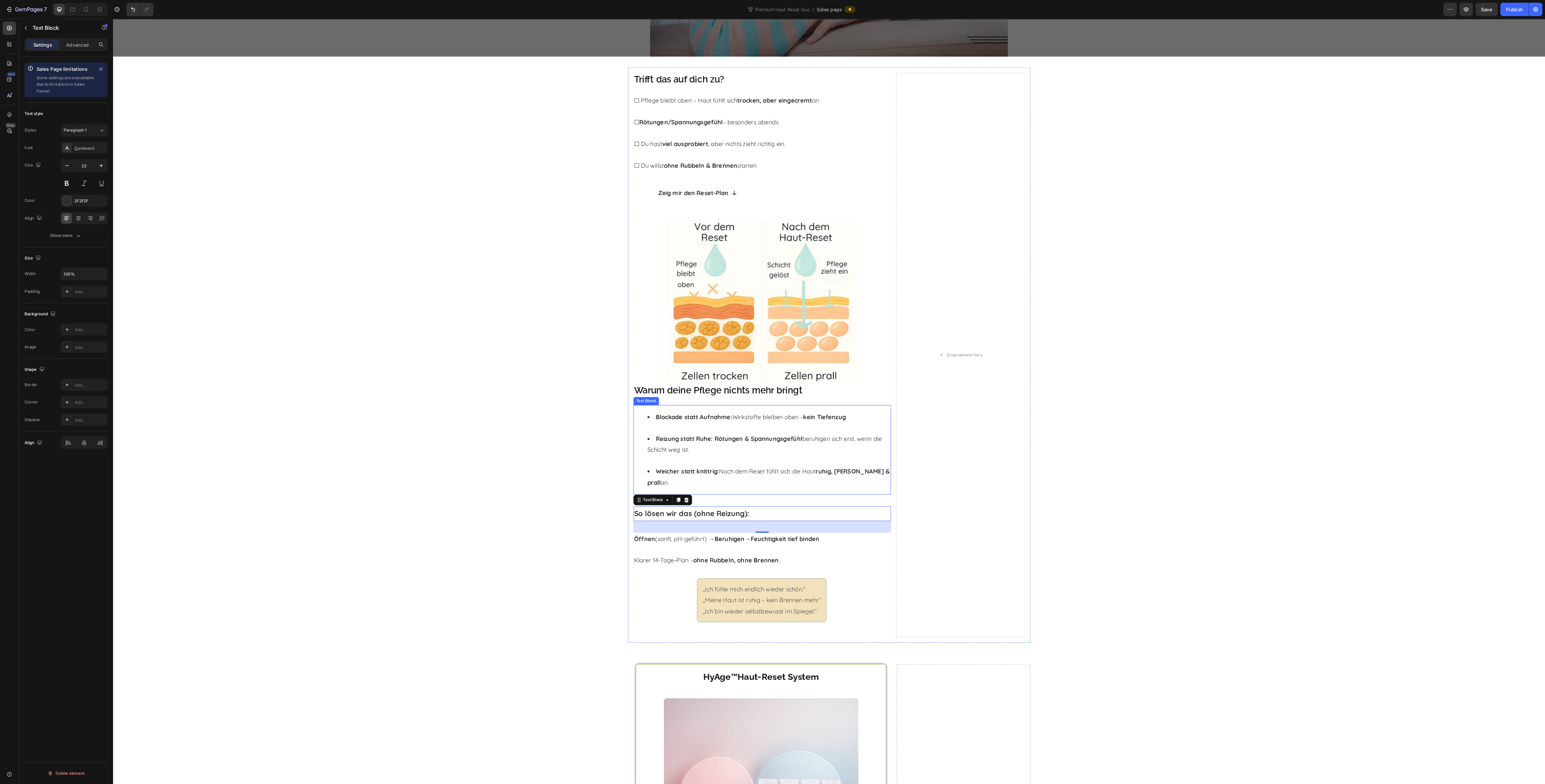
scroll to position [180, 0]
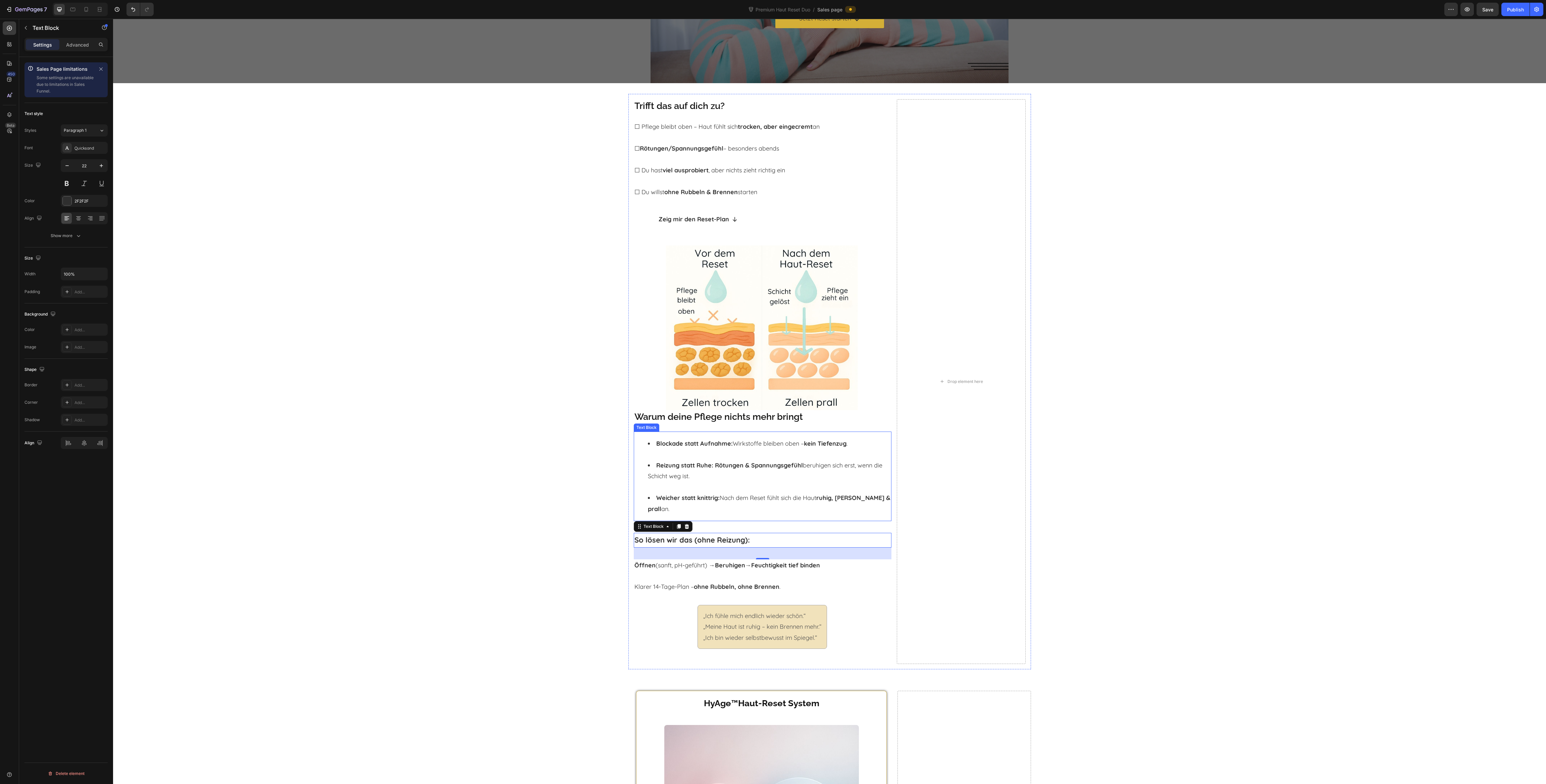
click at [762, 458] on li "Blockade statt Aufnahme: Wirkstoffe bleiben oben – kein Tiefenzug ." at bounding box center [770, 449] width 243 height 22
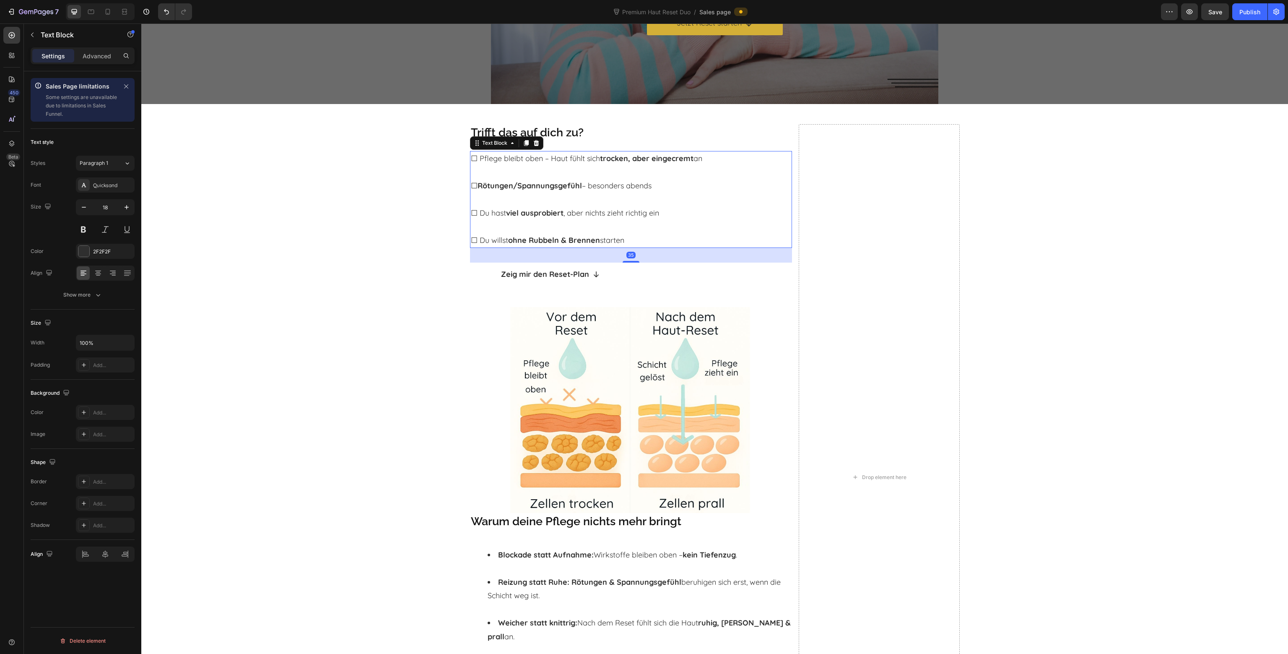
click at [476, 158] on p "☐ Pflege bleibt oben – Haut fühlt sich trocken, aber eingecremt an" at bounding box center [631, 158] width 320 height 13
click at [478, 159] on p "☐ Pflege bleibt oben – Haut fühlt sich trocken, aber eingecremt an" at bounding box center [631, 158] width 320 height 13
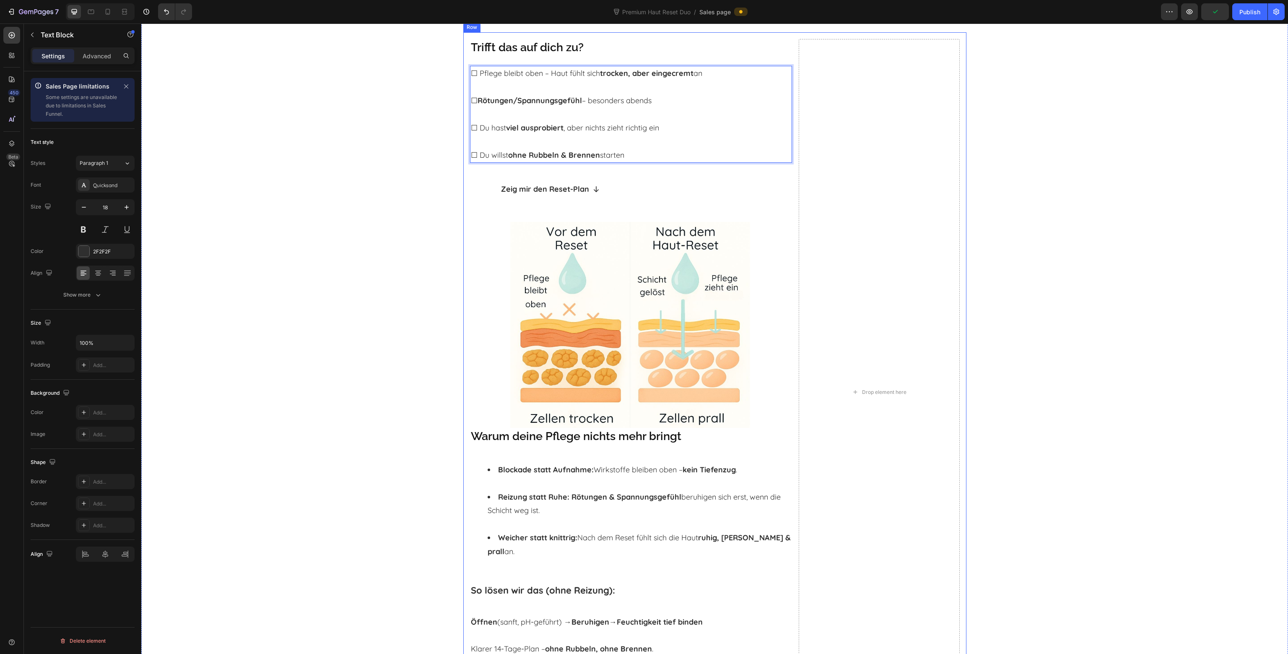
scroll to position [314, 0]
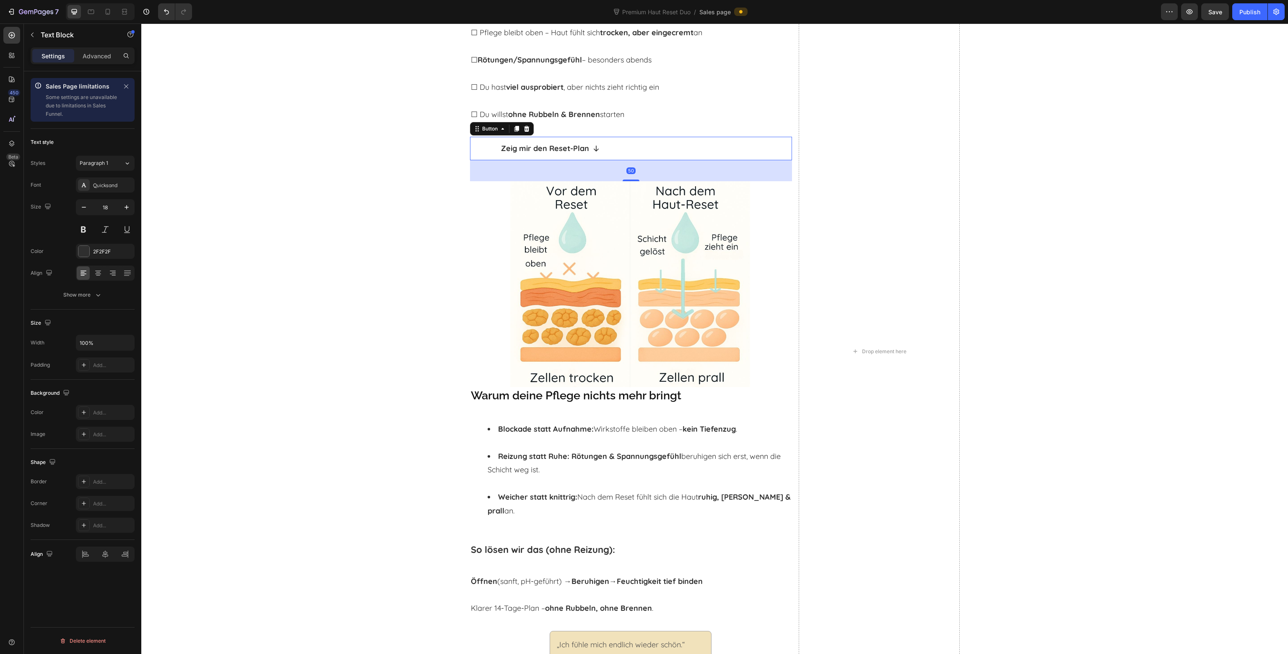
click at [484, 146] on link "Zeig mir den Reset-Plan" at bounding box center [550, 148] width 161 height 23
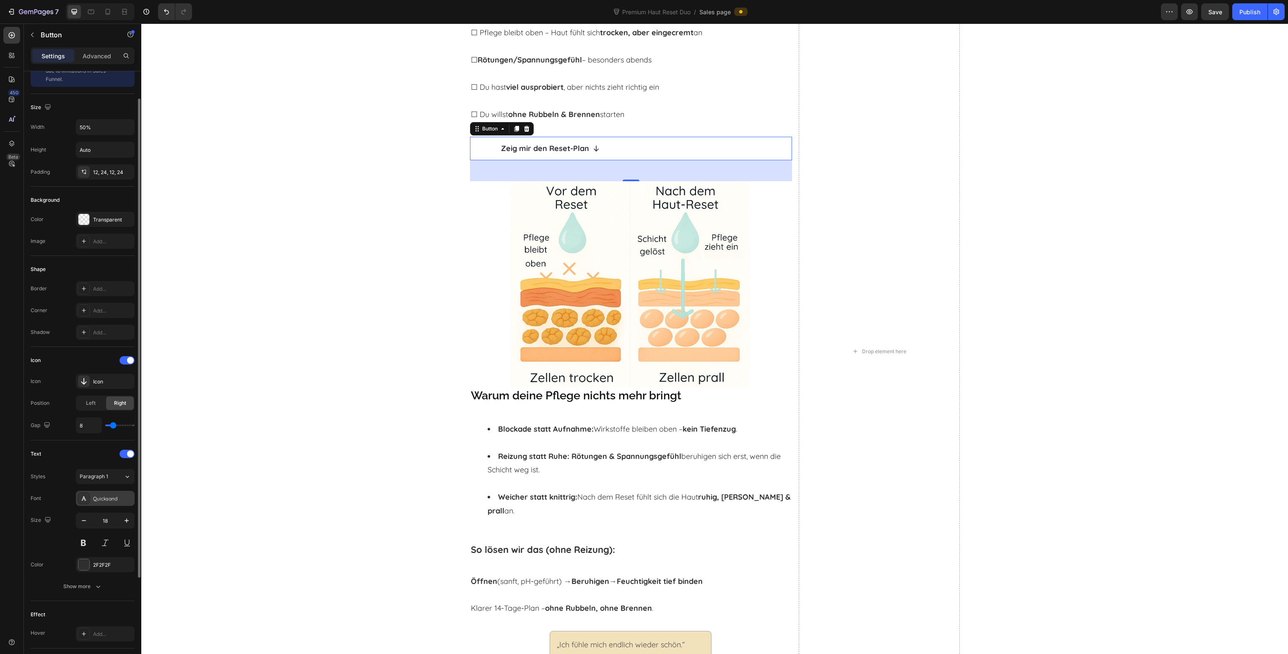
scroll to position [0, 0]
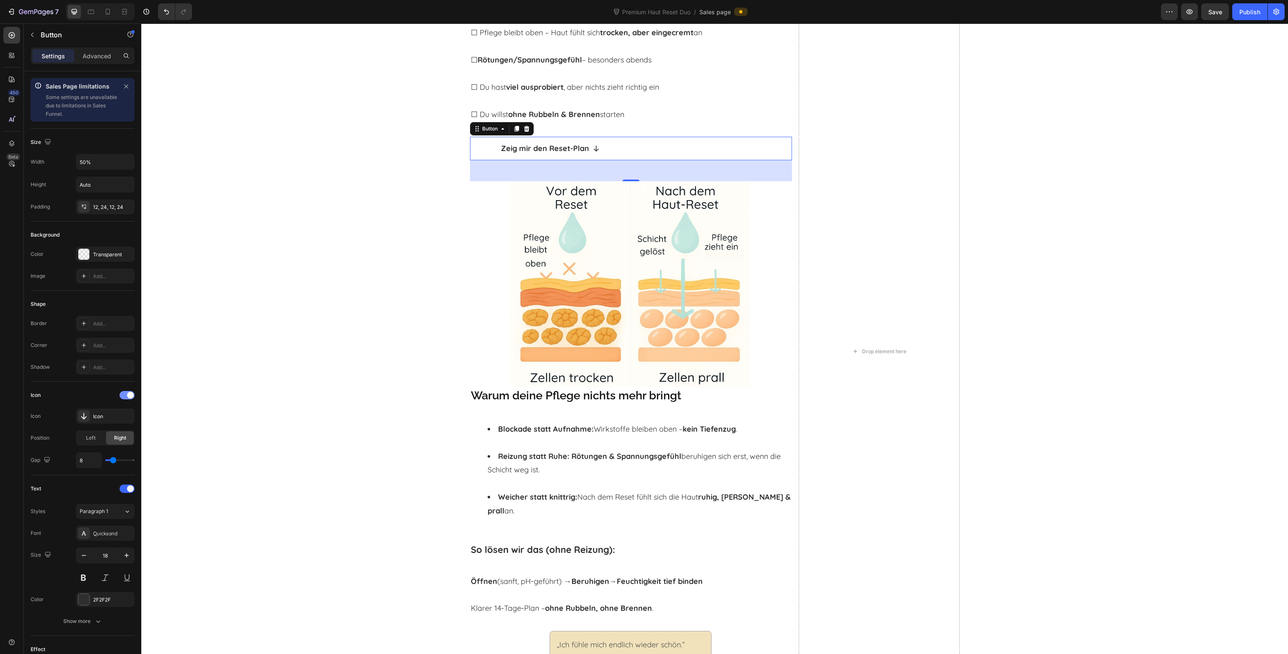
click at [128, 392] on span at bounding box center [130, 395] width 7 height 7
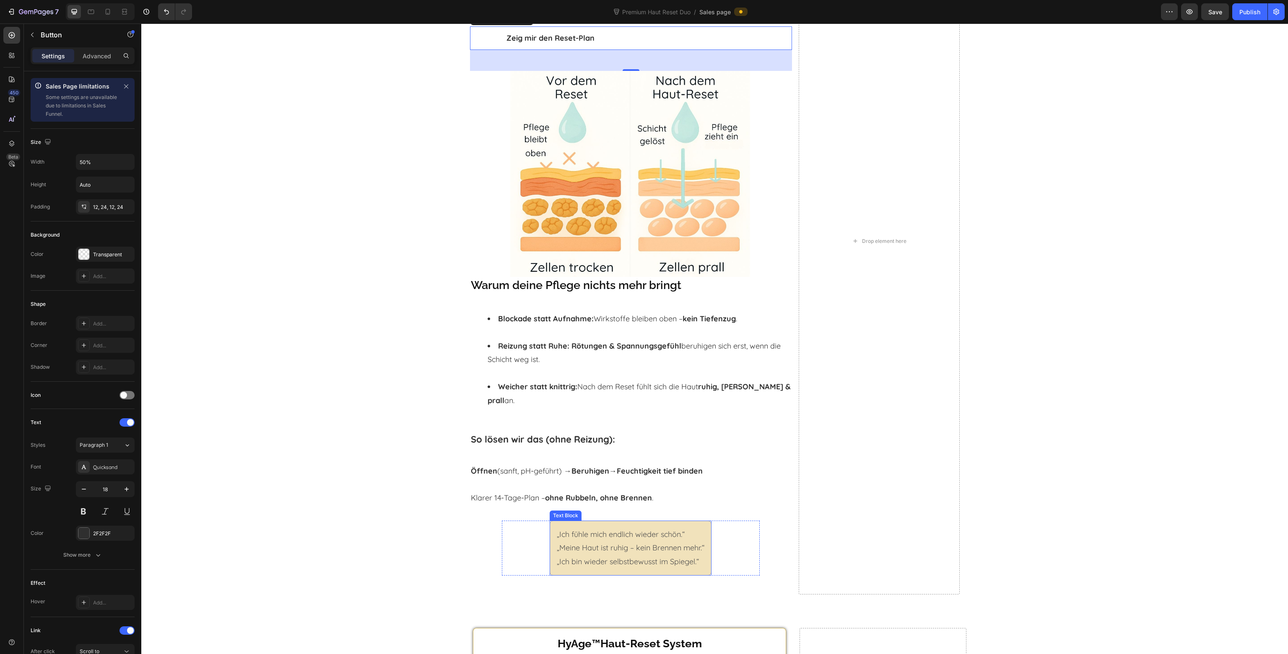
scroll to position [419, 0]
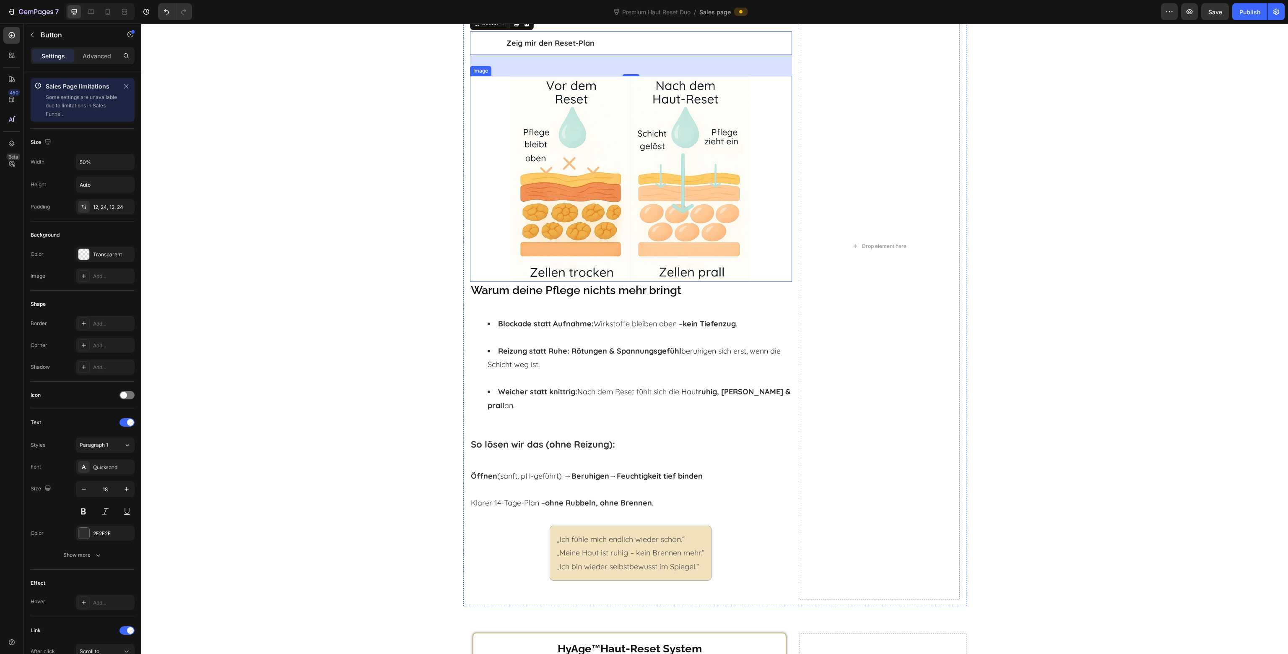
click at [567, 272] on img at bounding box center [631, 179] width 242 height 206
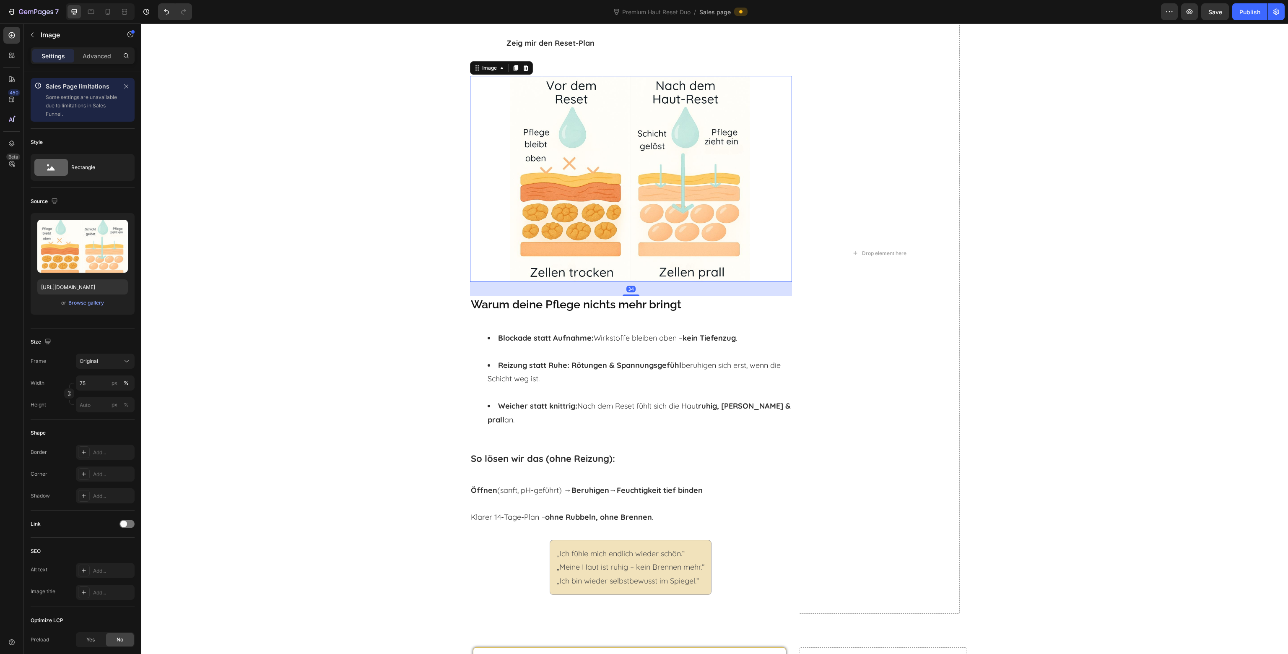
drag, startPoint x: 631, startPoint y: 280, endPoint x: 639, endPoint y: 294, distance: 16.1
click at [639, 282] on div "34" at bounding box center [631, 282] width 322 height 0
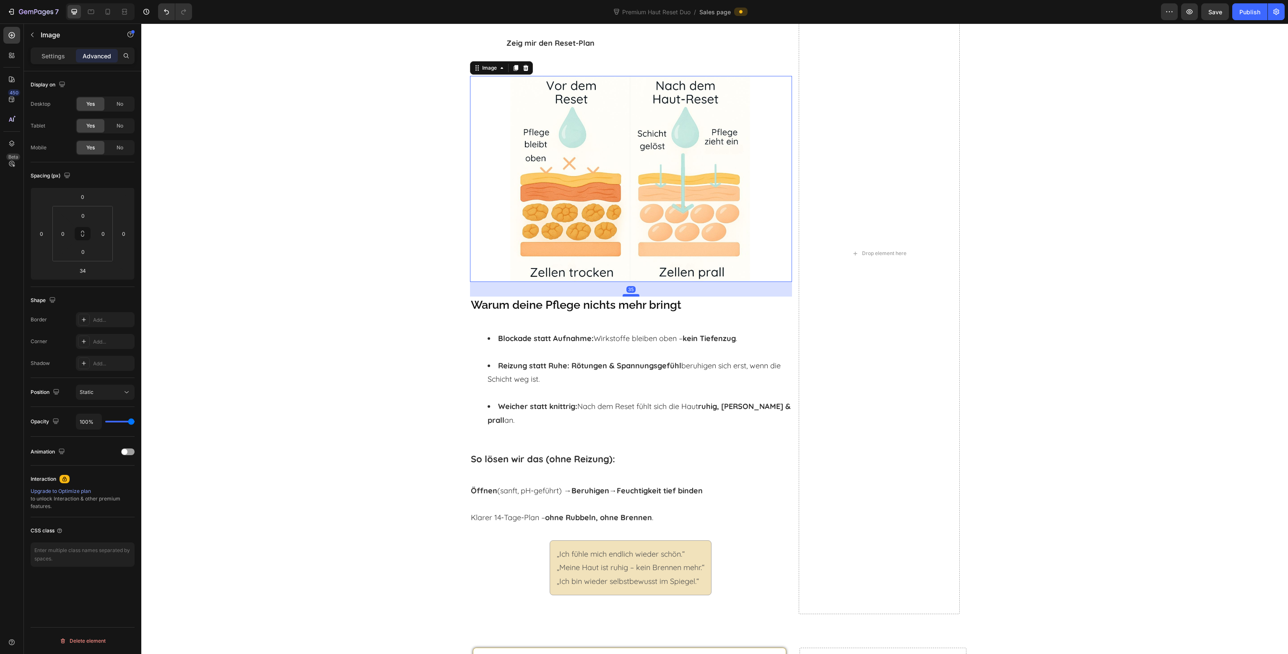
click at [635, 295] on div at bounding box center [631, 295] width 17 height 3
type input "35"
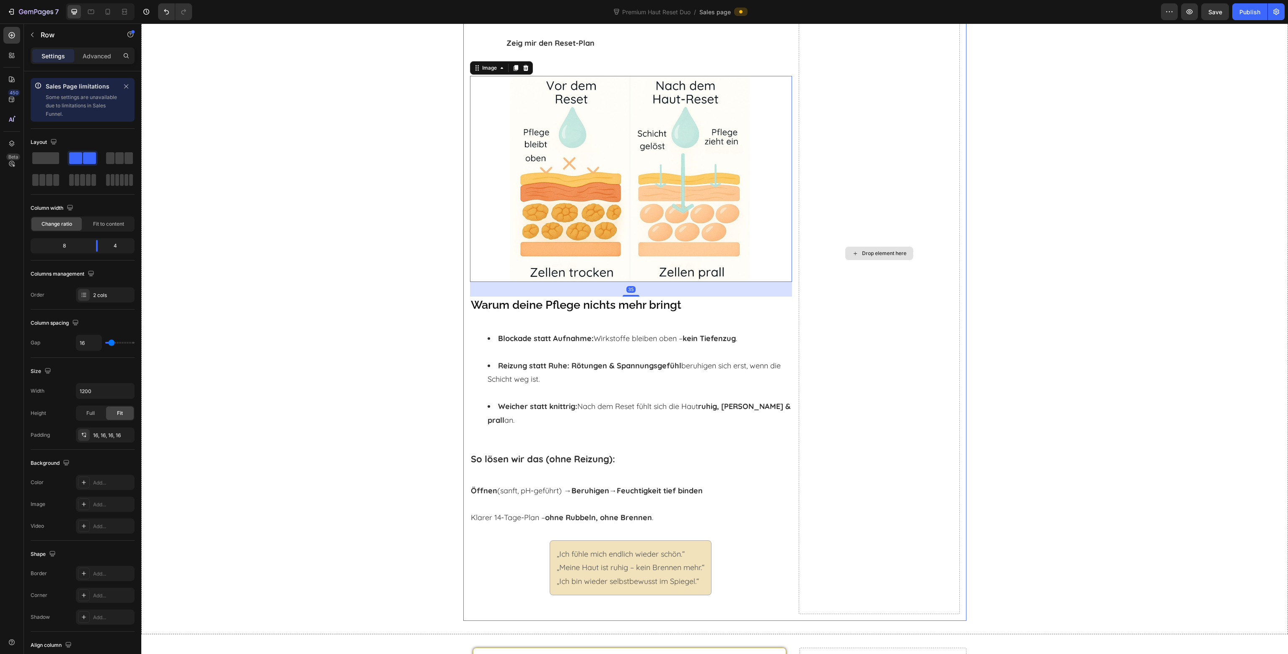
click at [922, 345] on div "Drop element here" at bounding box center [879, 253] width 161 height 721
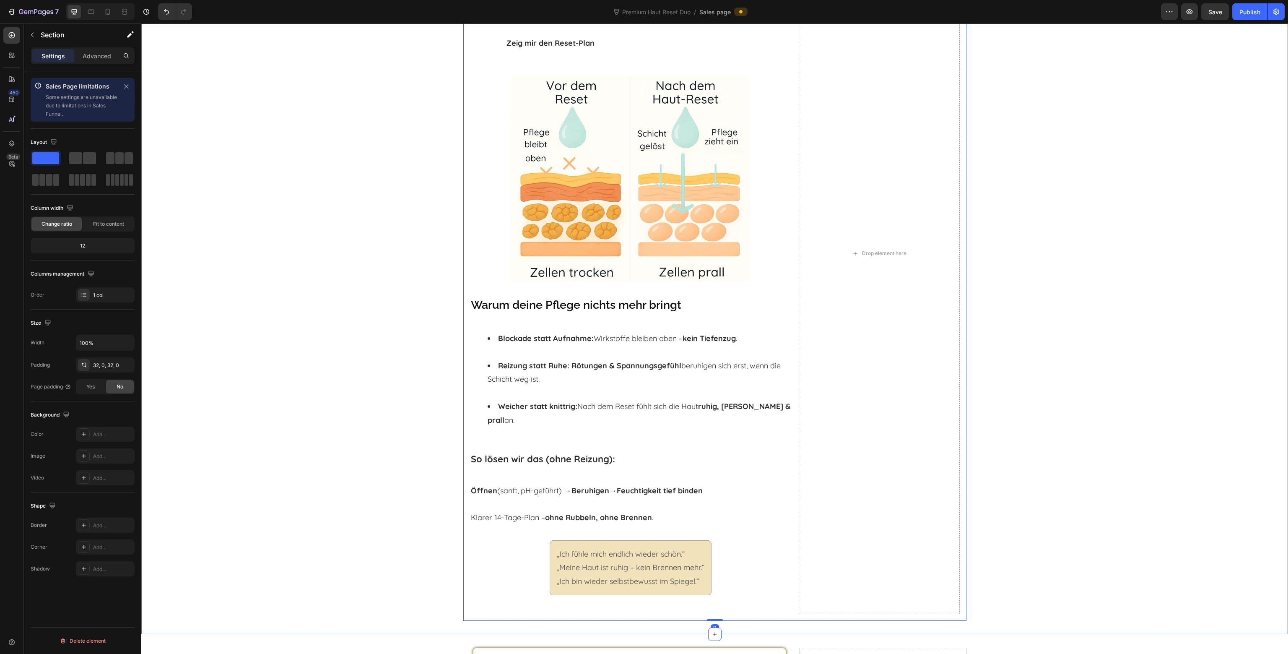
click at [1042, 351] on div "Trifft das auf dich zu? Heading ☐ Pflege bleibt oben – Haut fühlt sich trocken,…" at bounding box center [714, 253] width 1147 height 734
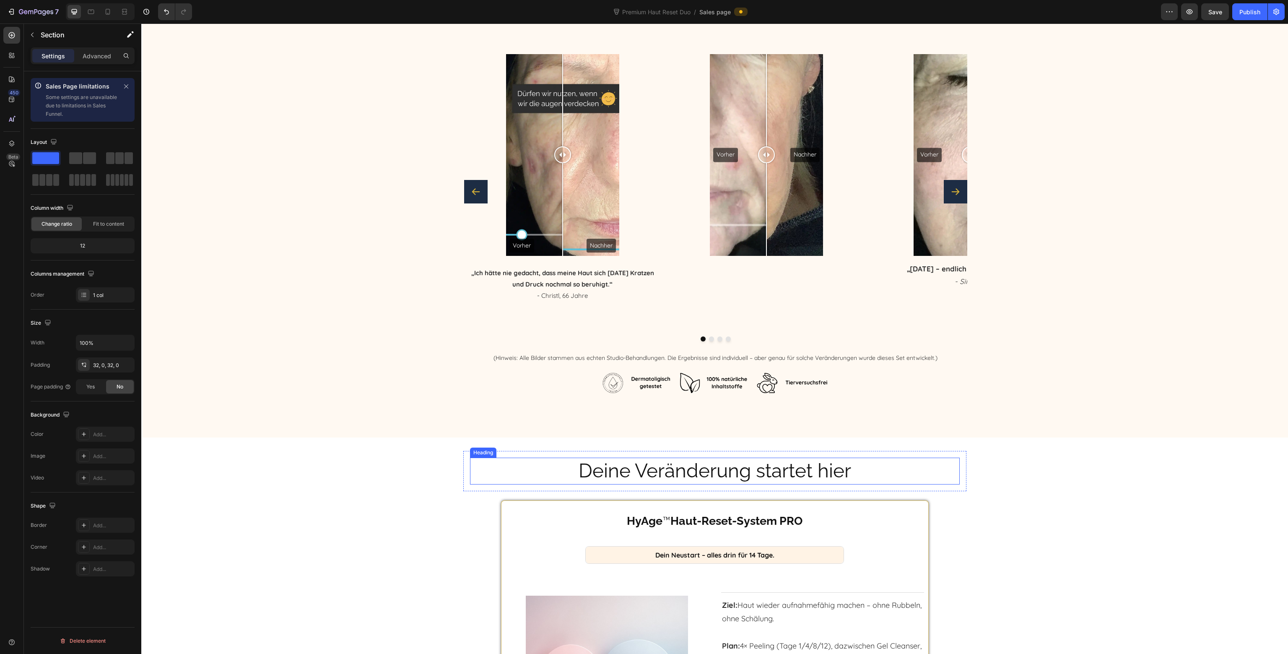
scroll to position [4486, 0]
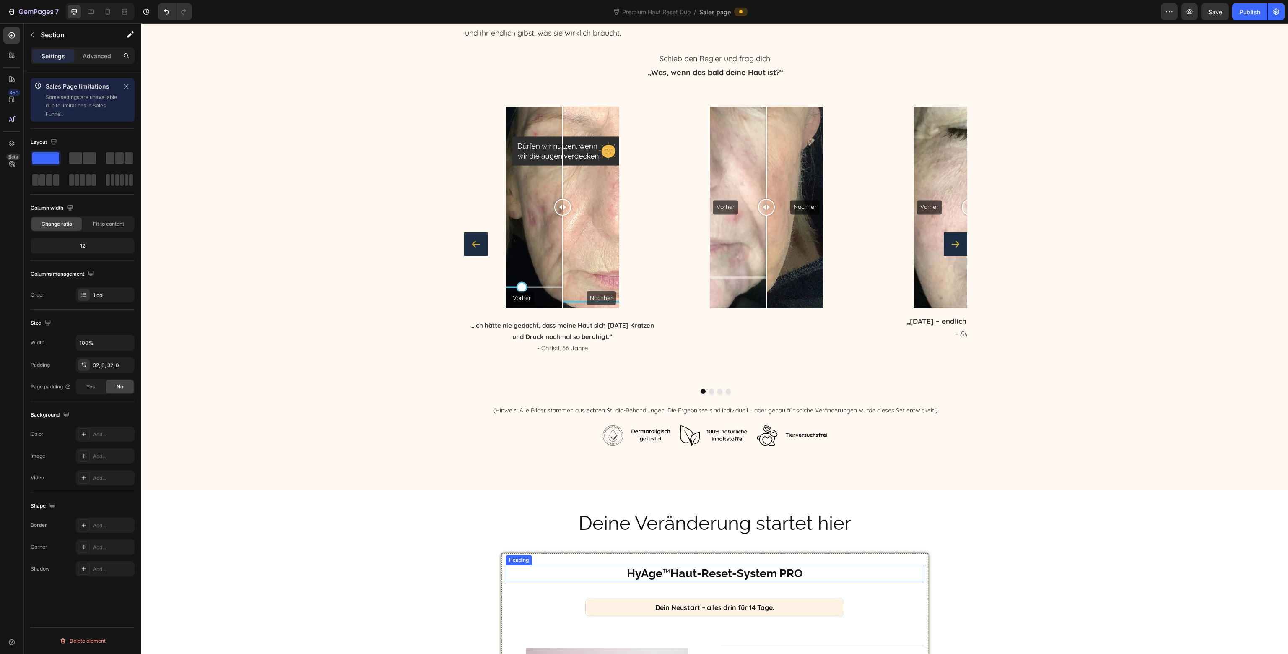
click at [808, 574] on h2 "HyAge ™ Haut-Reset-System PRO" at bounding box center [715, 573] width 418 height 16
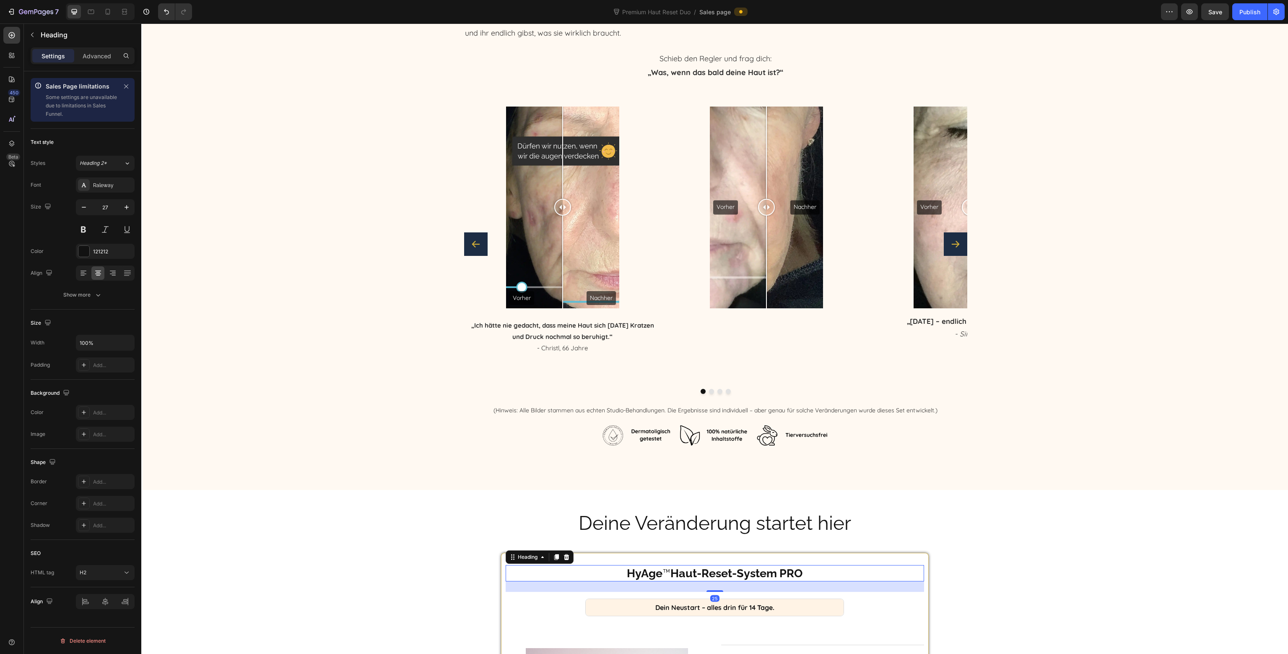
click at [807, 571] on h2 "HyAge ™ Haut-Reset-System PRO" at bounding box center [715, 573] width 418 height 16
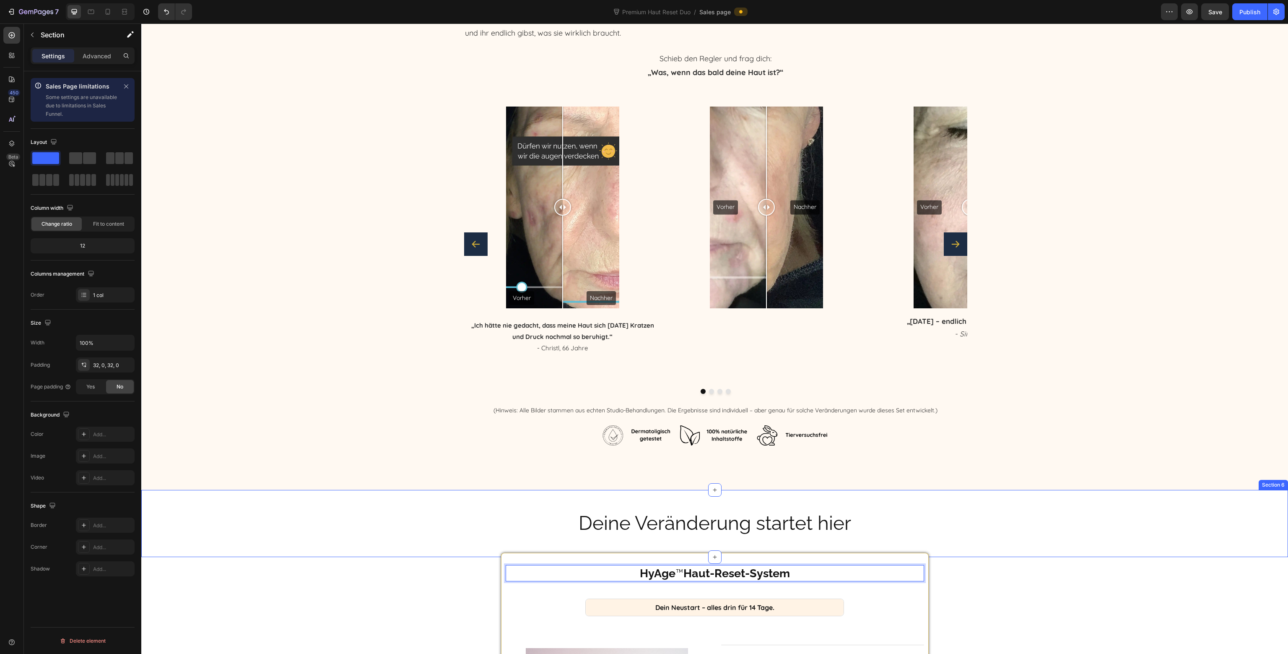
click at [1024, 530] on div "Deine Veränderung startet hier Heading Row" at bounding box center [714, 523] width 1147 height 40
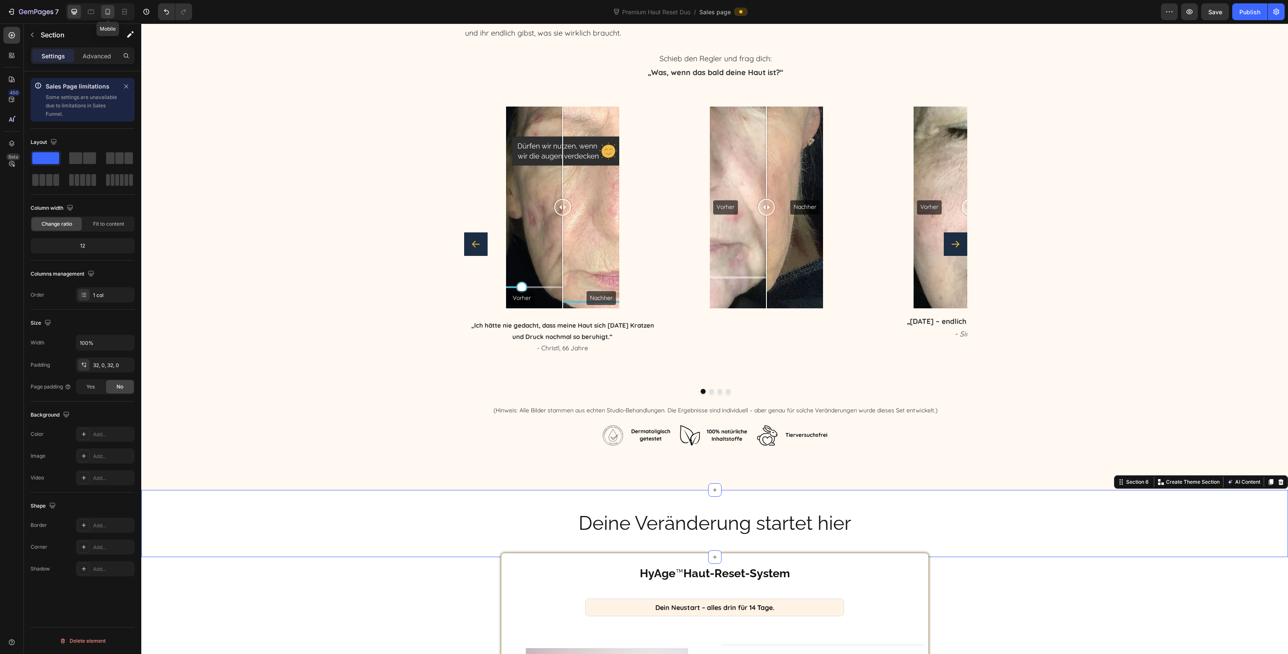
click at [110, 14] on icon at bounding box center [108, 12] width 8 height 8
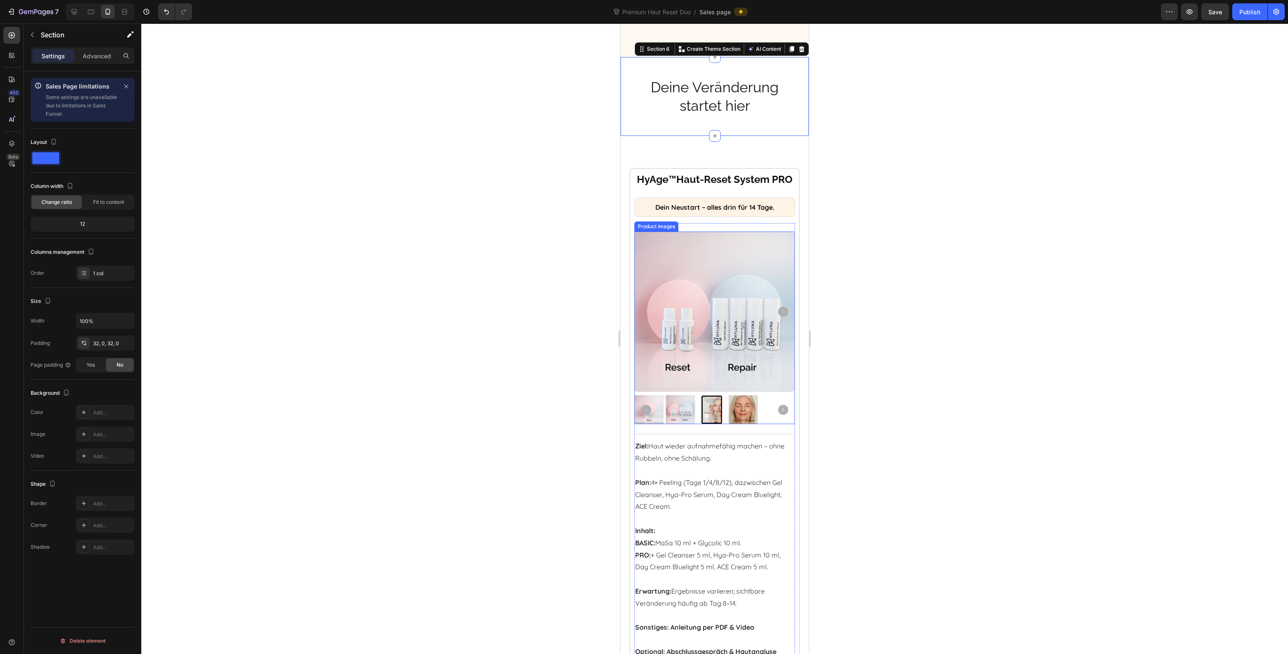
scroll to position [4955, 0]
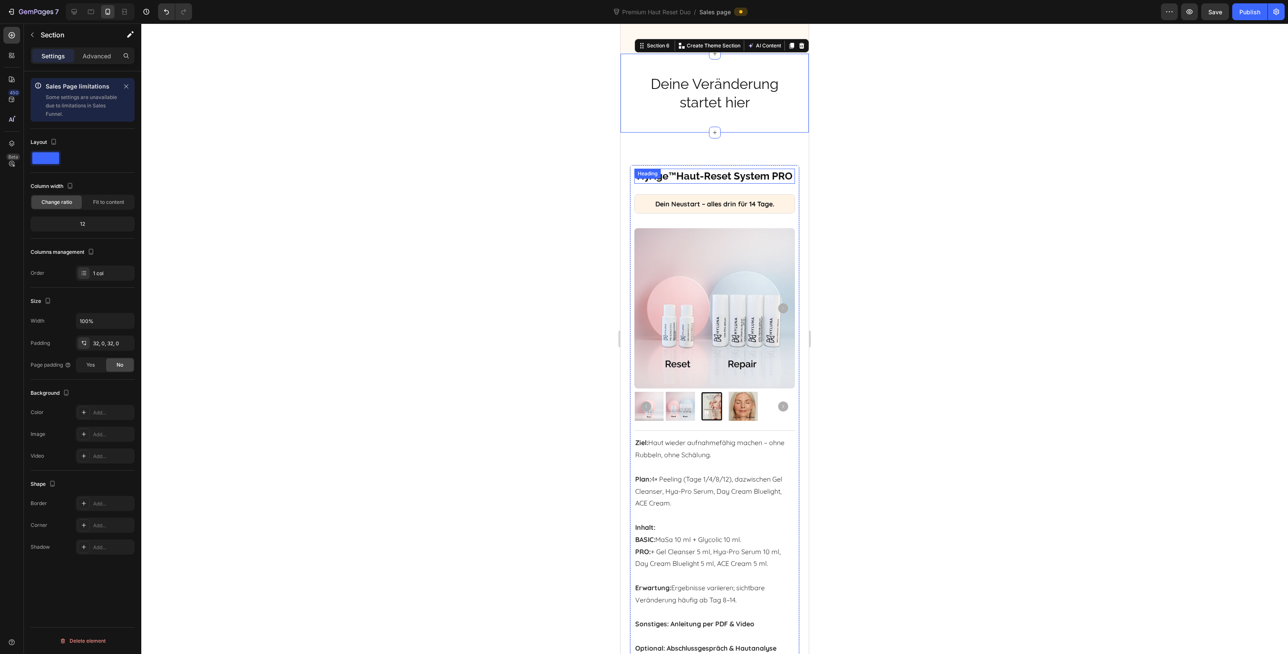
click at [730, 183] on h2 "HyAge ™ Haut-Reset System PRO" at bounding box center [714, 176] width 160 height 15
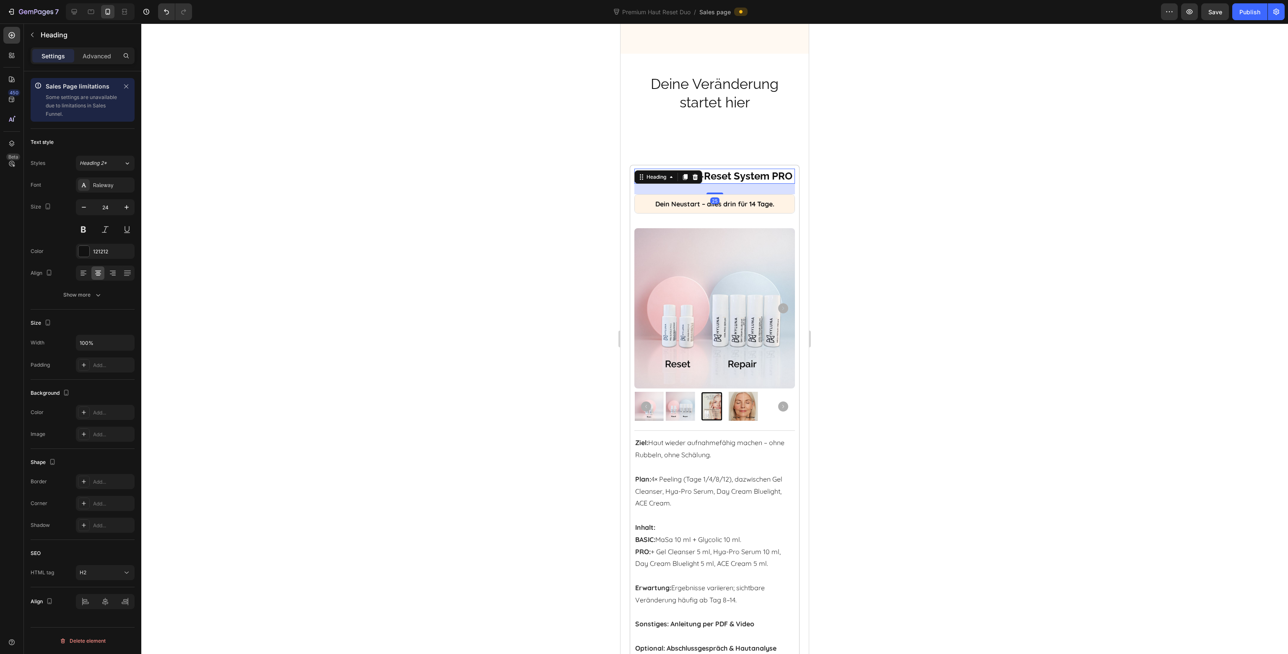
click at [730, 183] on h2 "HyAge ™ Haut-Reset System PRO" at bounding box center [714, 176] width 160 height 15
drag, startPoint x: 729, startPoint y: 188, endPoint x: 695, endPoint y: 190, distance: 33.6
click at [695, 182] on p "HyAge ™ Haut-Reset System PRO" at bounding box center [714, 175] width 158 height 13
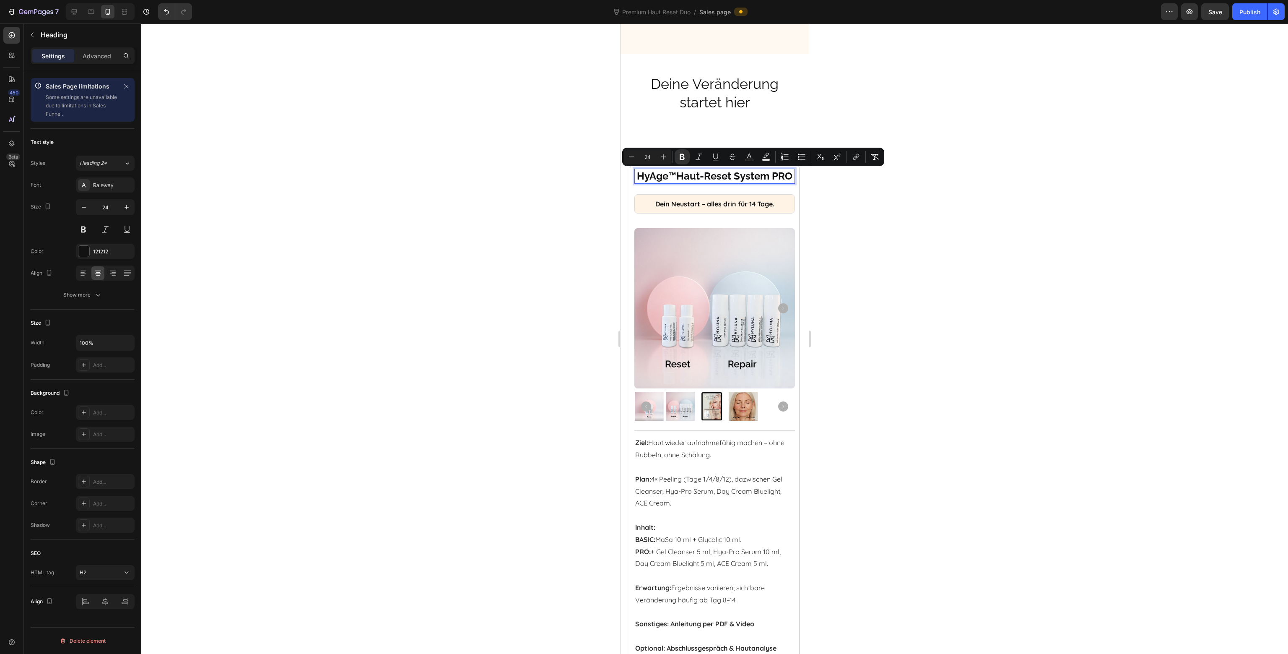
click at [719, 182] on strong "Haut-Reset System PRO" at bounding box center [734, 176] width 116 height 12
drag, startPoint x: 729, startPoint y: 189, endPoint x: 701, endPoint y: 190, distance: 28.1
click at [701, 182] on p "HyAge ™ Haut-Reset System PRO" at bounding box center [714, 175] width 158 height 13
click at [891, 218] on div at bounding box center [714, 338] width 1147 height 630
click at [711, 169] on h2 "⁠⁠⁠⁠⁠⁠⁠ HyAge ™ Haut-Reset System" at bounding box center [714, 176] width 160 height 15
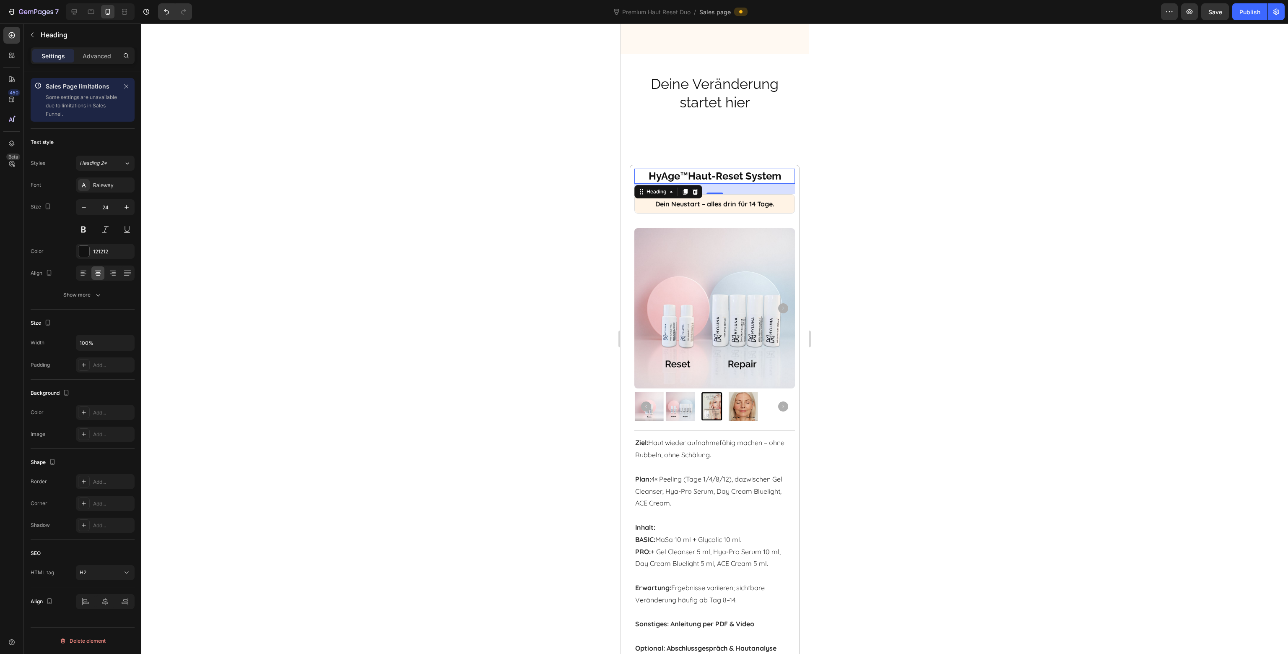
click at [541, 361] on div at bounding box center [714, 338] width 1147 height 630
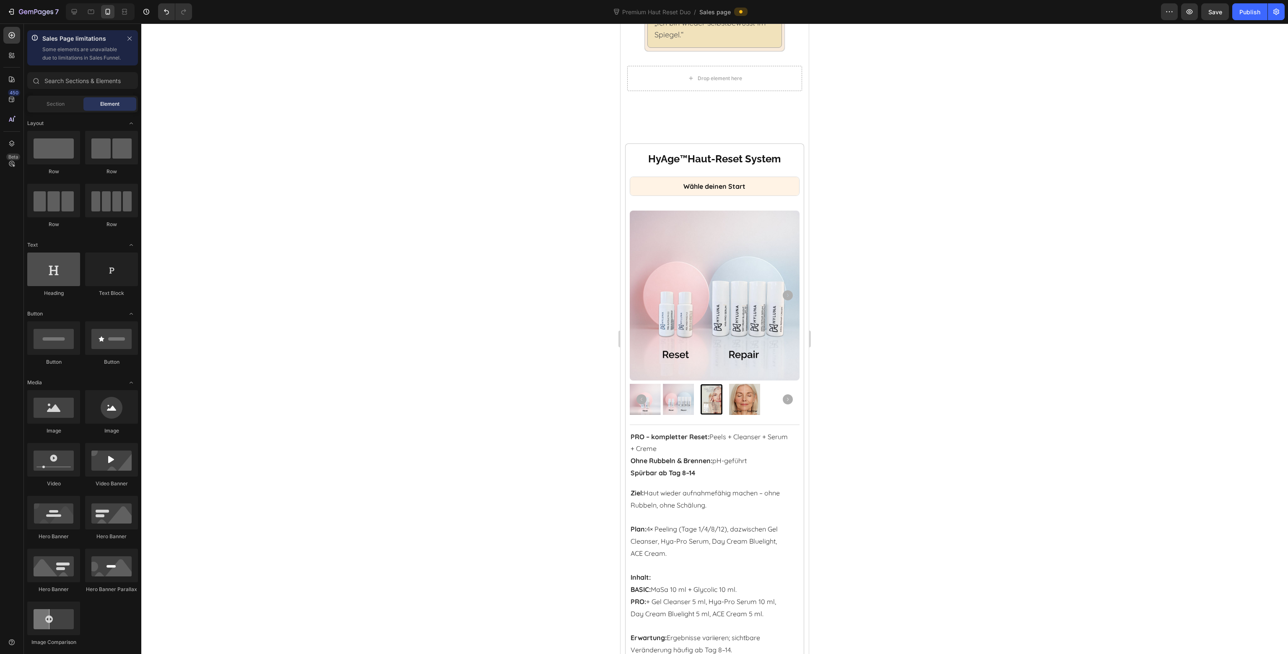
scroll to position [888, 0]
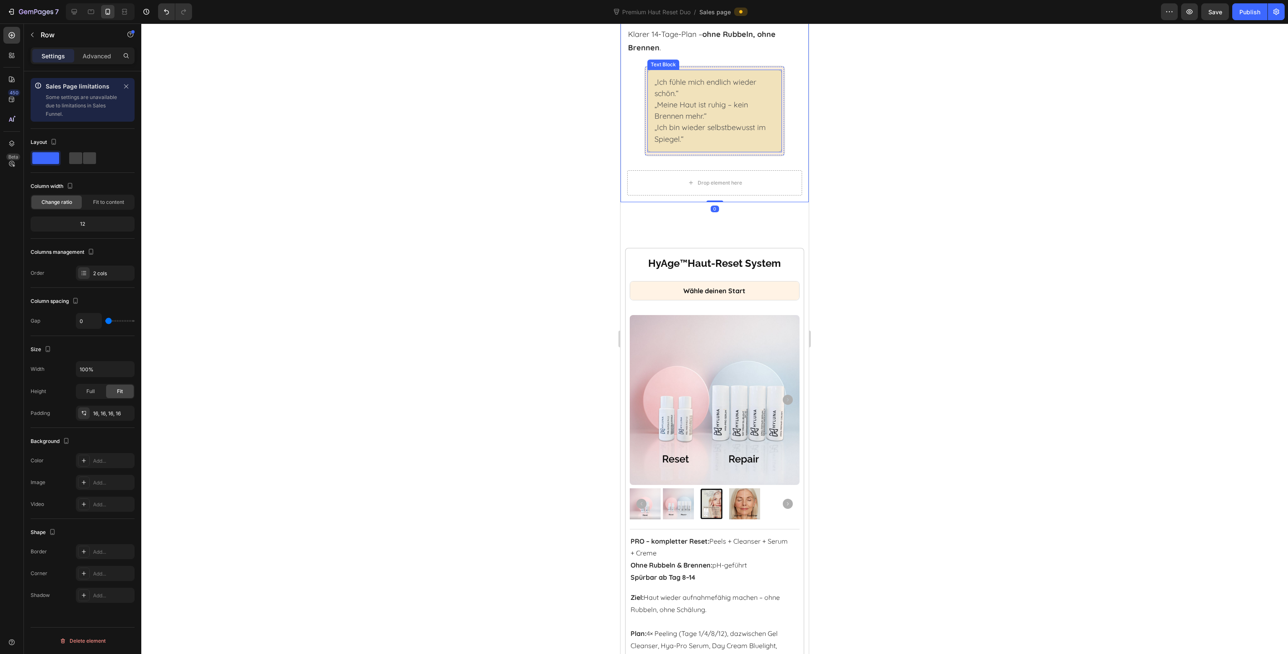
click at [649, 144] on div "„Ich fühle mich endlich wieder schön.“ „Meine Haut ist ruhig – kein Brennen meh…" at bounding box center [714, 111] width 135 height 83
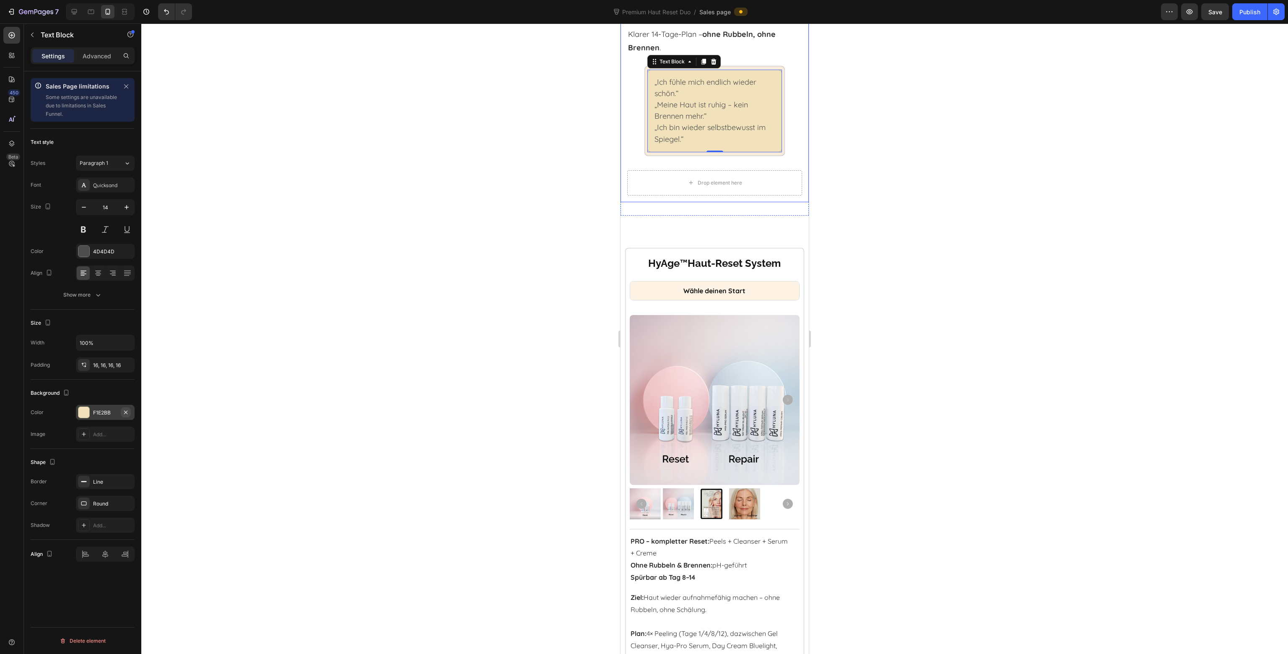
click at [125, 410] on icon "button" at bounding box center [125, 411] width 3 height 3
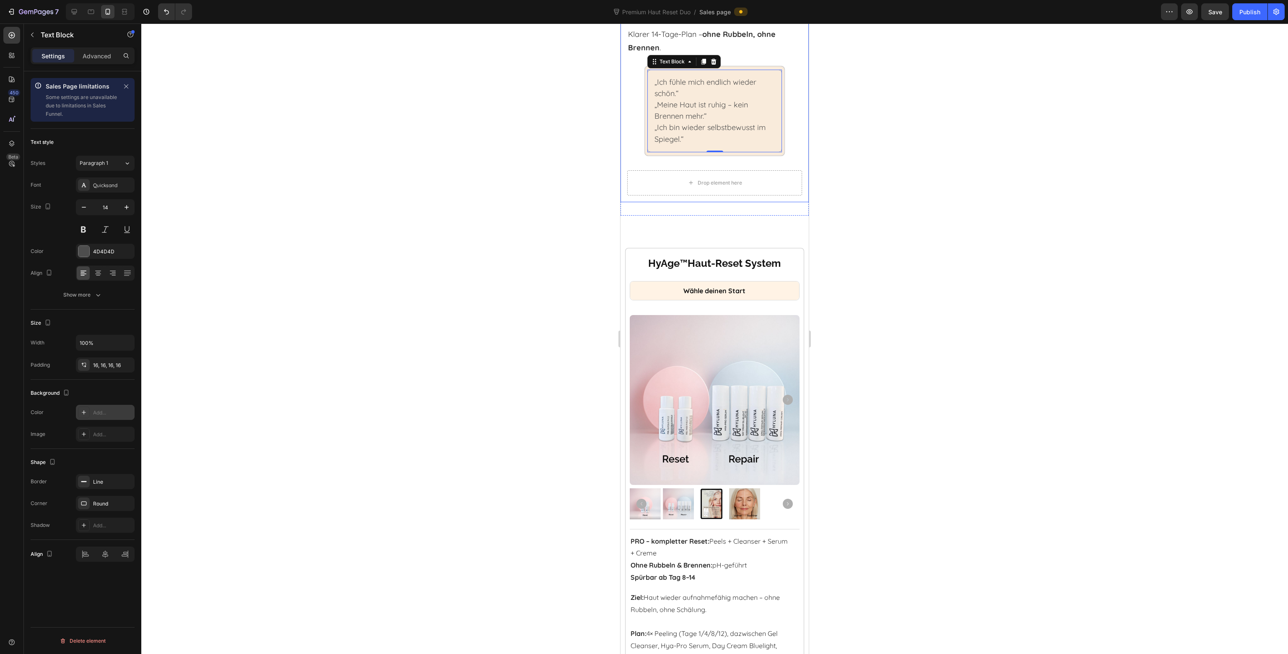
click at [367, 307] on div at bounding box center [714, 338] width 1147 height 630
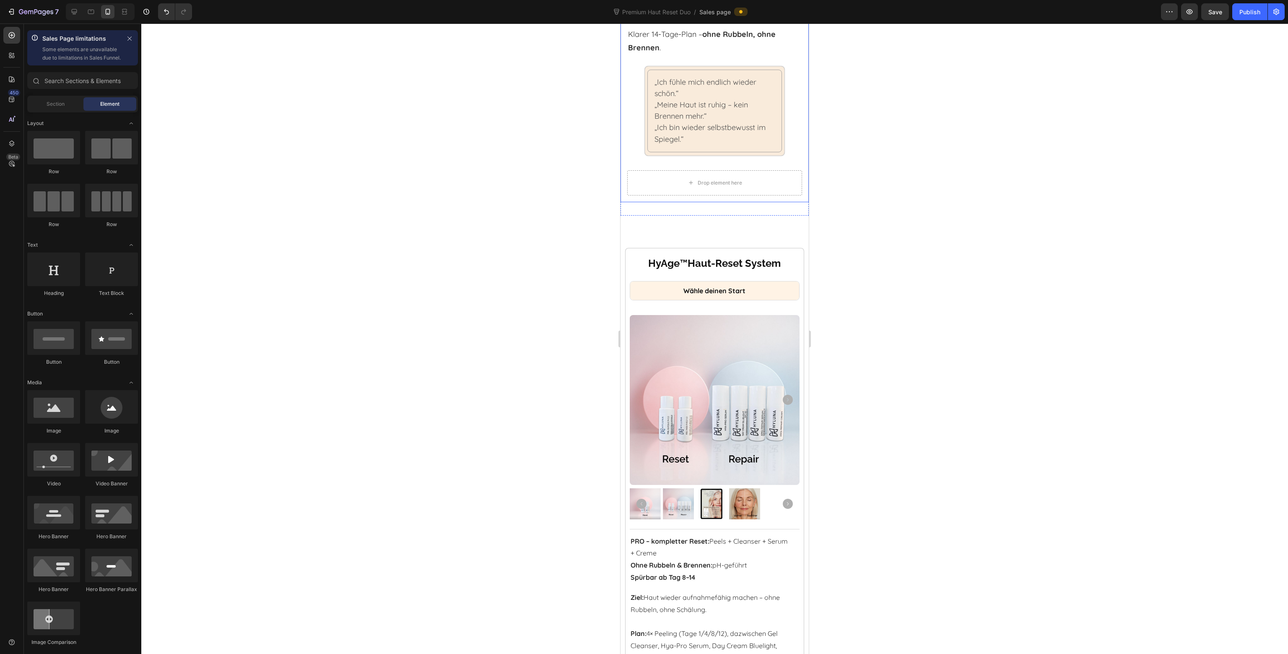
click at [550, 180] on div at bounding box center [714, 338] width 1147 height 630
click at [649, 142] on div "„Ich fühle mich endlich wieder schön.“ „Meine Haut ist ruhig – kein Brennen meh…" at bounding box center [714, 111] width 135 height 83
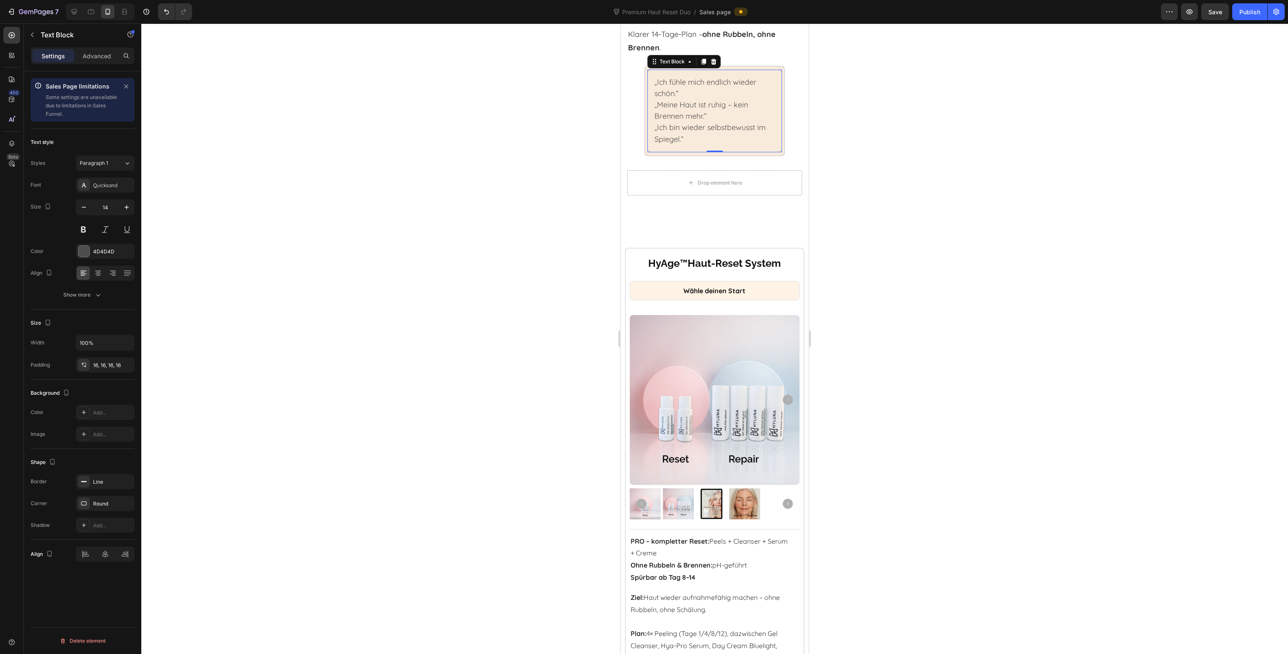
drag, startPoint x: 97, startPoint y: 62, endPoint x: 105, endPoint y: 452, distance: 390.8
click at [99, 438] on div "Settings Advanced Sales Page limitations Some settings are unavailable due to l…" at bounding box center [82, 362] width 117 height 630
click at [127, 481] on icon "button" at bounding box center [125, 481] width 7 height 7
click at [125, 501] on icon "button" at bounding box center [125, 502] width 3 height 3
click at [255, 428] on div at bounding box center [714, 338] width 1147 height 630
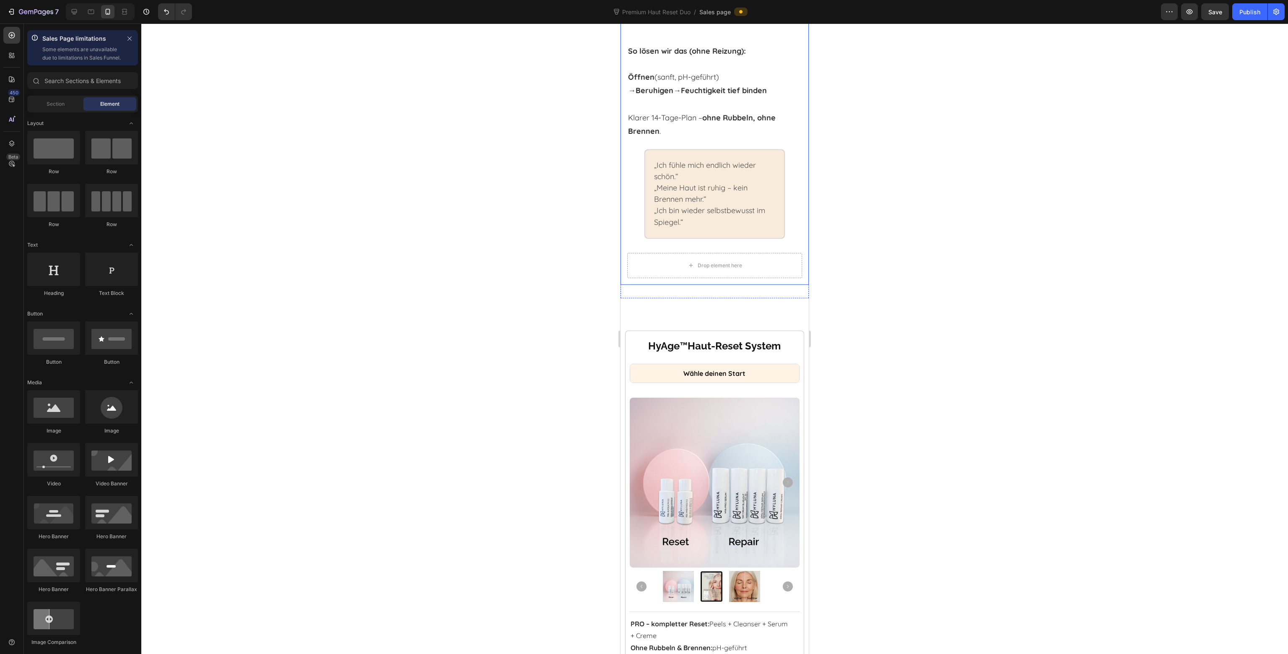
scroll to position [805, 0]
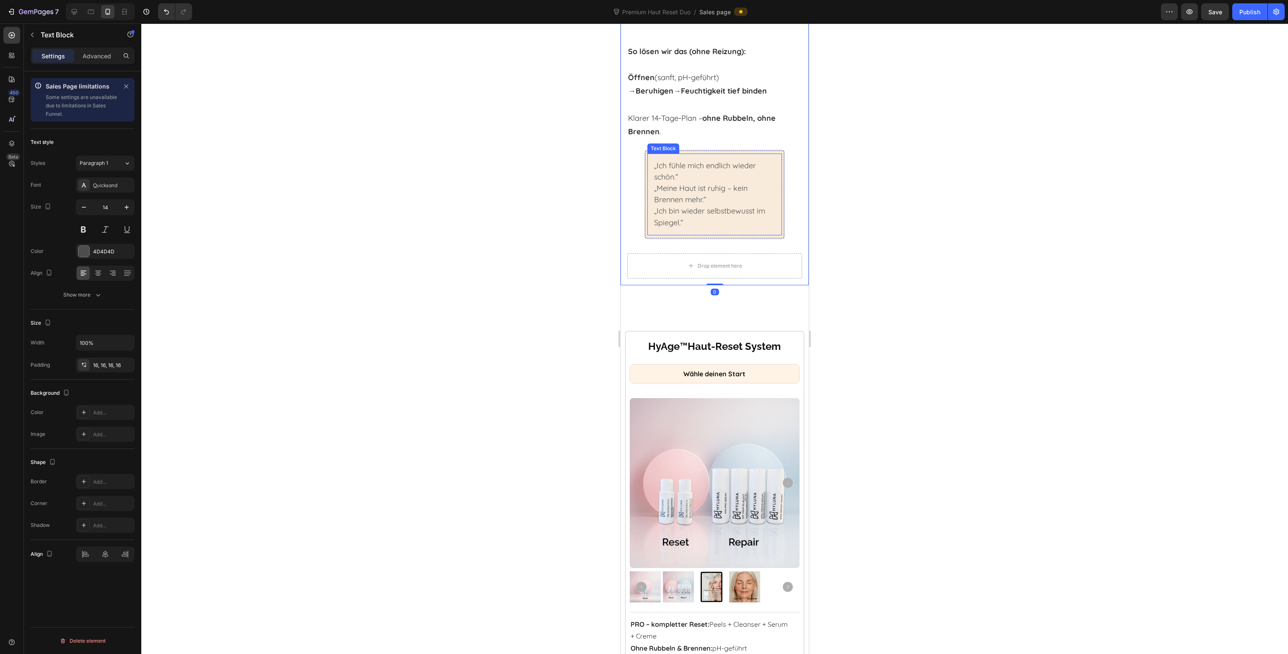
click at [647, 167] on div "„Ich fühle mich endlich wieder schön.“ „Meine Haut ist ruhig – kein Brennen meh…" at bounding box center [714, 194] width 135 height 82
click at [645, 166] on div "„Ich fühle mich endlich wieder schön.“ „Meine Haut ist ruhig – kein Brennen meh…" at bounding box center [715, 194] width 140 height 88
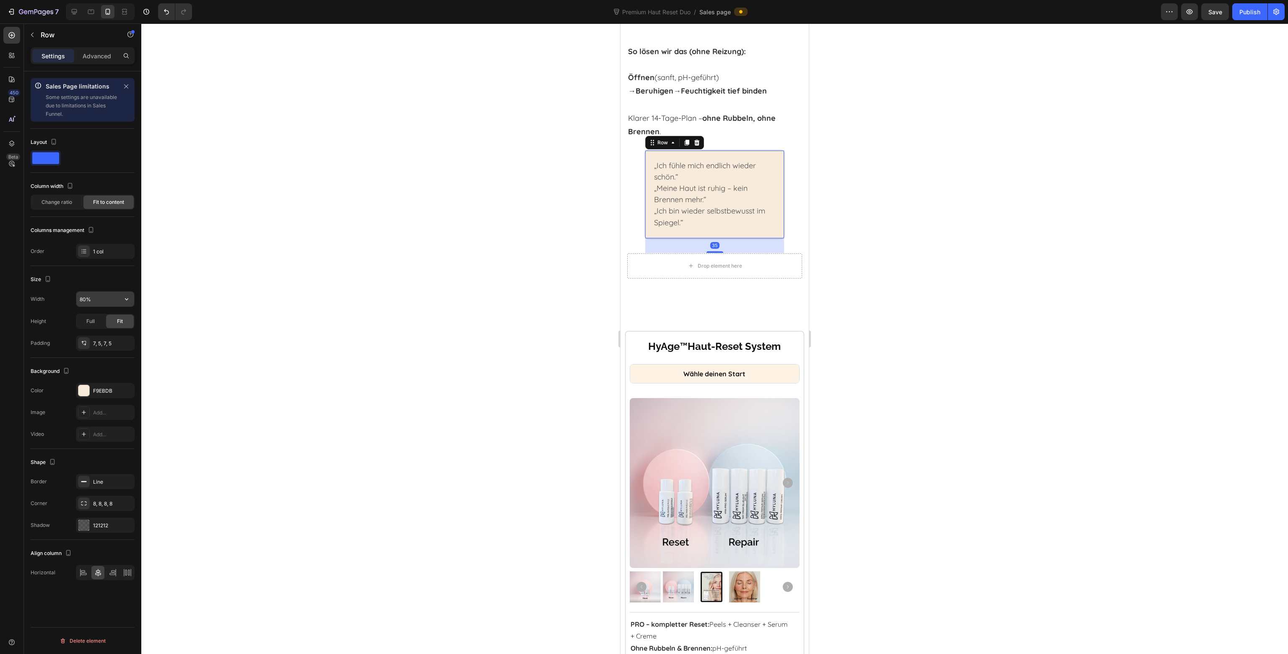
click at [104, 296] on input "80%" at bounding box center [105, 298] width 58 height 15
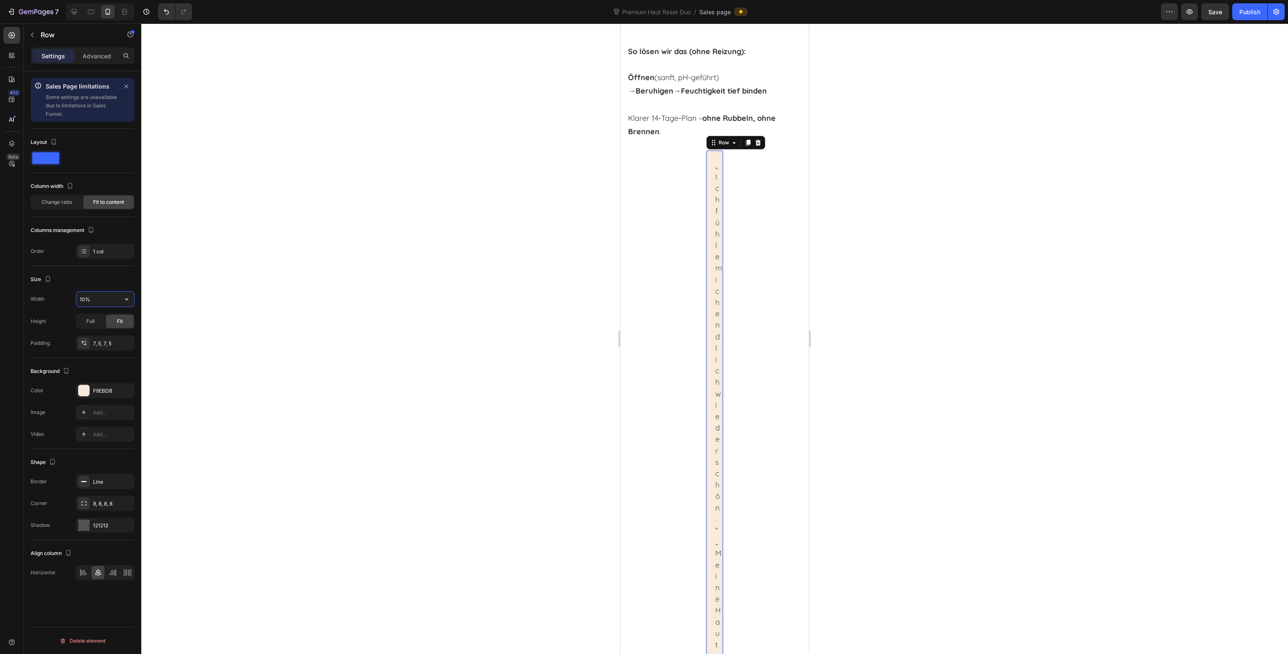
type input "100%"
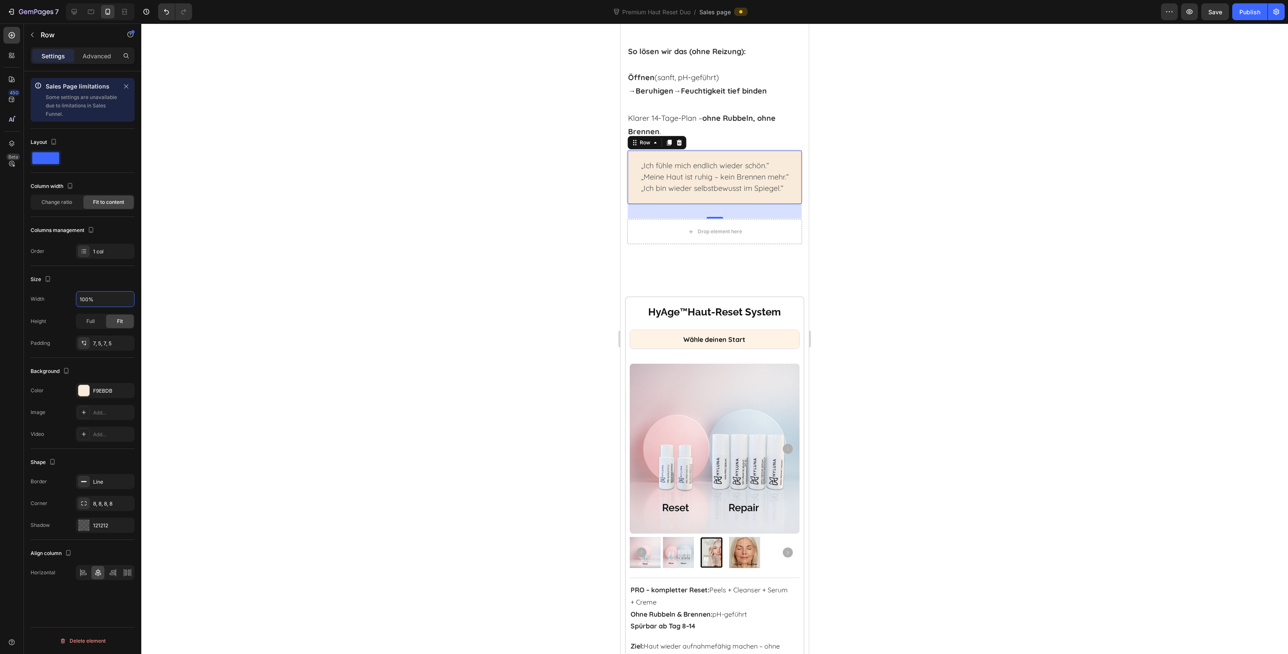
click at [384, 208] on div at bounding box center [714, 338] width 1147 height 630
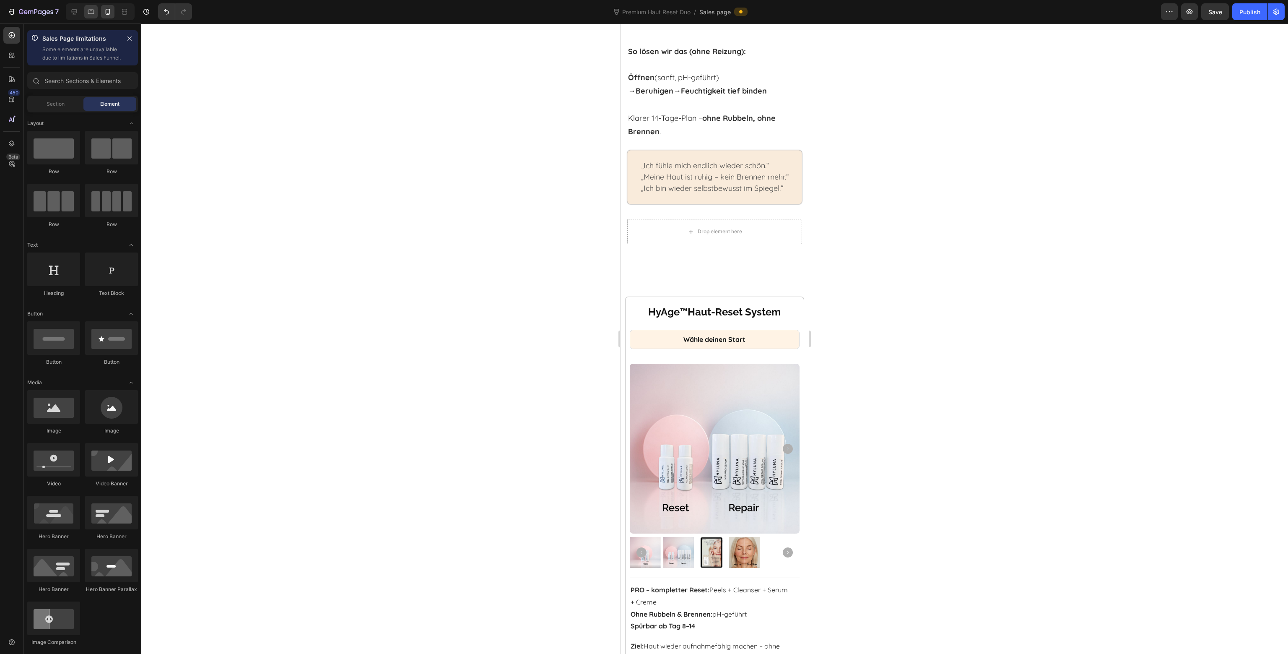
click at [87, 17] on div at bounding box center [90, 11] width 13 height 13
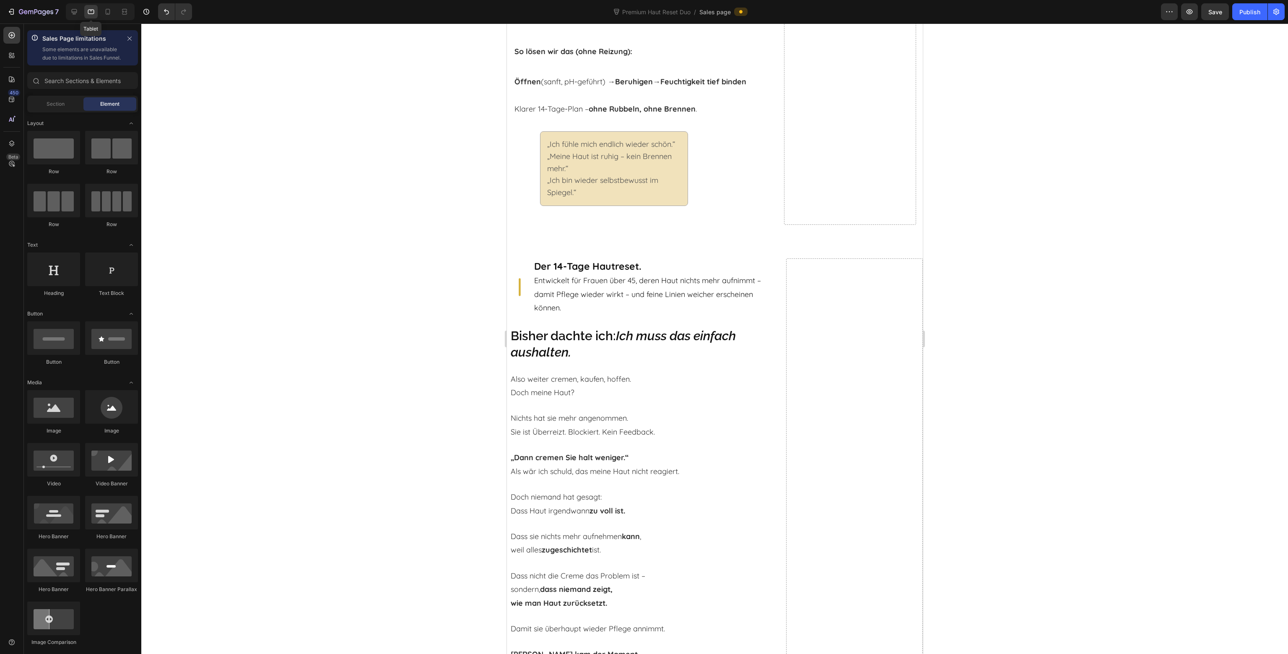
scroll to position [813, 0]
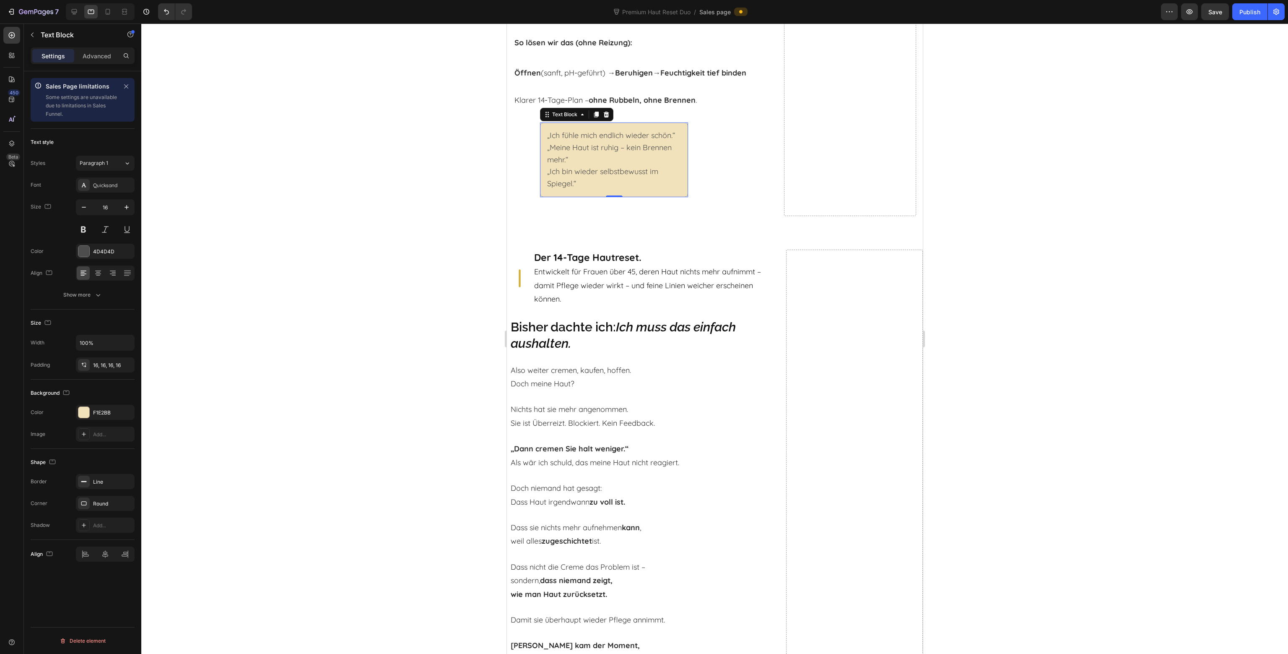
click at [616, 166] on span "„Ich bin wieder selbstbewusst im Spiegel.“" at bounding box center [602, 177] width 111 height 22
click at [561, 111] on div "Text Block" at bounding box center [564, 115] width 29 height 8
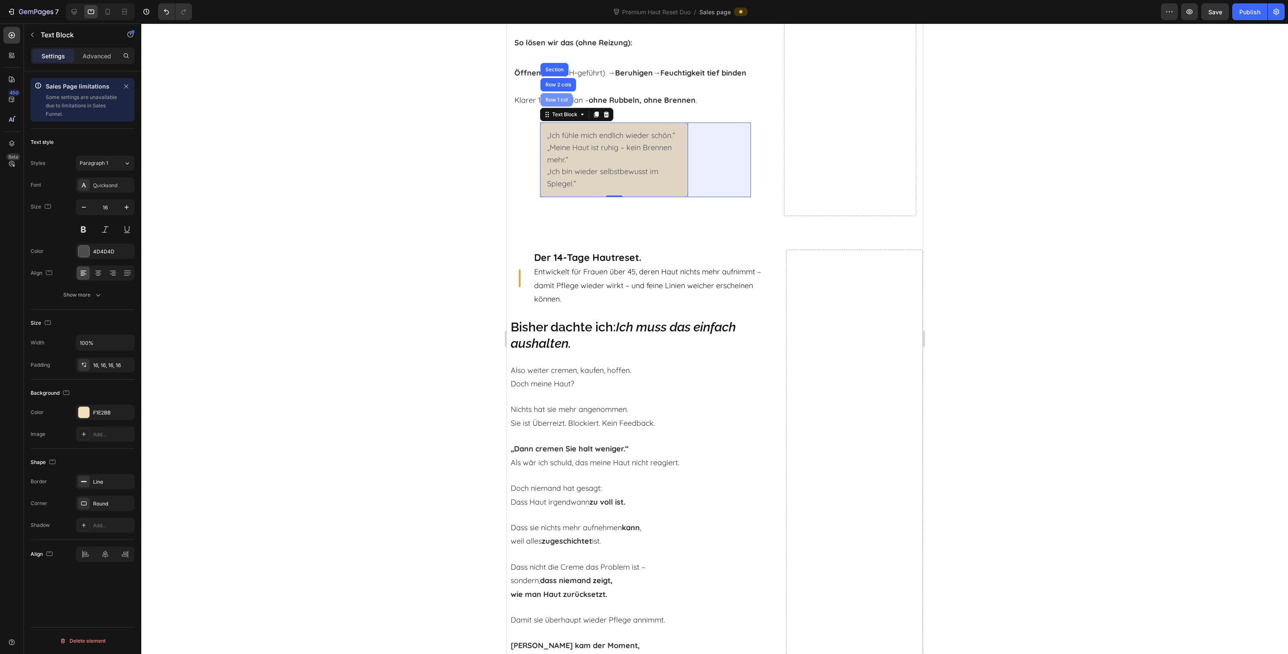
click at [559, 100] on div "Row 1 col" at bounding box center [556, 99] width 32 height 13
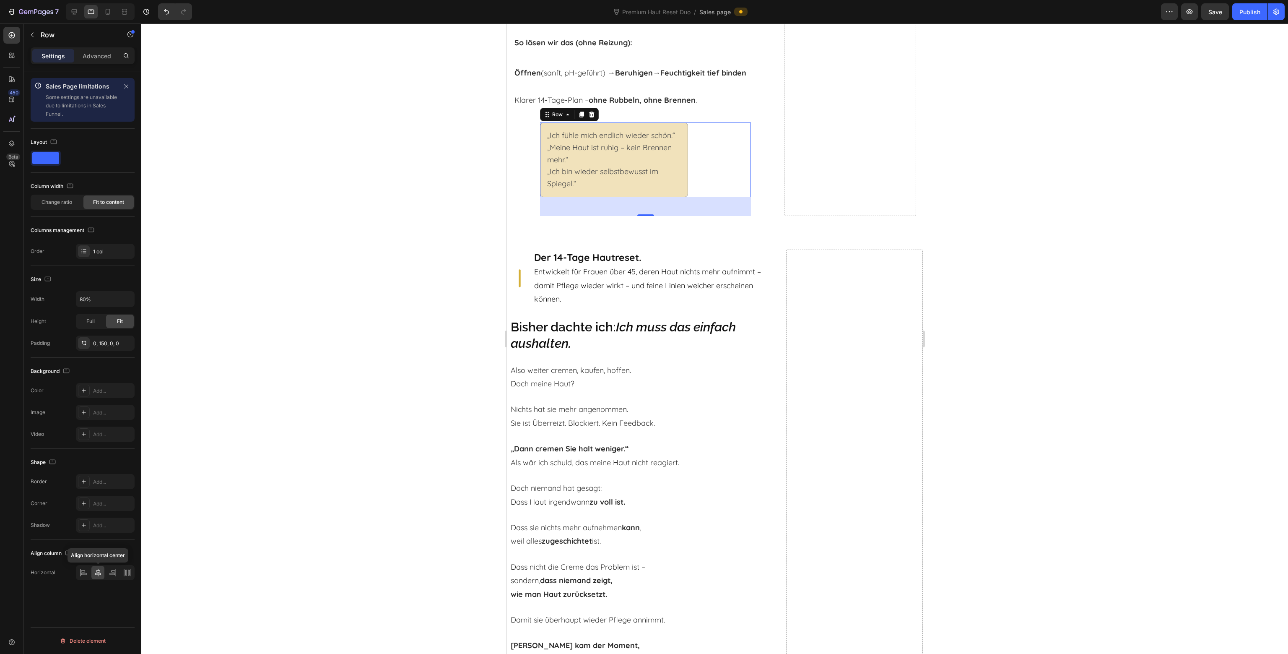
click at [99, 575] on icon at bounding box center [98, 572] width 8 height 8
click at [96, 582] on div "Align column Horizontal" at bounding box center [83, 563] width 104 height 47
click at [107, 342] on div "0, 150, 0, 0" at bounding box center [105, 344] width 24 height 8
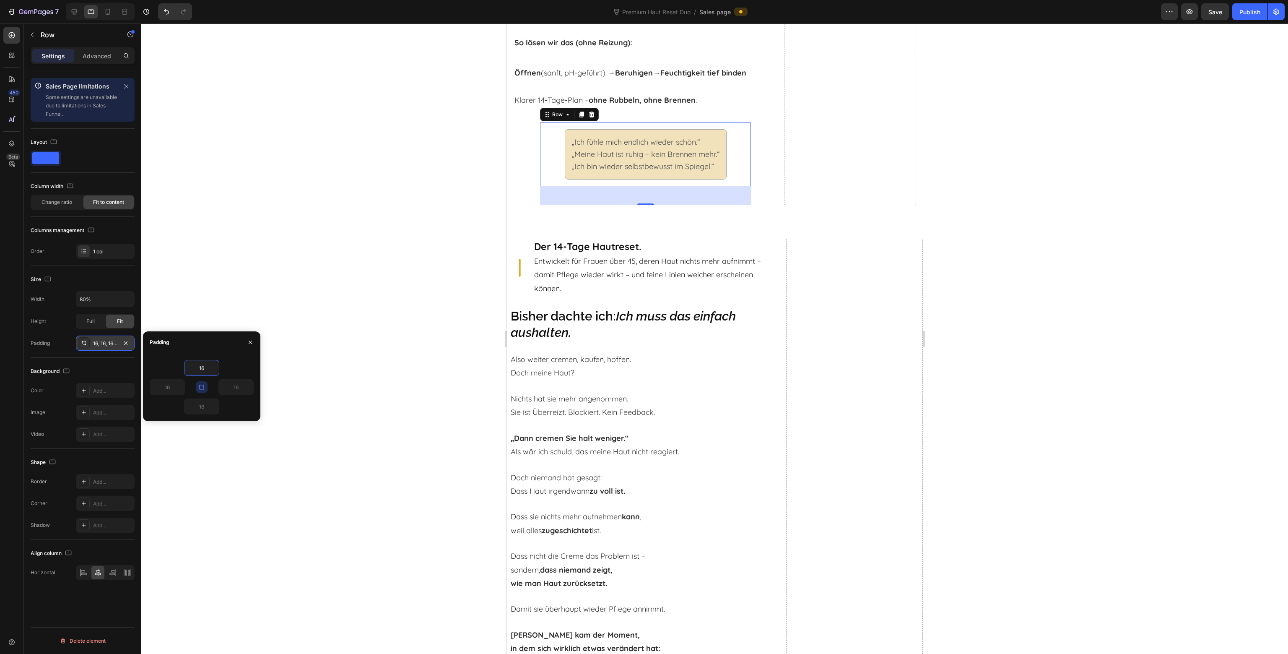
click at [130, 346] on div at bounding box center [126, 343] width 10 height 10
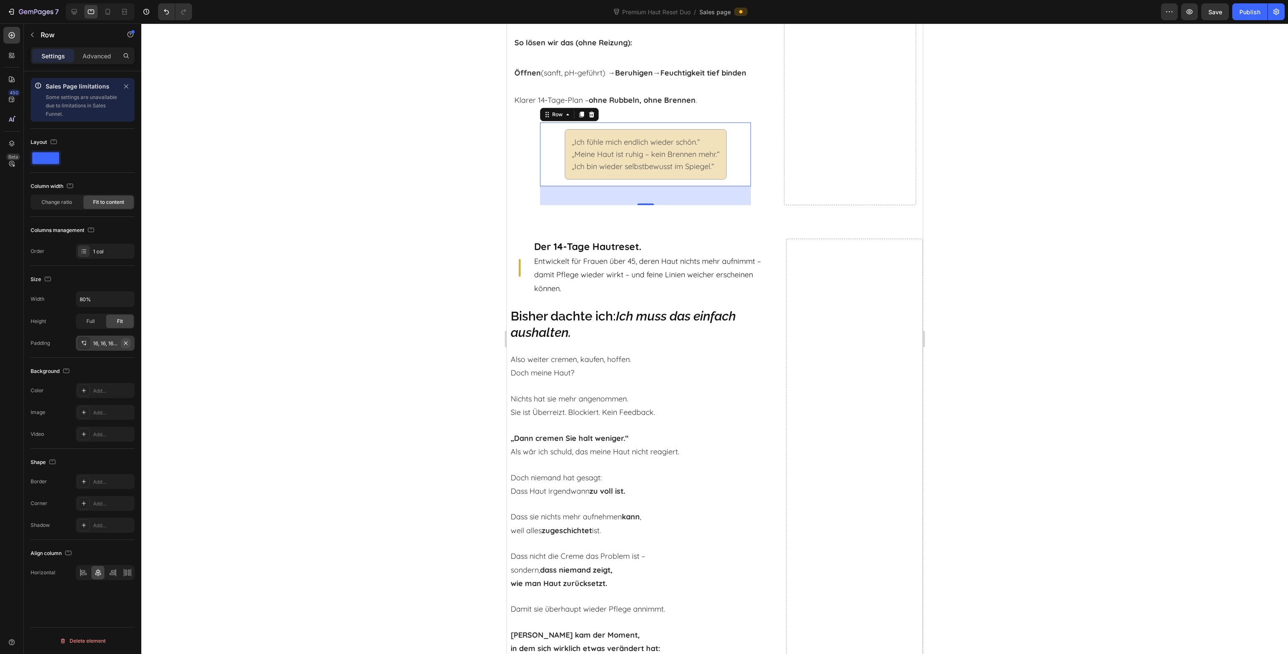
click at [128, 345] on icon "button" at bounding box center [125, 343] width 7 height 7
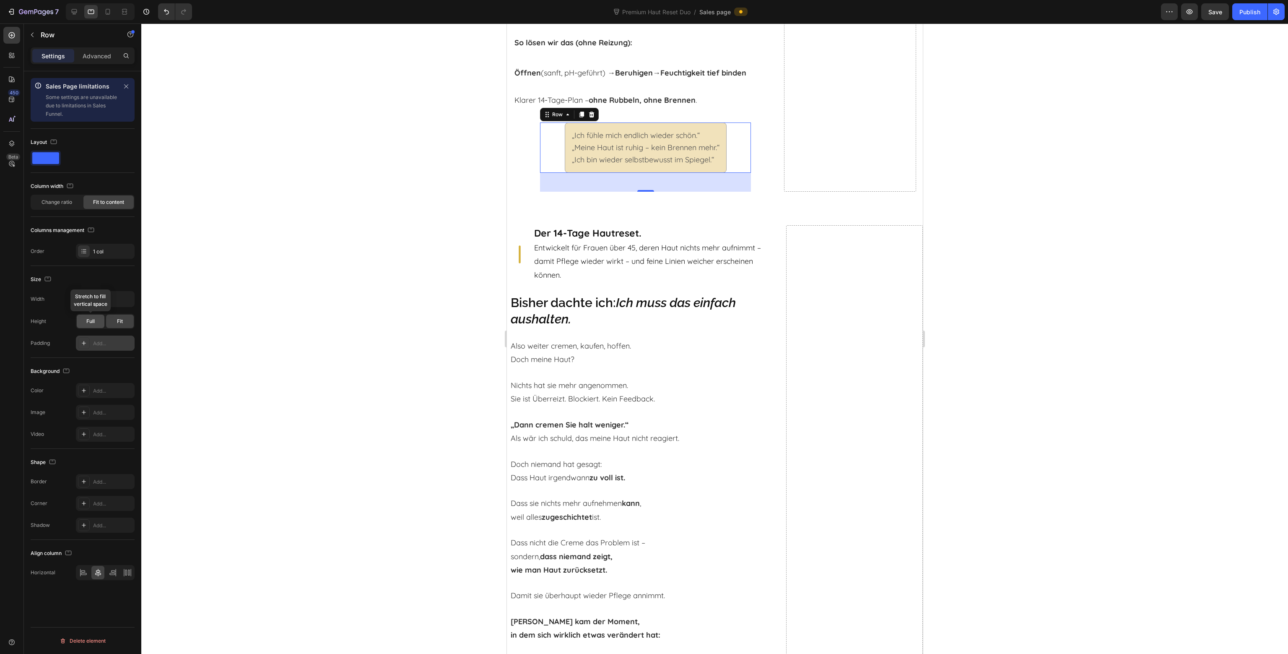
click at [97, 325] on div "Full" at bounding box center [91, 320] width 28 height 13
click at [118, 299] on input "80%" at bounding box center [105, 298] width 58 height 15
type input "100%"
click at [134, 277] on div "Size" at bounding box center [83, 279] width 104 height 13
click at [410, 148] on div at bounding box center [714, 338] width 1147 height 630
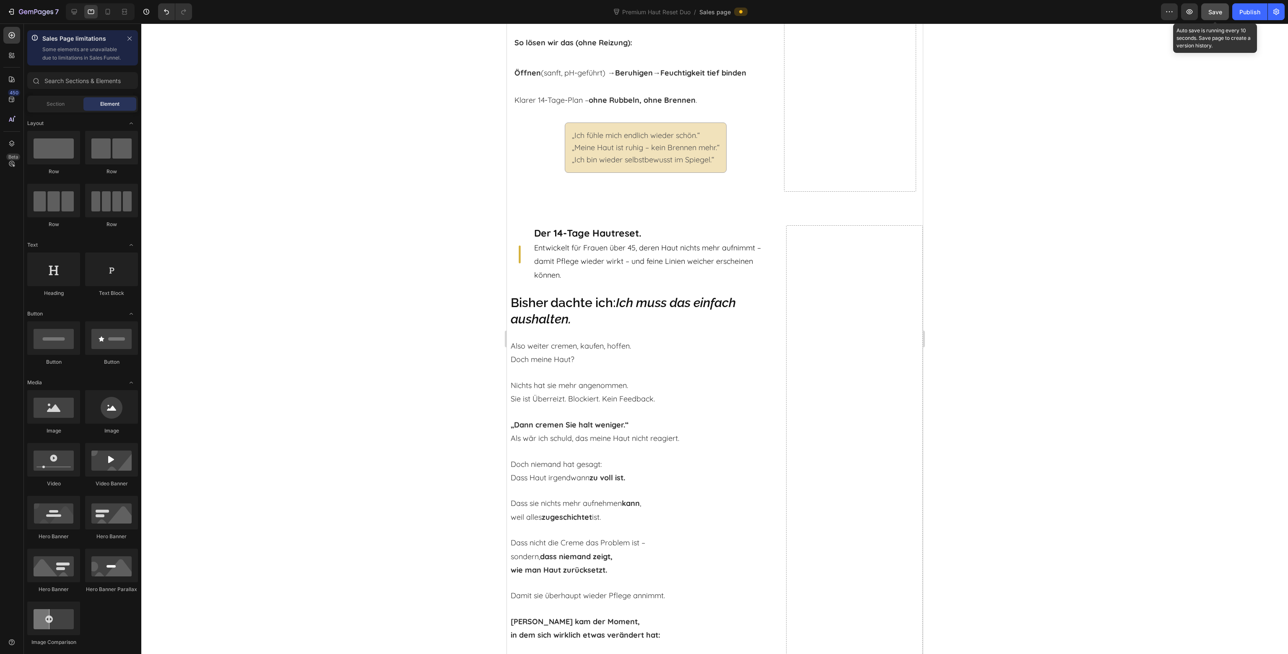
click at [1218, 13] on span "Save" at bounding box center [1215, 11] width 14 height 7
click at [73, 16] on icon at bounding box center [74, 12] width 8 height 8
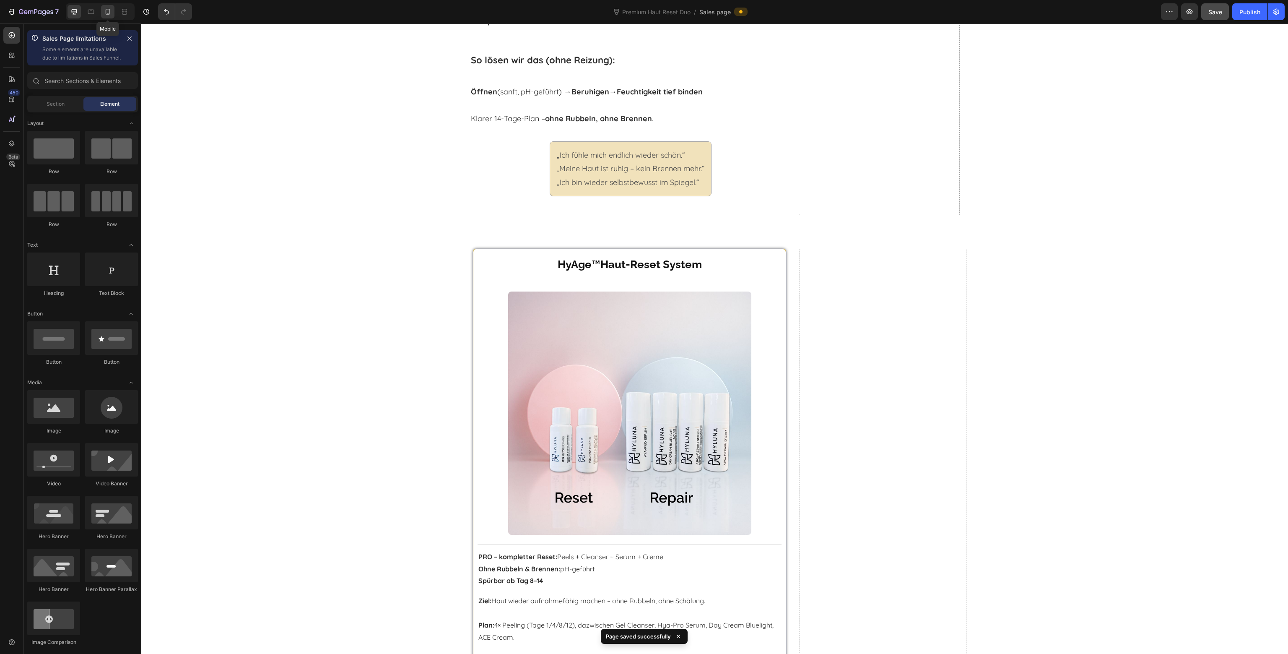
click at [109, 11] on icon at bounding box center [108, 12] width 8 height 8
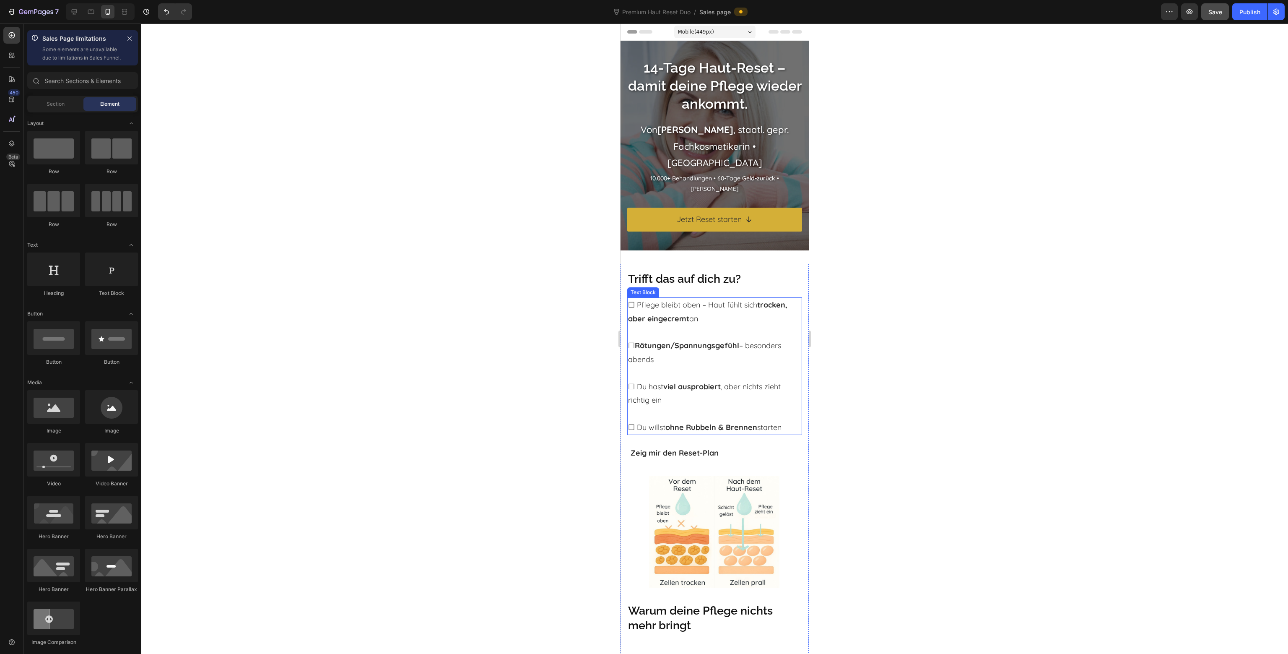
click at [656, 310] on p "☐ Pflege bleibt oben – Haut fühlt sich trocken, aber eingecremt an" at bounding box center [714, 311] width 173 height 27
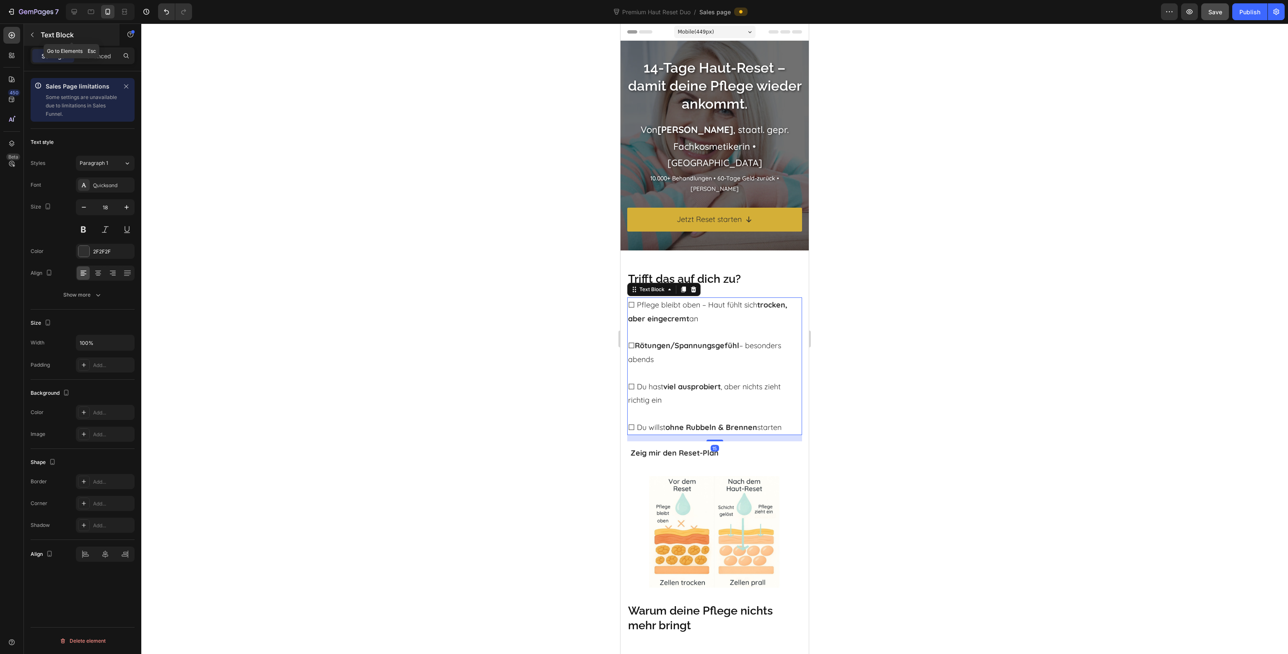
click at [39, 34] on div "Text Block" at bounding box center [72, 35] width 96 height 22
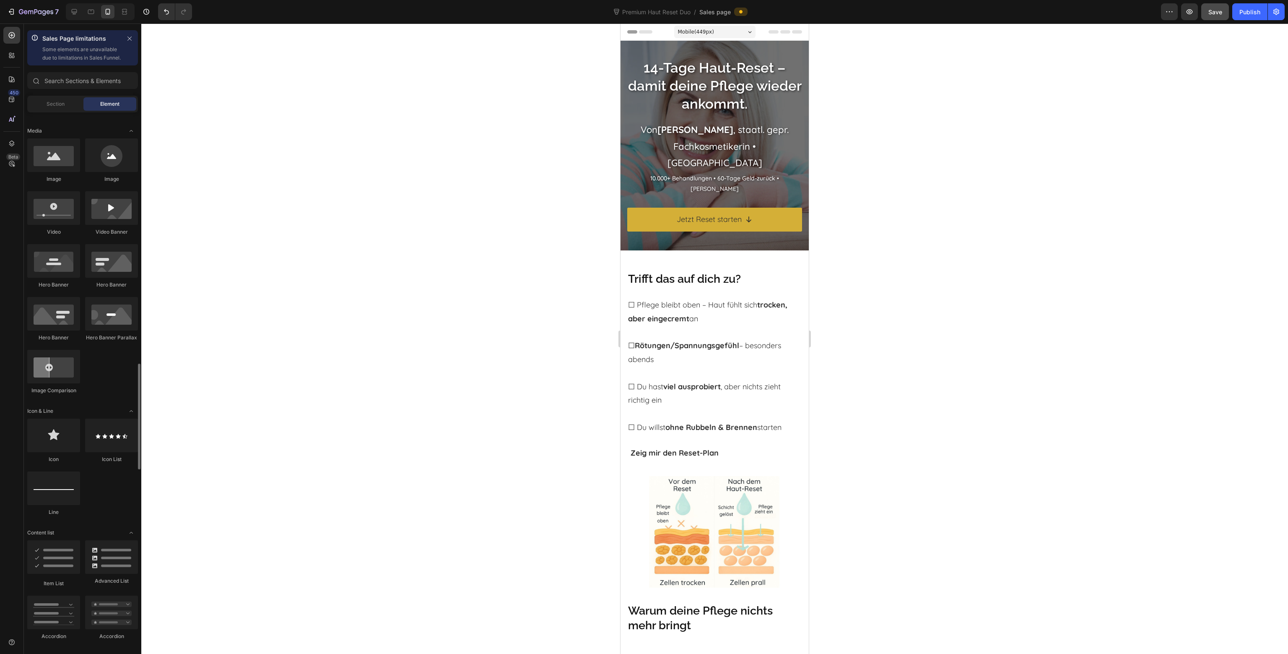
scroll to position [461, 0]
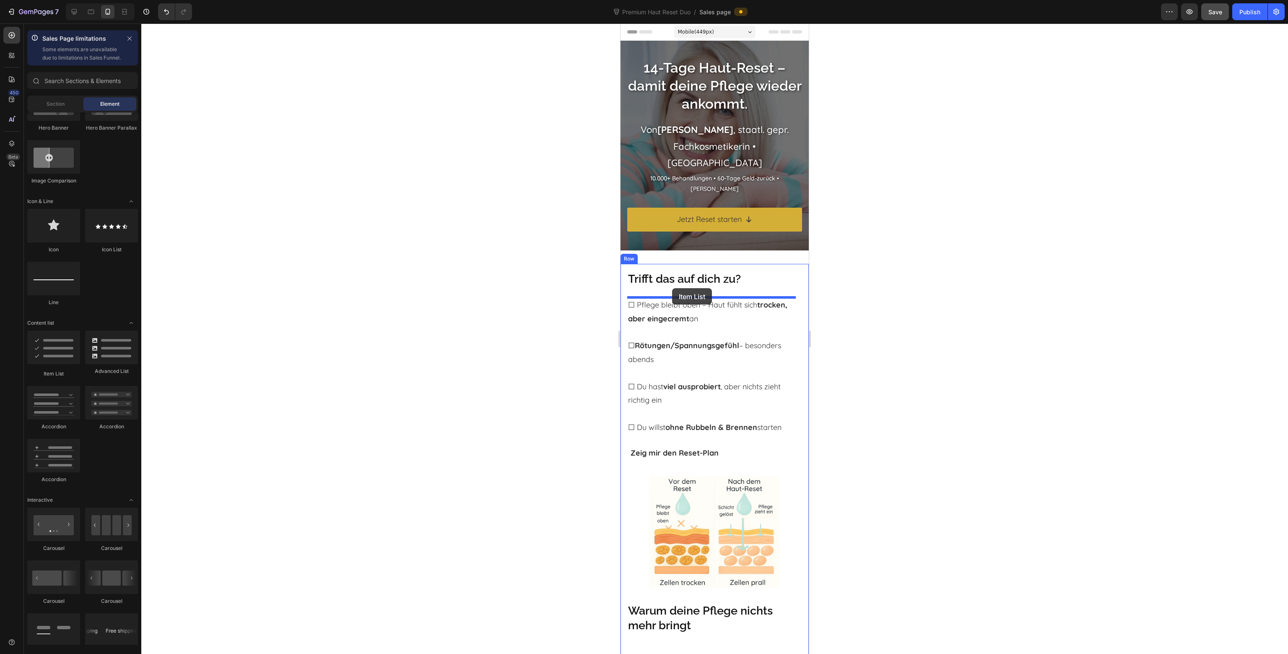
drag, startPoint x: 676, startPoint y: 380, endPoint x: 672, endPoint y: 288, distance: 92.3
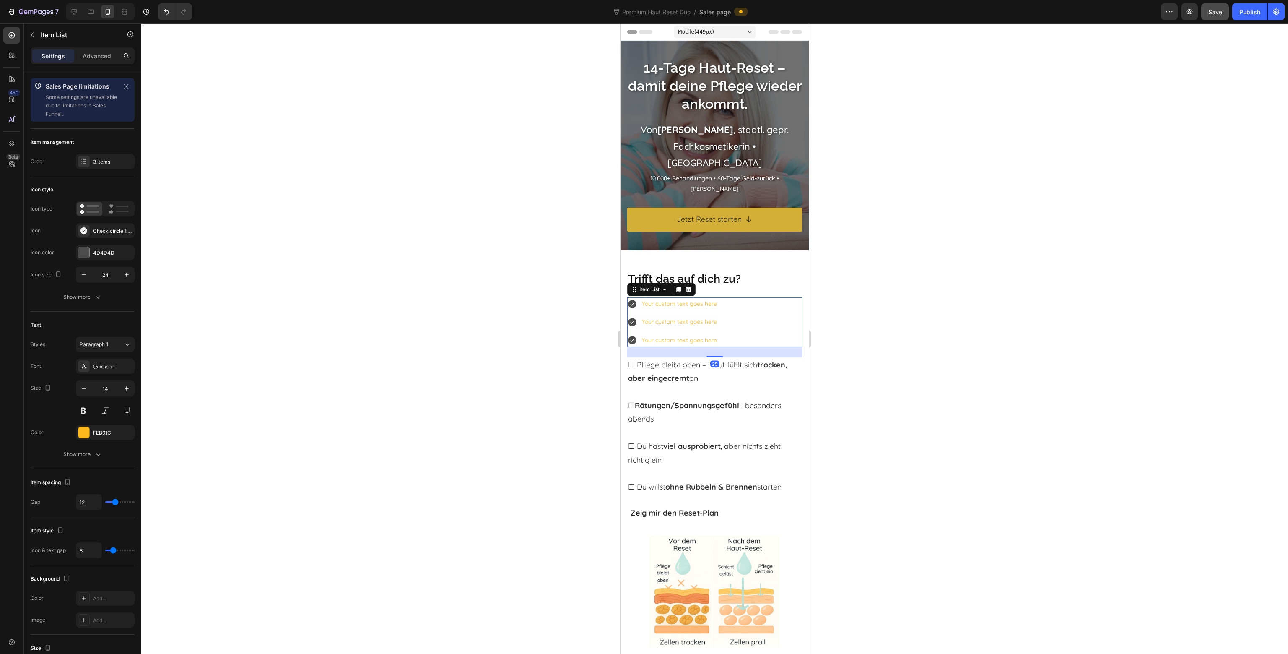
click at [722, 307] on div "Your custom text goes here Your custom text goes here Your custom text goes here" at bounding box center [714, 321] width 175 height 49
click at [96, 432] on div "FEB91C" at bounding box center [105, 433] width 24 height 8
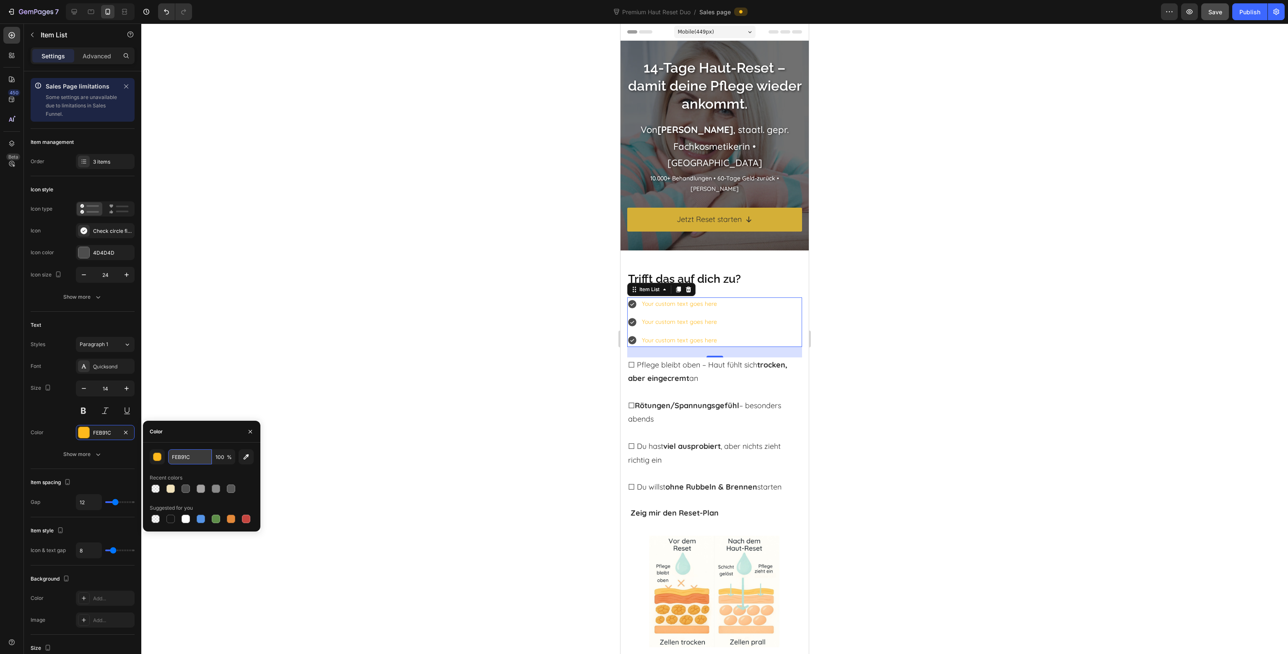
click at [182, 458] on input "FEB91C" at bounding box center [190, 456] width 44 height 15
type input "2F2F2F"
click at [252, 477] on div "Recent colors" at bounding box center [202, 477] width 104 height 13
click at [292, 450] on div at bounding box center [714, 338] width 1147 height 630
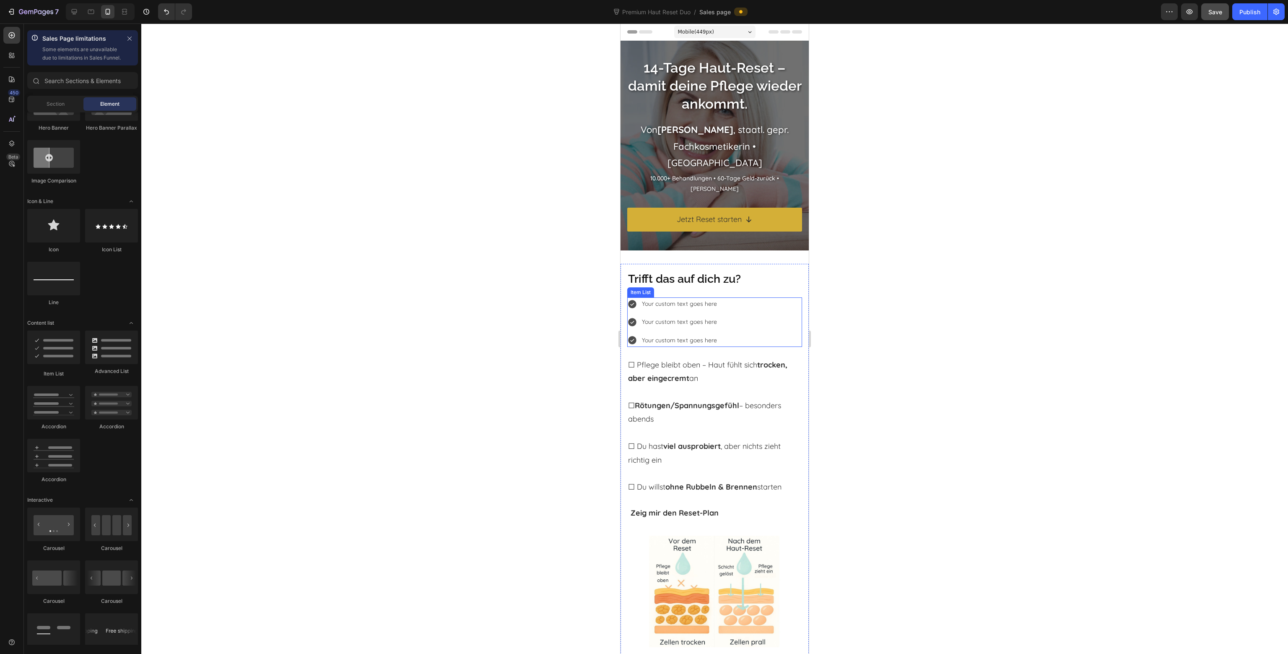
click at [756, 314] on div "Your custom text goes here Your custom text goes here Your custom text goes here" at bounding box center [714, 321] width 175 height 49
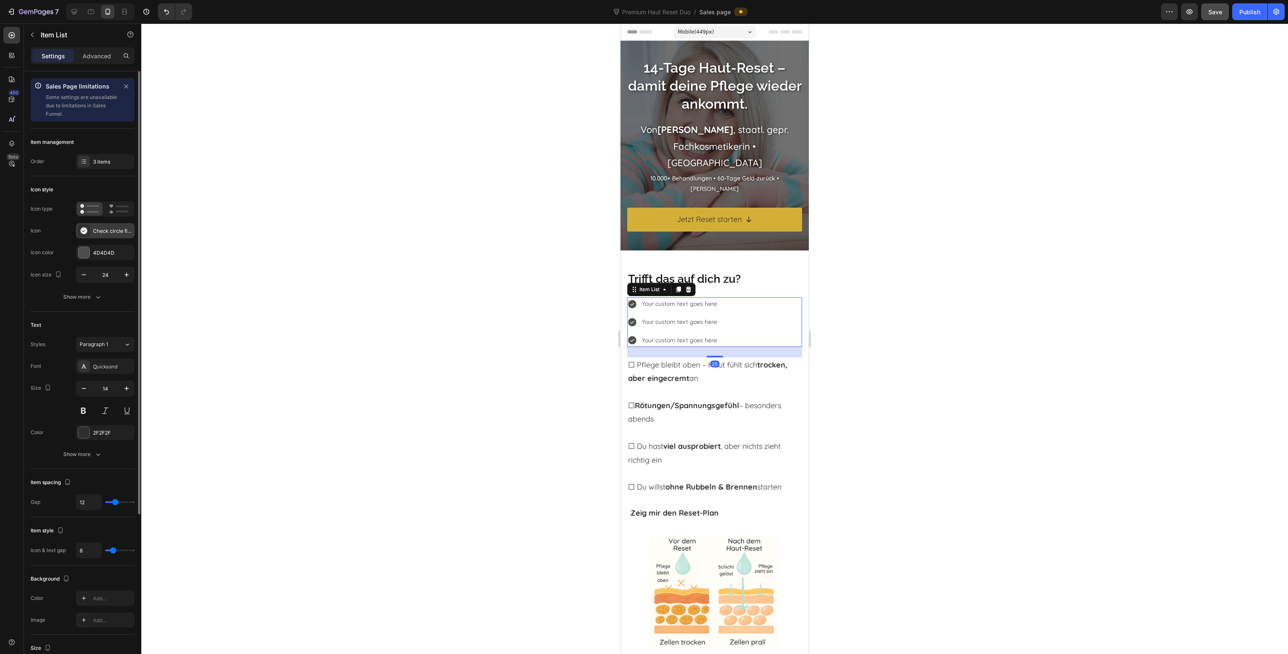
click at [84, 232] on icon at bounding box center [83, 230] width 7 height 7
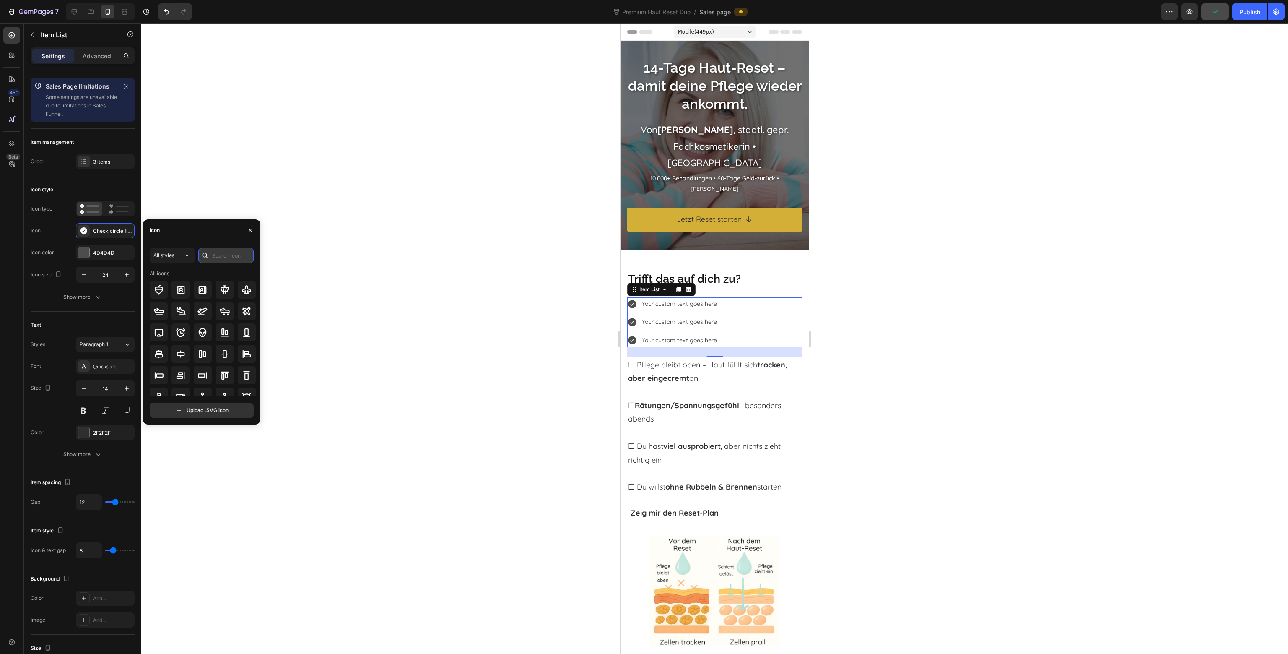
click at [218, 259] on input "text" at bounding box center [225, 255] width 55 height 15
type input "box"
click at [184, 350] on icon at bounding box center [181, 353] width 10 height 10
click at [711, 375] on p "☐ Pflege bleibt oben – Haut fühlt sich trocken, aber eingecremt an" at bounding box center [714, 371] width 173 height 27
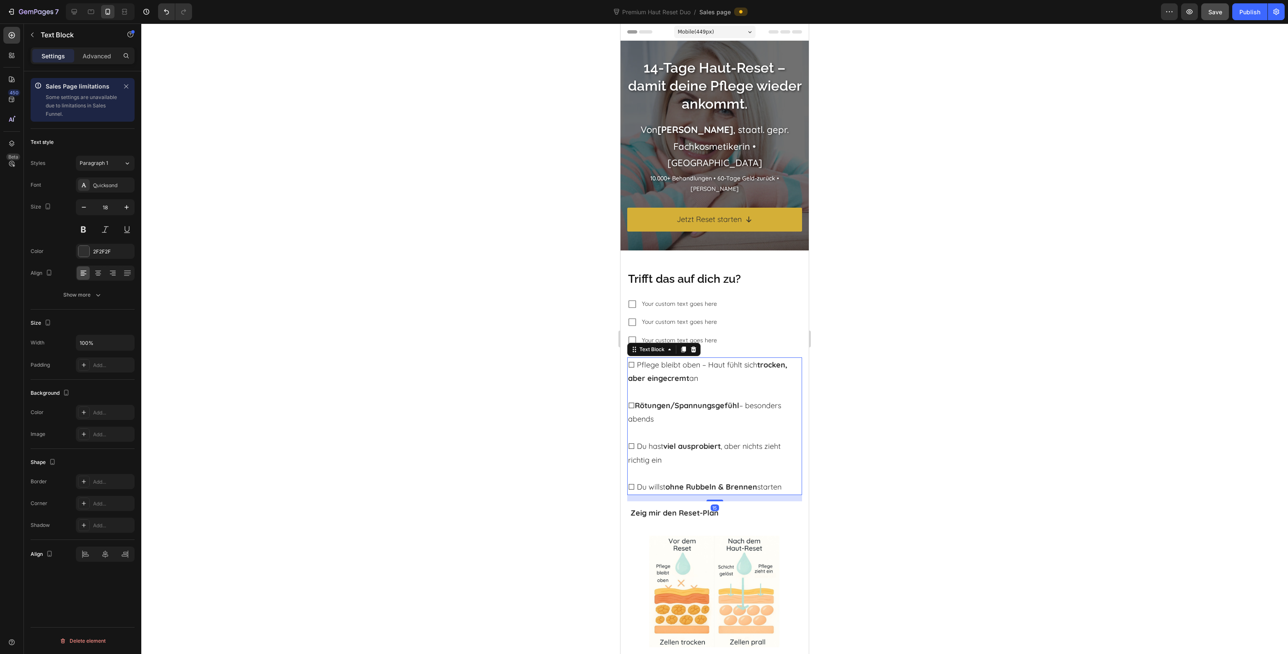
click at [706, 379] on p "☐ Pflege bleibt oben – Haut fühlt sich trocken, aber eingecremt an" at bounding box center [714, 371] width 173 height 27
drag, startPoint x: 704, startPoint y: 378, endPoint x: 637, endPoint y: 365, distance: 68.0
click at [637, 365] on p "☐ Pflege bleibt oben – Haut fühlt sich trocken, aber eingecremt an" at bounding box center [714, 371] width 173 height 27
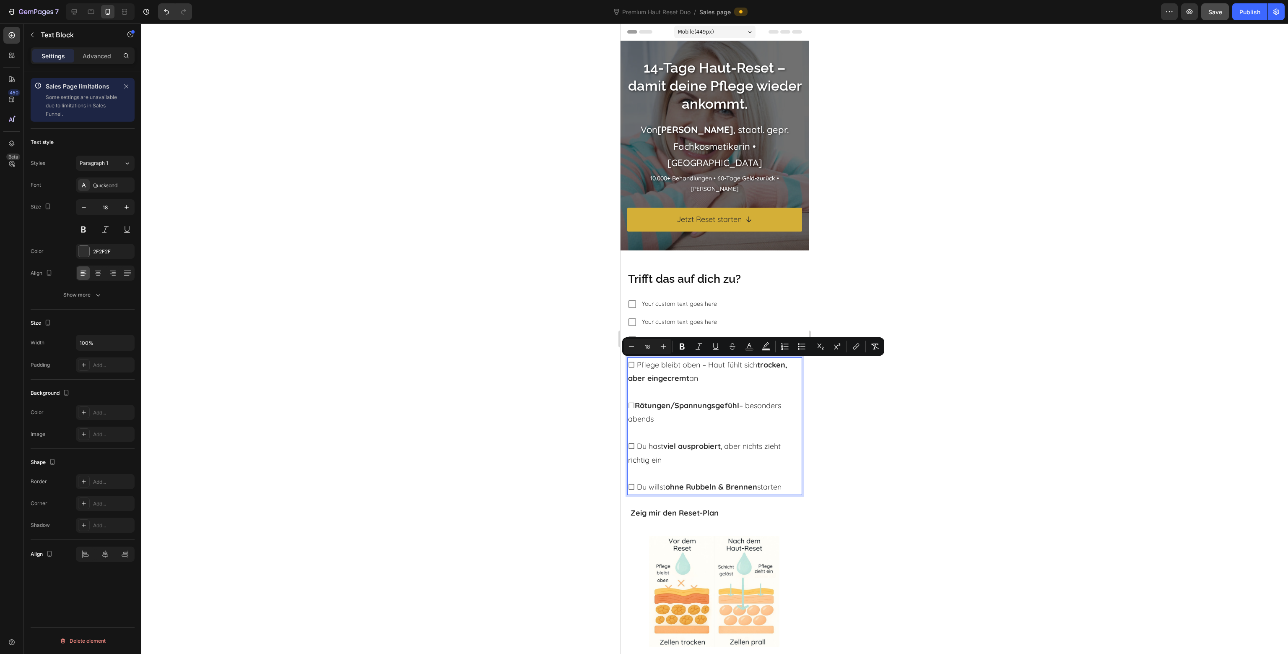
copy p "Pflege bleibt oben – Haut fühlt sich trocken, aber eingecremt an"
click at [749, 310] on div "Your custom text goes here Your custom text goes here Your custom text goes here" at bounding box center [714, 321] width 175 height 49
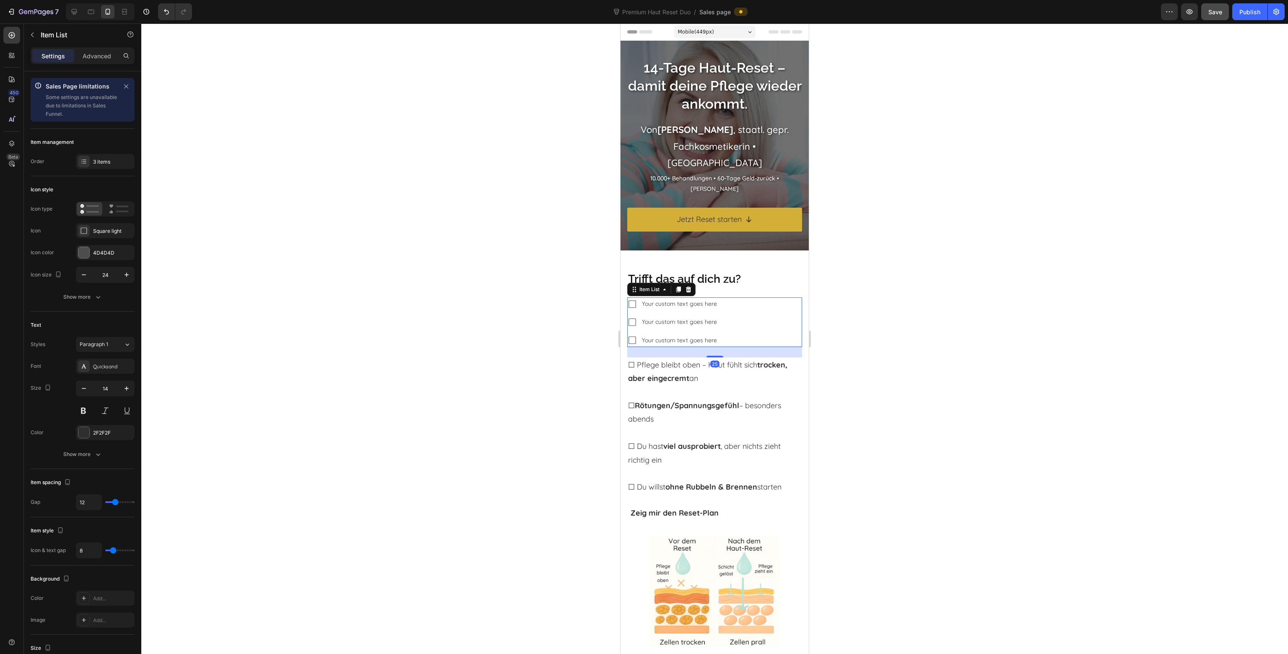
click at [725, 304] on div "Your custom text goes here Your custom text goes here Your custom text goes here" at bounding box center [714, 321] width 175 height 49
click at [724, 303] on div "Your custom text goes here Your custom text goes here Your custom text goes here" at bounding box center [714, 321] width 175 height 49
click at [709, 306] on div "Your custom text goes here" at bounding box center [680, 303] width 78 height 13
click at [621, 23] on lt-div at bounding box center [621, 23] width 0 height 0
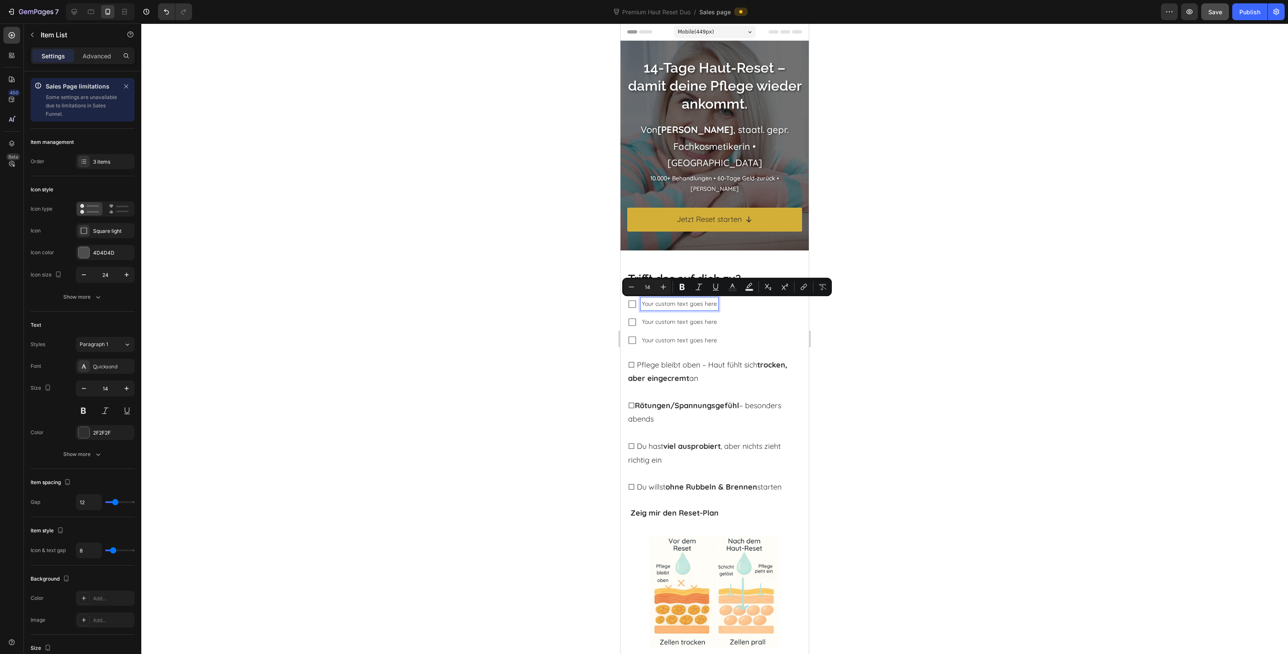
select select "en-us"
click at [621, 23] on lt-span at bounding box center [621, 23] width 0 height 0
click at [672, 306] on p "Your custom text goes here" at bounding box center [679, 304] width 75 height 10
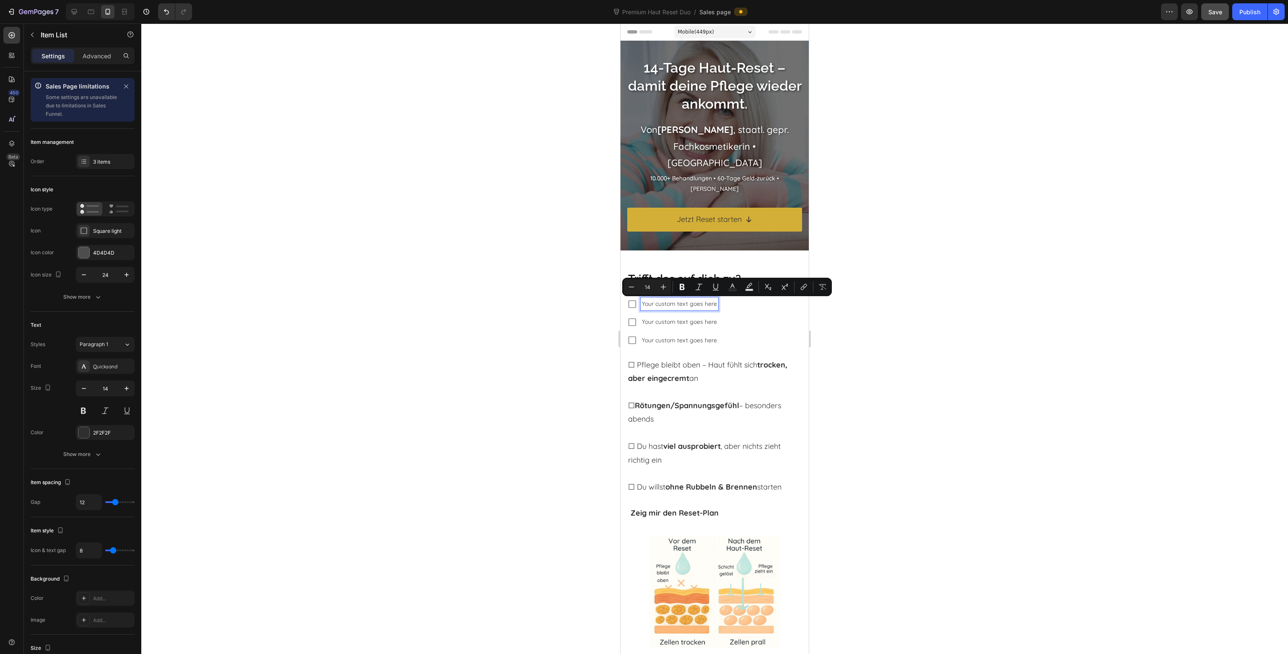
click at [672, 306] on p "Your custom text goes here" at bounding box center [679, 304] width 75 height 10
click at [672, 305] on p "Your custom text goes here" at bounding box center [679, 304] width 75 height 10
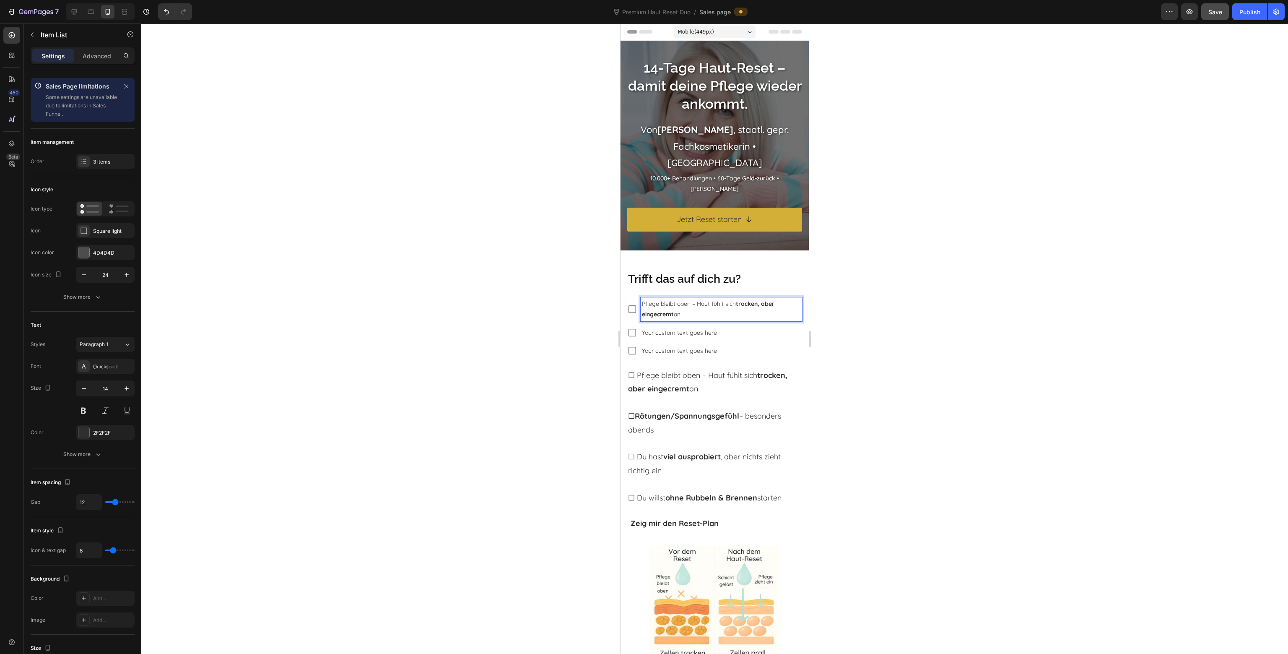
click at [714, 316] on p "Pflege bleibt oben – Haut fühlt sich trocken, aber eingecremt an" at bounding box center [721, 309] width 159 height 21
click at [129, 388] on icon "button" at bounding box center [126, 388] width 8 height 8
click at [128, 388] on icon "button" at bounding box center [126, 388] width 8 height 8
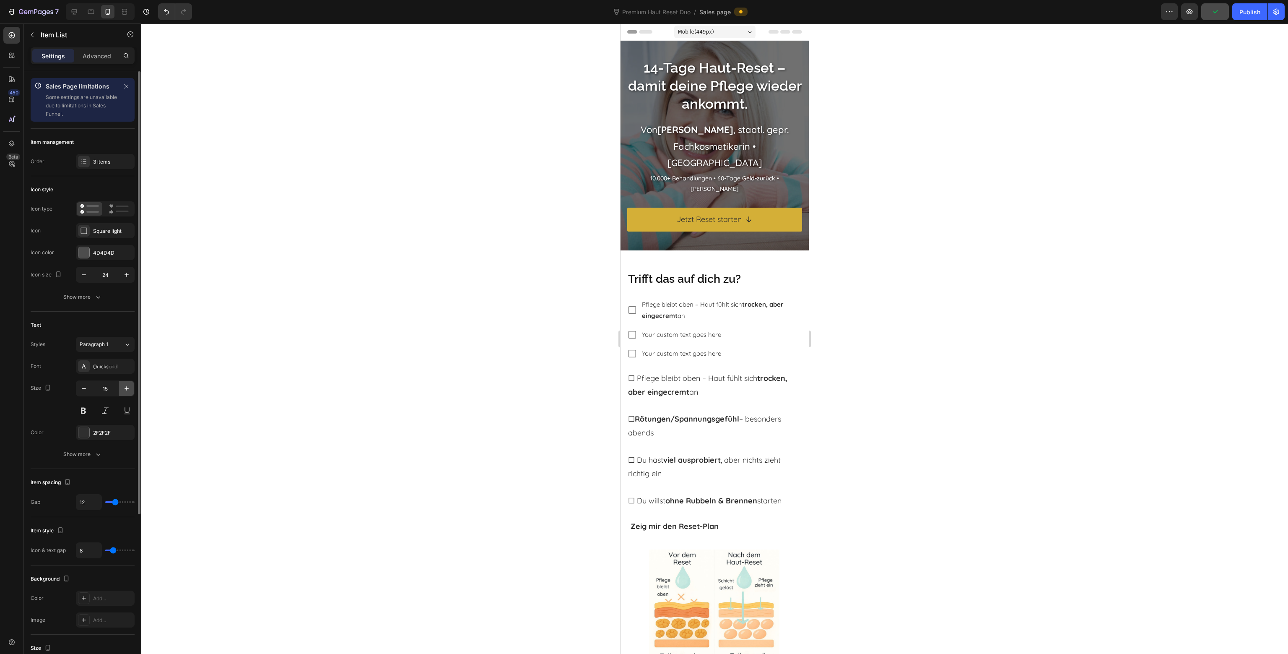
click at [127, 388] on icon "button" at bounding box center [126, 388] width 8 height 8
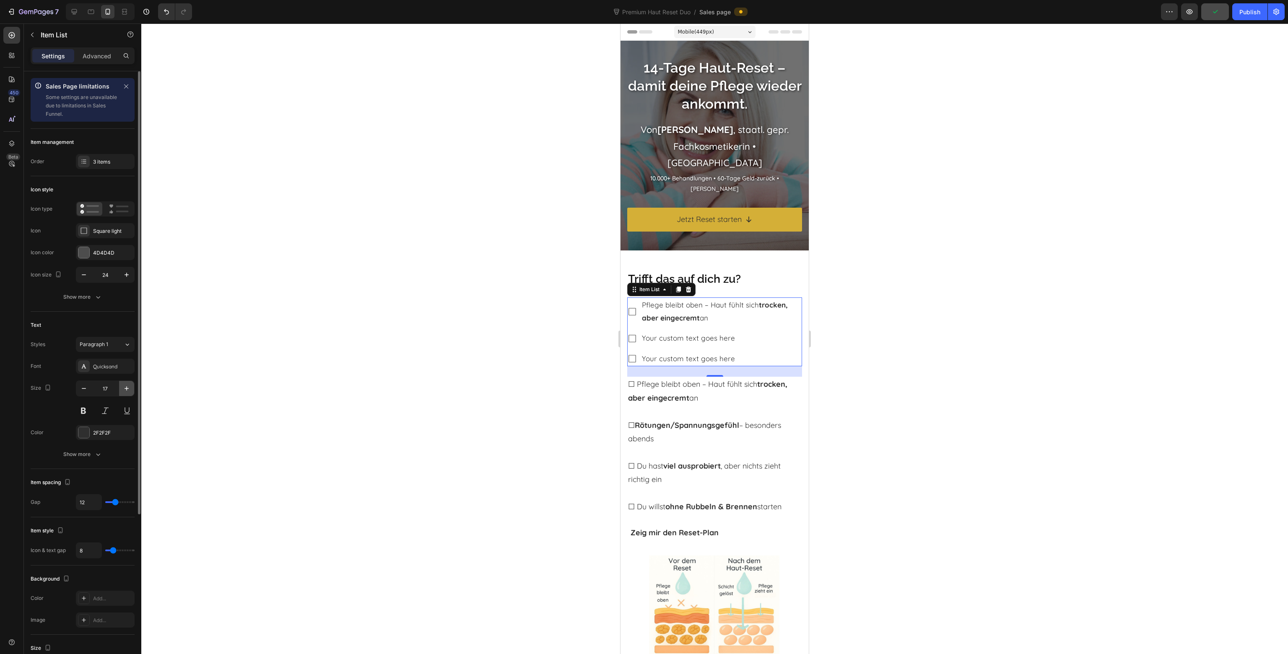
click at [127, 388] on icon "button" at bounding box center [126, 388] width 8 height 8
type input "18"
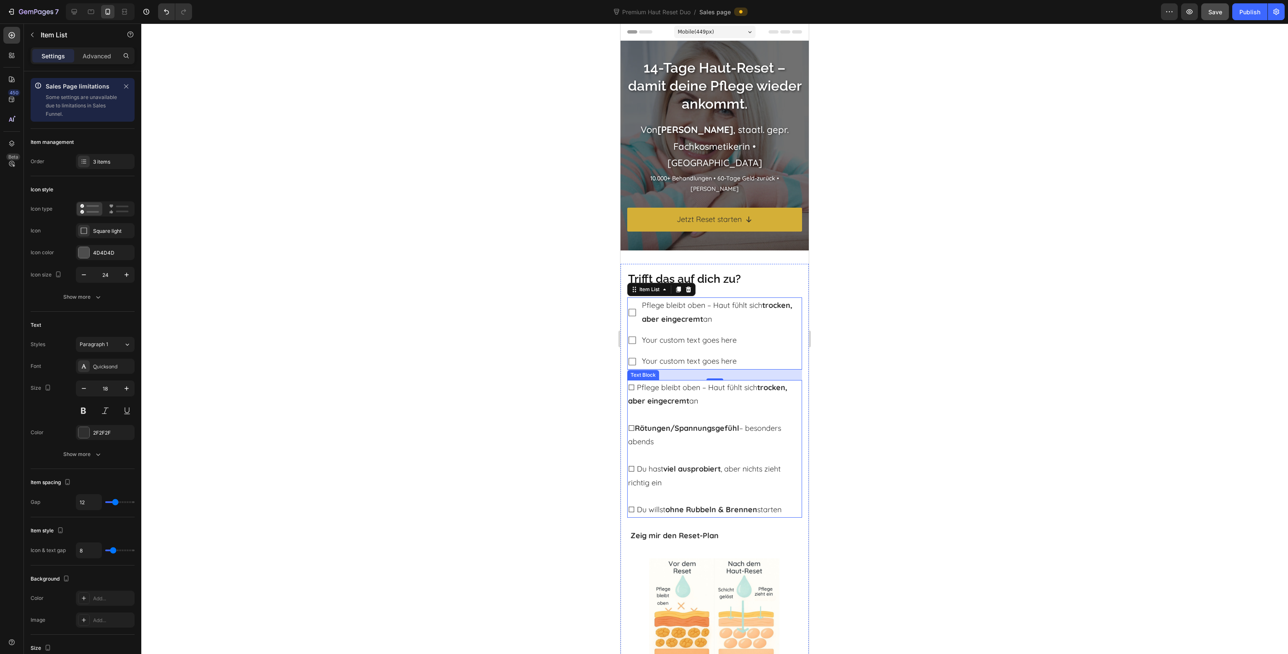
click at [712, 428] on strong "Rötungen/Spannungsgefühl" at bounding box center [687, 428] width 104 height 10
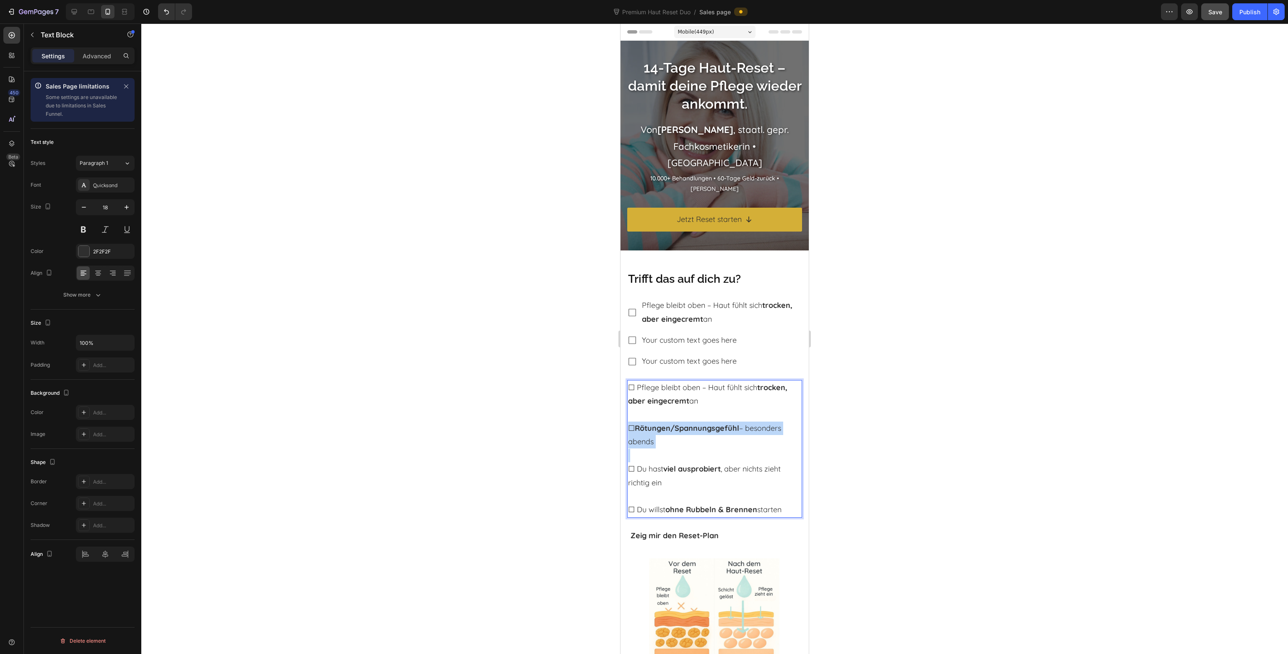
click at [712, 428] on strong "Rötungen/Spannungsgefühl" at bounding box center [687, 428] width 104 height 10
click at [675, 439] on p "☐ Rötungen/Spannungsgefühl – besonders abends" at bounding box center [714, 428] width 173 height 41
drag, startPoint x: 660, startPoint y: 439, endPoint x: 642, endPoint y: 422, distance: 24.9
click at [639, 424] on p "☐ Rötungen/Spannungsgefühl – besonders abends" at bounding box center [714, 428] width 173 height 41
copy p "ötungen/Spannungsgefühl – besonders abends"
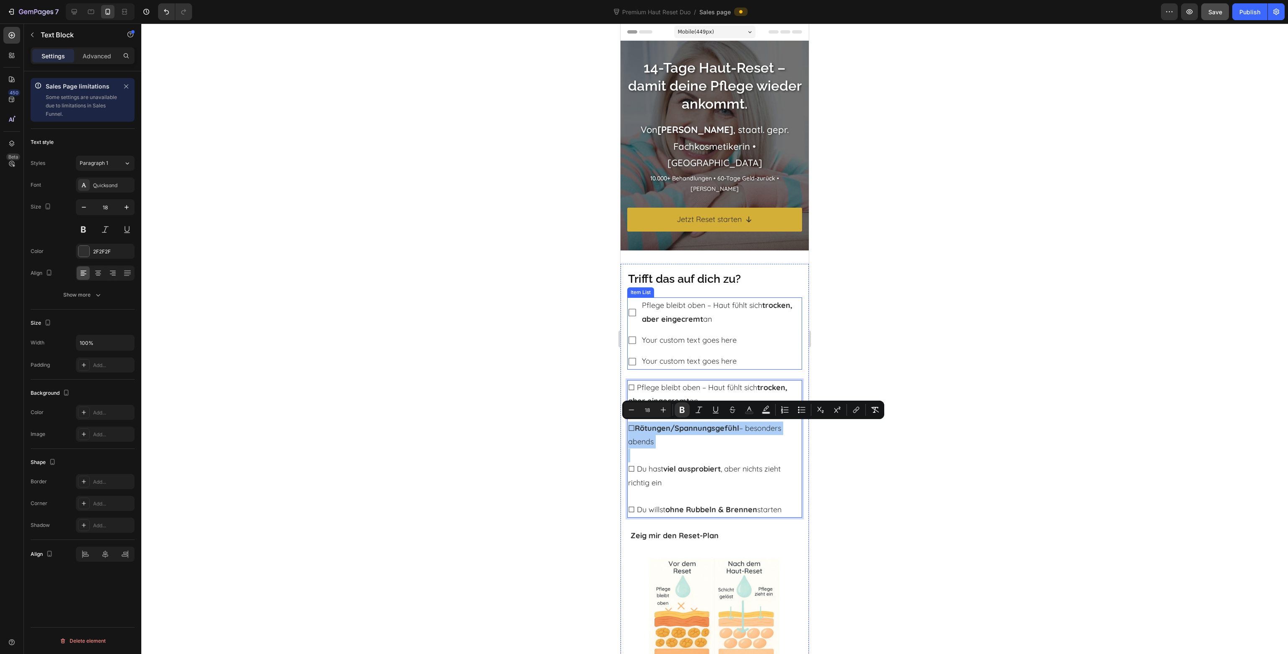
click at [689, 344] on p "Your custom text goes here" at bounding box center [721, 339] width 159 height 13
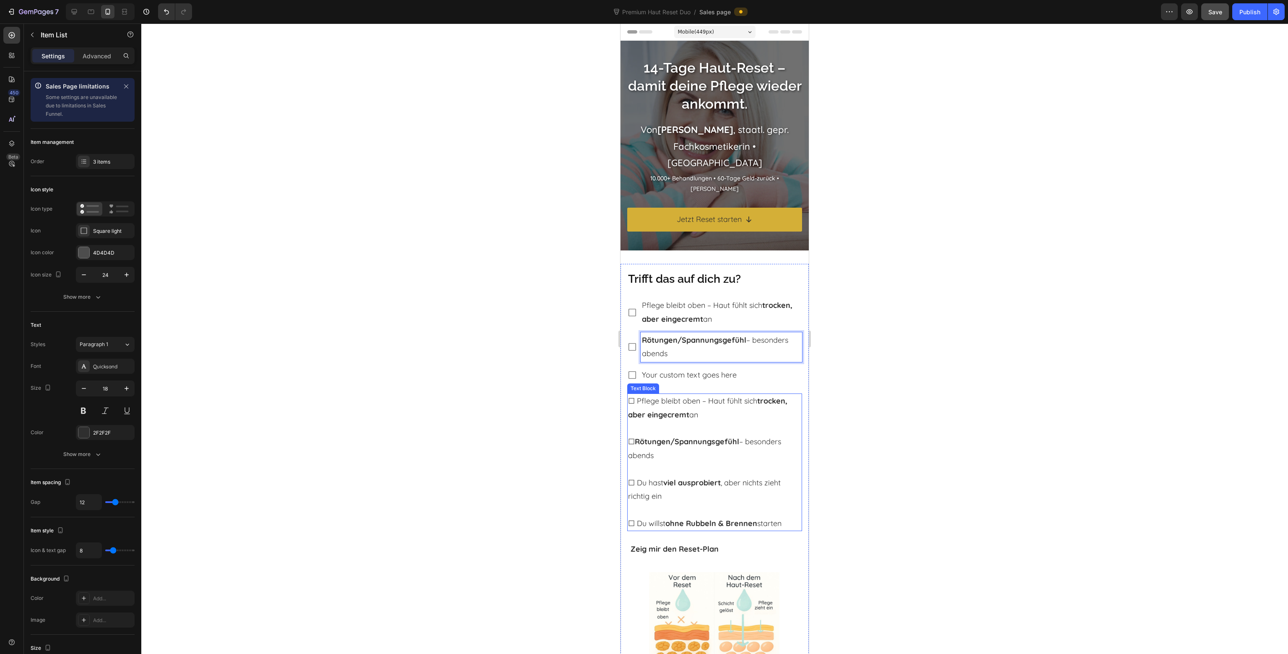
click at [681, 488] on p "☐ Du hast viel ausprobiert , aber nichts zieht richtig ein" at bounding box center [714, 482] width 173 height 41
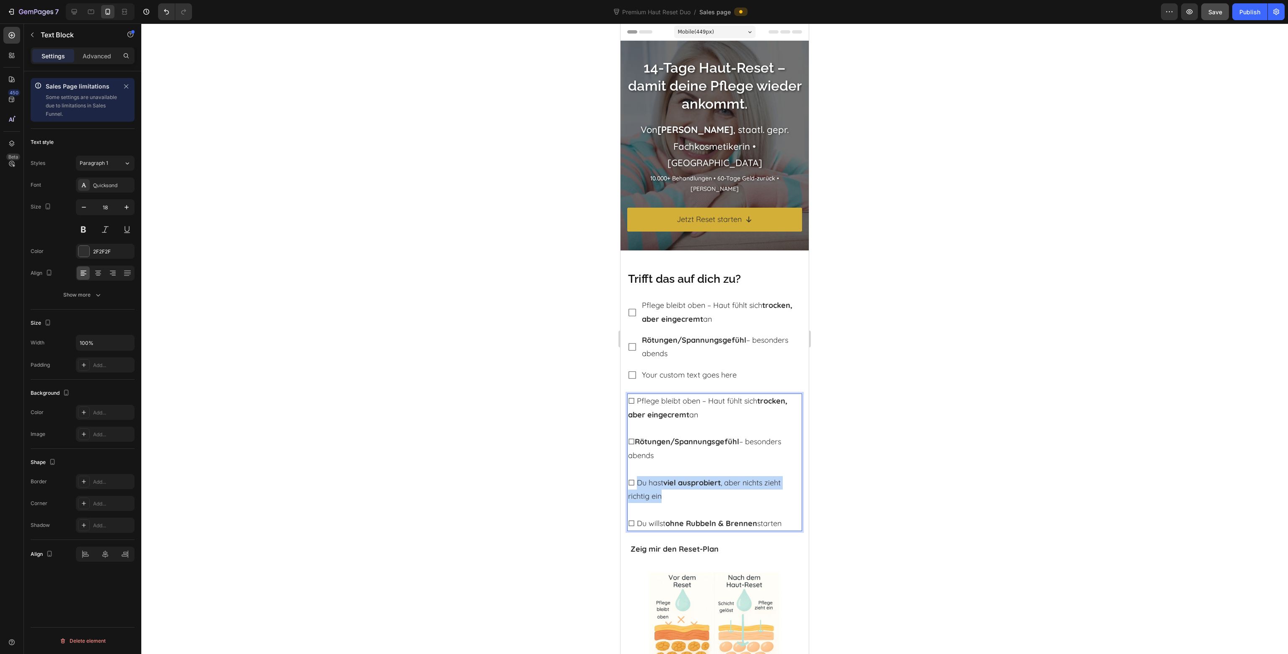
drag, startPoint x: 665, startPoint y: 495, endPoint x: 638, endPoint y: 478, distance: 31.8
click at [638, 478] on p "☐ Du hast viel ausprobiert , aber nichts zieht richtig ein" at bounding box center [714, 482] width 173 height 41
copy p "Du hast viel ausprobiert , aber nichts zieht richtig ein"
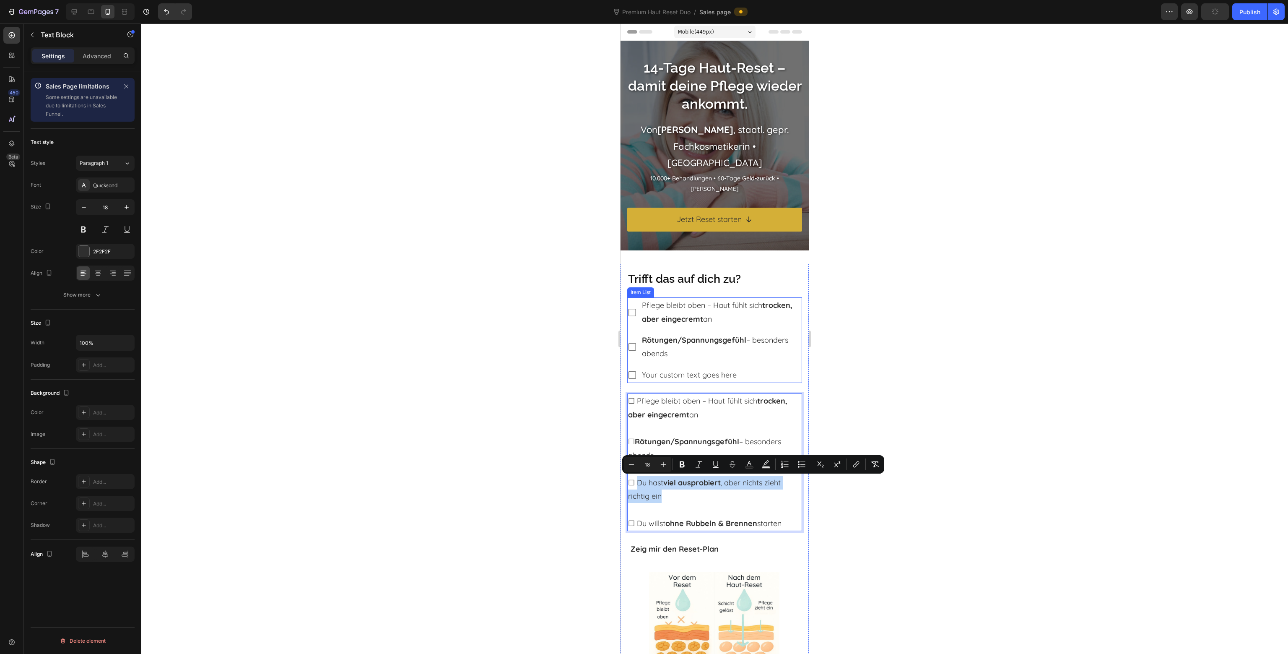
click at [666, 373] on p "Your custom text goes here" at bounding box center [721, 374] width 159 height 13
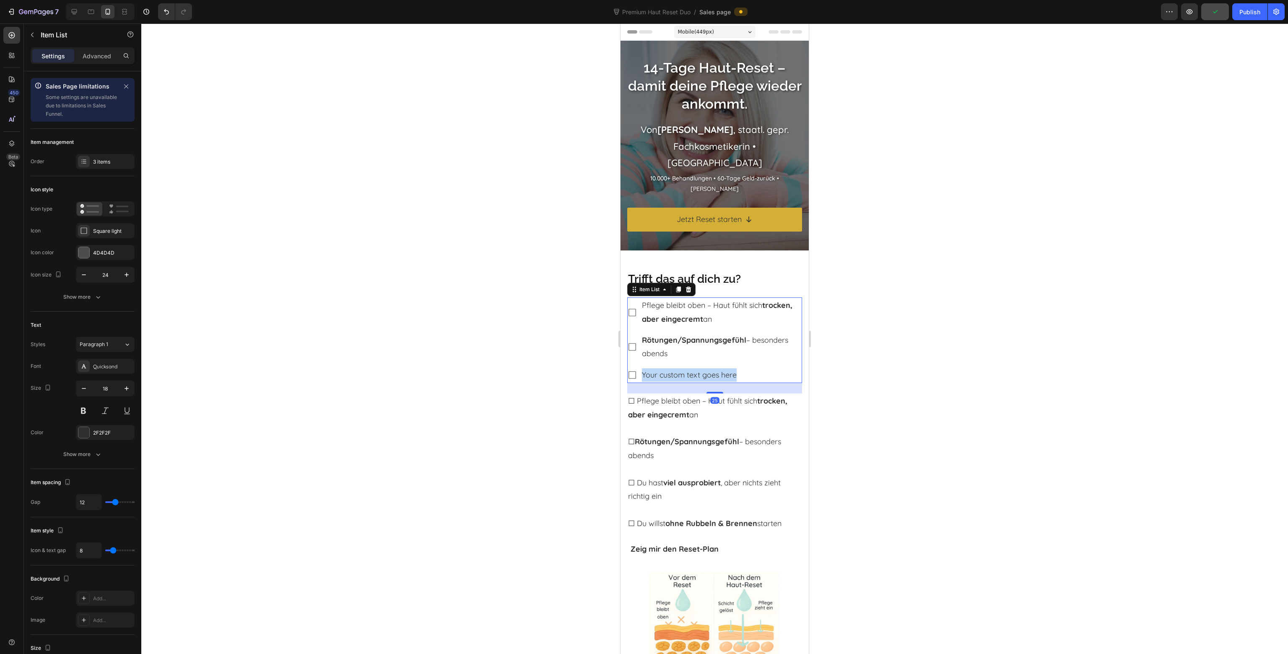
click at [666, 373] on p "Your custom text goes here" at bounding box center [721, 374] width 159 height 13
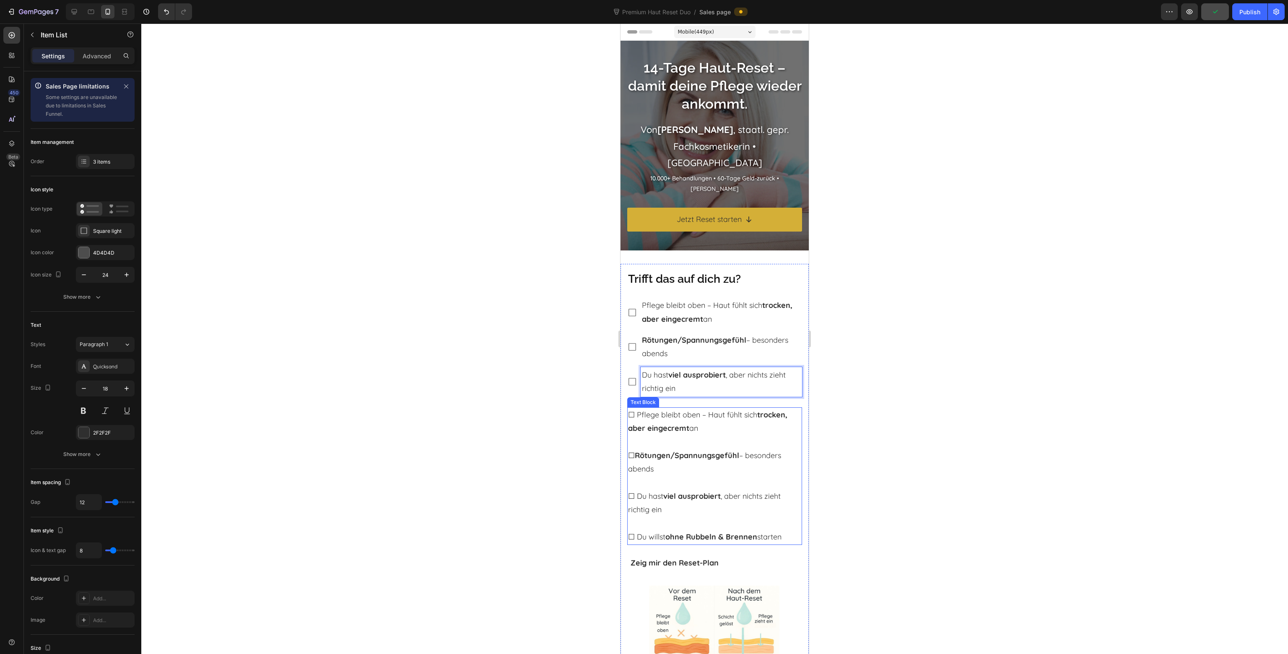
click at [683, 539] on strong "ohne Rubbeln & Brennen" at bounding box center [711, 537] width 92 height 10
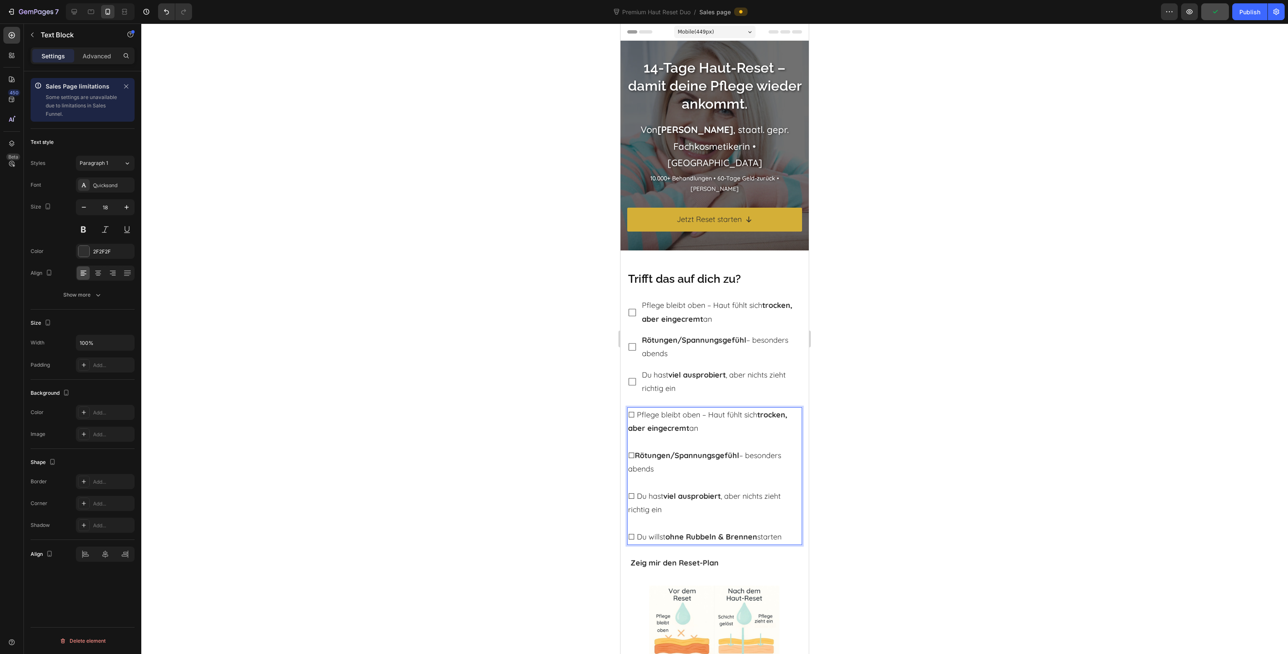
click at [683, 539] on strong "ohne Rubbeln & Brennen" at bounding box center [711, 537] width 92 height 10
click at [657, 533] on p "☐ Du willst ohne Rubbeln & Brennen starten" at bounding box center [714, 530] width 173 height 27
drag, startPoint x: 639, startPoint y: 536, endPoint x: 784, endPoint y: 536, distance: 145.1
click at [784, 536] on p "☐ Du willst ohne Rubbeln & Brennen starten" at bounding box center [714, 530] width 173 height 27
copy p "Du willst ohne Rubbeln & Brennen starten"
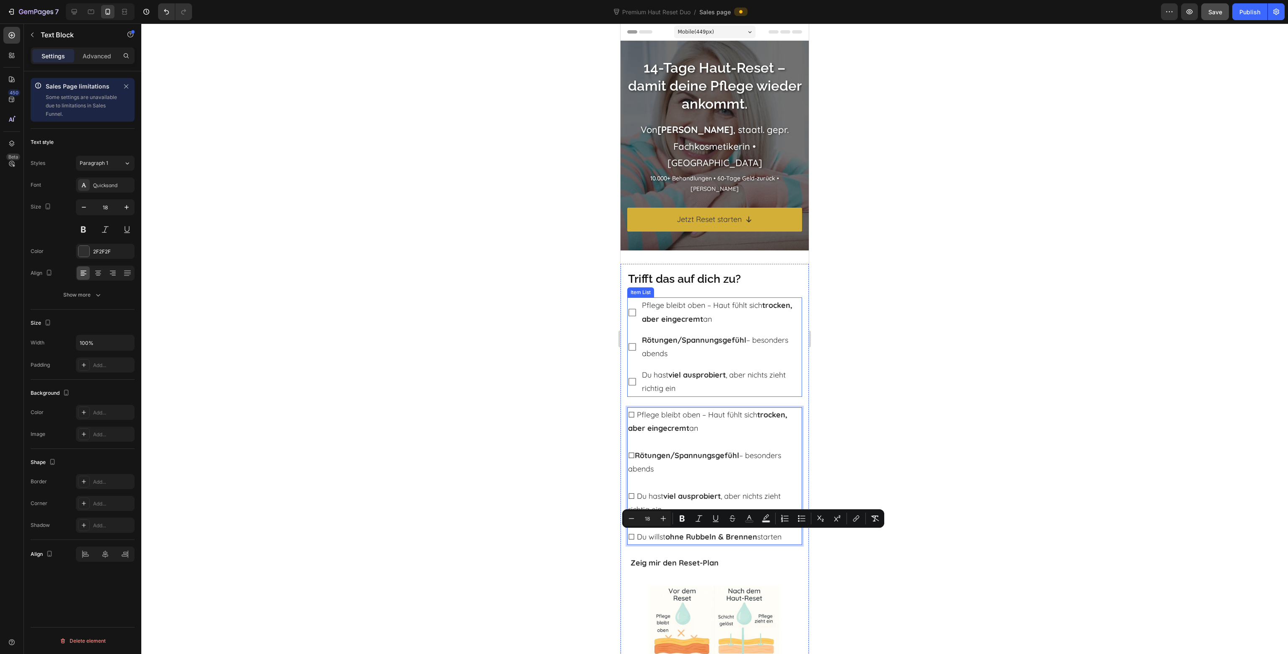
click at [703, 379] on p "Du hast viel ausprobiert , aber nichts zieht richtig ein" at bounding box center [721, 381] width 159 height 27
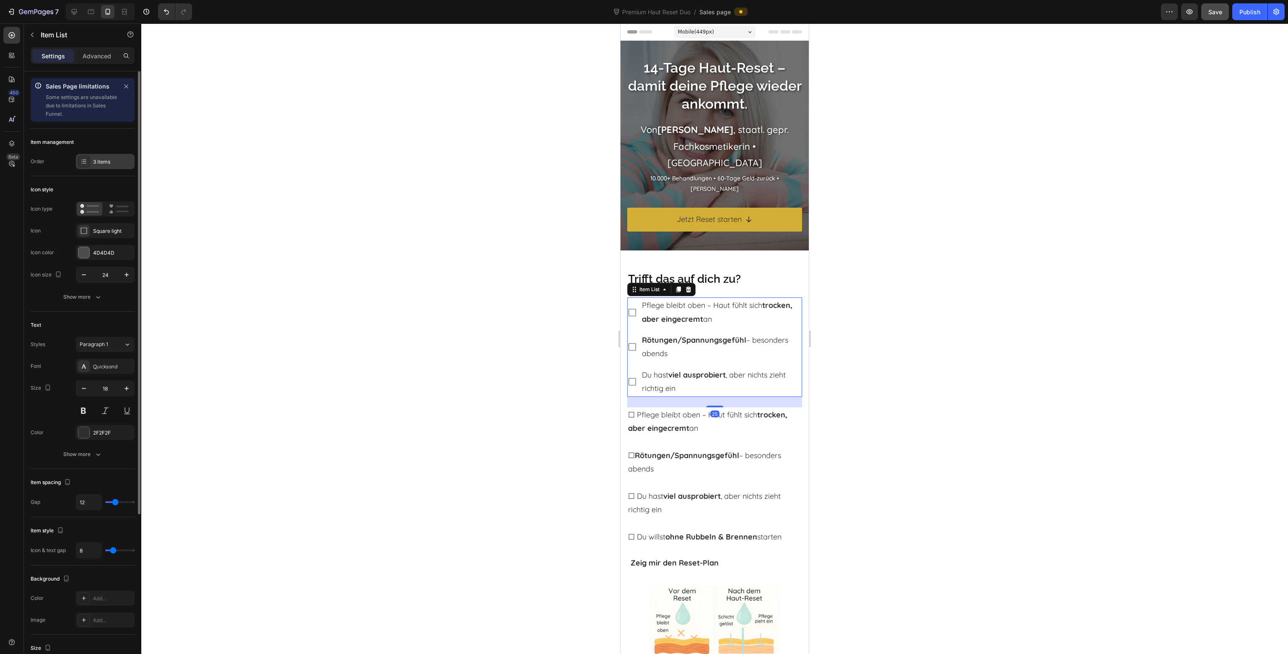
click at [98, 163] on div "3 items" at bounding box center [112, 162] width 39 height 8
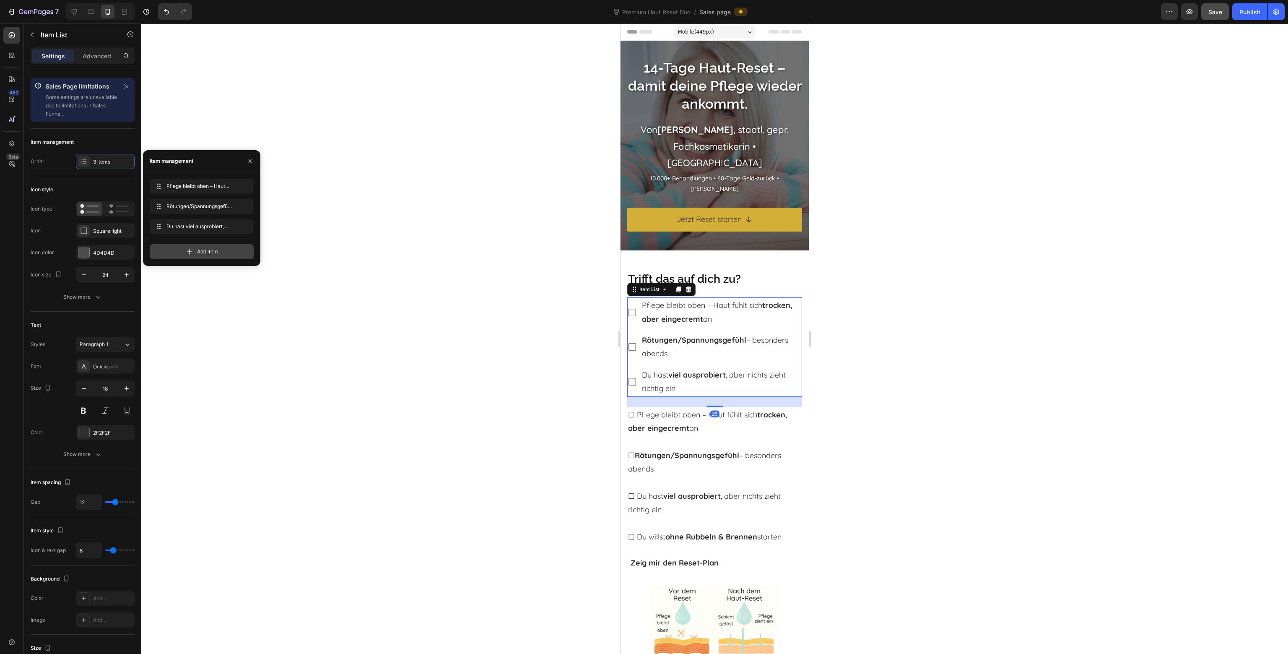
click at [213, 248] on span "Add item" at bounding box center [207, 252] width 21 height 8
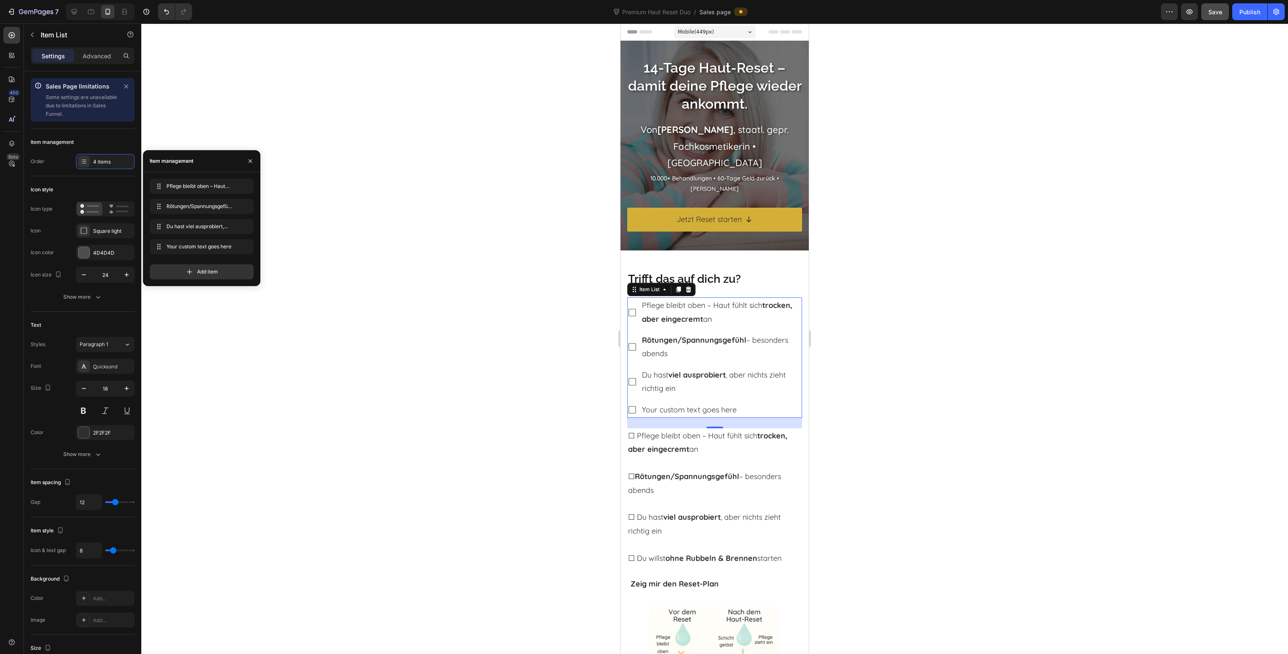
click at [671, 408] on div "Your custom text goes here" at bounding box center [721, 410] width 161 height 16
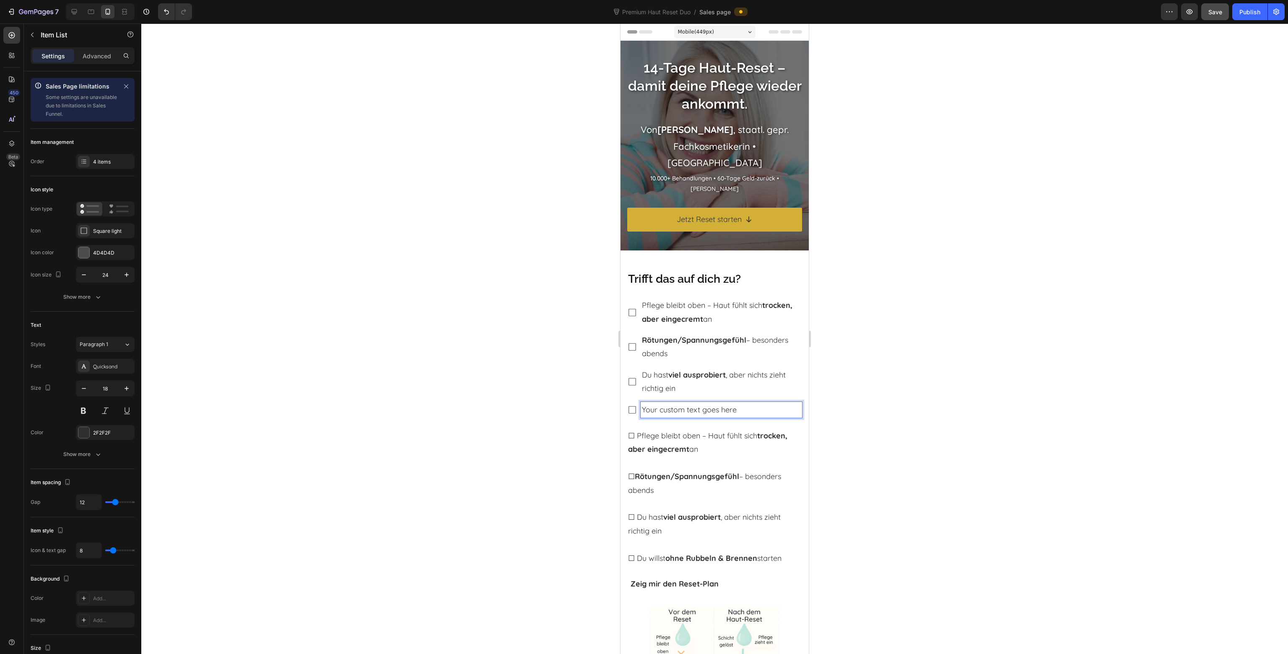
click at [671, 408] on p "Your custom text goes here" at bounding box center [721, 409] width 159 height 13
click at [738, 462] on p "☐ Rötungen/Spannungsgefühl – besonders abends" at bounding box center [714, 476] width 173 height 41
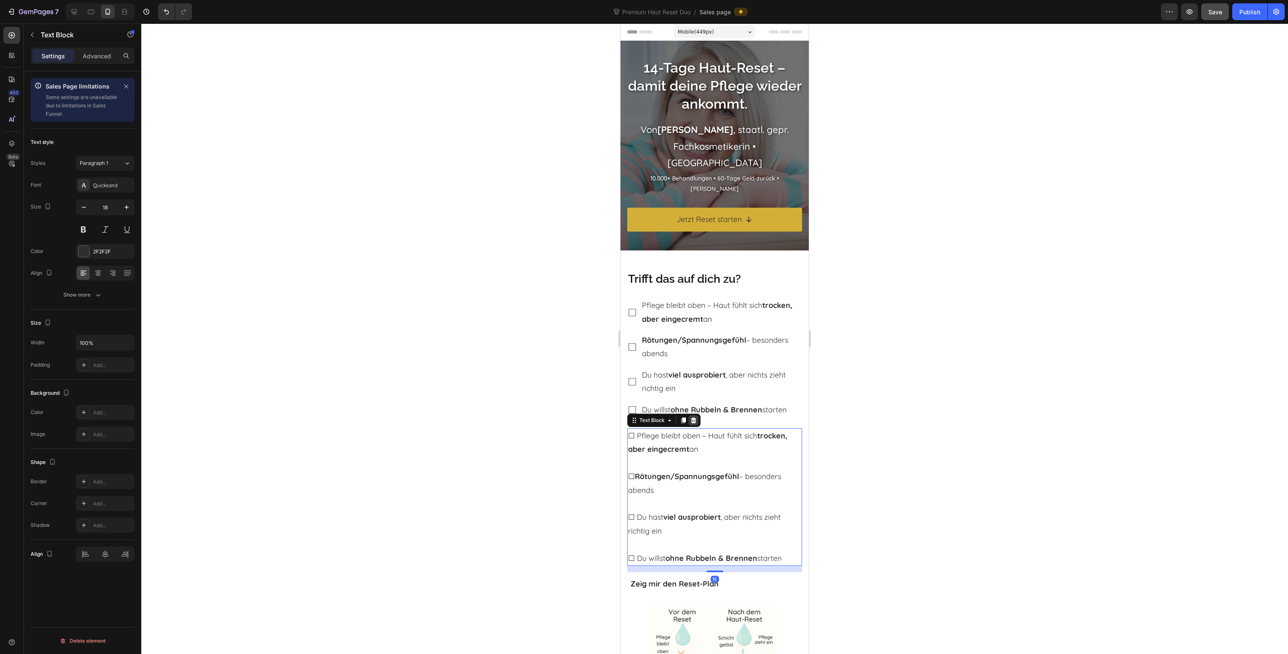
click at [693, 420] on icon at bounding box center [693, 420] width 5 height 6
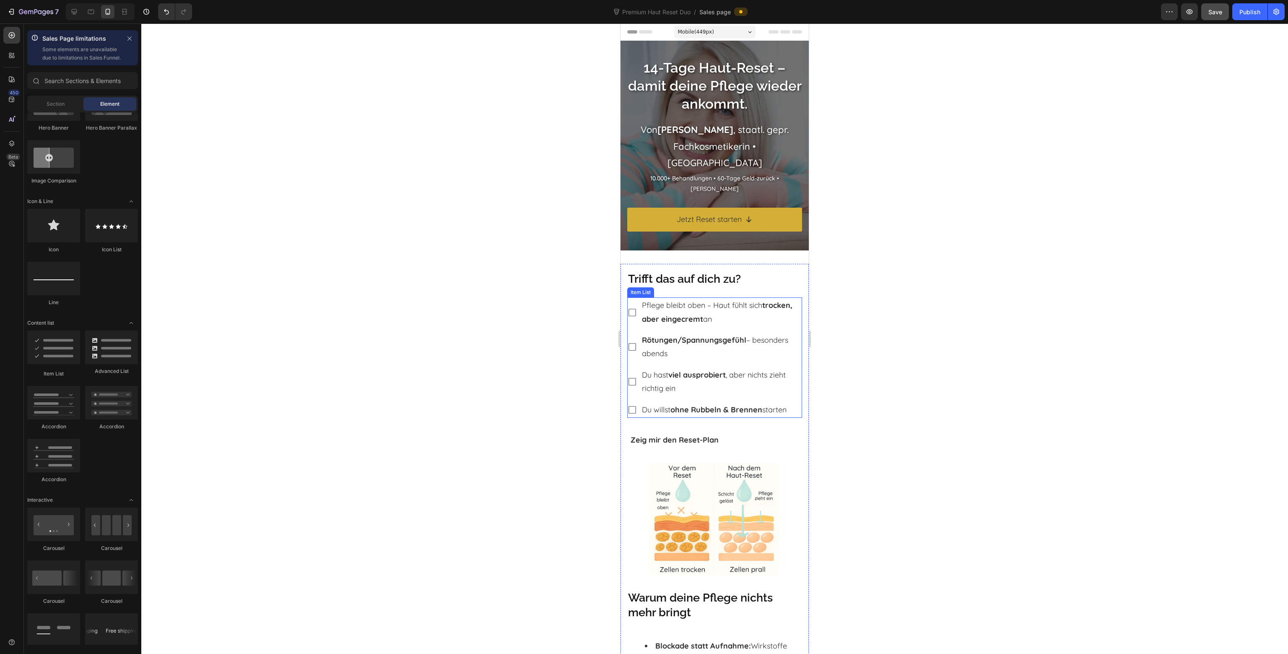
click at [702, 410] on strong "ohne Rubbeln & Brennen" at bounding box center [716, 410] width 92 height 10
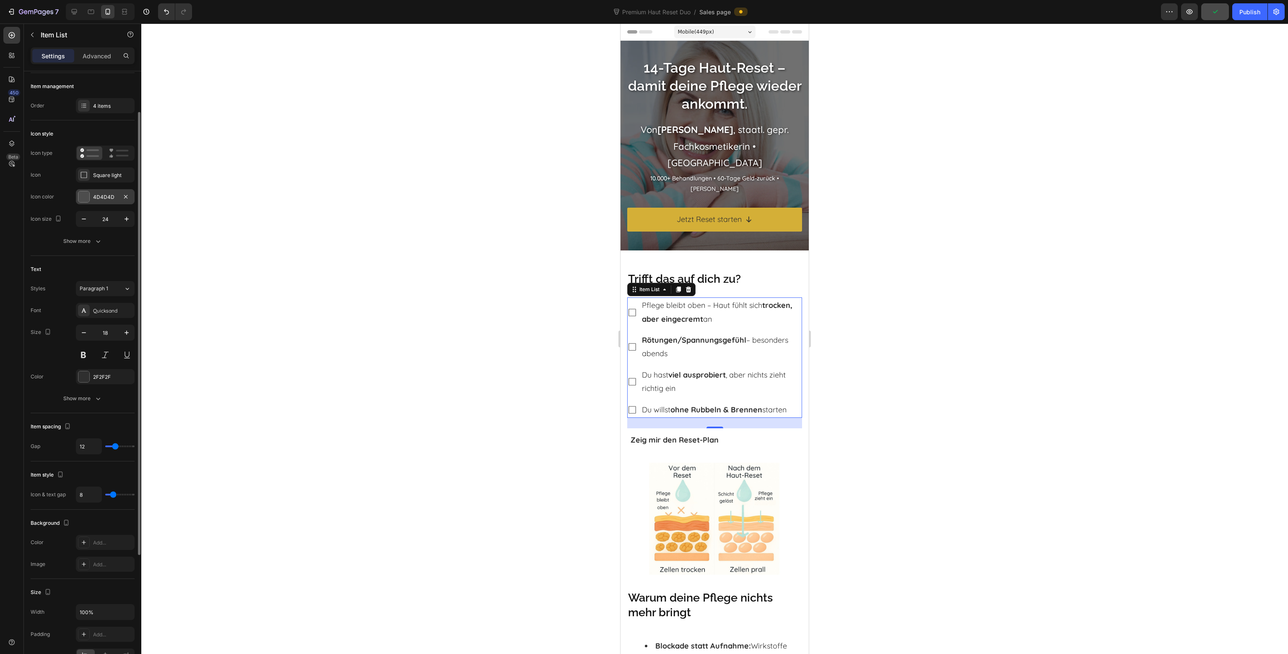
scroll to position [14, 0]
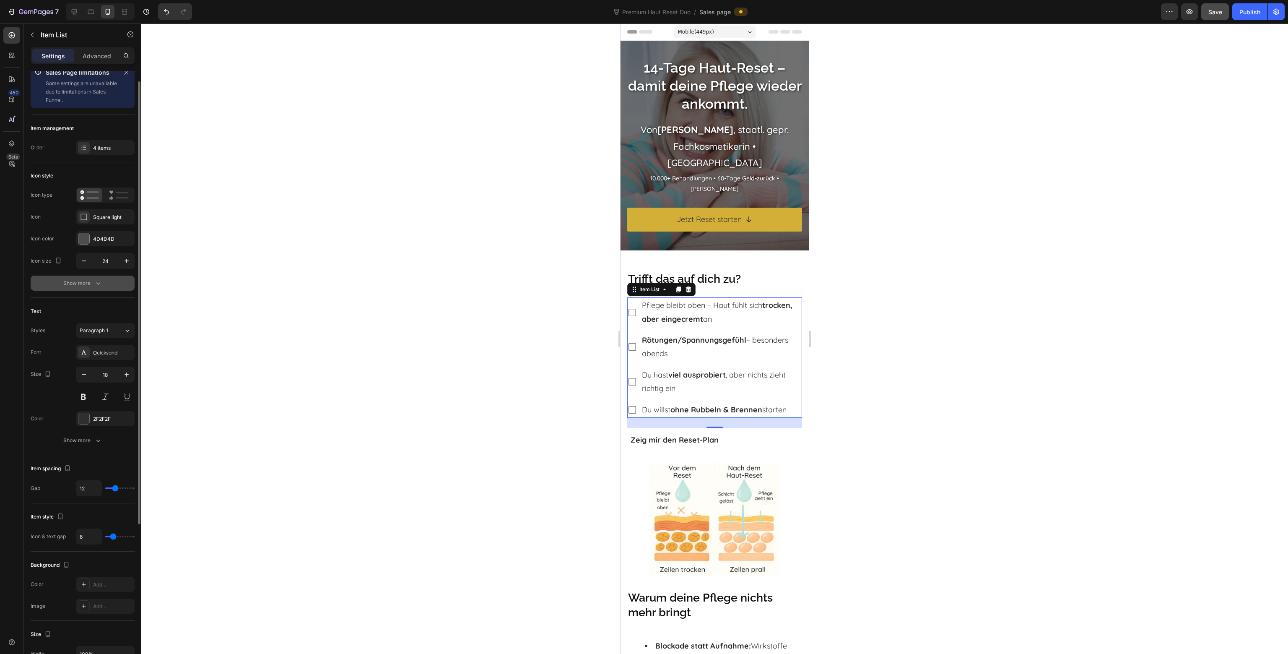
click at [80, 279] on div "Show more" at bounding box center [82, 283] width 39 height 8
click at [118, 278] on icon at bounding box center [118, 282] width 19 height 9
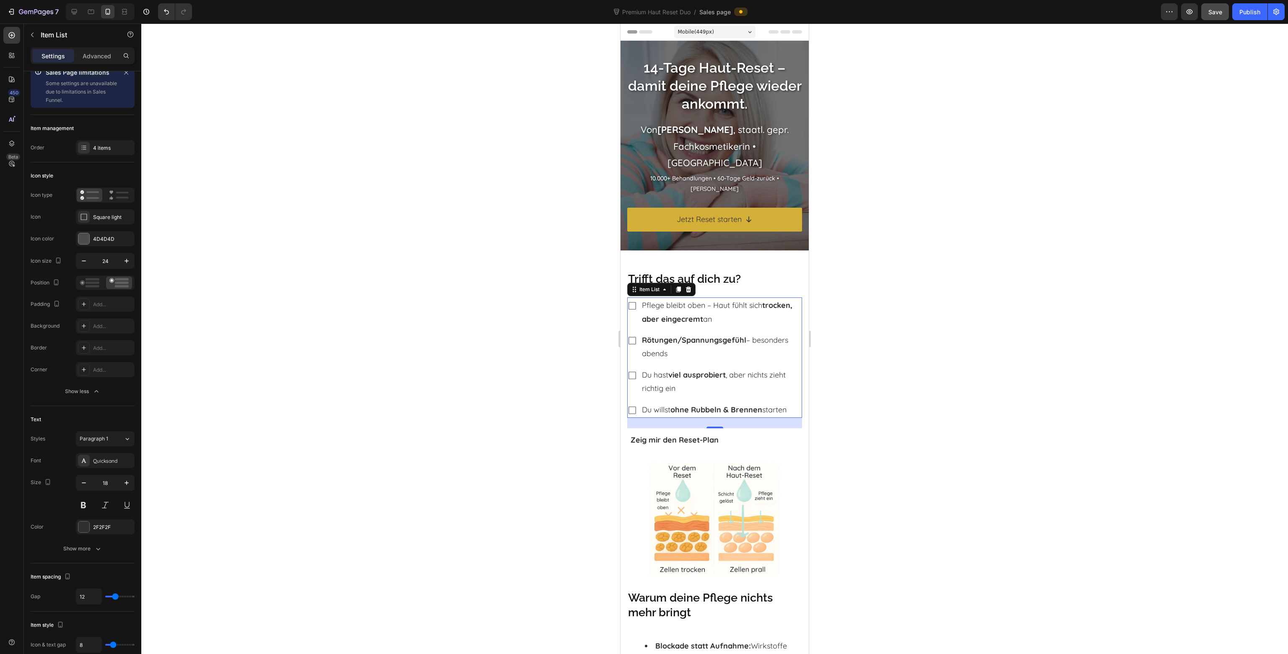
click at [469, 333] on div at bounding box center [714, 338] width 1147 height 630
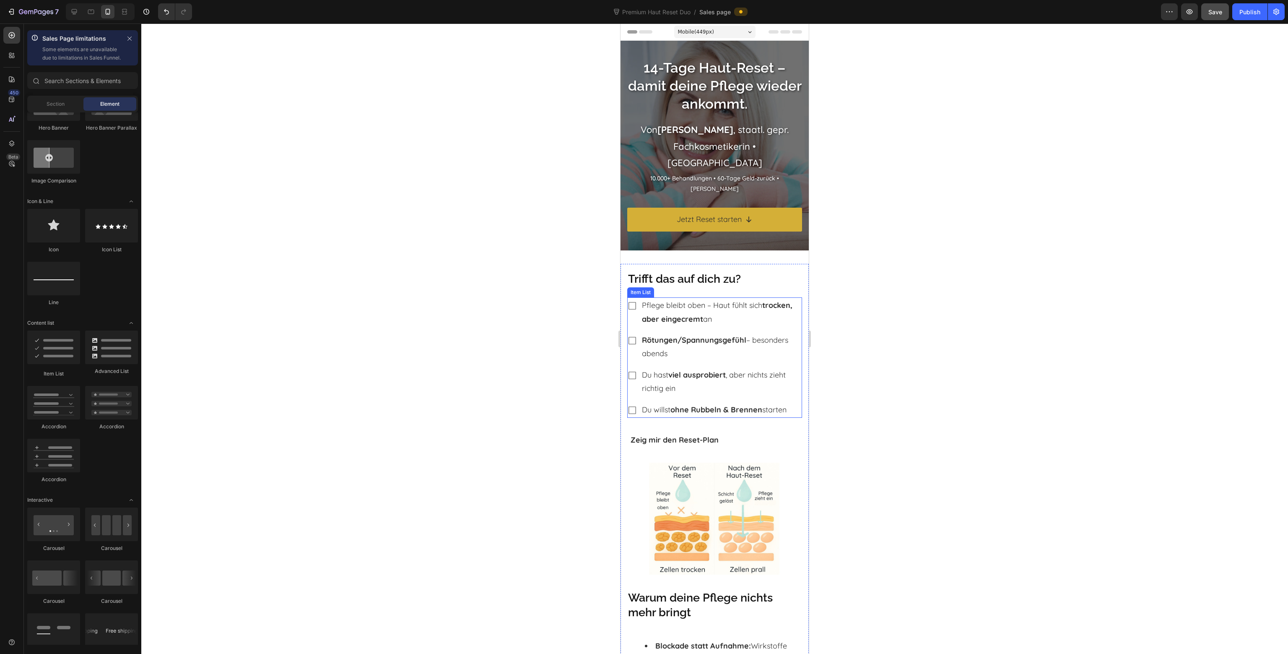
click at [636, 324] on div "Pflege bleibt oben – Haut fühlt sich trocken, aber eingecremt an" at bounding box center [714, 312] width 175 height 30
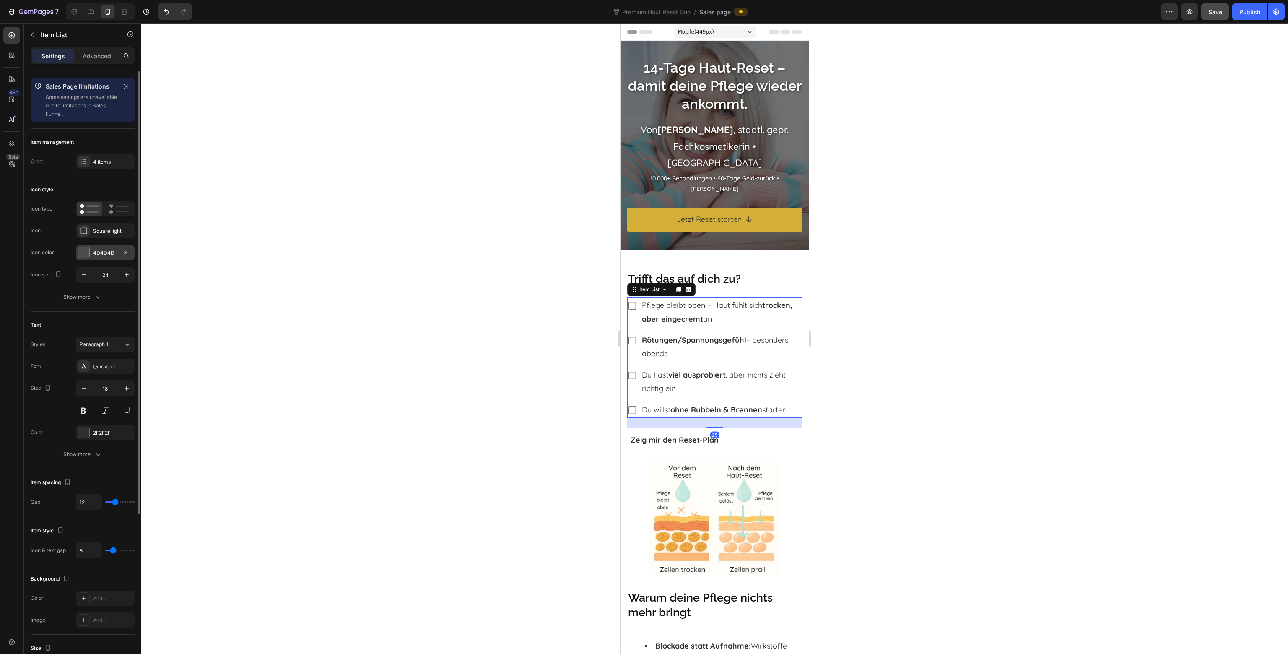
click at [83, 258] on div "4D4D4D" at bounding box center [105, 252] width 59 height 15
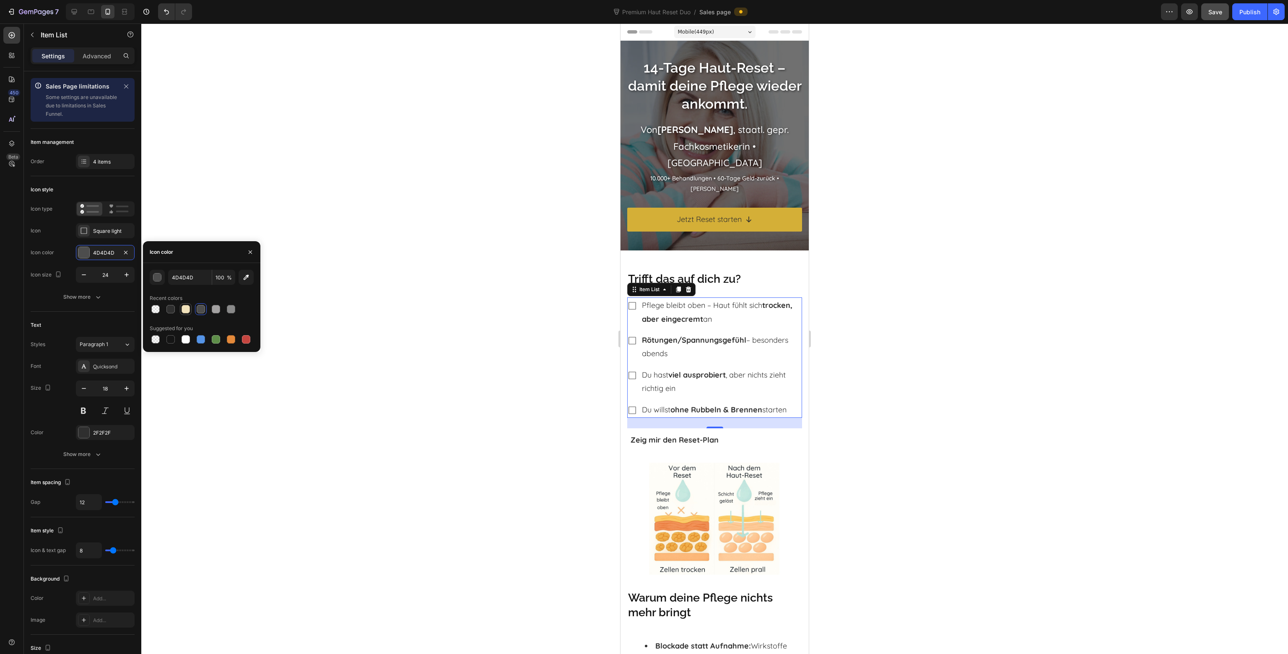
click at [188, 312] on div at bounding box center [186, 309] width 8 height 8
click at [231, 337] on div at bounding box center [231, 339] width 8 height 8
type input "E4893A"
click at [428, 366] on div at bounding box center [714, 338] width 1147 height 630
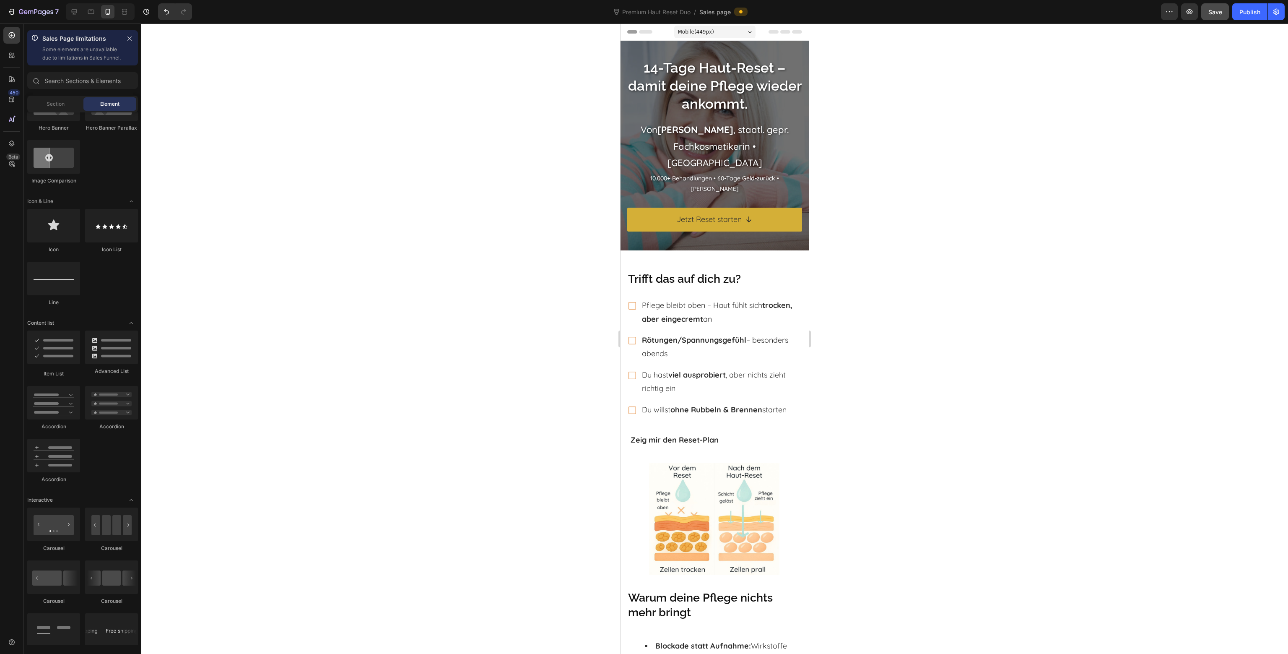
click at [887, 413] on div at bounding box center [714, 338] width 1147 height 630
click at [703, 439] on strong "Zeig mir den Reset-Plan" at bounding box center [675, 440] width 88 height 10
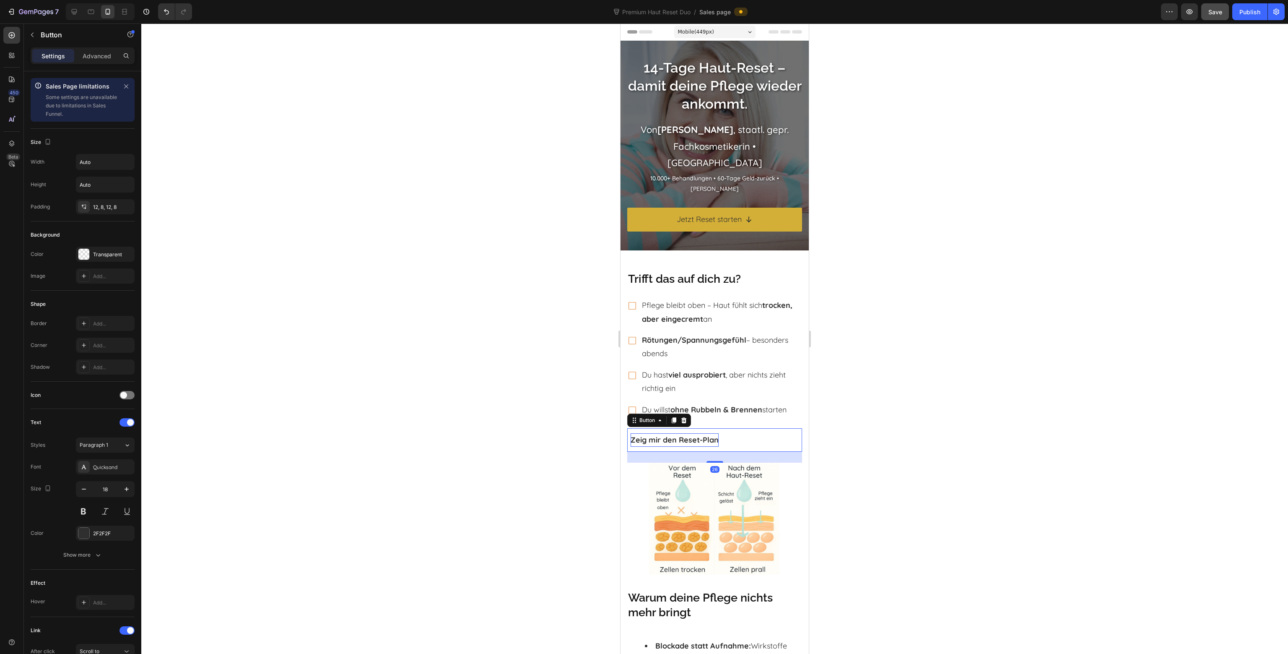
click at [682, 439] on strong "Zeig mir den Reset-Plan" at bounding box center [675, 440] width 88 height 10
click at [678, 439] on strong "Zeig mir den Reset-Plan" at bounding box center [675, 440] width 88 height 10
click at [678, 442] on strong "Zeig mir das Reset System" at bounding box center [680, 440] width 98 height 10
click at [897, 445] on div at bounding box center [714, 338] width 1147 height 630
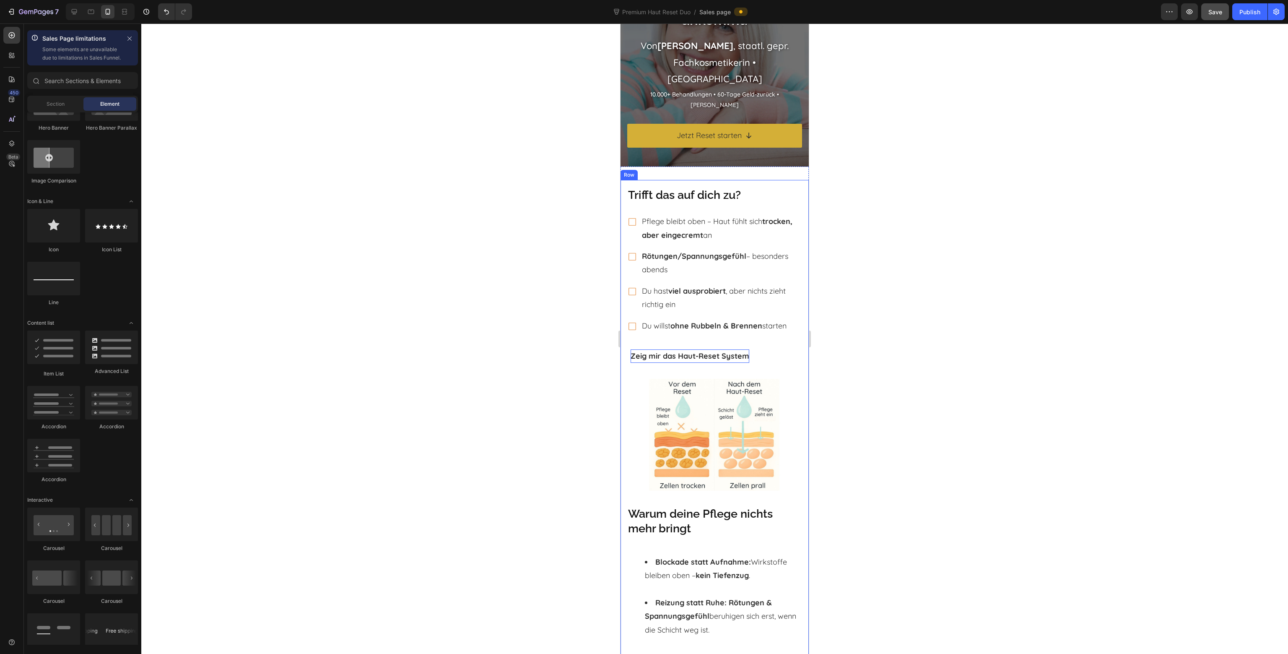
scroll to position [210, 0]
